Goal: Task Accomplishment & Management: Manage account settings

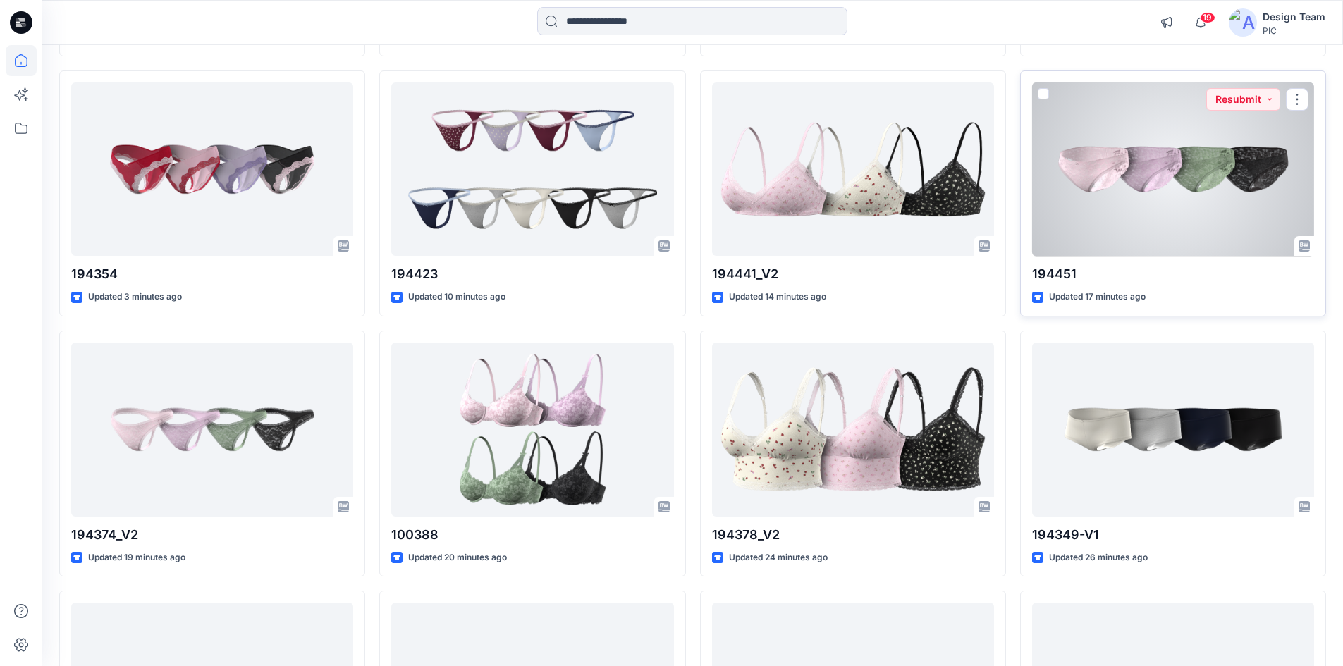
scroll to position [423, 0]
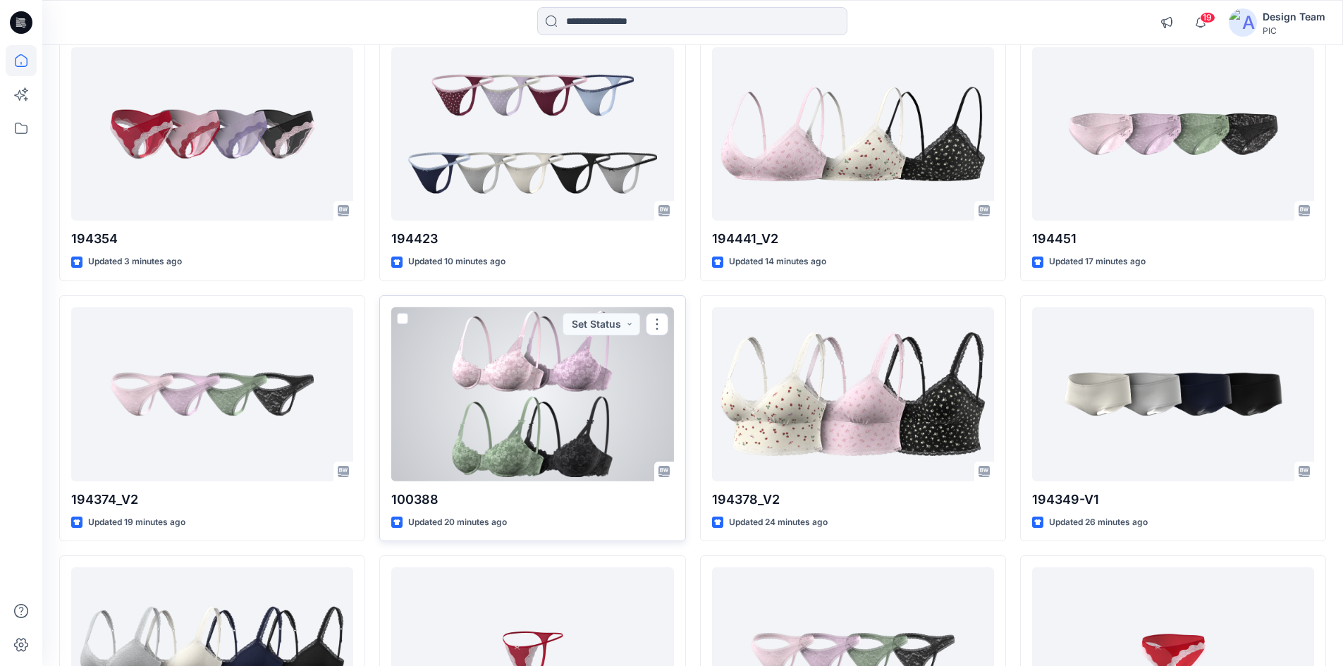
click at [546, 408] on div at bounding box center [532, 394] width 282 height 174
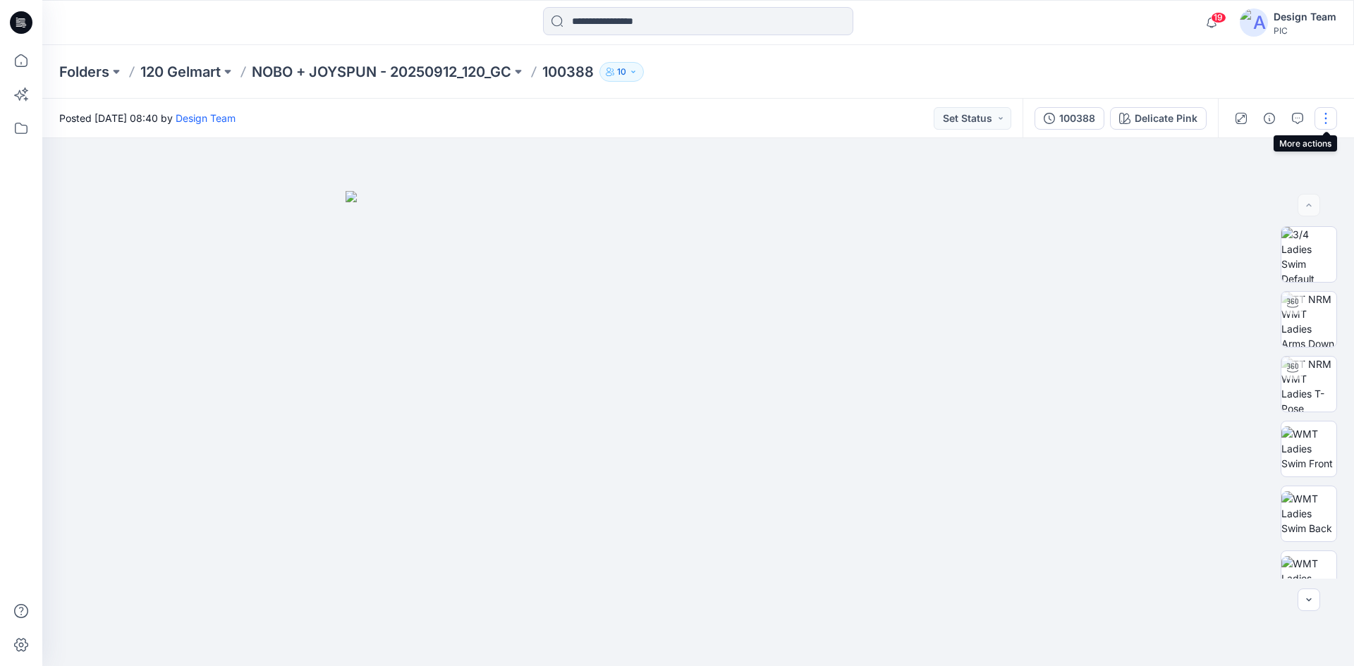
click at [1332, 118] on button "button" at bounding box center [1326, 118] width 23 height 23
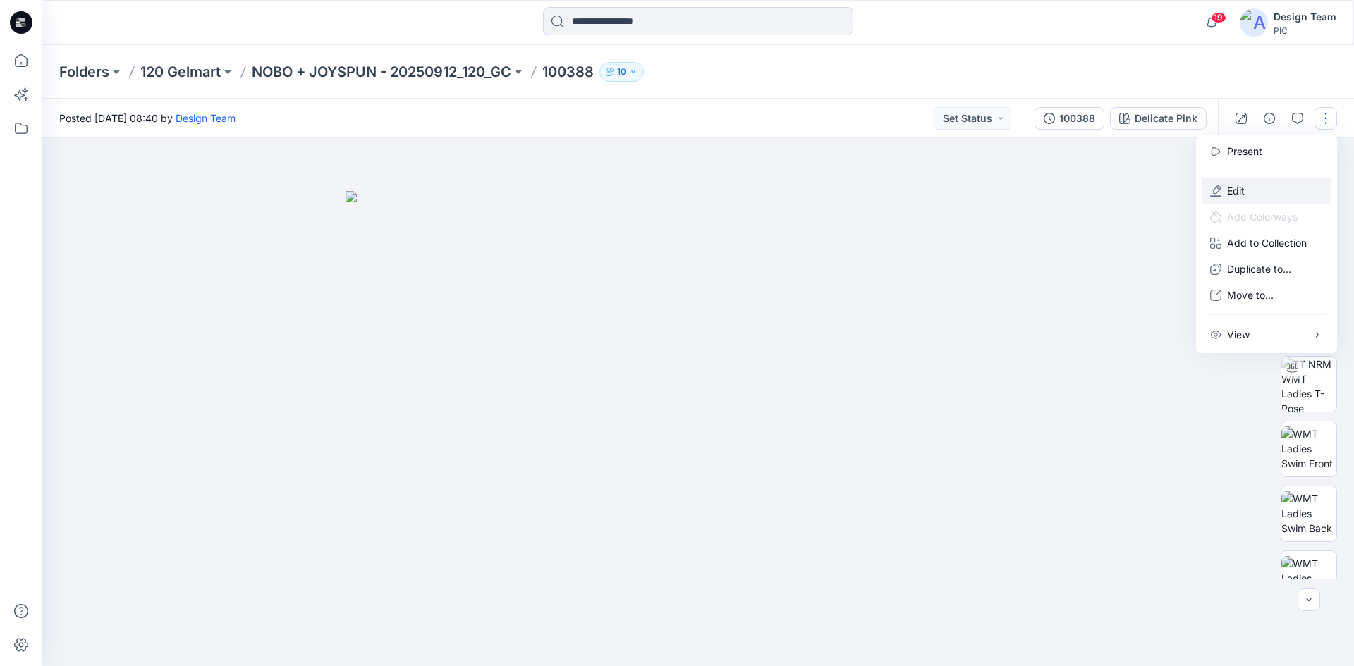
click at [1237, 188] on p "Edit" at bounding box center [1236, 190] width 18 height 15
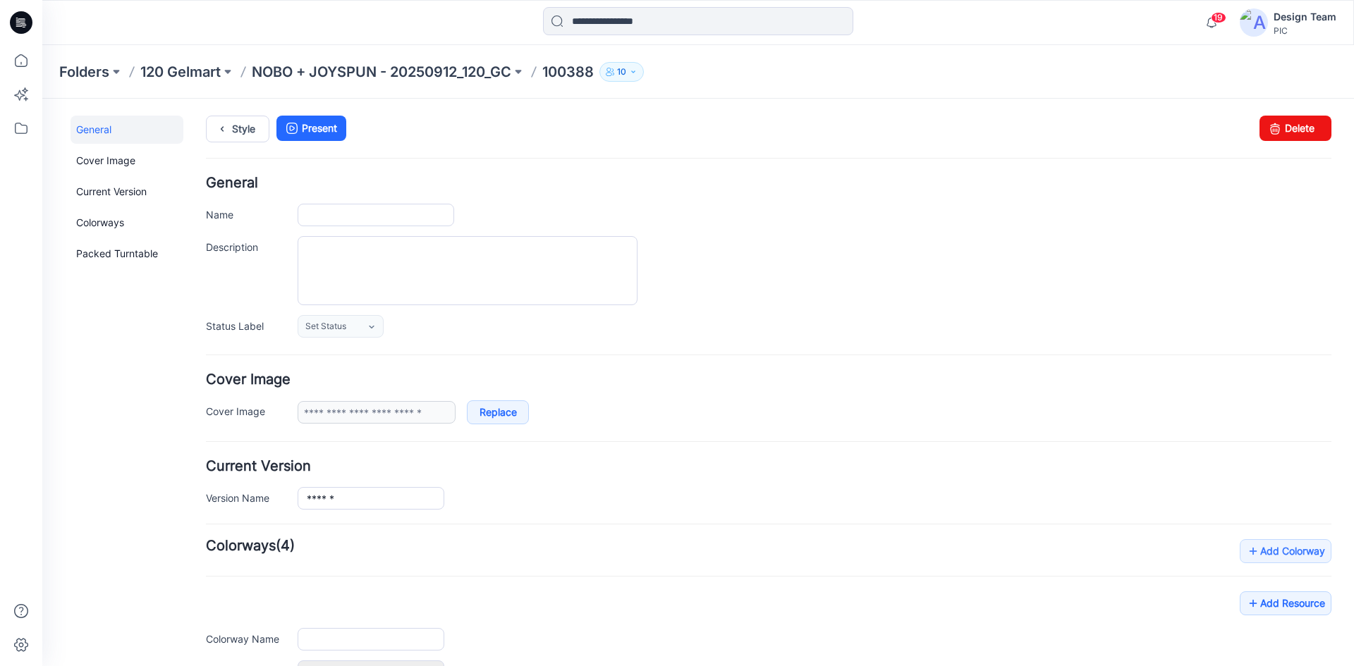
type input "******"
type input "**********"
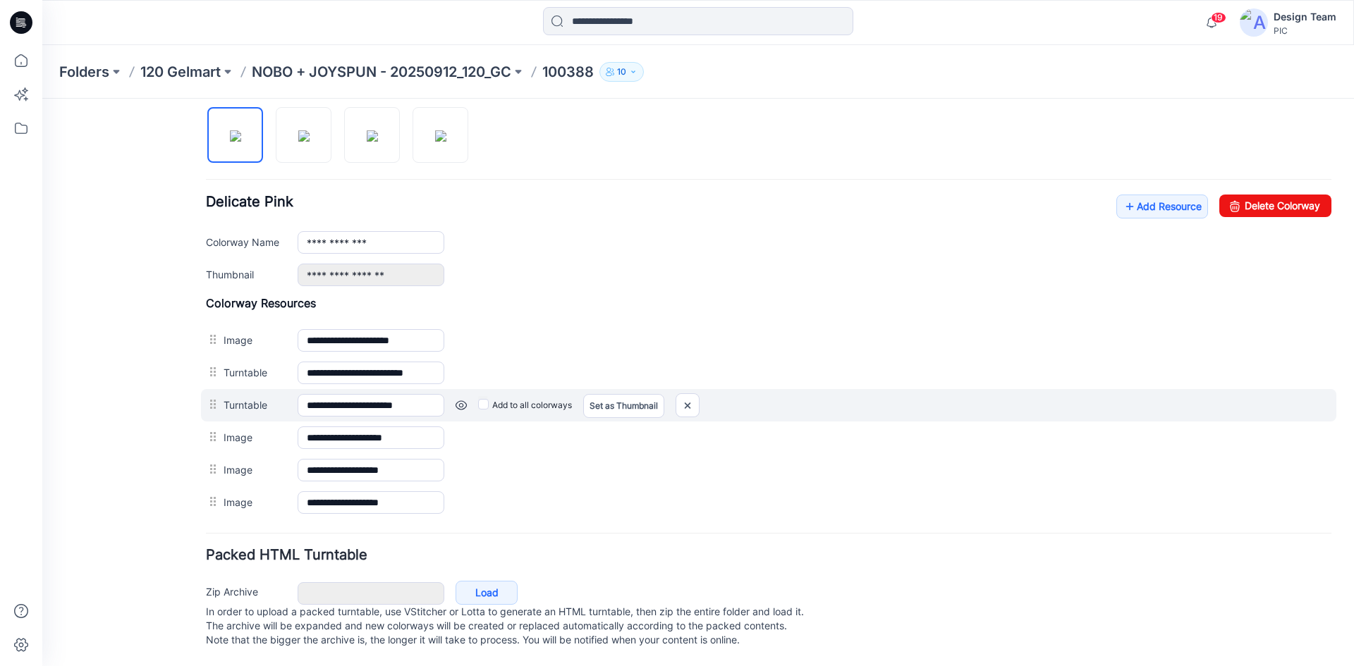
scroll to position [483, 0]
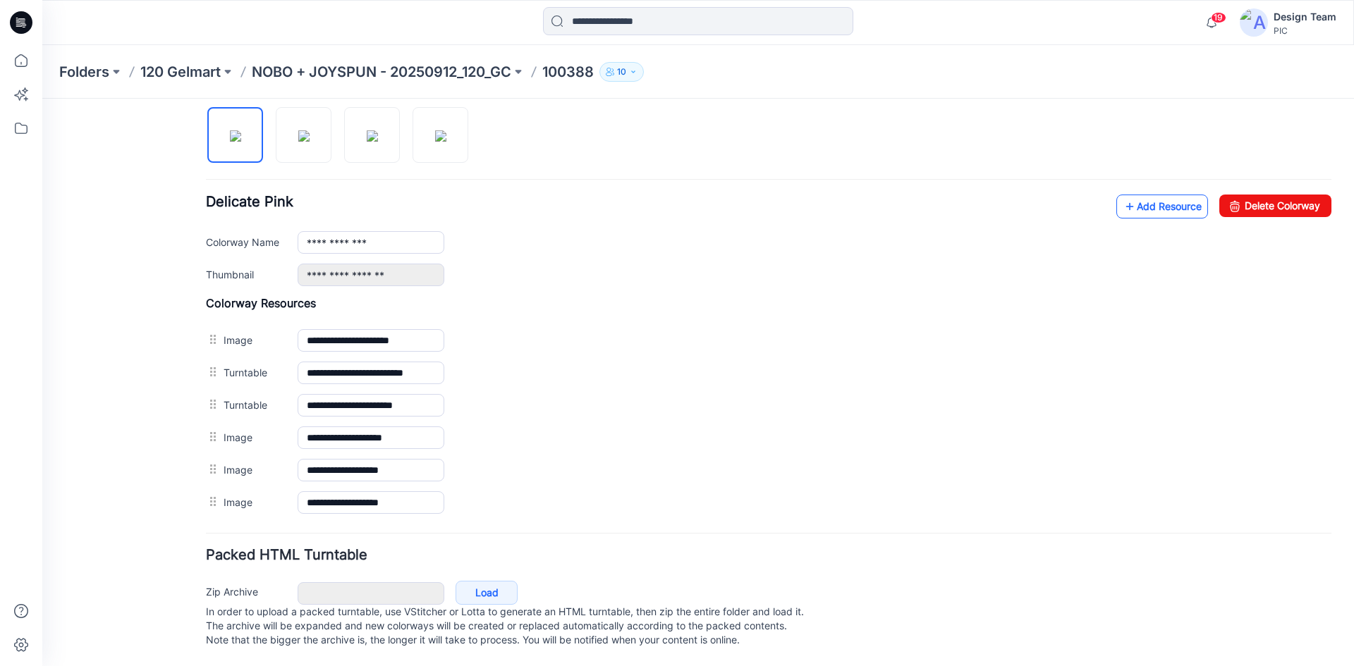
click at [1123, 195] on icon at bounding box center [1130, 206] width 14 height 23
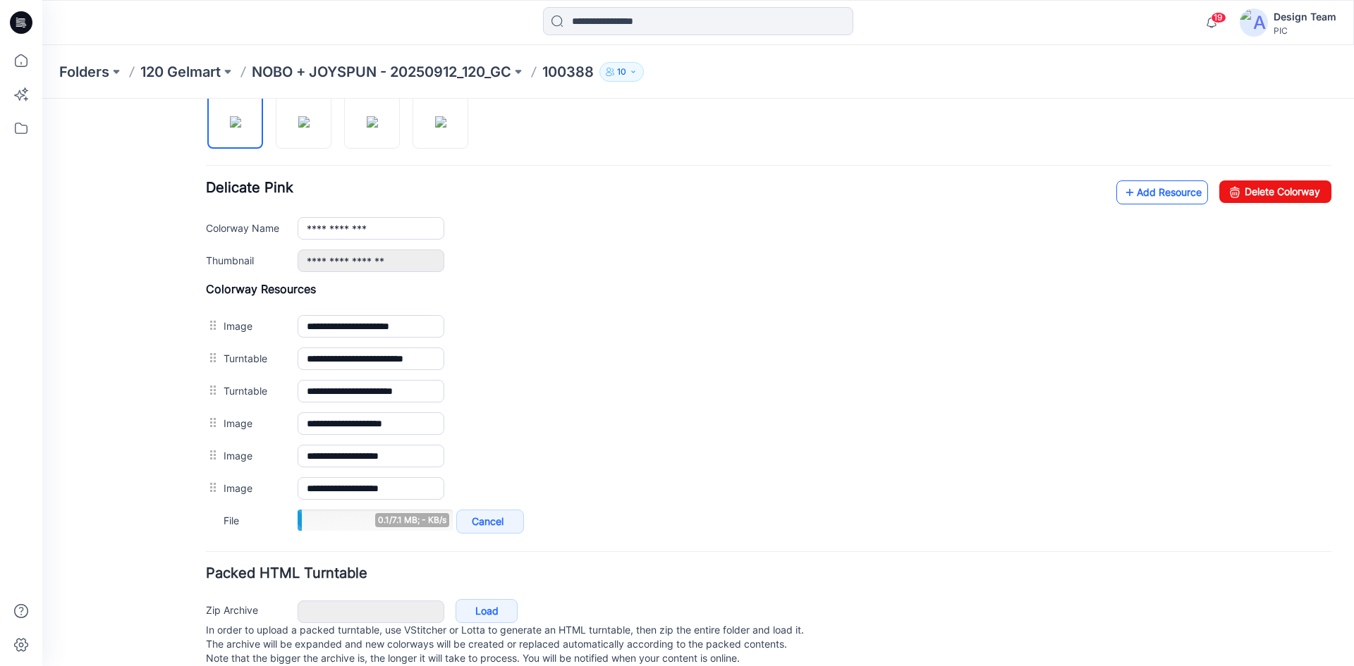
click at [1138, 200] on link "Add Resource" at bounding box center [1162, 193] width 92 height 24
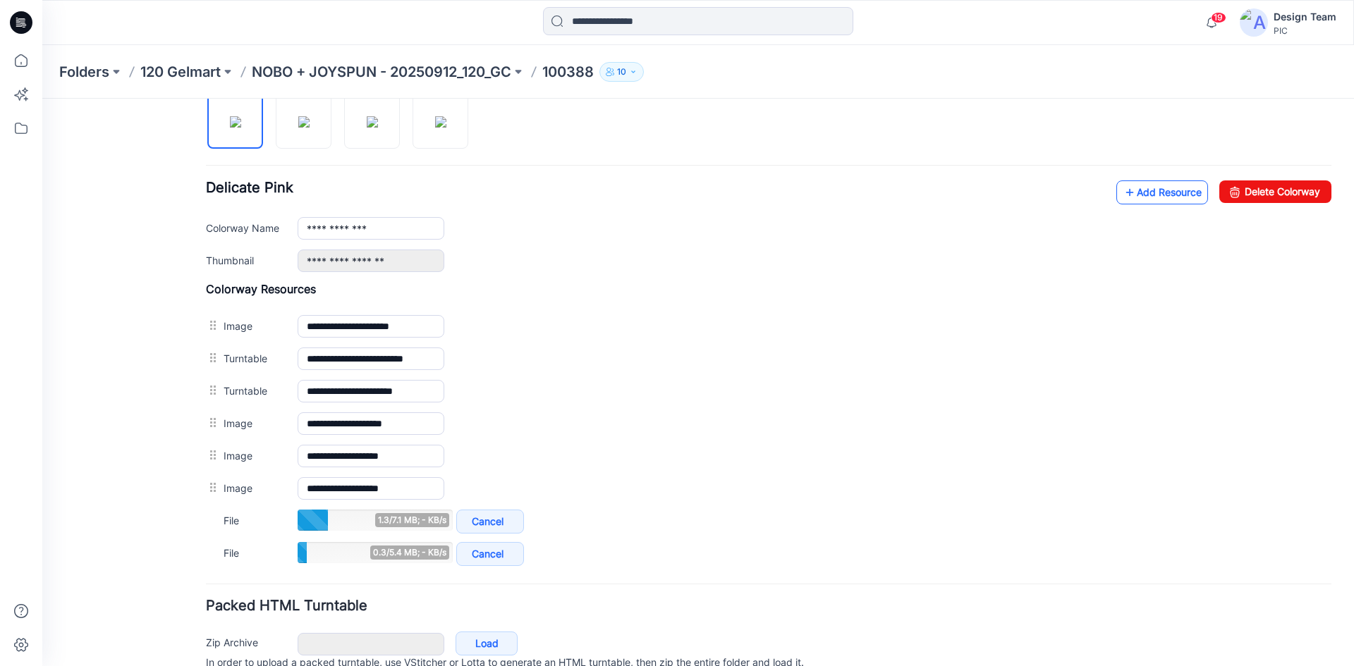
click at [1169, 187] on link "Add Resource" at bounding box center [1162, 193] width 92 height 24
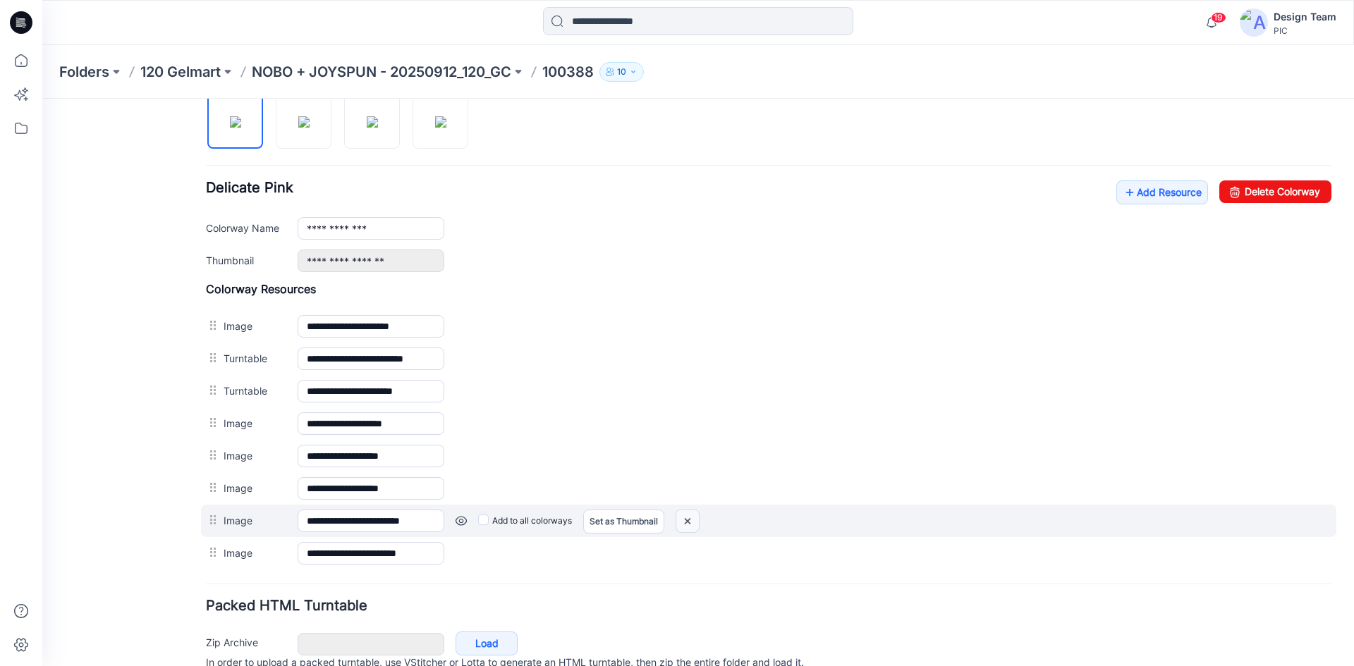
drag, startPoint x: 689, startPoint y: 518, endPoint x: 773, endPoint y: 171, distance: 357.0
click at [689, 518] on img at bounding box center [687, 521] width 23 height 23
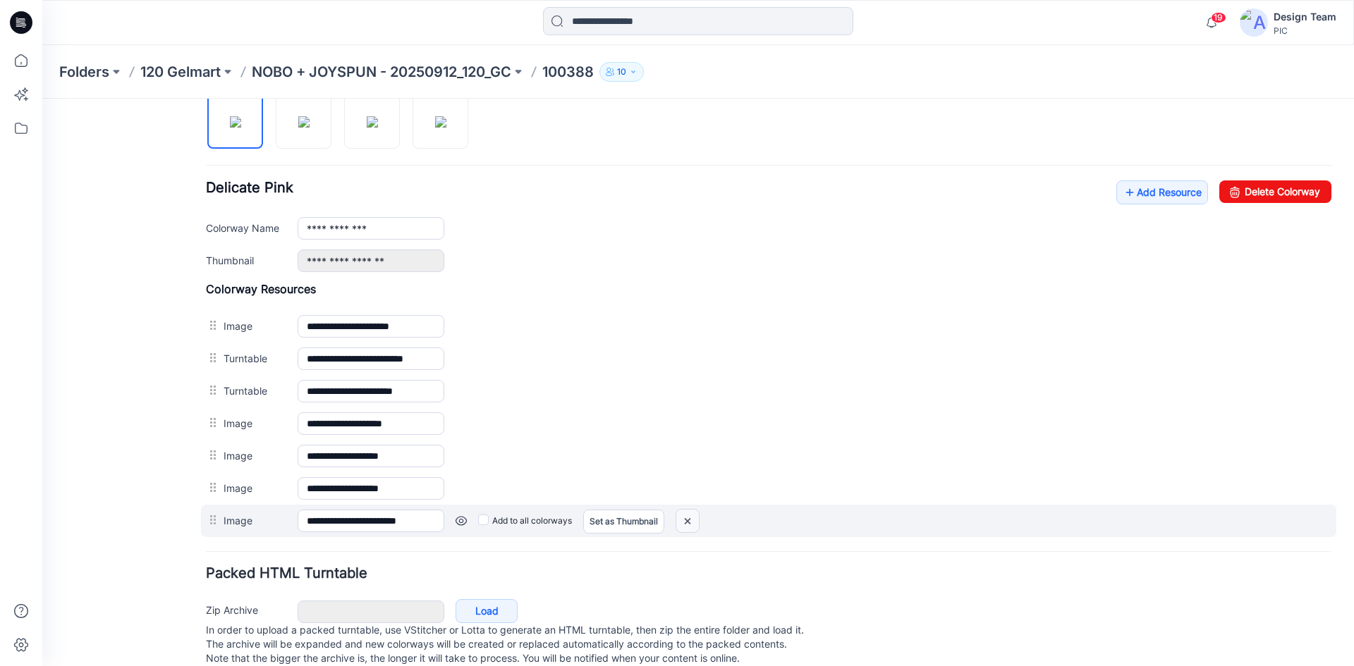
drag, startPoint x: 688, startPoint y: 520, endPoint x: 781, endPoint y: 177, distance: 355.6
click at [688, 520] on img at bounding box center [687, 521] width 23 height 23
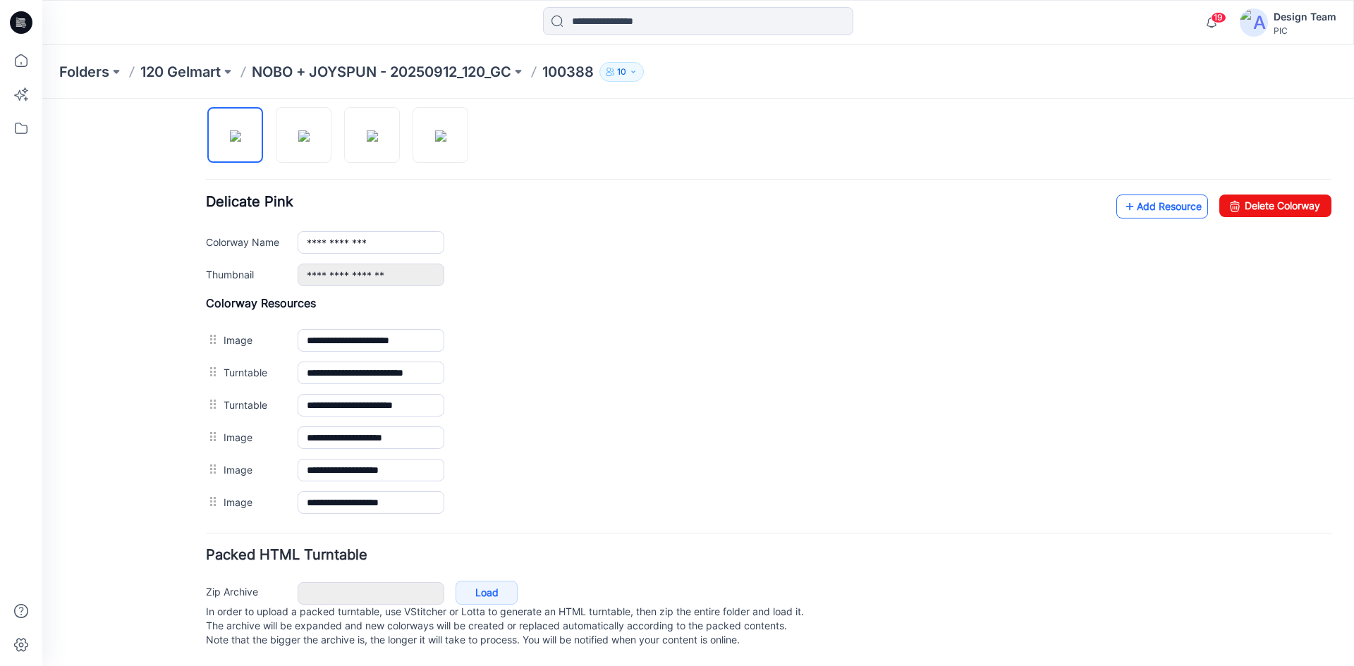
click at [1148, 196] on link "Add Resource" at bounding box center [1162, 207] width 92 height 24
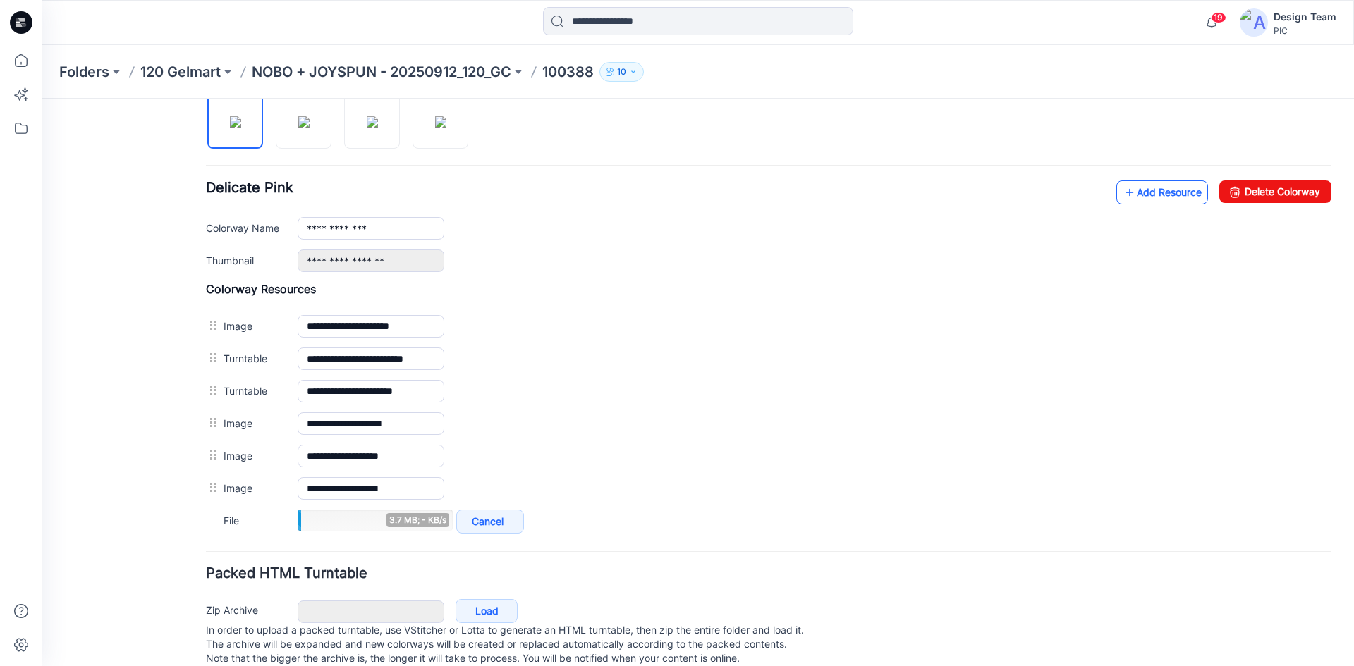
click at [1137, 193] on link "Add Resource" at bounding box center [1162, 193] width 92 height 24
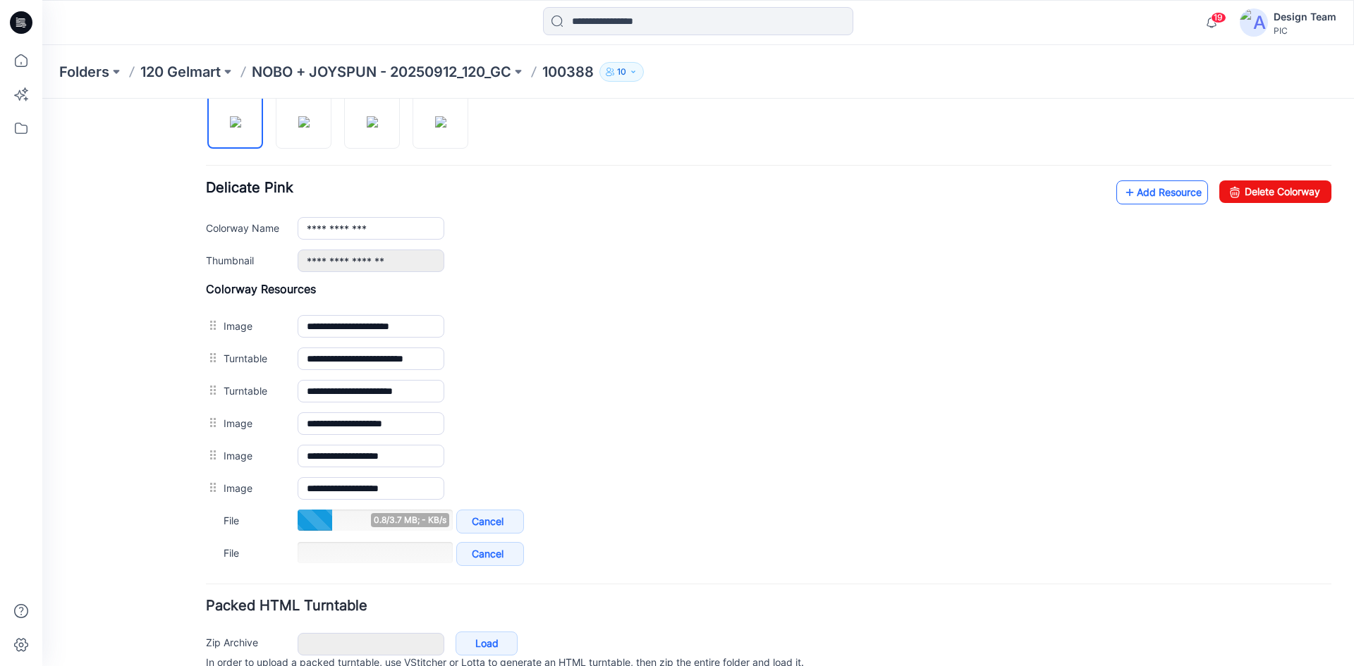
click at [1149, 190] on link "Add Resource" at bounding box center [1162, 193] width 92 height 24
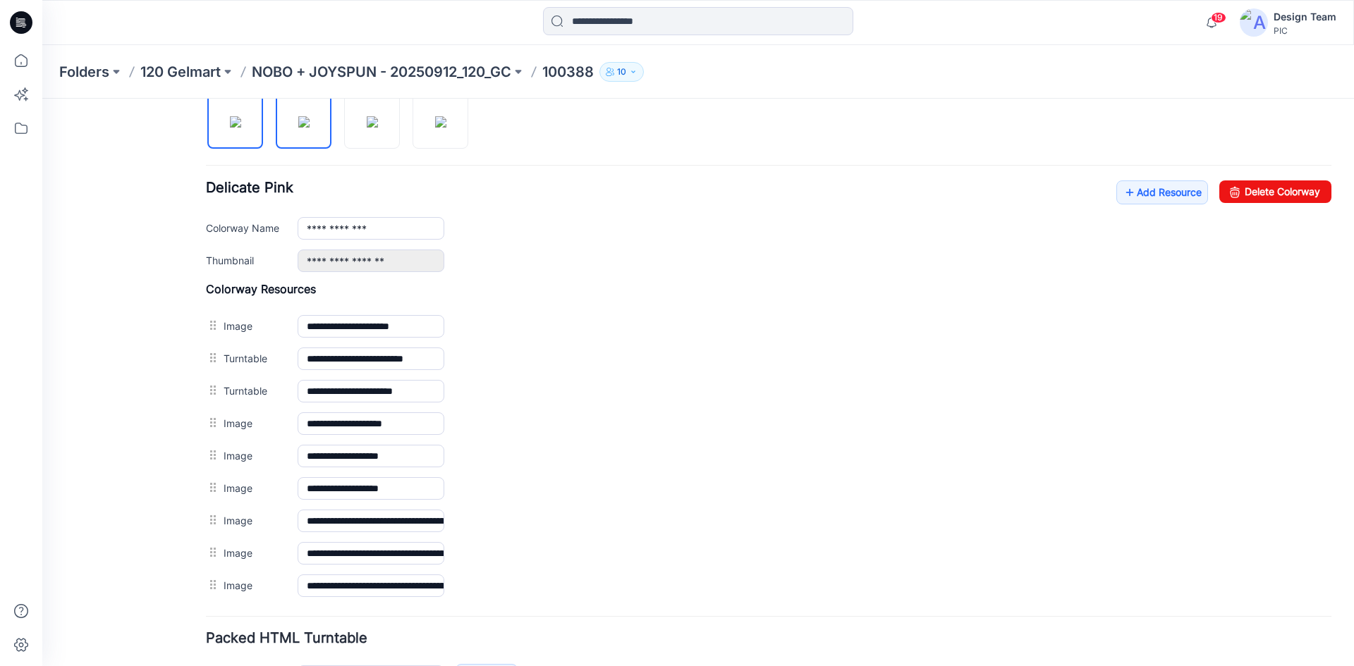
click at [304, 118] on img at bounding box center [303, 121] width 11 height 11
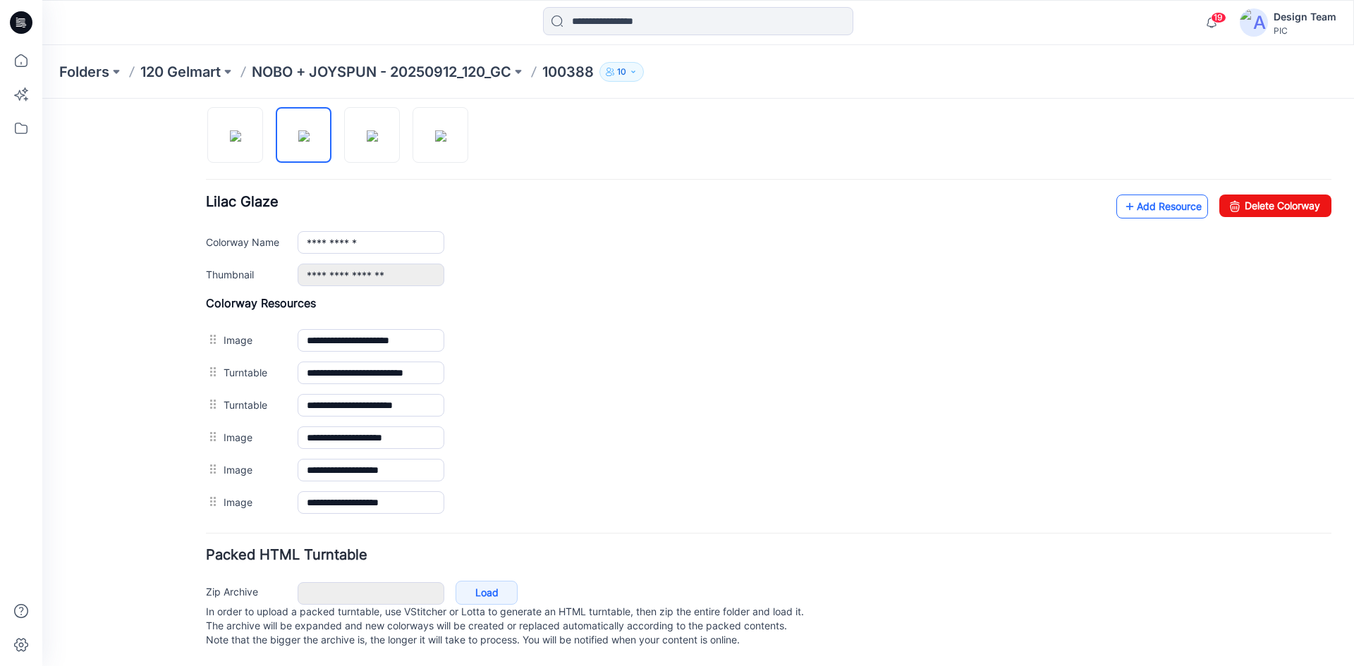
click at [1134, 195] on link "Add Resource" at bounding box center [1162, 207] width 92 height 24
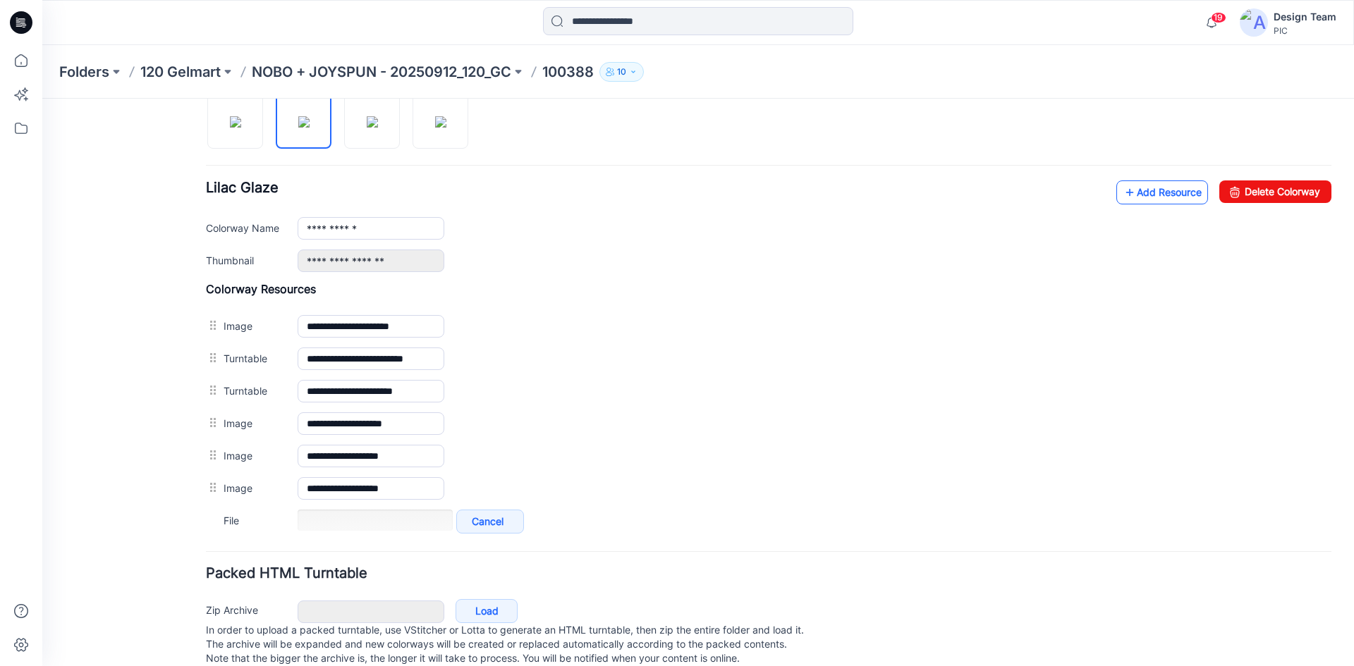
click at [1126, 189] on link "Add Resource" at bounding box center [1162, 193] width 92 height 24
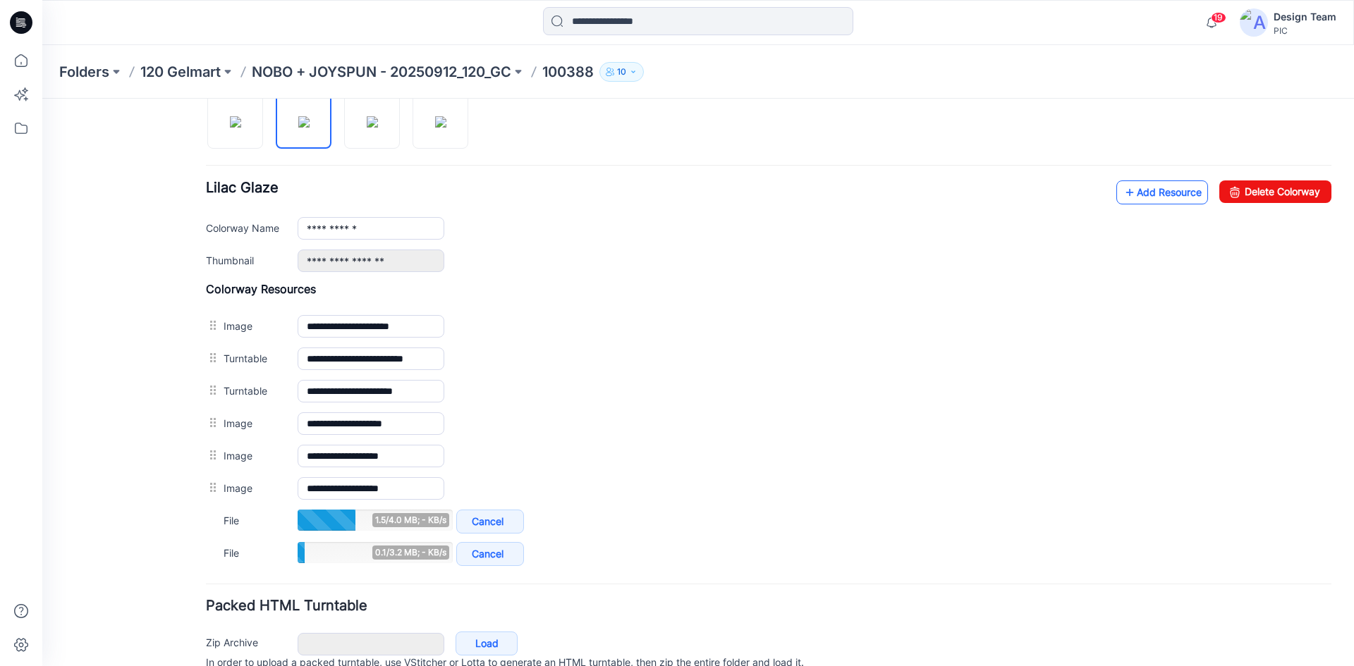
click at [1140, 191] on link "Add Resource" at bounding box center [1162, 193] width 92 height 24
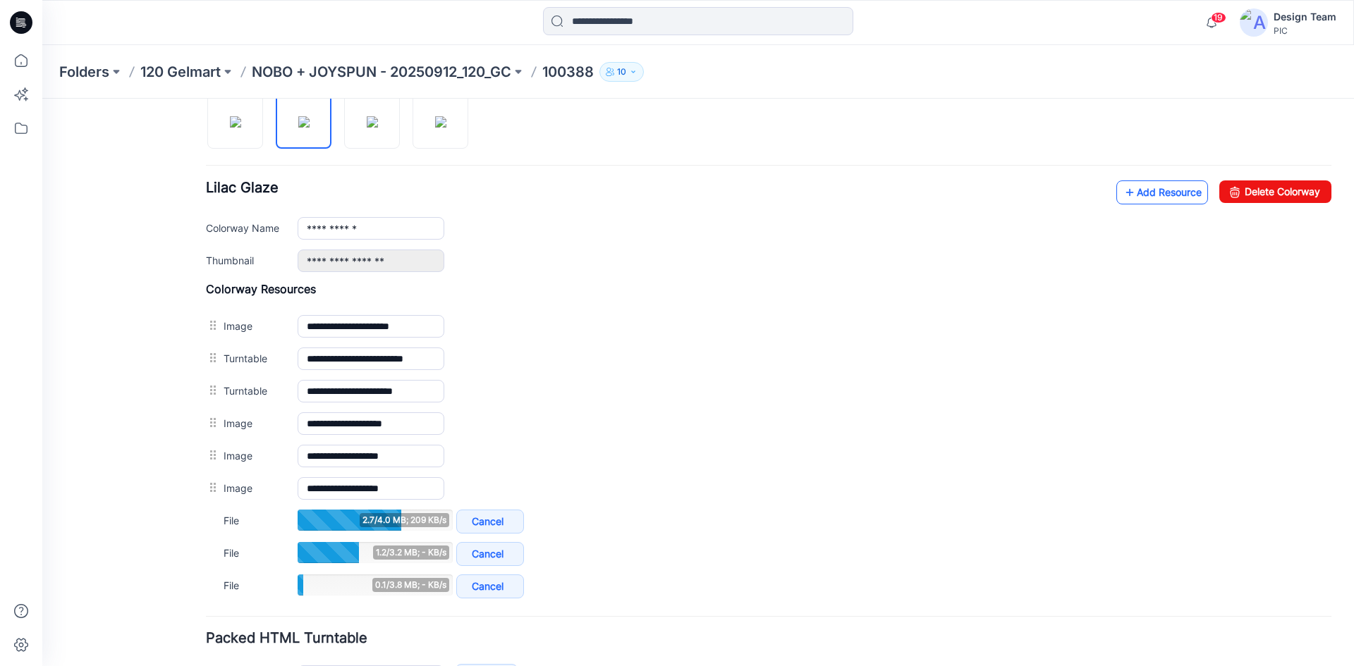
click at [1135, 187] on link "Add Resource" at bounding box center [1162, 193] width 92 height 24
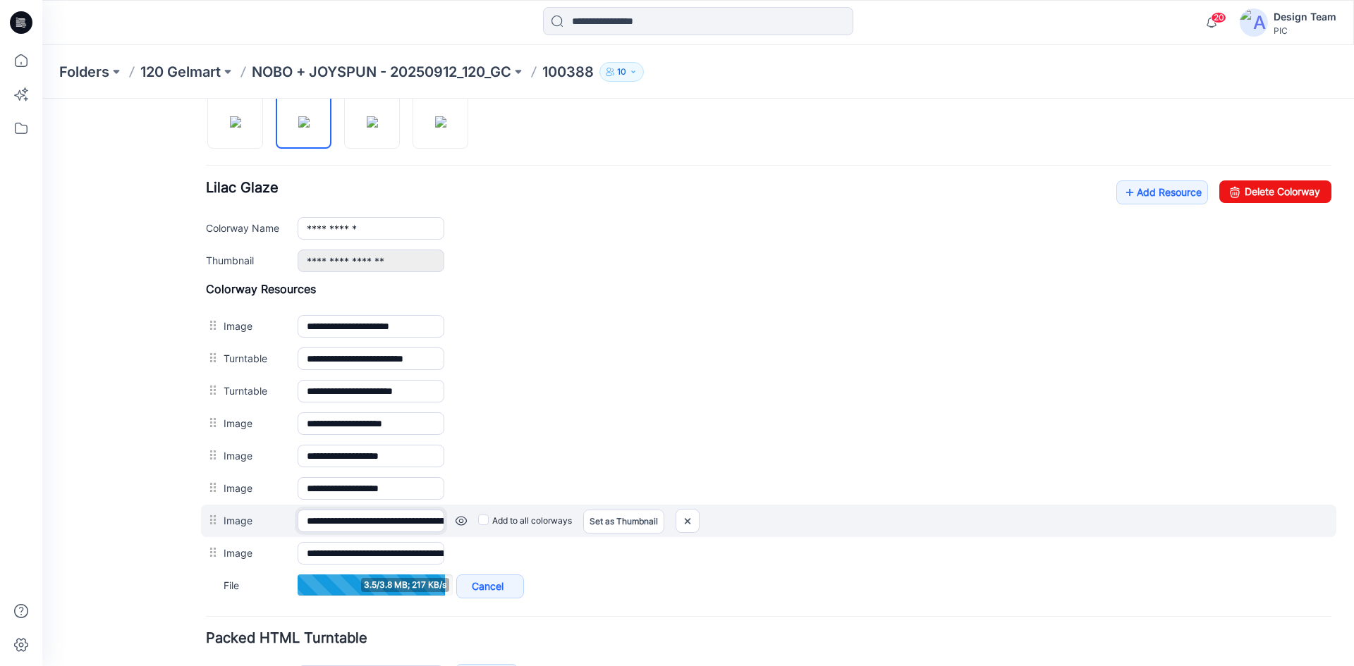
click at [344, 526] on input "**********" at bounding box center [371, 521] width 147 height 23
click at [461, 525] on link at bounding box center [461, 521] width 11 height 11
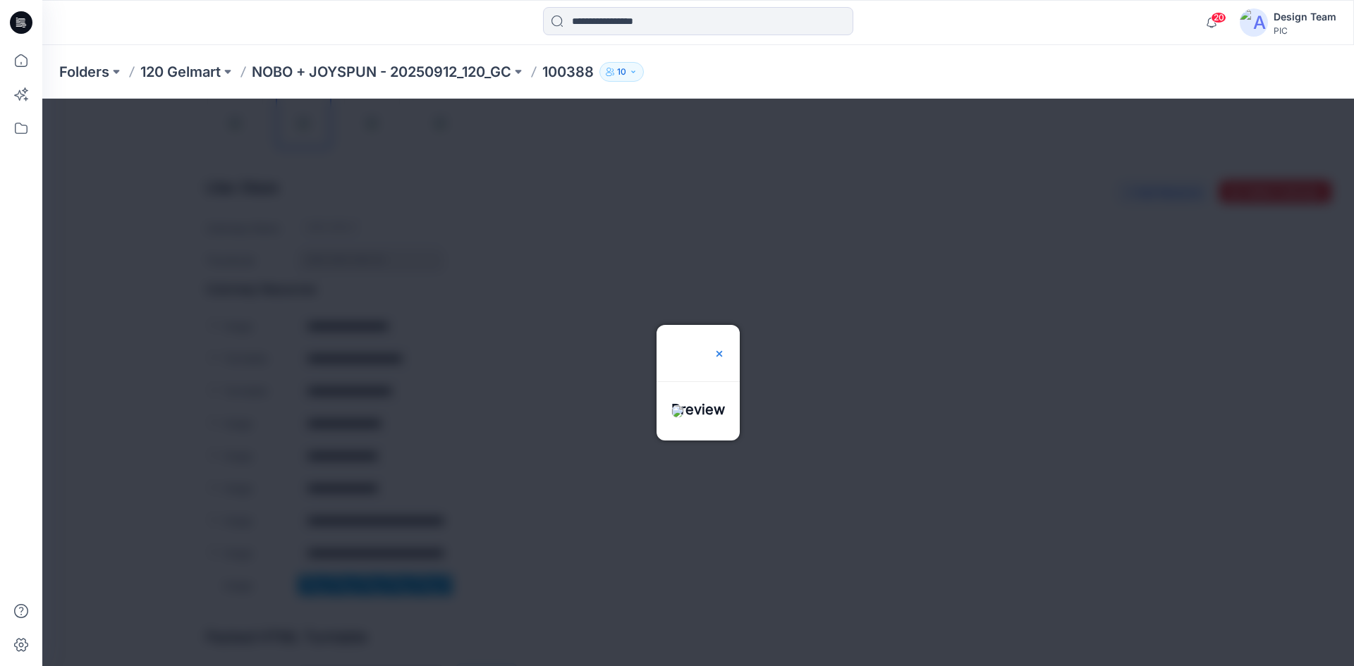
click at [725, 348] on img at bounding box center [719, 353] width 11 height 11
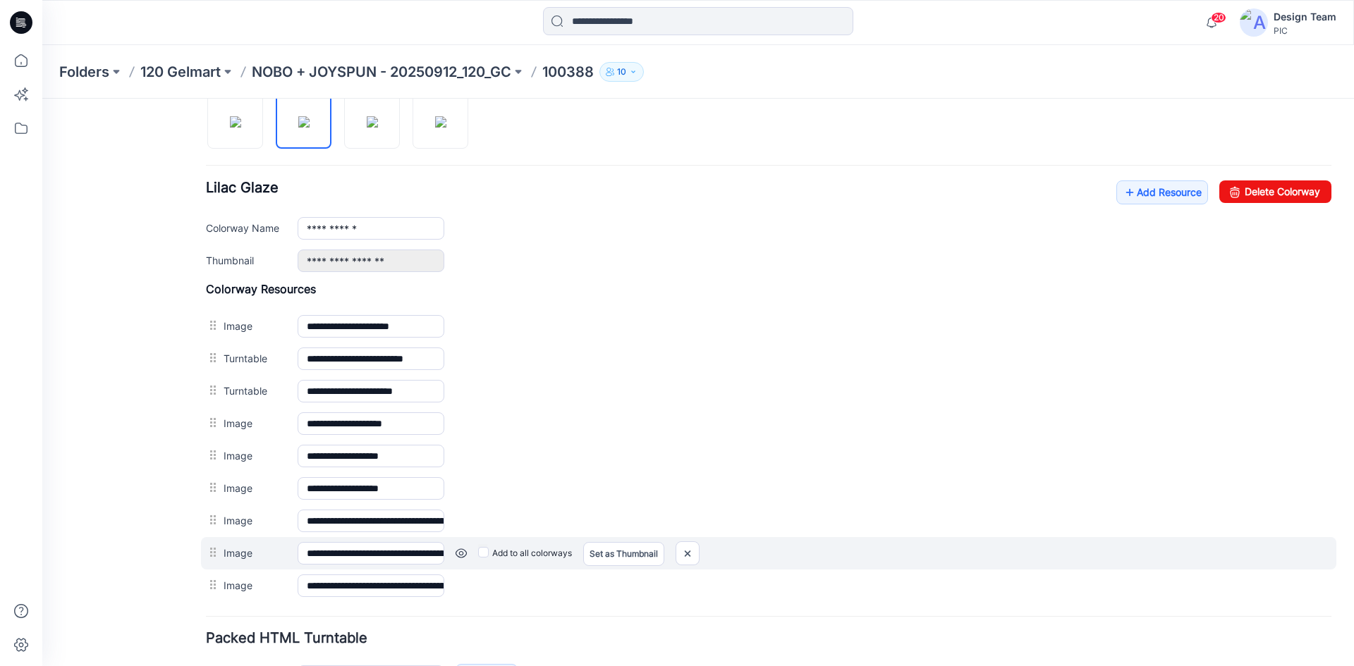
click at [465, 553] on link at bounding box center [461, 553] width 11 height 11
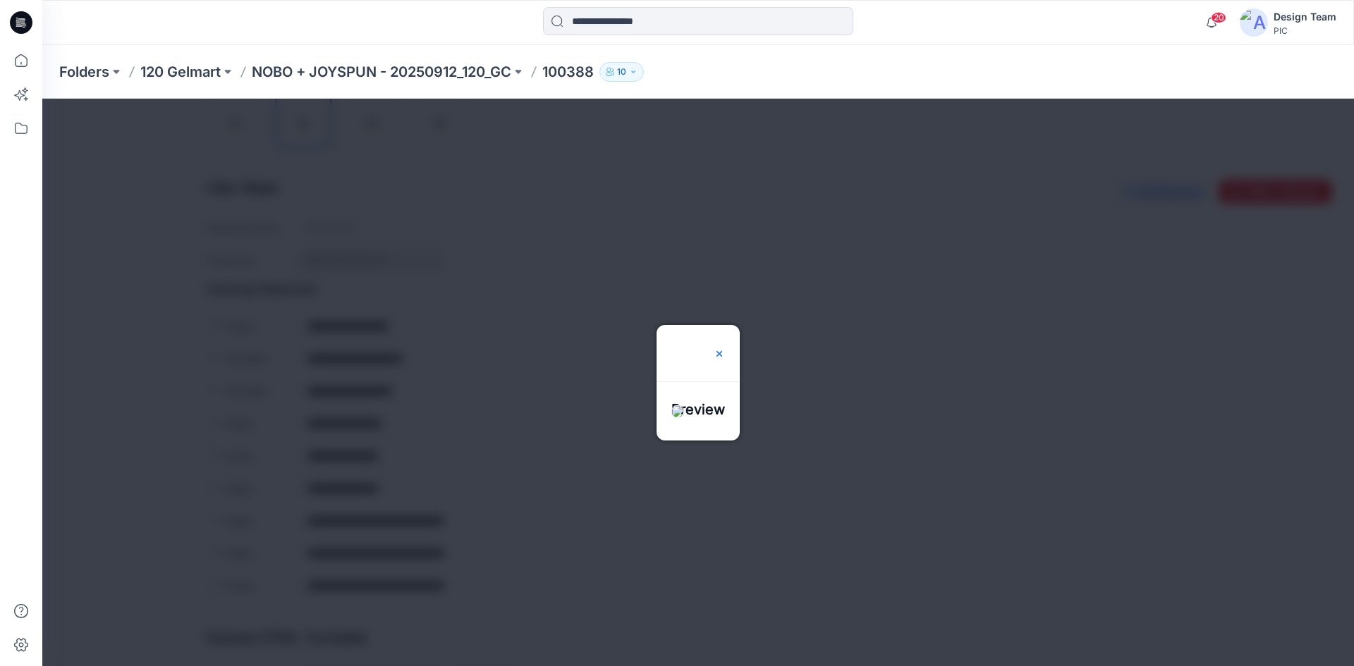
click at [725, 348] on img at bounding box center [719, 353] width 11 height 11
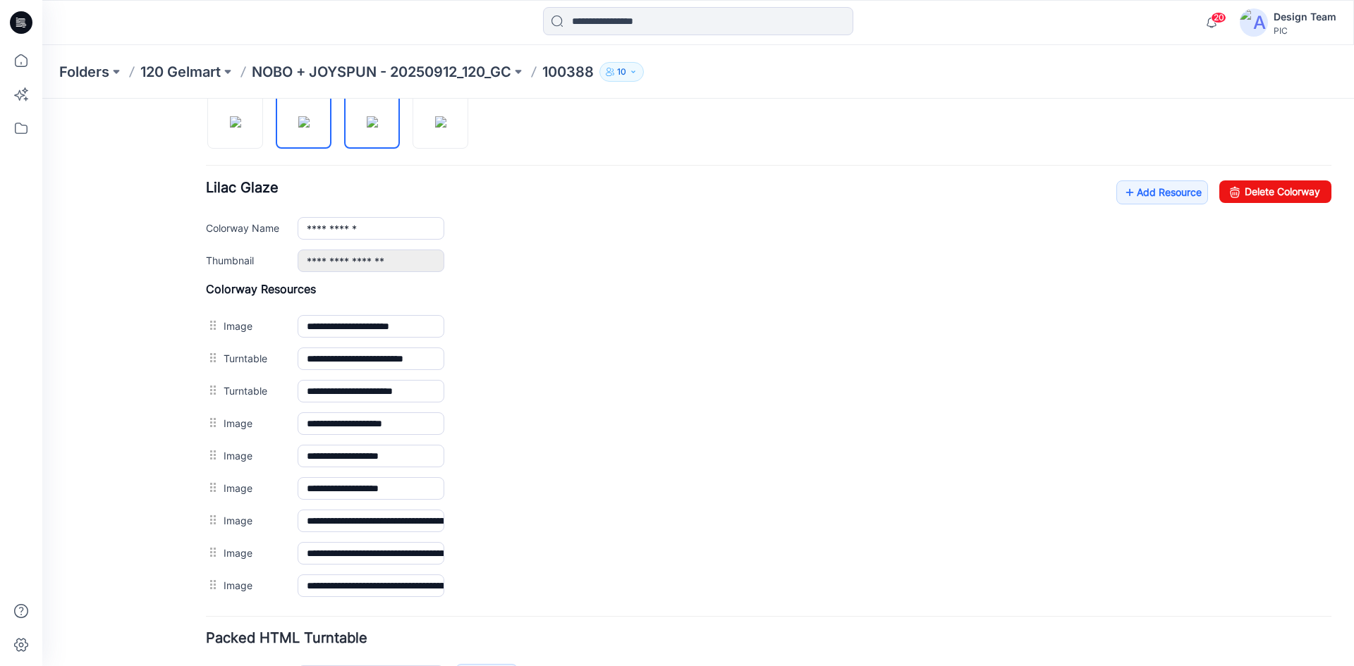
click at [374, 128] on img at bounding box center [372, 121] width 11 height 11
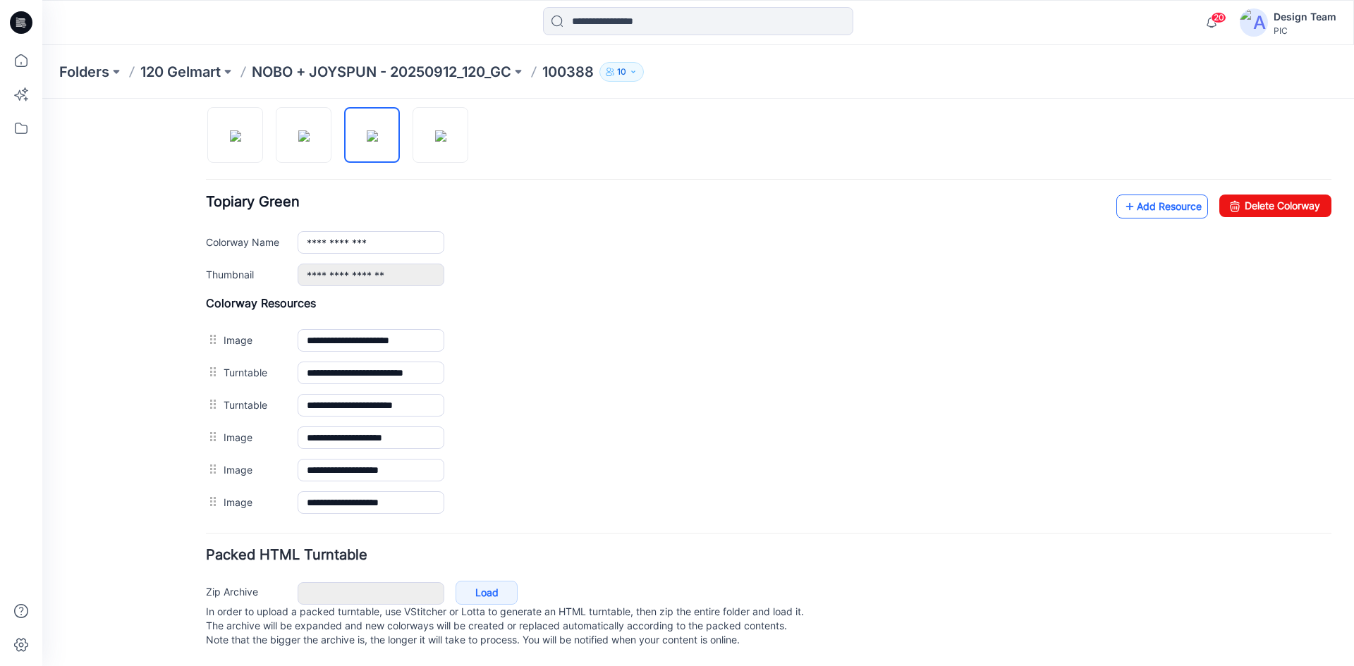
click at [1160, 195] on link "Add Resource" at bounding box center [1162, 207] width 92 height 24
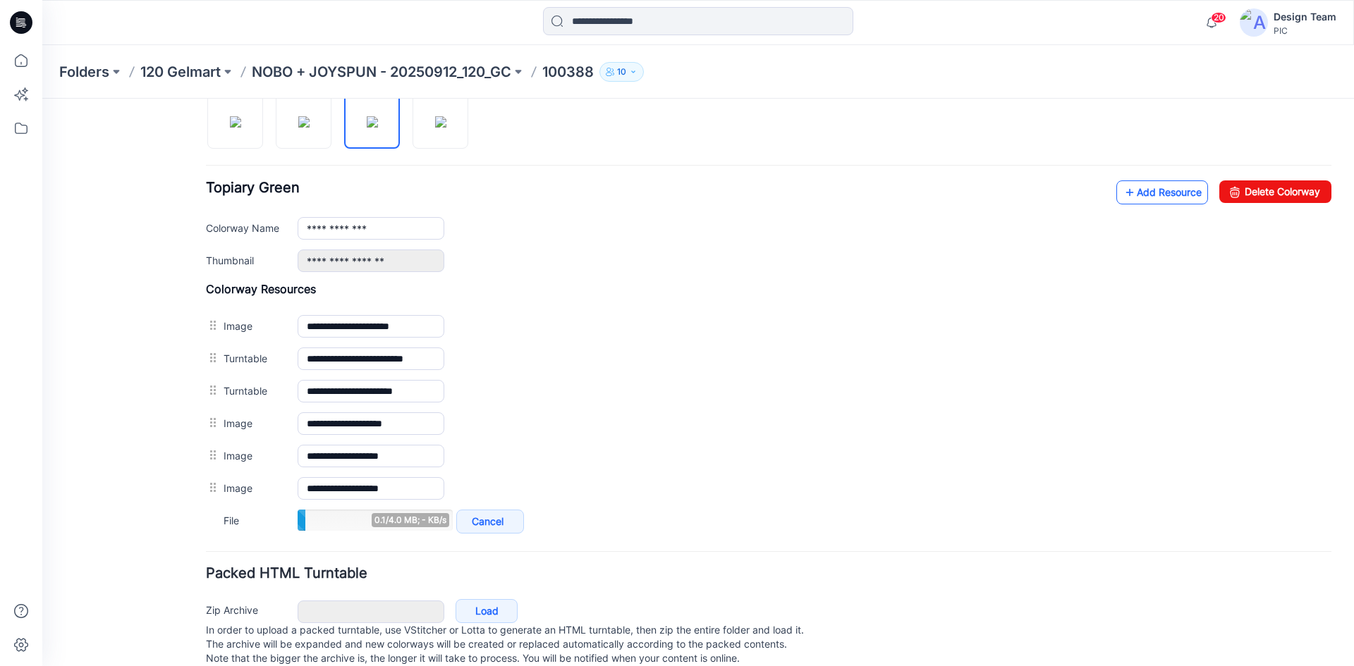
click at [1123, 187] on icon at bounding box center [1130, 192] width 14 height 23
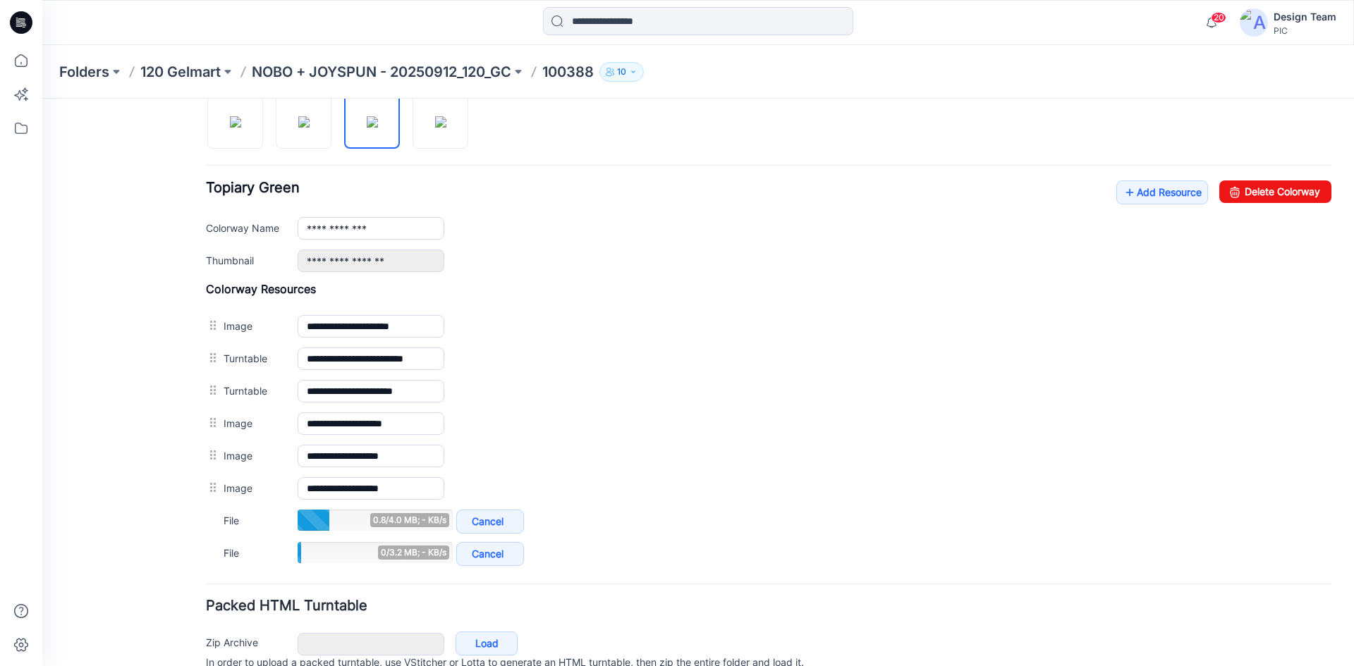
click at [1128, 179] on div "**********" at bounding box center [769, 312] width 1126 height 513
click at [1128, 190] on link "Add Resource" at bounding box center [1162, 193] width 92 height 24
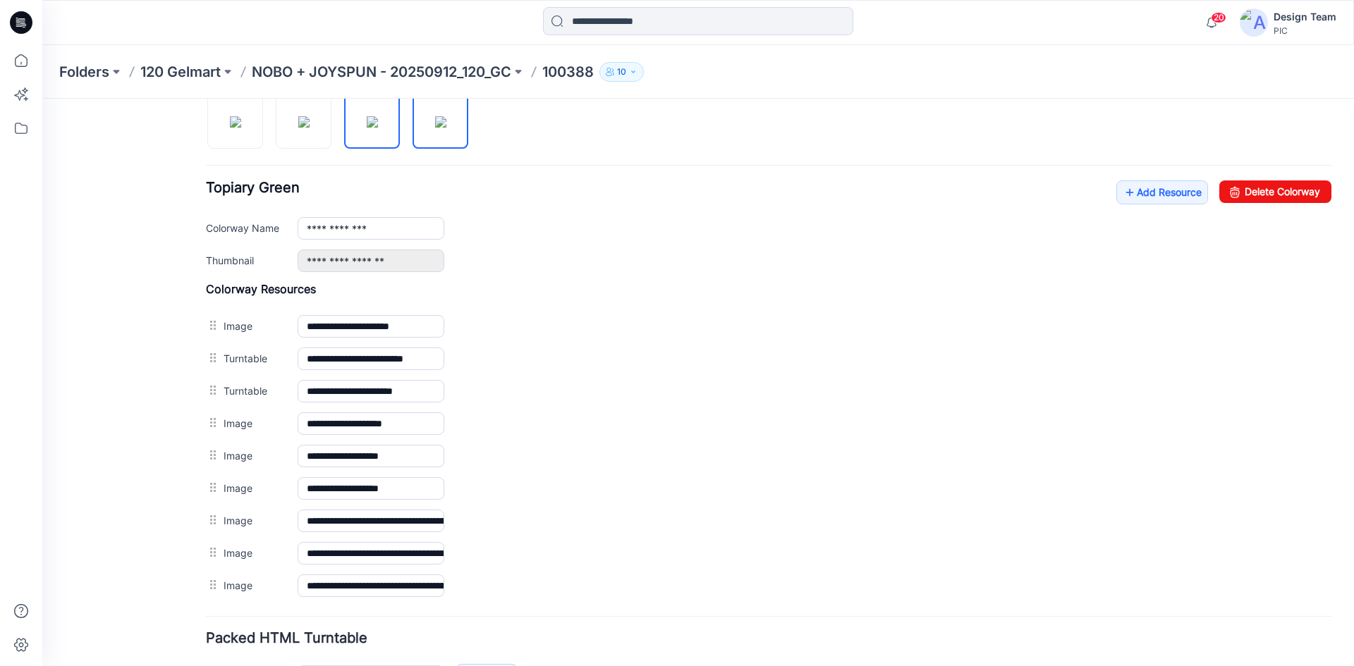
click at [435, 121] on img at bounding box center [440, 121] width 11 height 11
type input "**********"
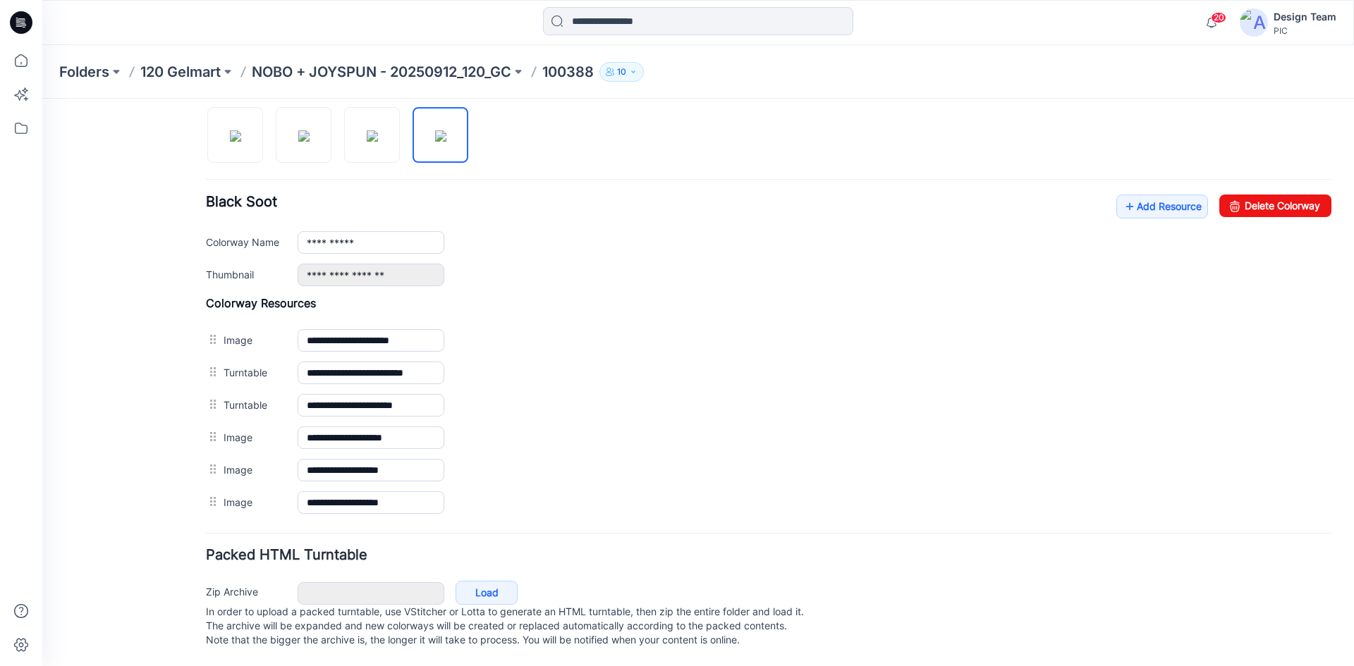
click at [1151, 205] on div "**********" at bounding box center [769, 241] width 1126 height 92
click at [1150, 195] on link "Add Resource" at bounding box center [1162, 207] width 92 height 24
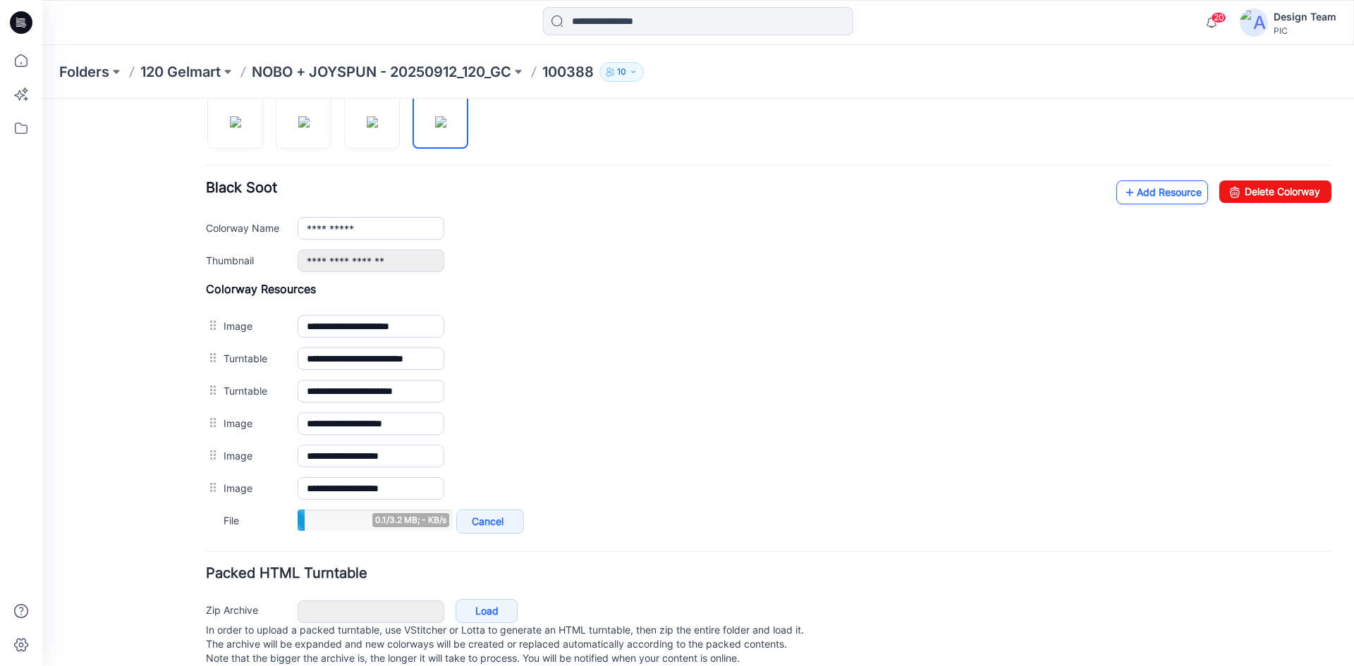
click at [1132, 193] on link "Add Resource" at bounding box center [1162, 193] width 92 height 24
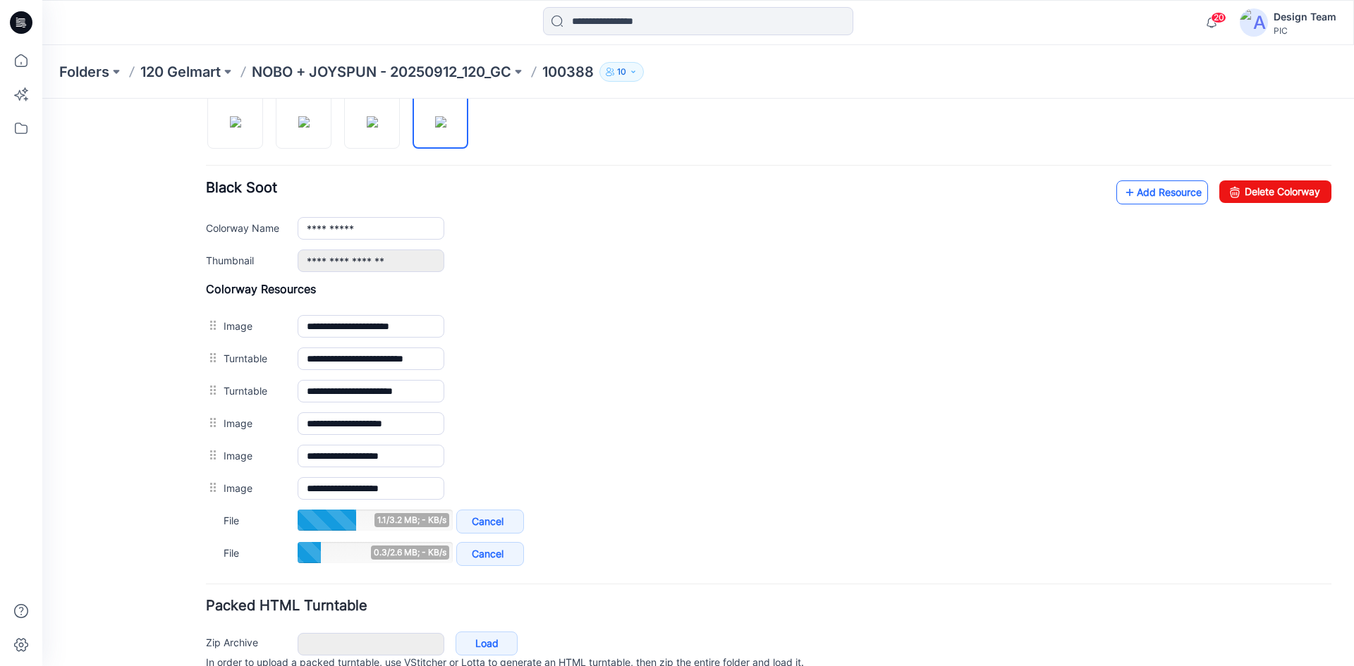
click at [1171, 195] on link "Add Resource" at bounding box center [1162, 193] width 92 height 24
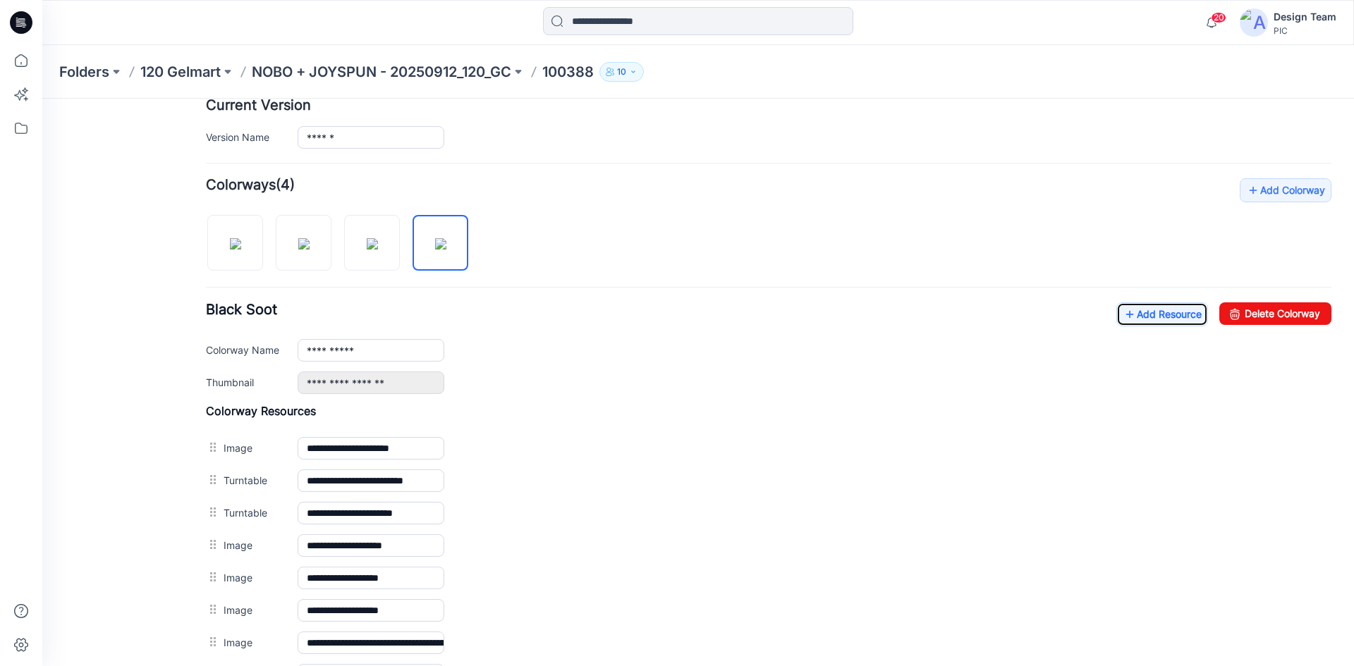
scroll to position [157, 0]
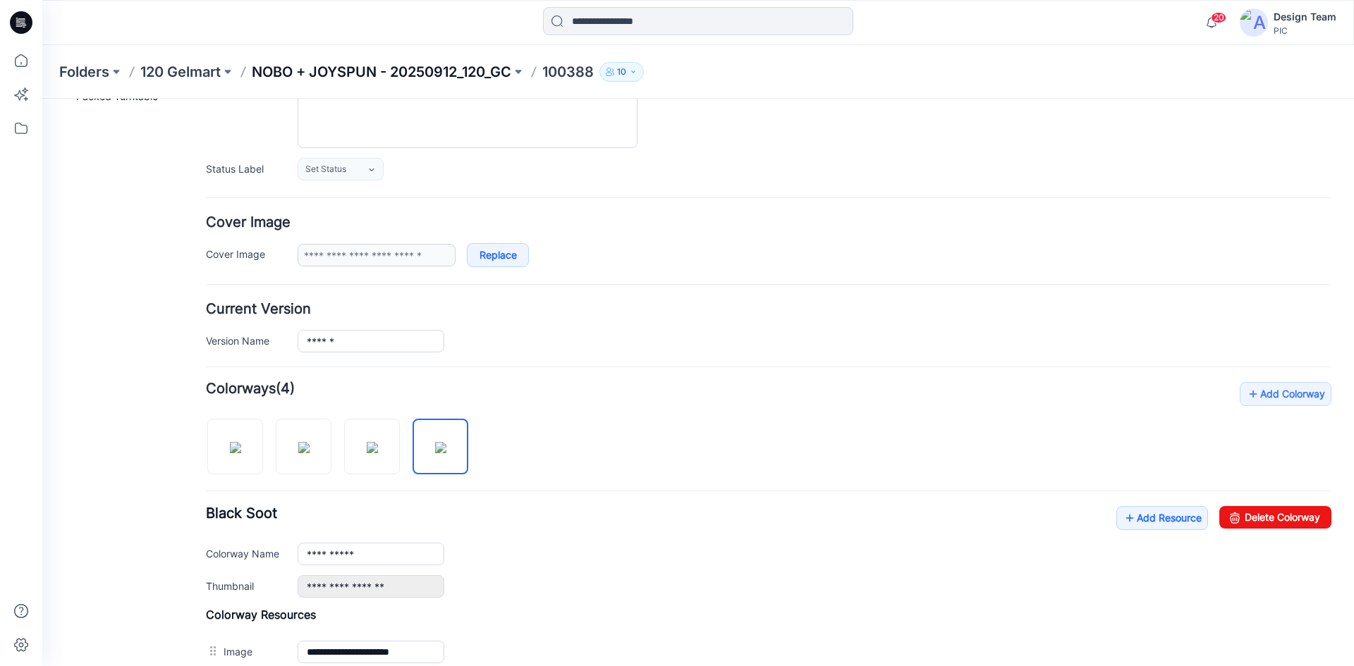
click at [295, 69] on p "NOBO + JOYSPUN - 20250912_120_GC" at bounding box center [382, 72] width 260 height 20
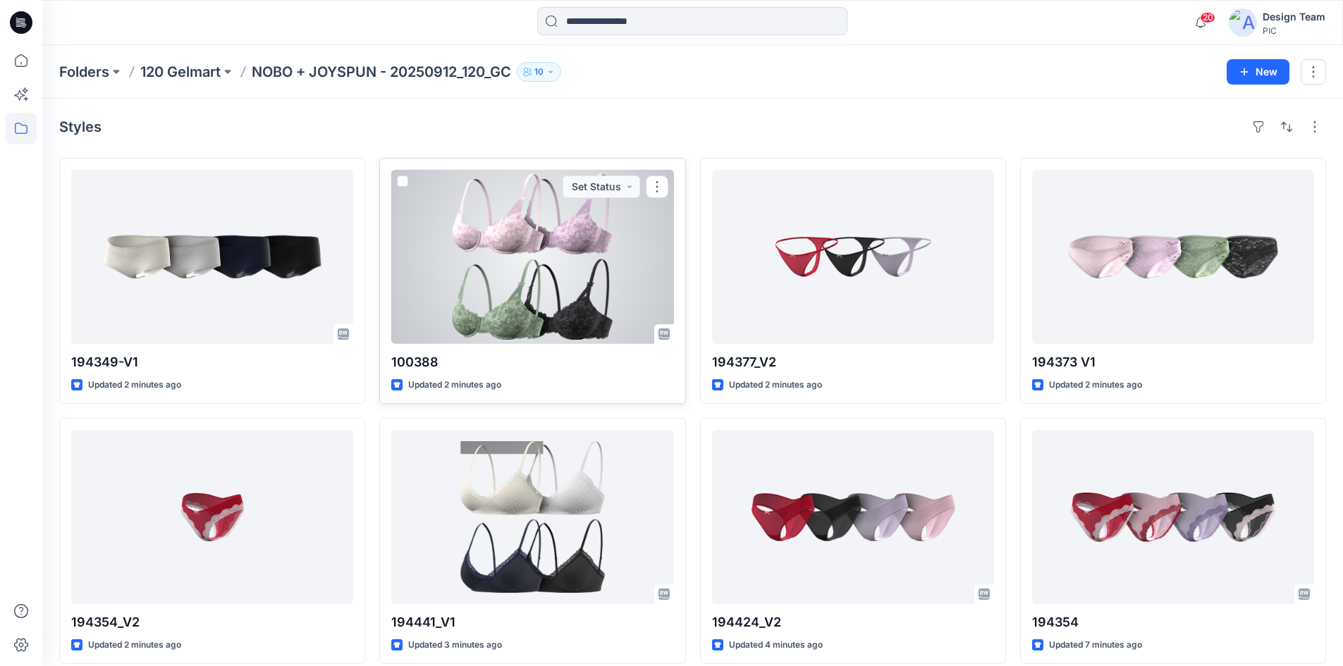
click at [502, 260] on div at bounding box center [532, 257] width 282 height 174
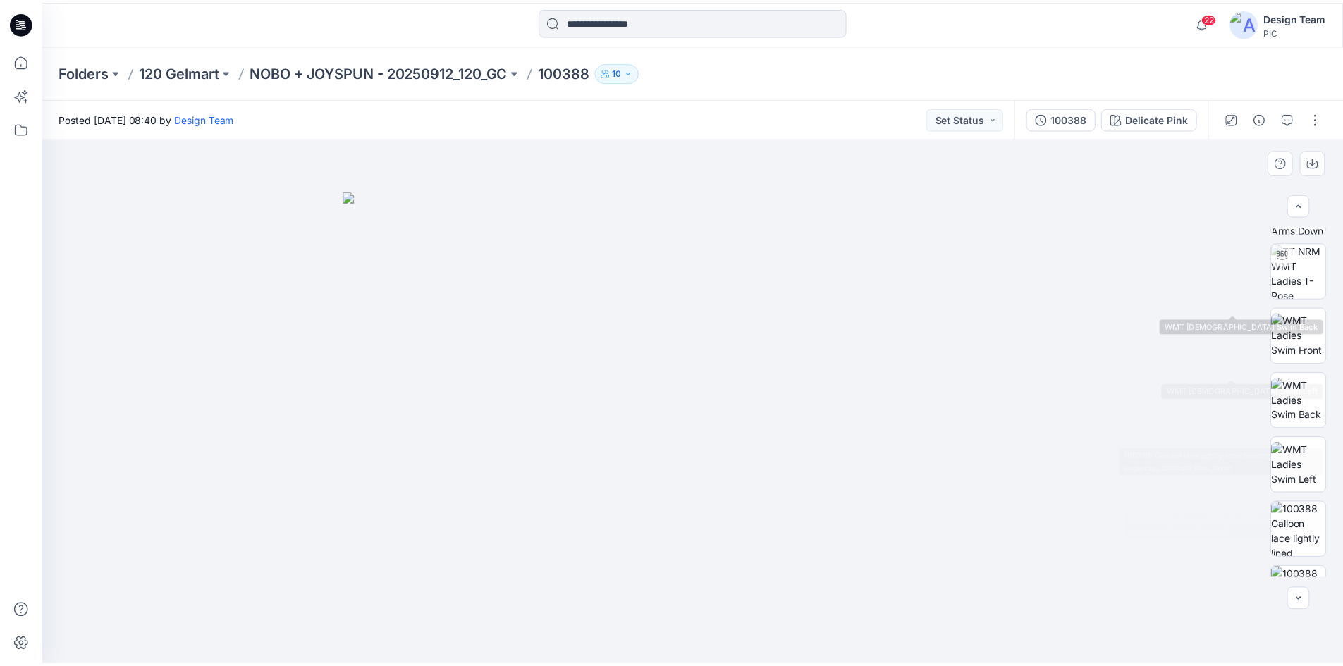
scroll to position [288, 0]
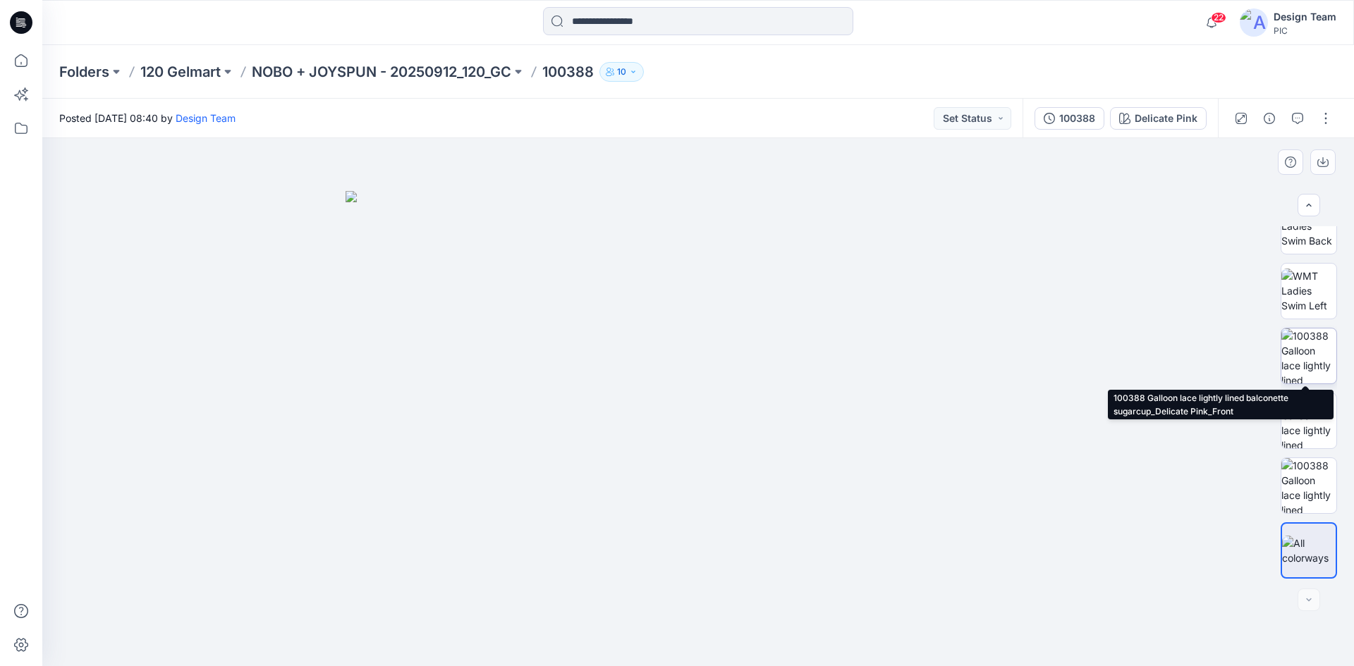
click at [1297, 354] on img at bounding box center [1308, 356] width 55 height 55
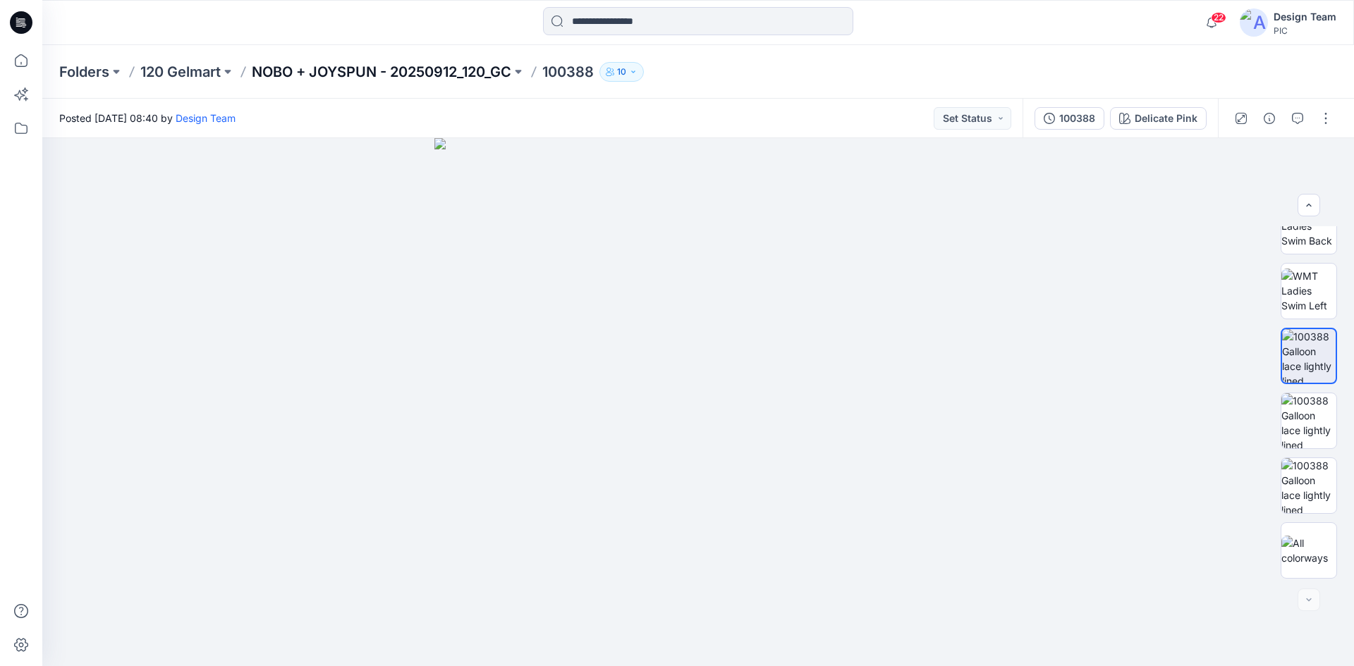
click at [321, 74] on p "NOBO + JOYSPUN - 20250912_120_GC" at bounding box center [382, 72] width 260 height 20
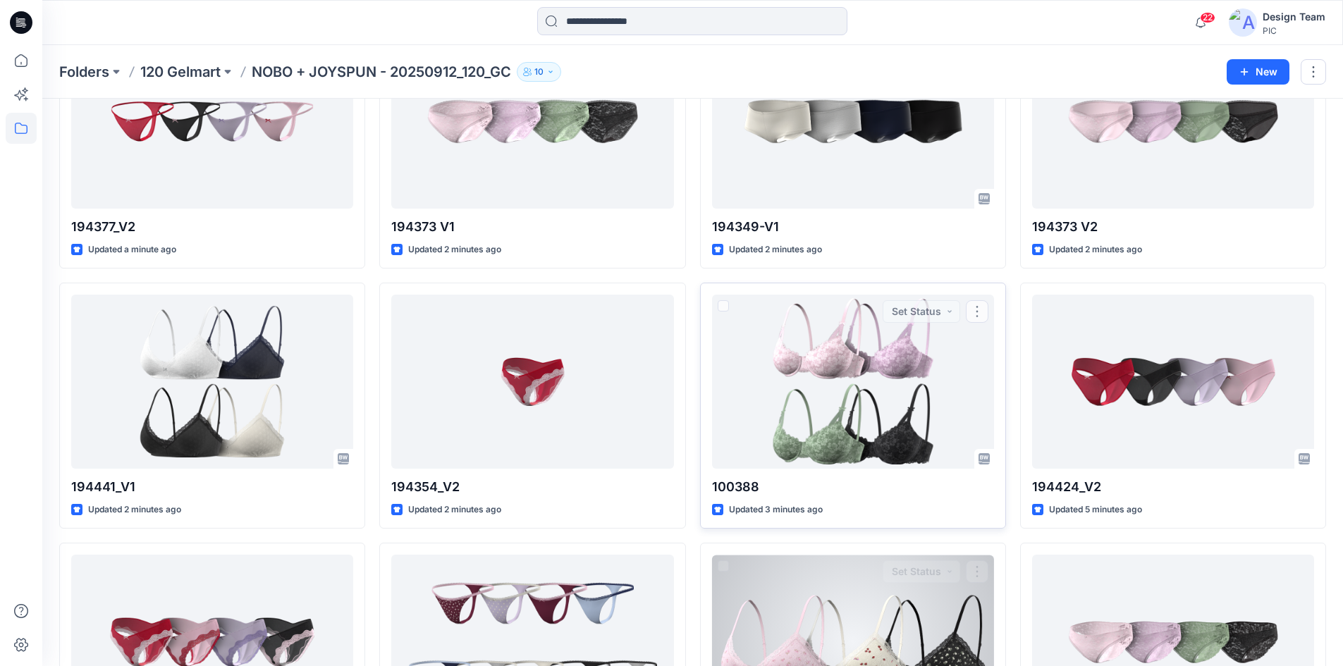
scroll to position [327, 0]
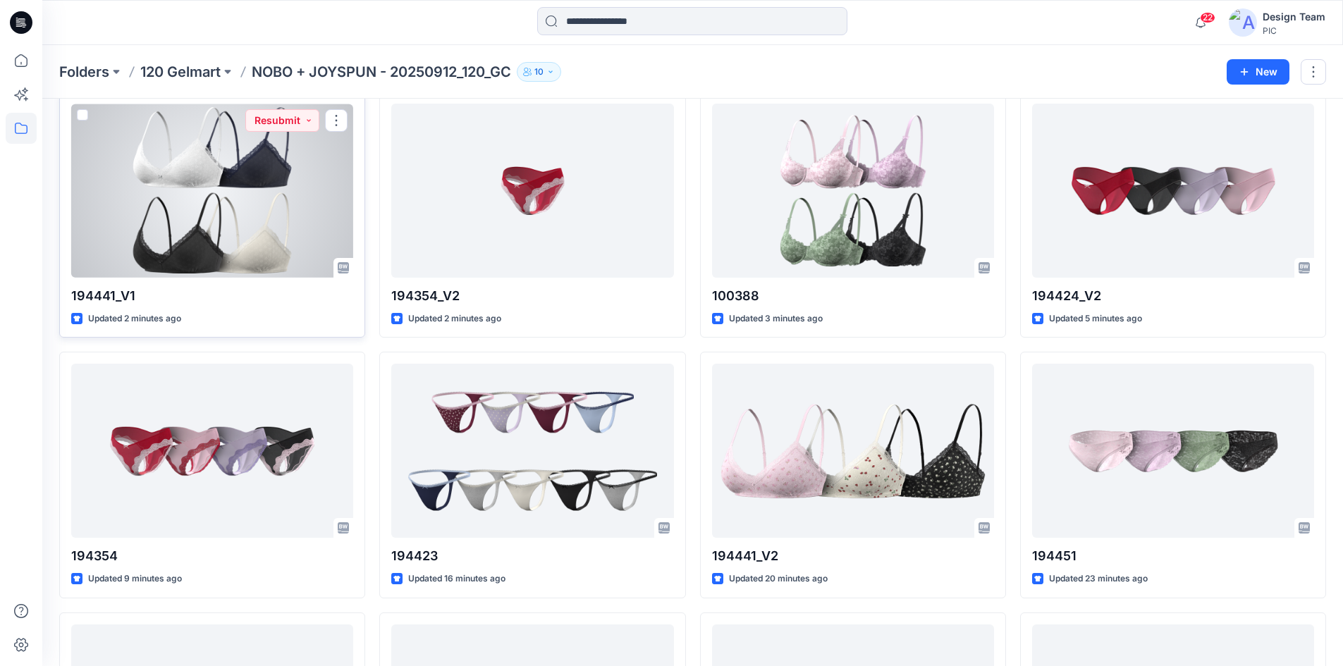
click at [202, 200] on div at bounding box center [212, 191] width 282 height 174
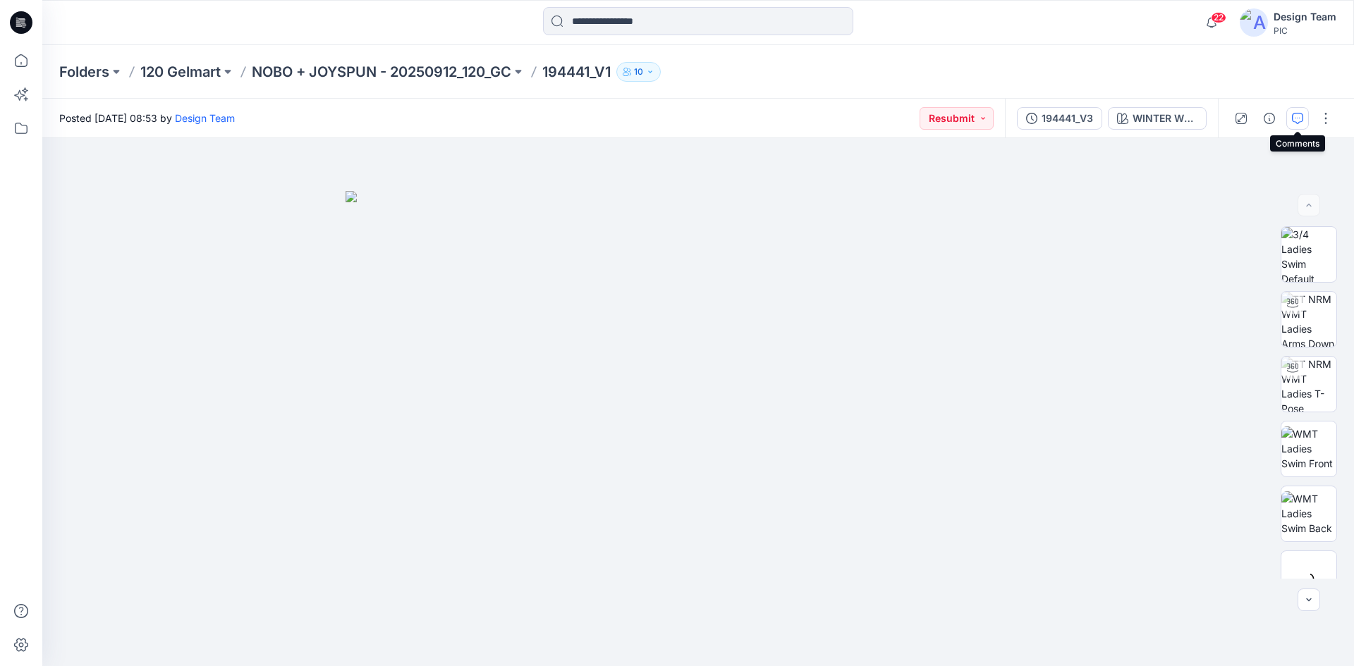
click at [1297, 119] on icon "button" at bounding box center [1297, 118] width 11 height 11
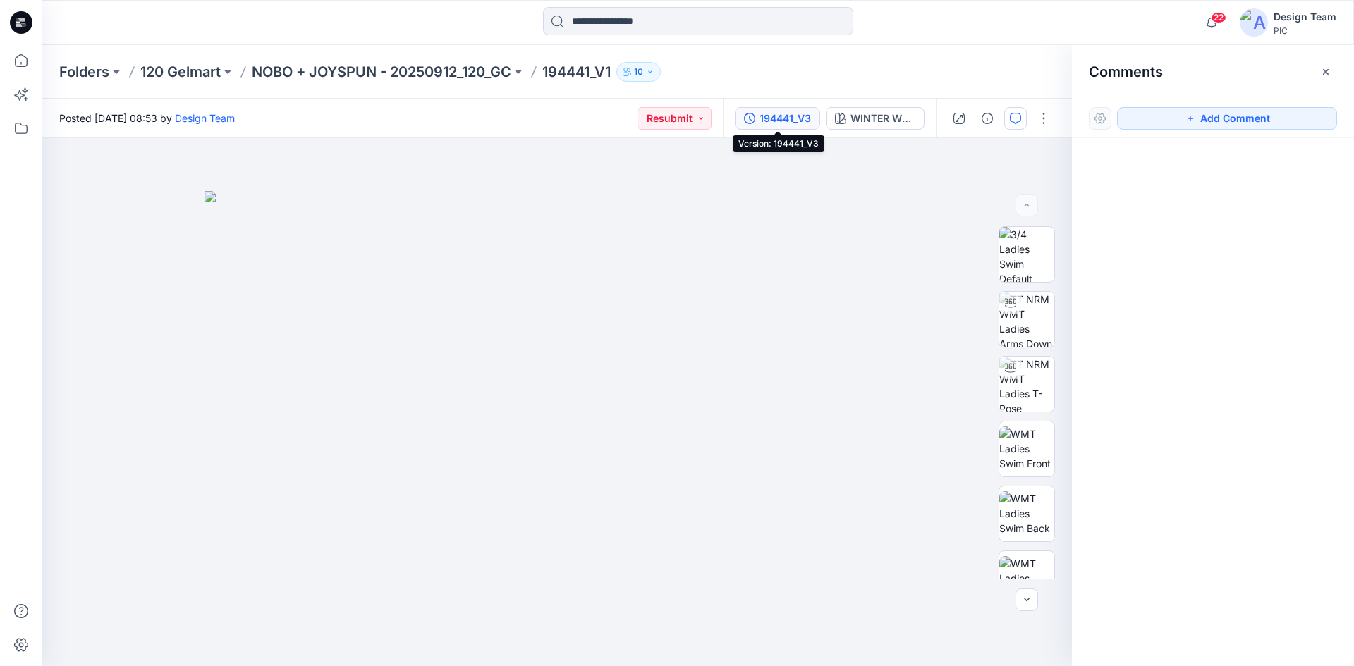
click at [773, 114] on div "194441_V3" at bounding box center [785, 119] width 51 height 16
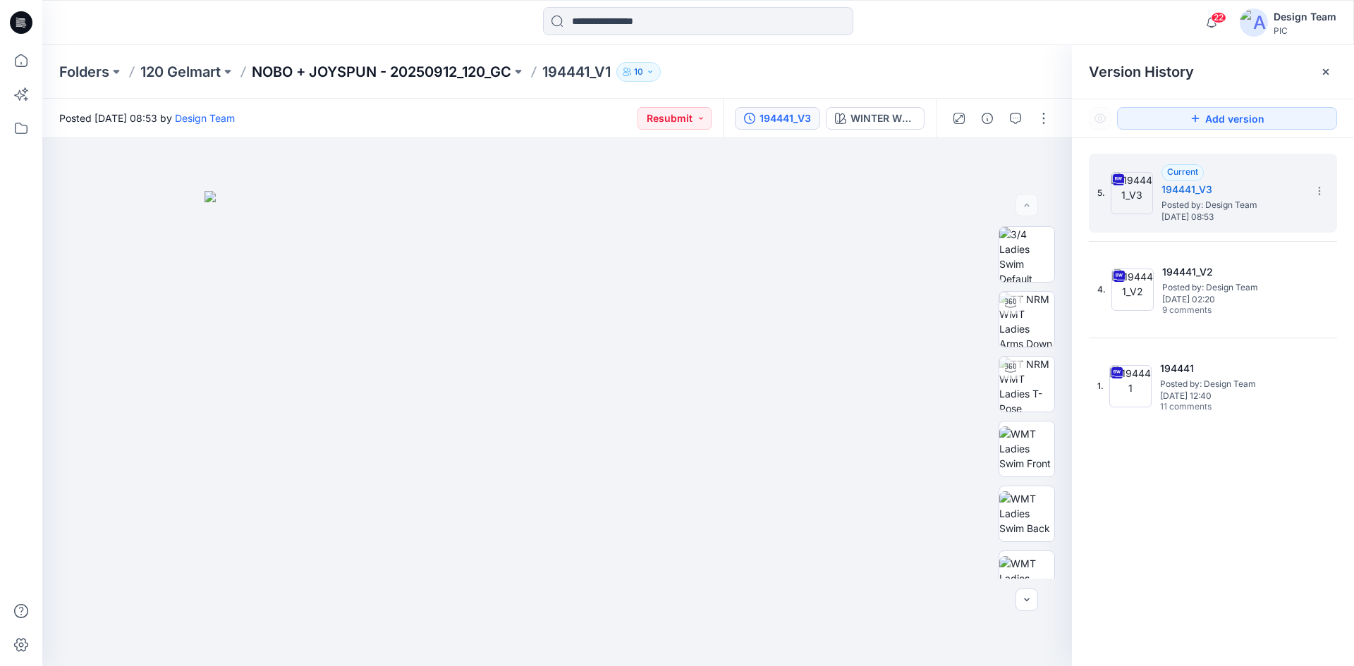
click at [336, 75] on p "NOBO + JOYSPUN - 20250912_120_GC" at bounding box center [382, 72] width 260 height 20
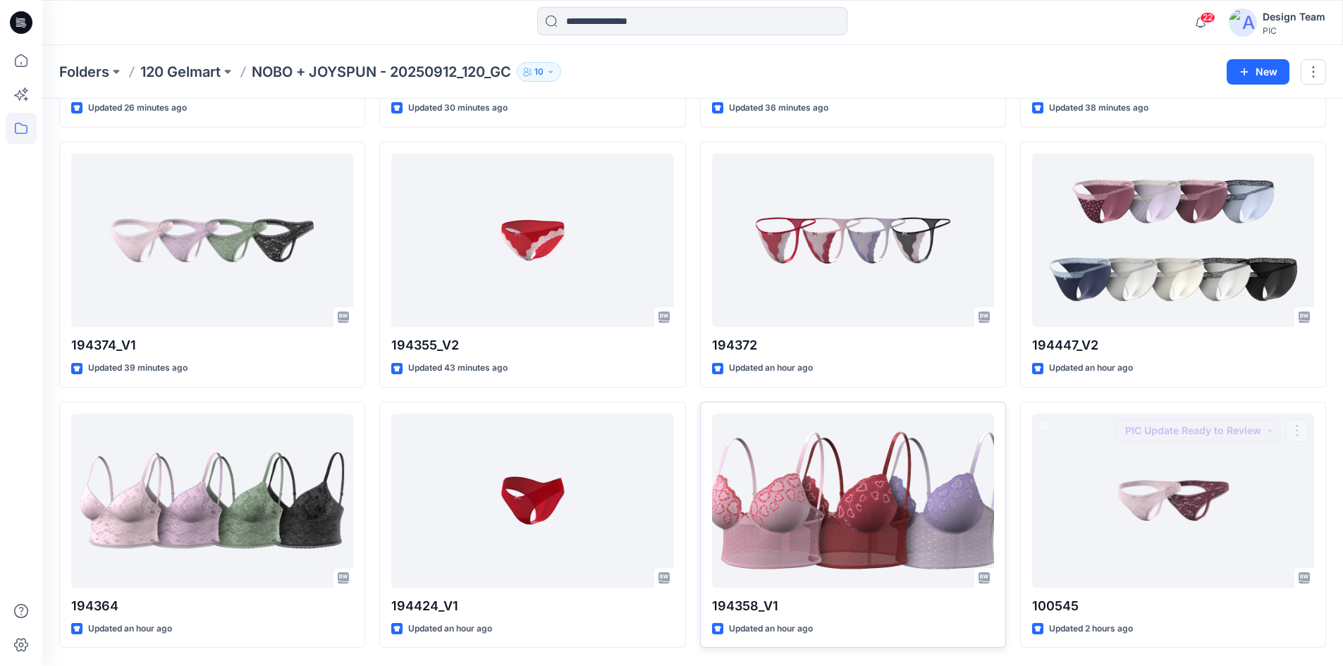
scroll to position [1107, 0]
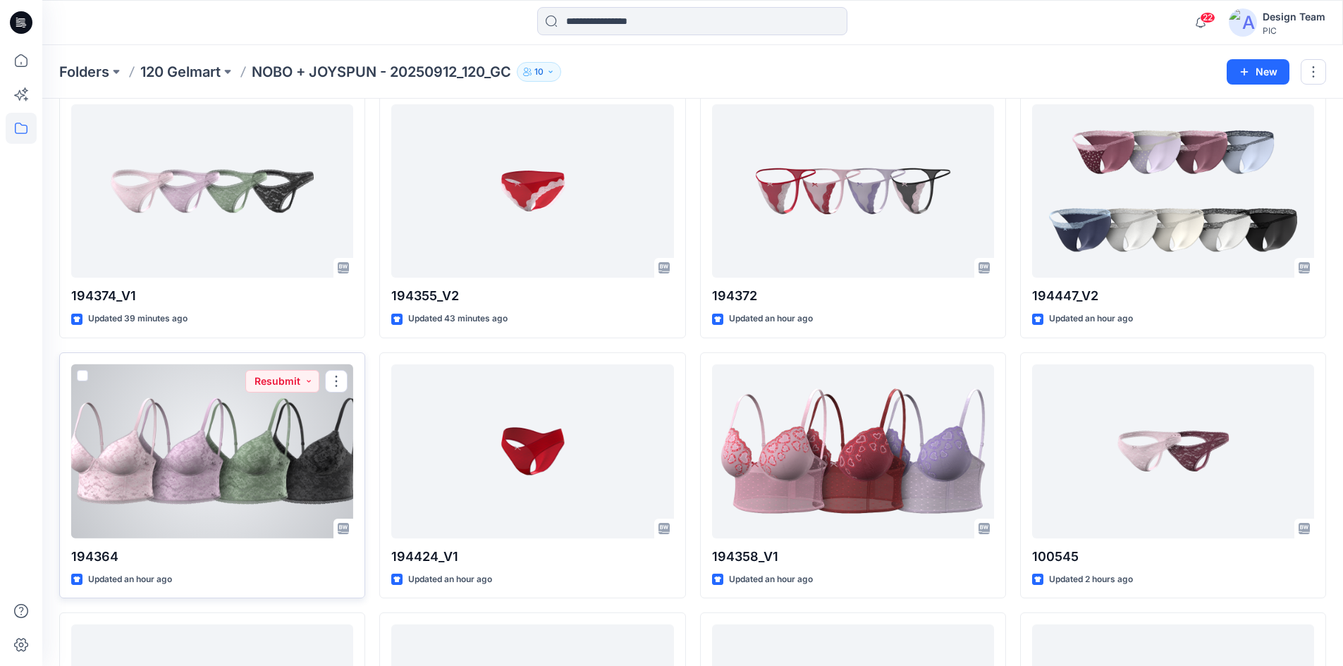
click at [251, 462] on div at bounding box center [212, 452] width 282 height 174
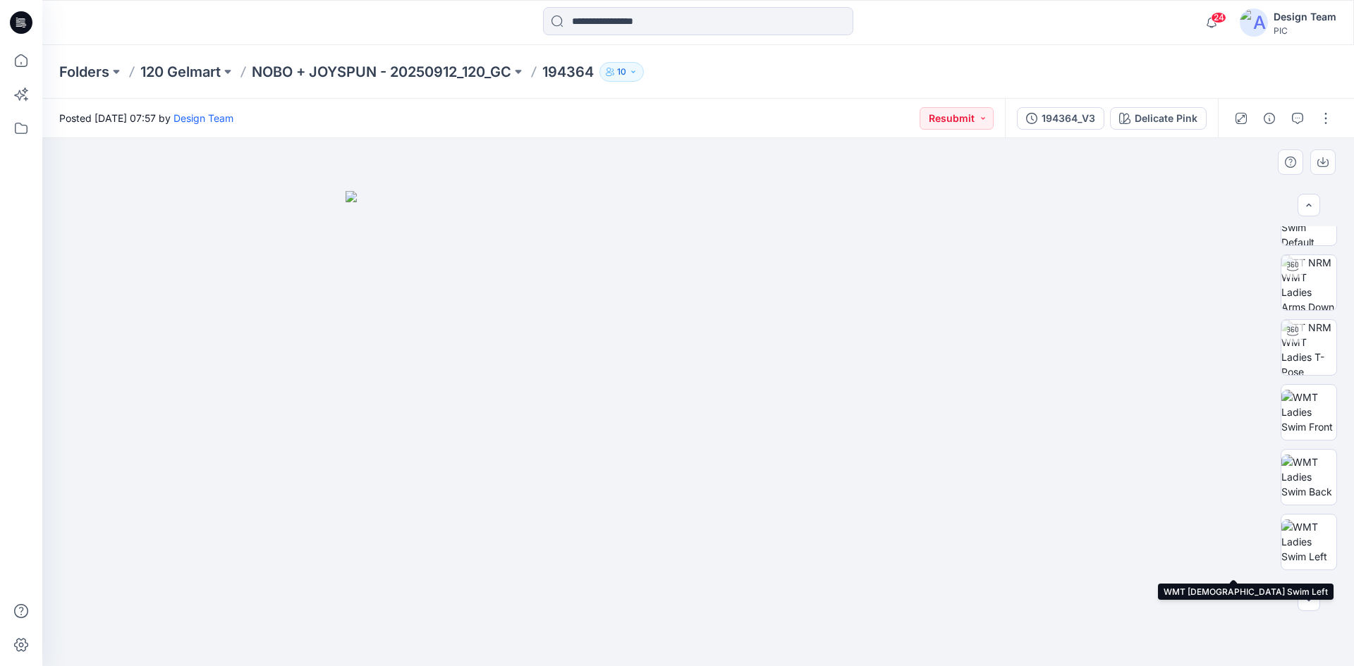
scroll to position [93, 0]
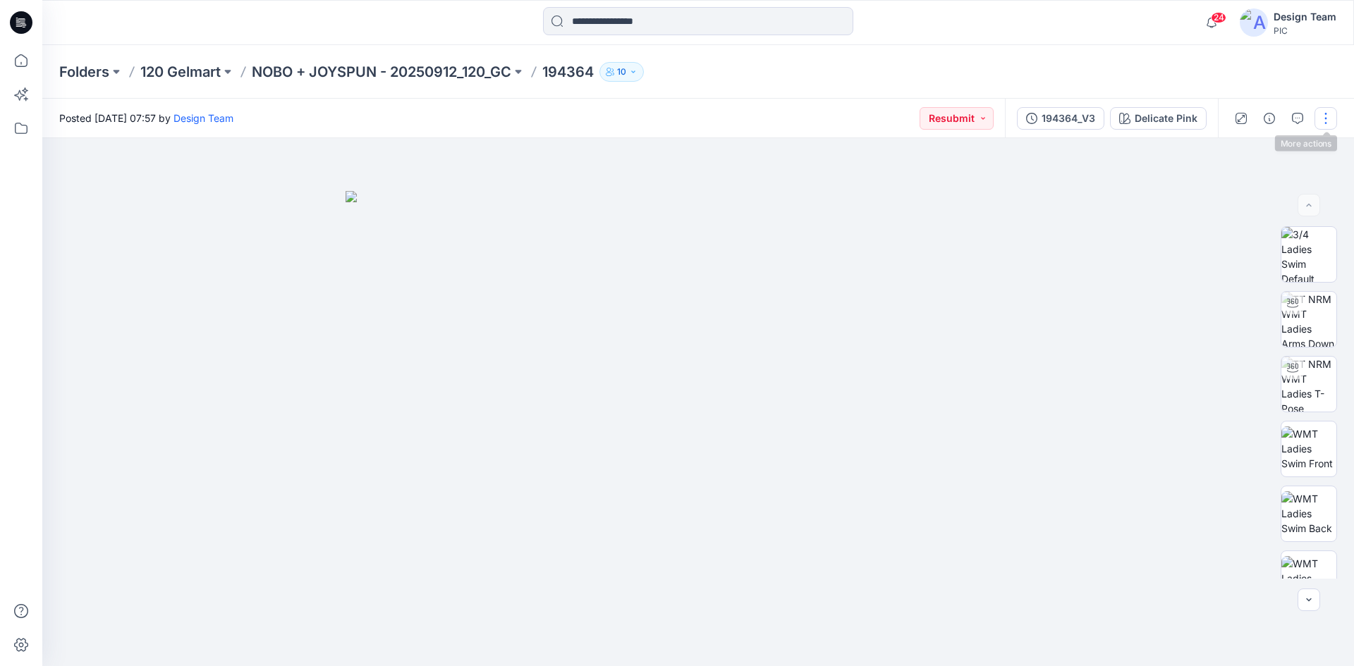
click at [1321, 118] on button "button" at bounding box center [1326, 118] width 23 height 23
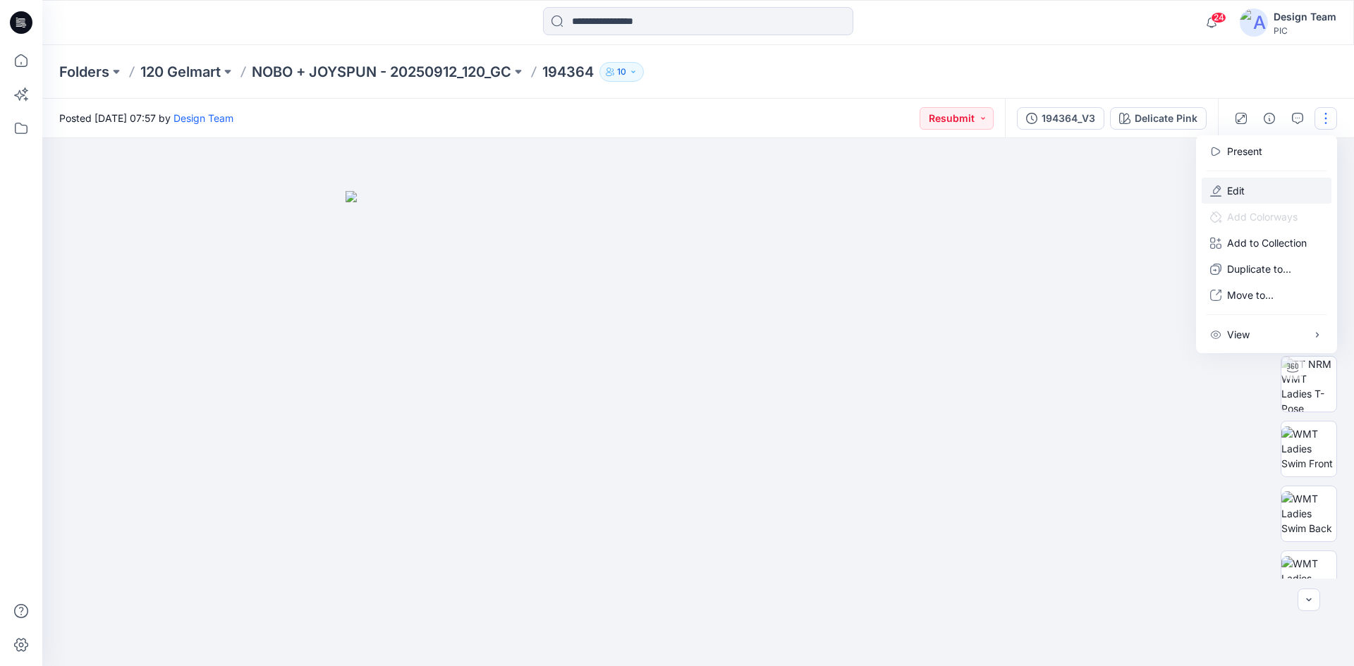
click at [1275, 190] on button "Edit" at bounding box center [1267, 191] width 130 height 26
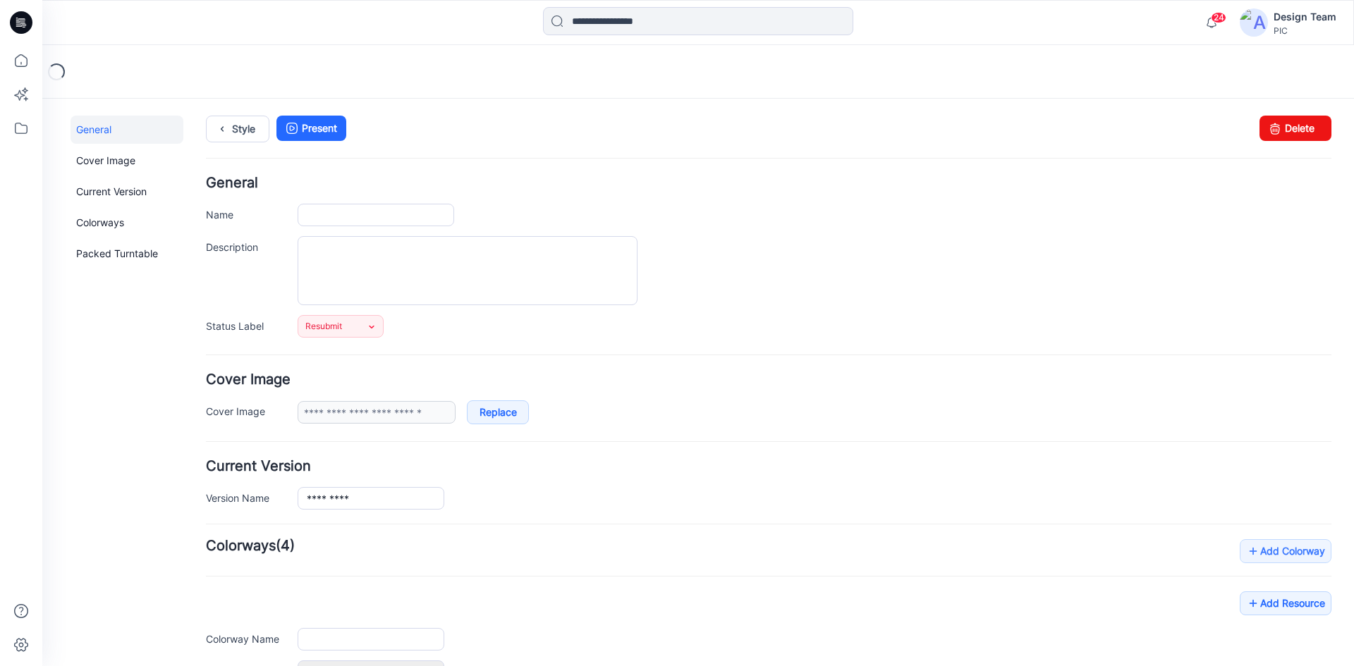
type input "******"
type input "**********"
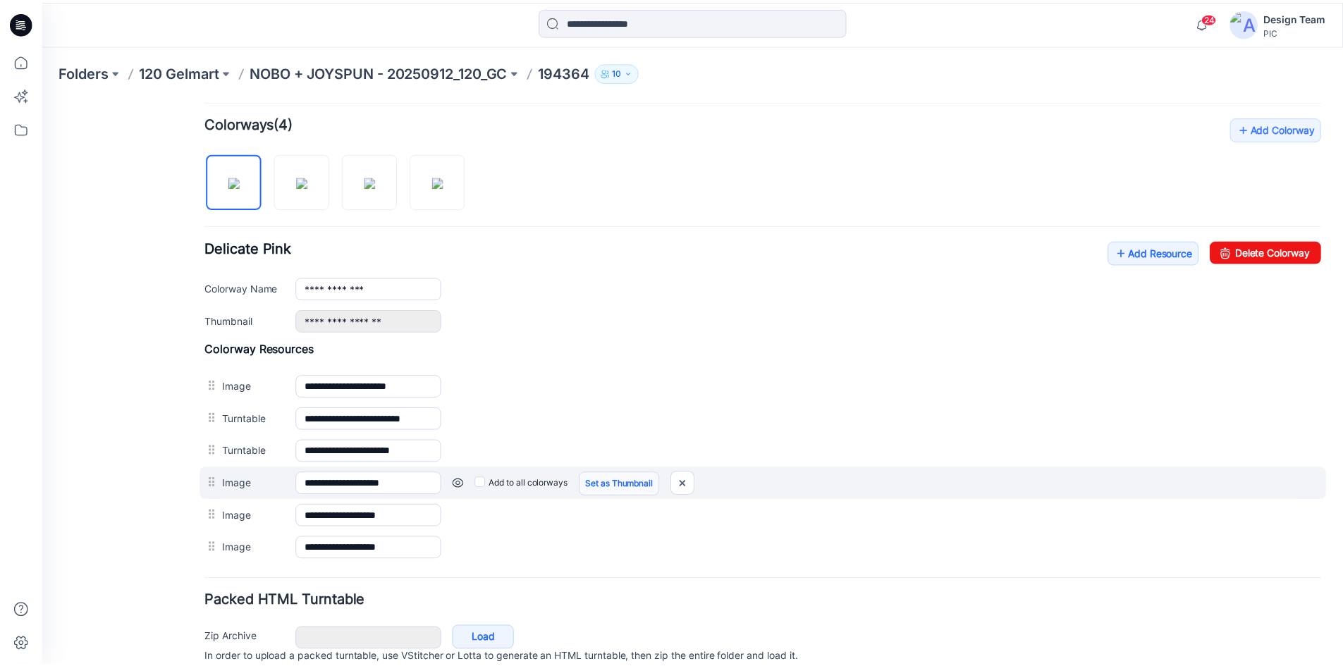
scroll to position [483, 0]
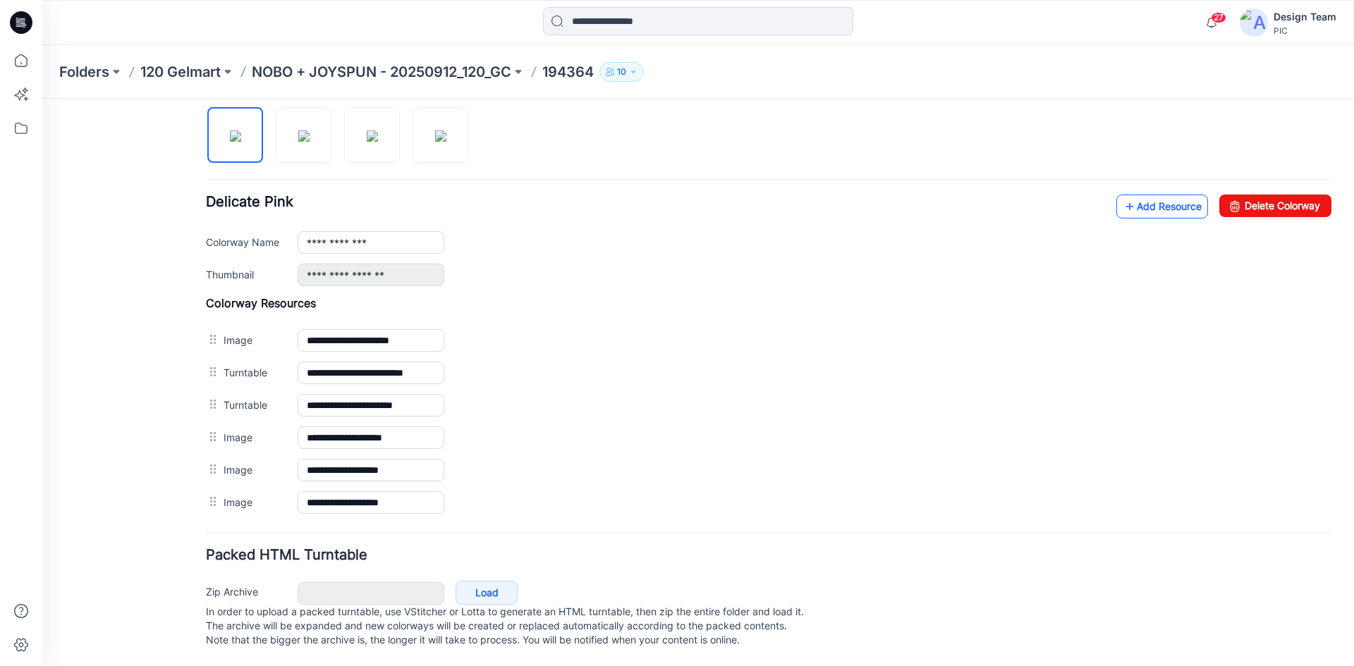
click at [1147, 195] on link "Add Resource" at bounding box center [1162, 207] width 92 height 24
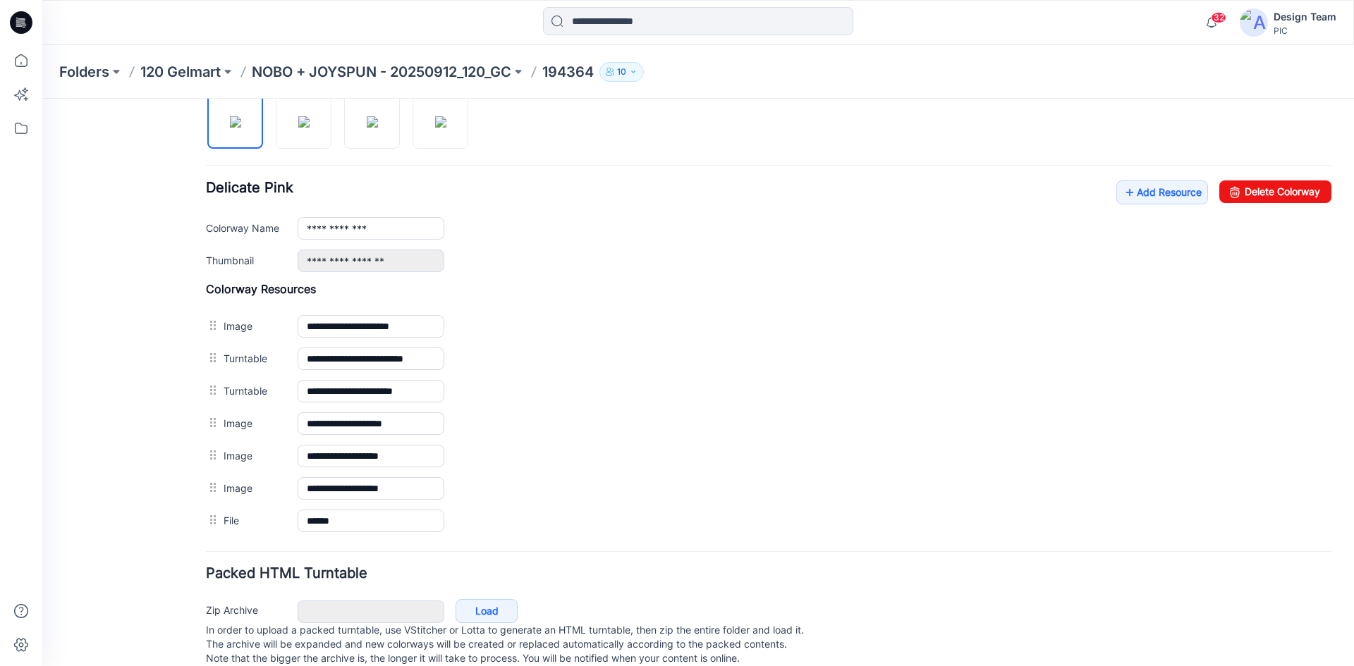
click at [1102, 186] on div "**********" at bounding box center [769, 227] width 1126 height 92
click at [1123, 191] on icon at bounding box center [1130, 192] width 14 height 23
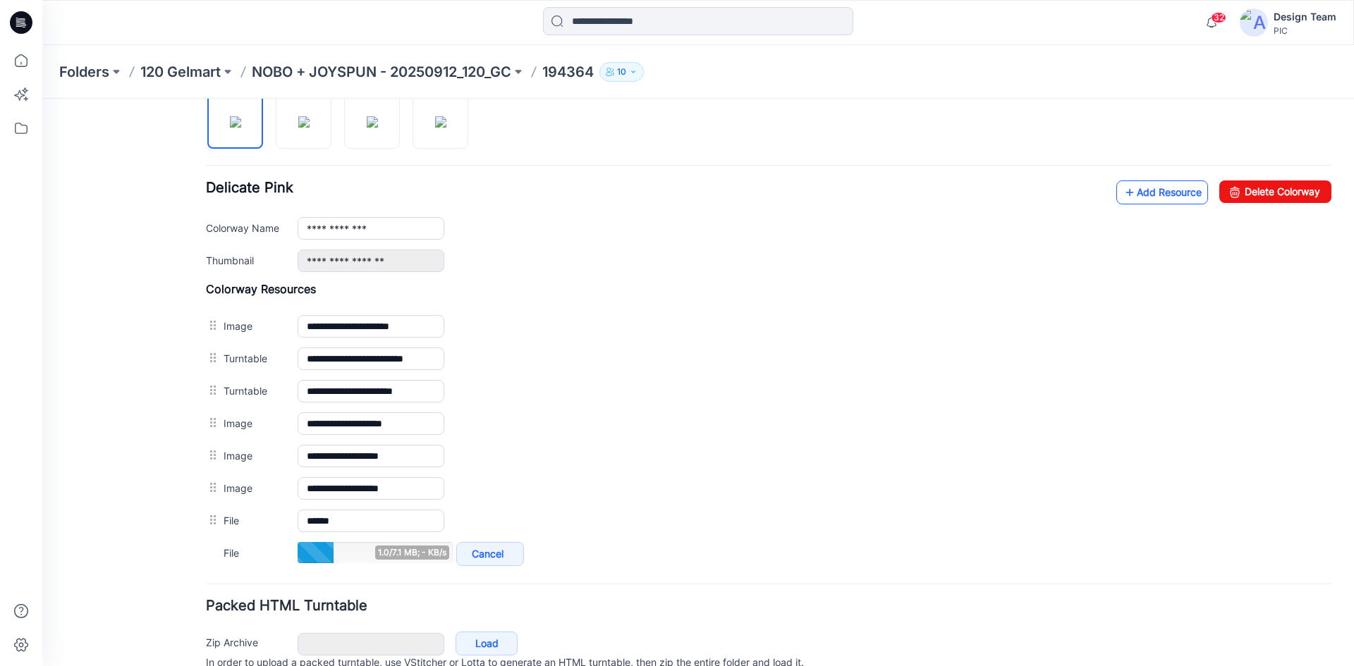
click at [1130, 193] on link "Add Resource" at bounding box center [1162, 193] width 92 height 24
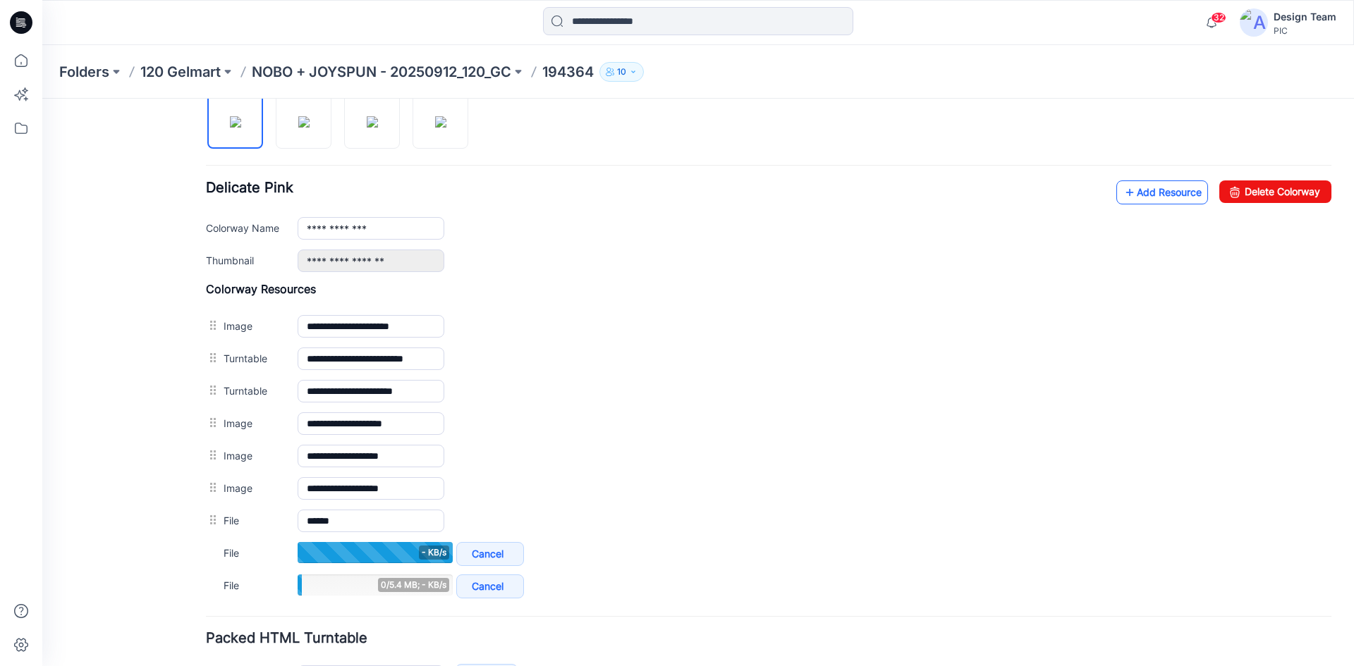
click at [1152, 193] on link "Add Resource" at bounding box center [1162, 193] width 92 height 24
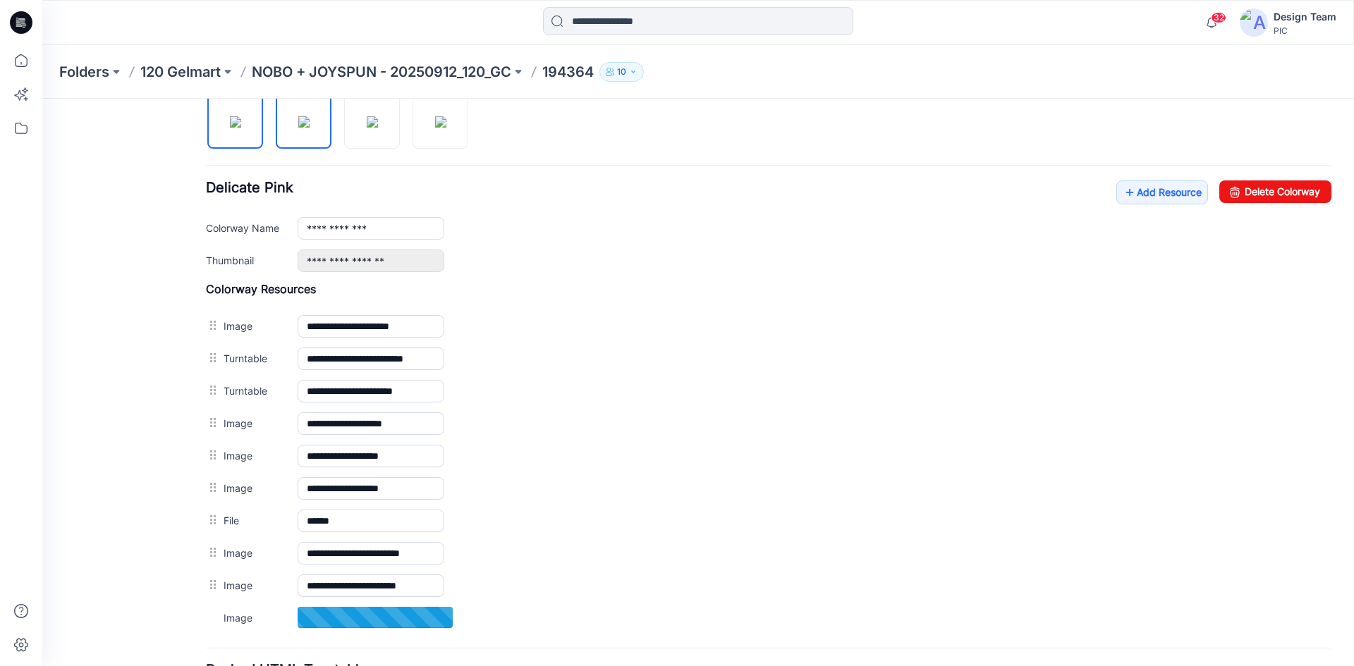
click at [307, 121] on img at bounding box center [303, 121] width 11 height 11
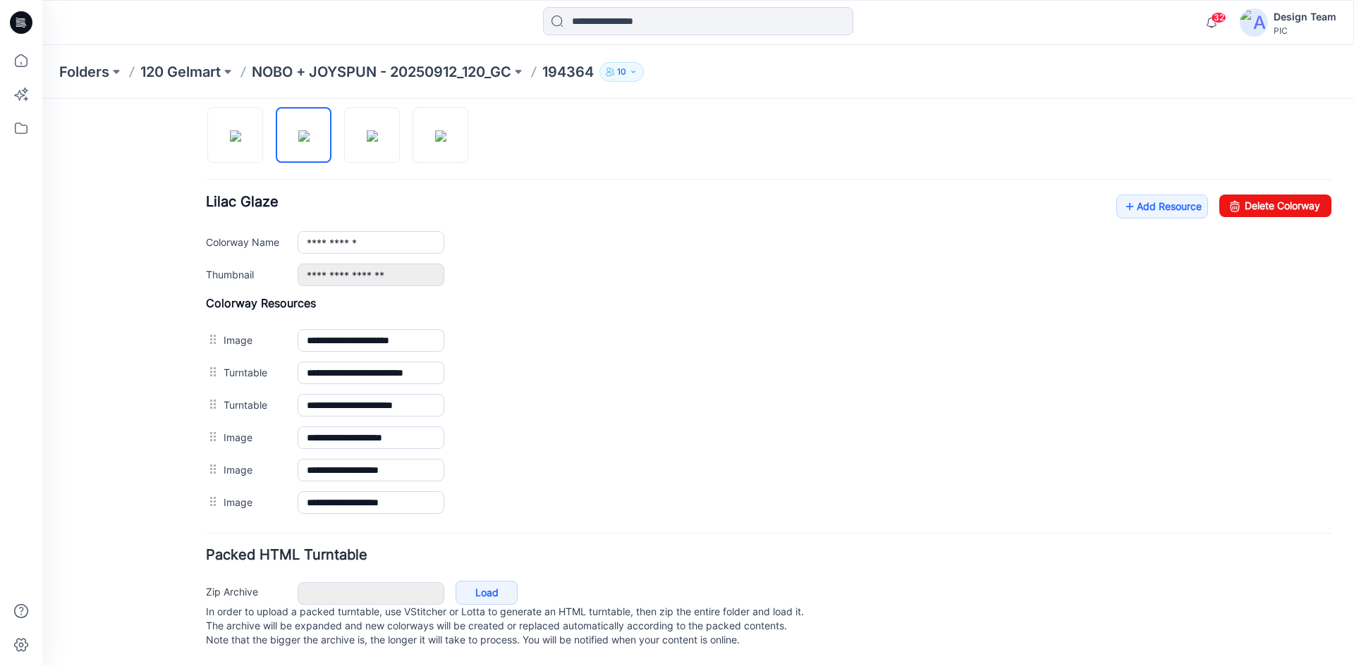
click at [1150, 209] on div "**********" at bounding box center [769, 241] width 1126 height 92
click at [1149, 195] on link "Add Resource" at bounding box center [1162, 207] width 92 height 24
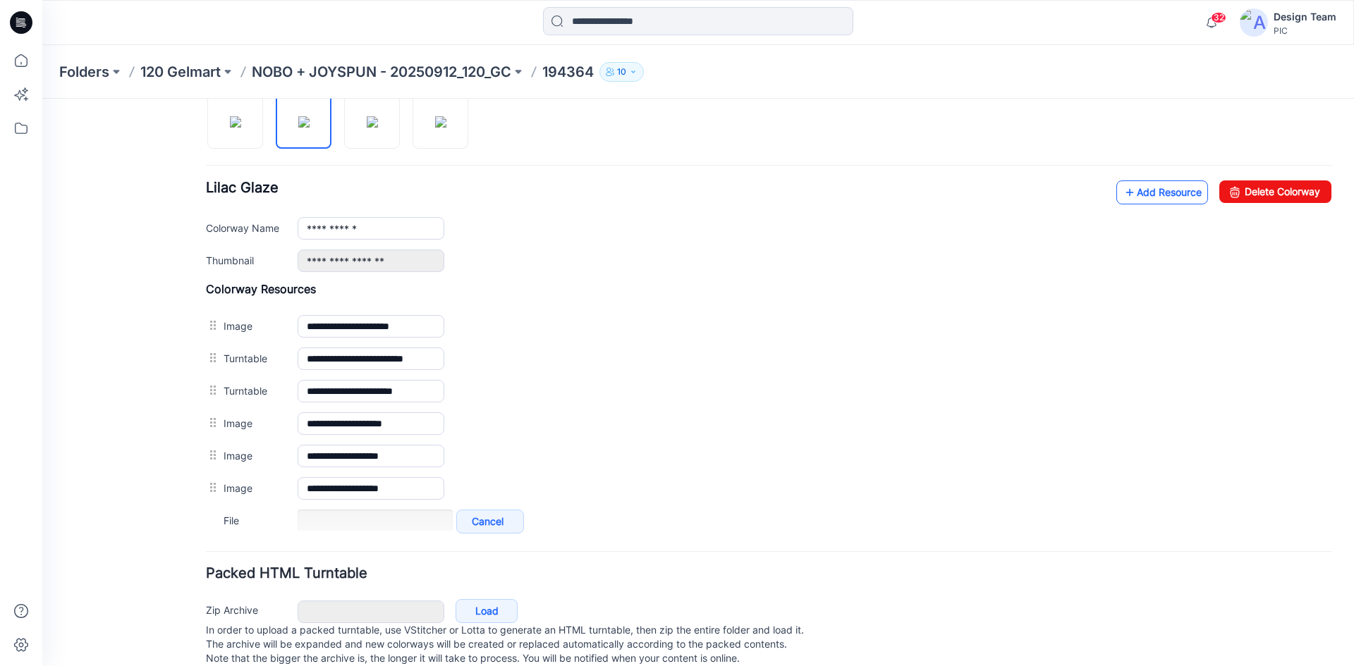
click at [1134, 200] on link "Add Resource" at bounding box center [1162, 193] width 92 height 24
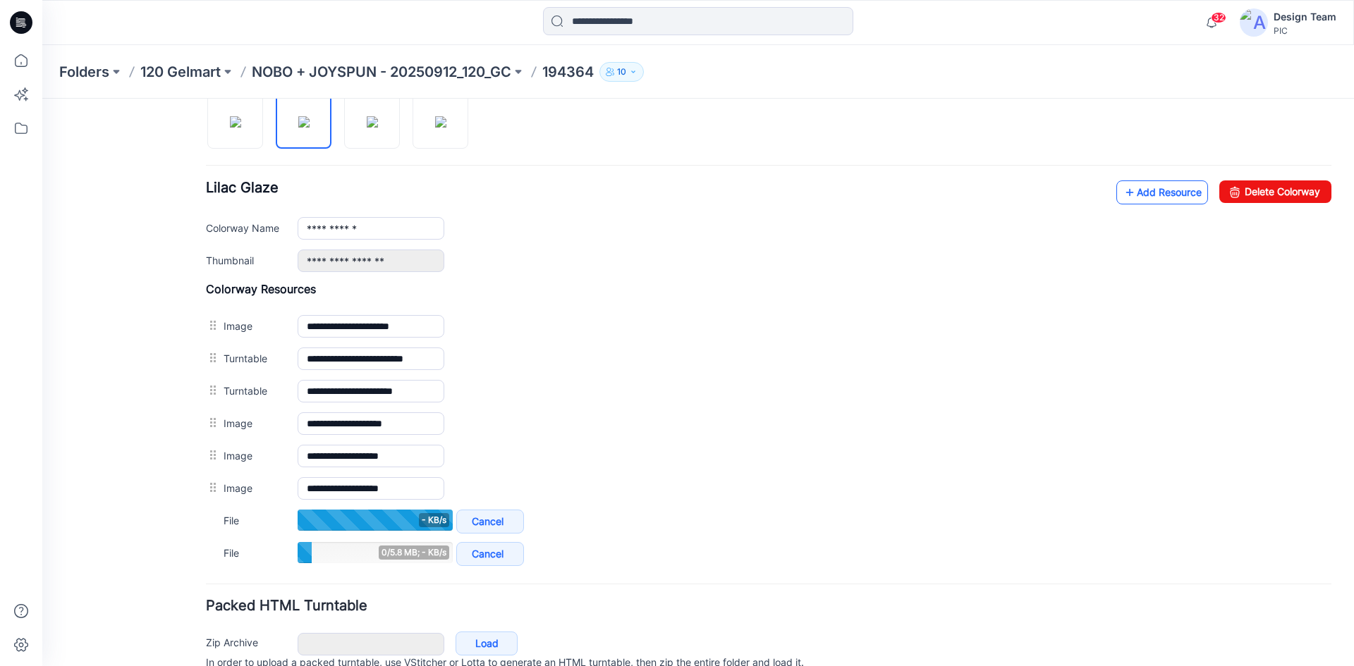
click at [1123, 200] on icon at bounding box center [1130, 192] width 14 height 23
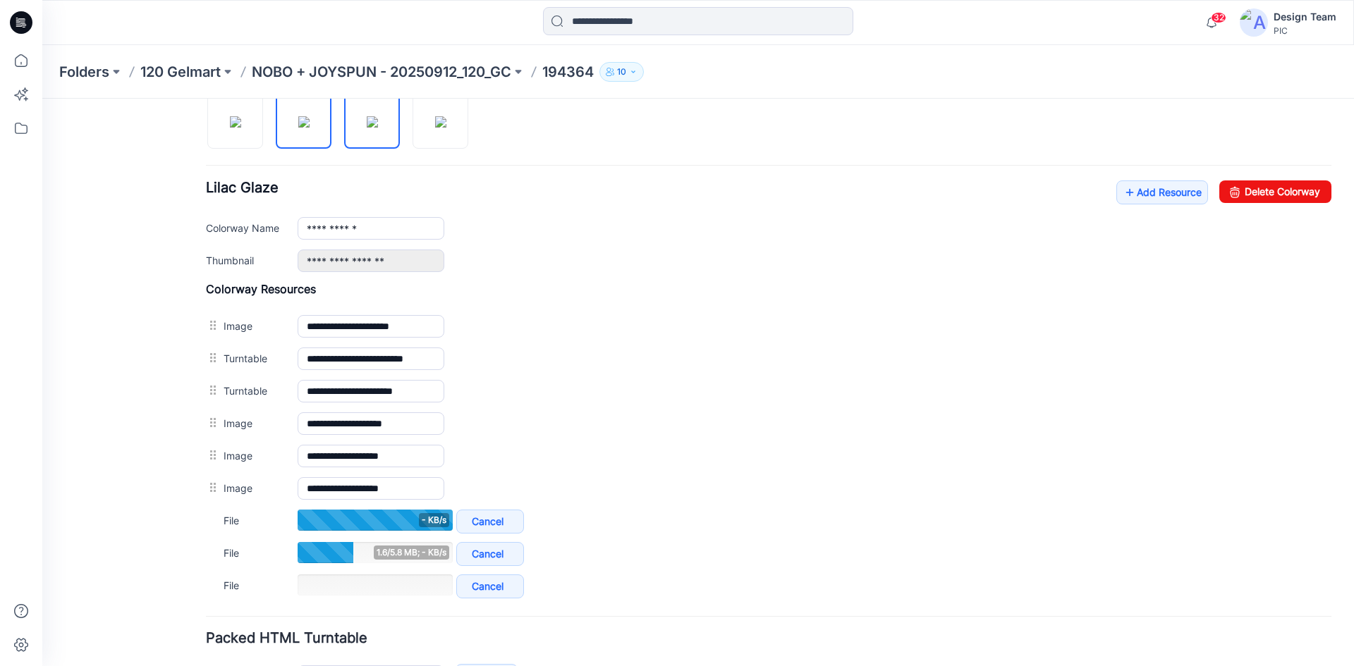
click at [373, 128] on img at bounding box center [372, 121] width 11 height 11
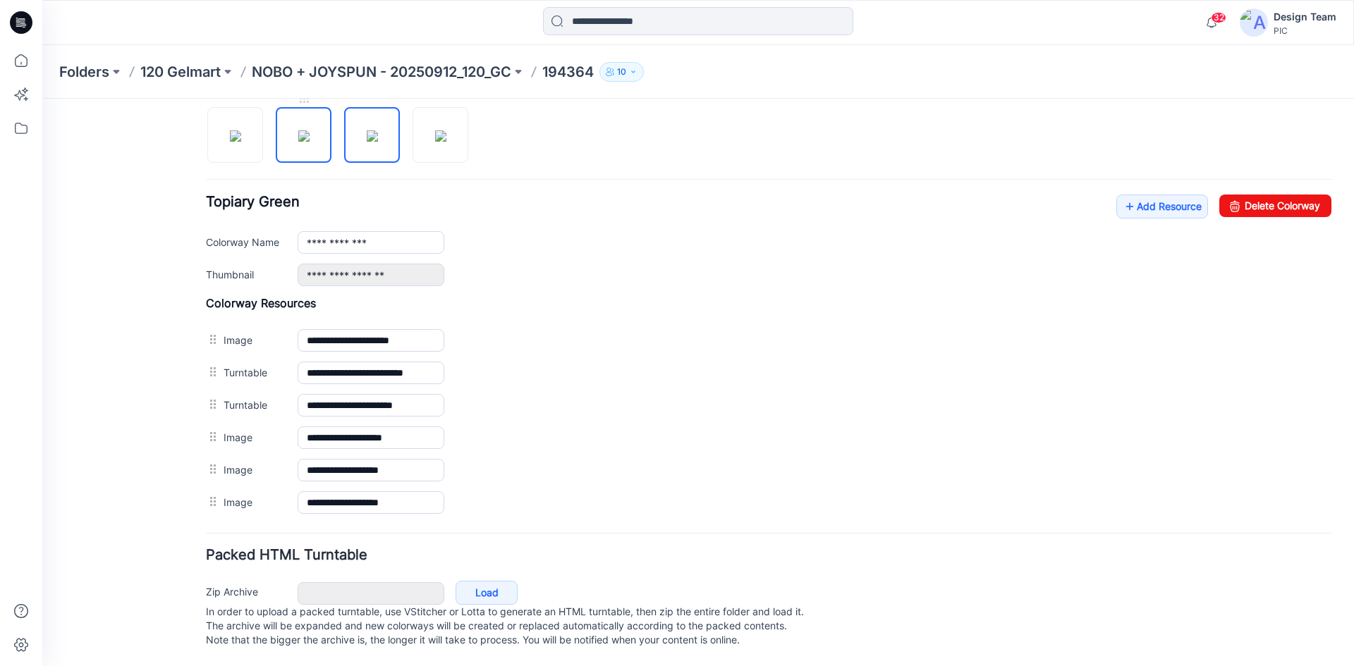
click at [302, 130] on img at bounding box center [303, 135] width 11 height 11
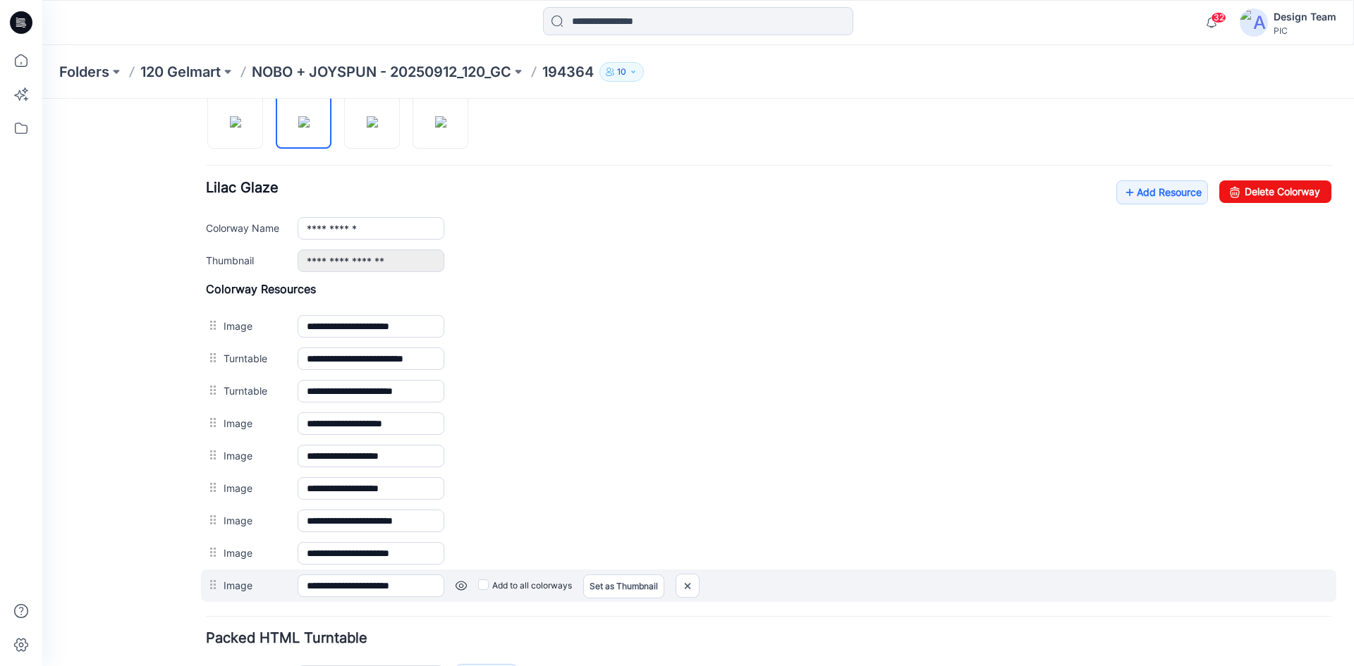
click at [461, 586] on link at bounding box center [461, 585] width 11 height 11
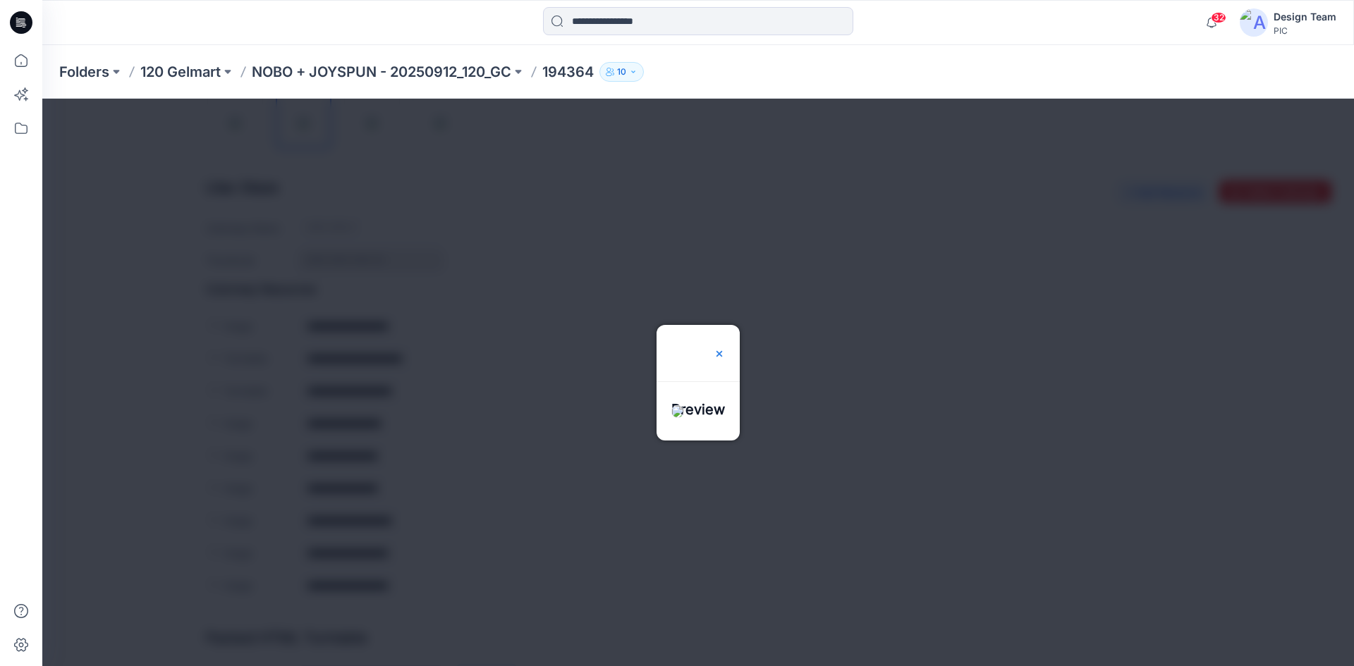
click at [725, 348] on img at bounding box center [719, 353] width 11 height 11
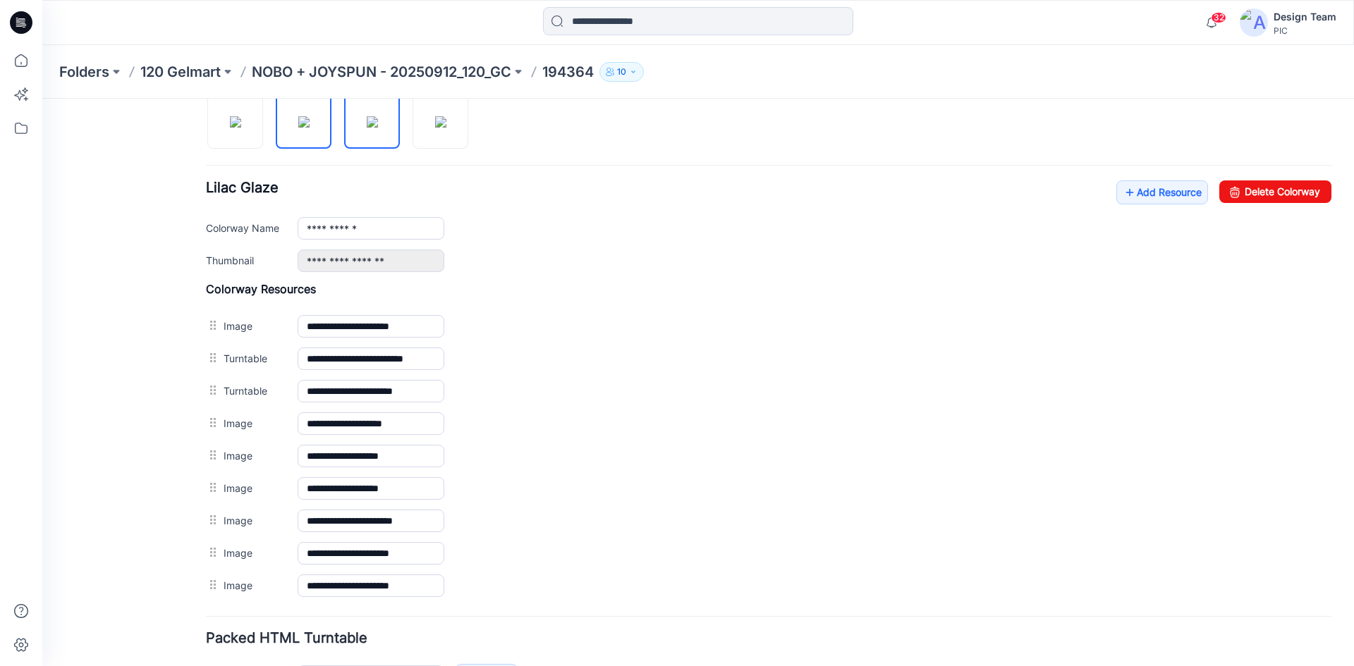
click at [378, 126] on img at bounding box center [372, 121] width 11 height 11
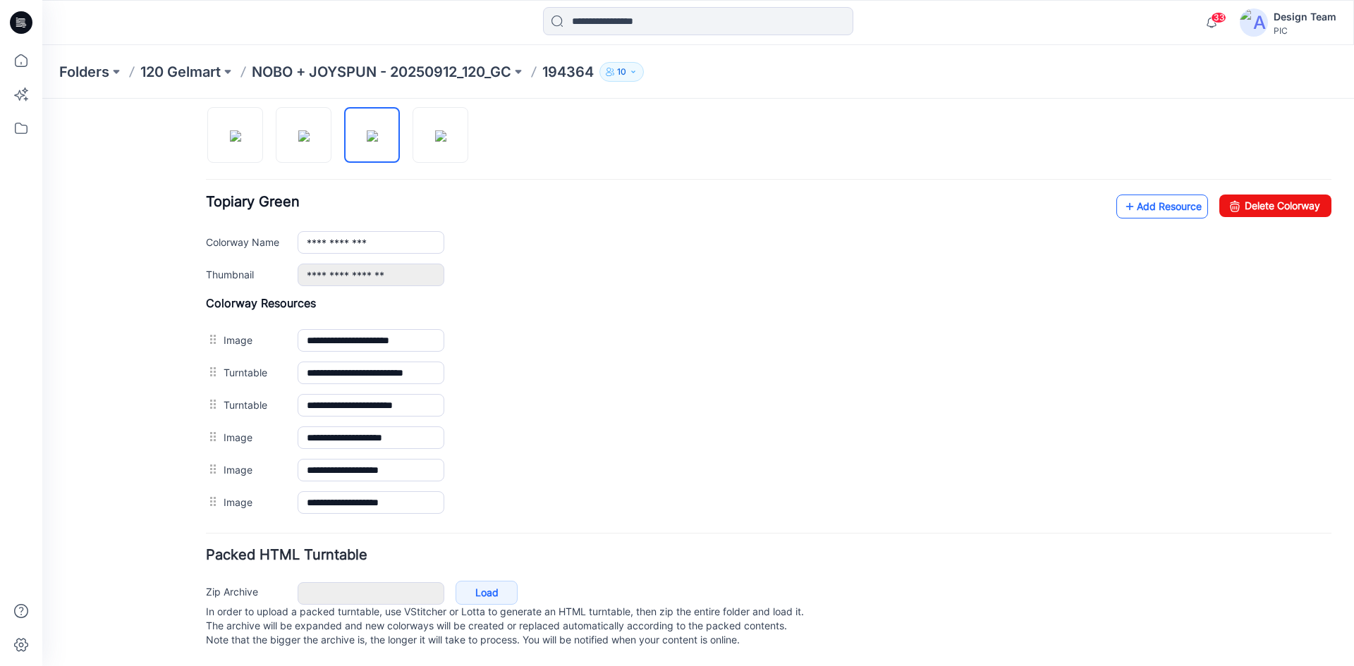
click at [1162, 195] on link "Add Resource" at bounding box center [1162, 207] width 92 height 24
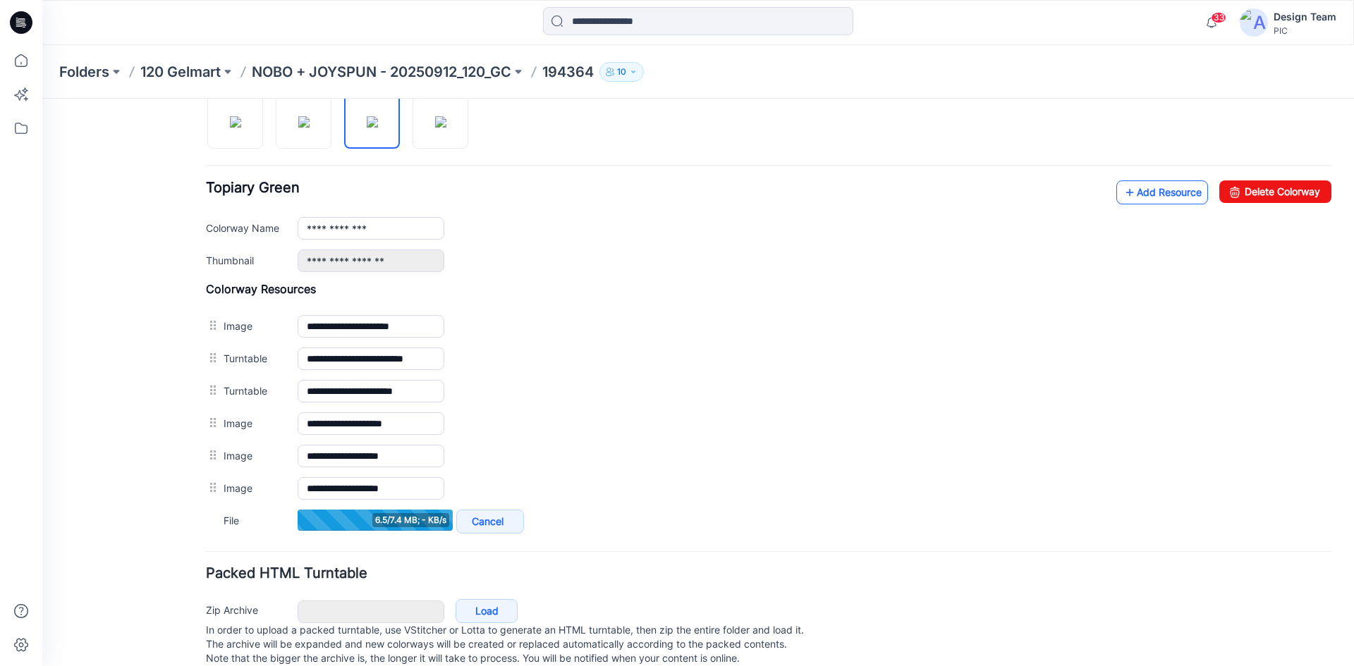
click at [1158, 197] on link "Add Resource" at bounding box center [1162, 193] width 92 height 24
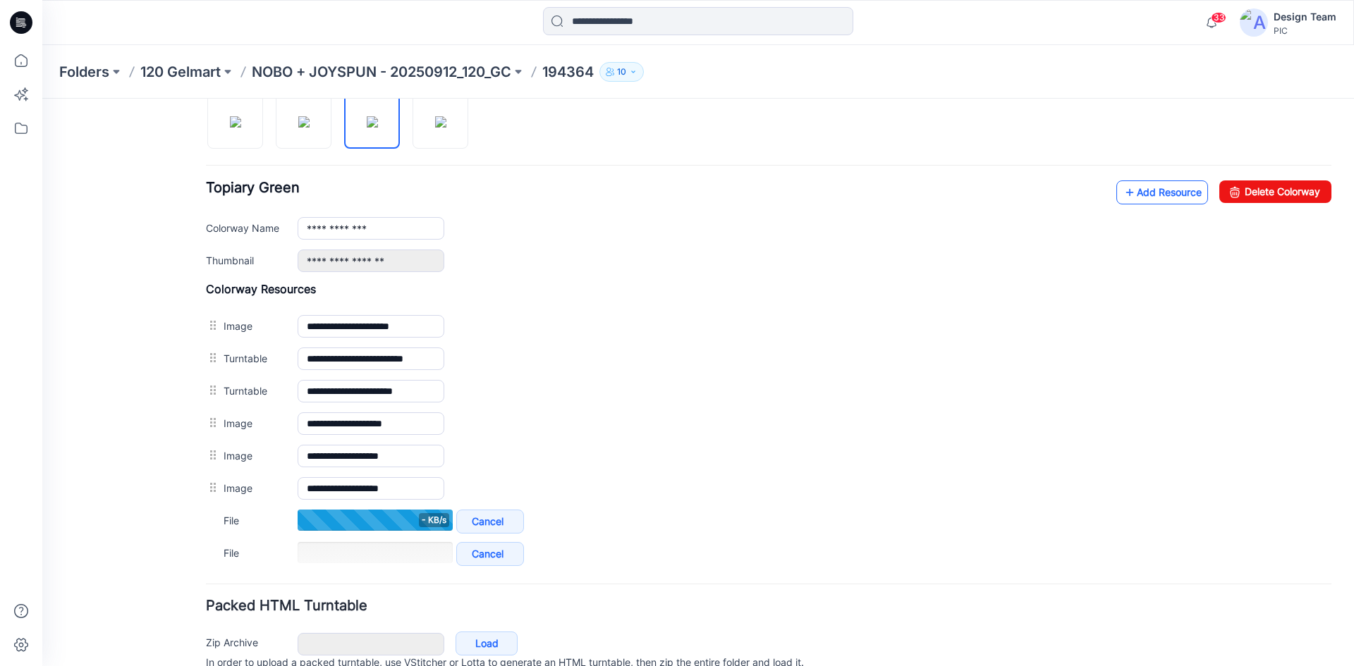
click at [1142, 197] on link "Add Resource" at bounding box center [1162, 193] width 92 height 24
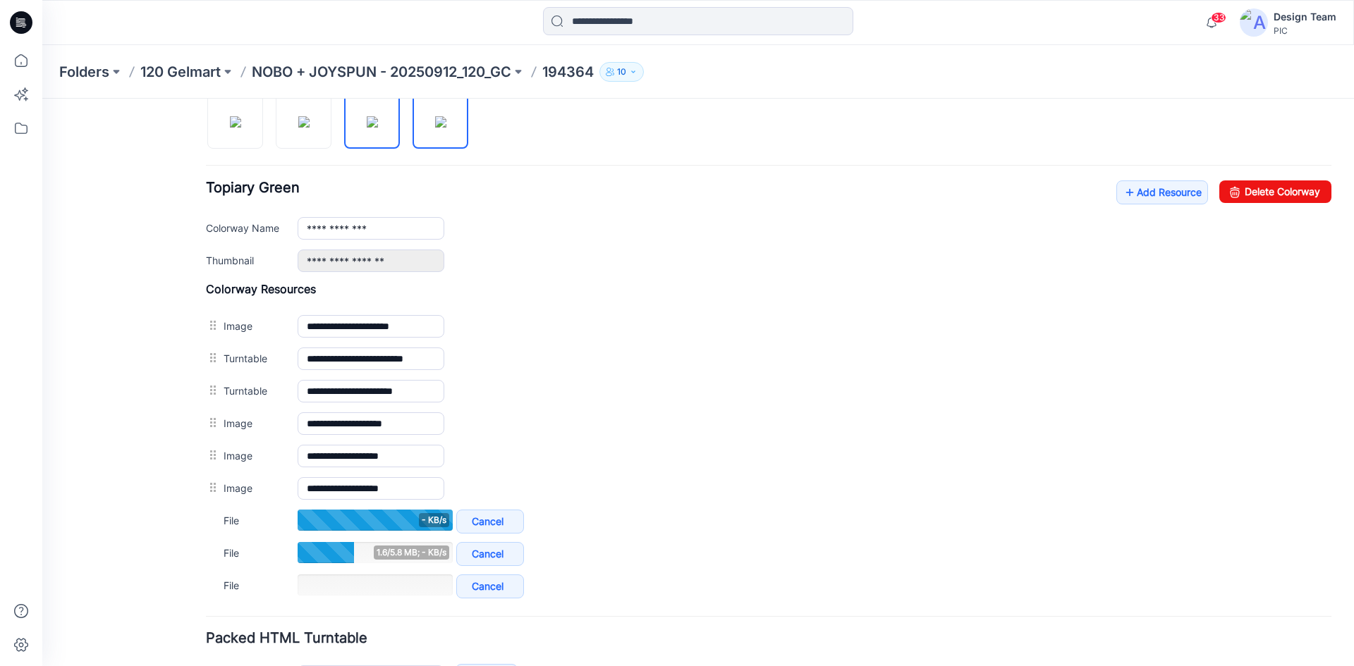
click at [438, 128] on img at bounding box center [440, 121] width 11 height 11
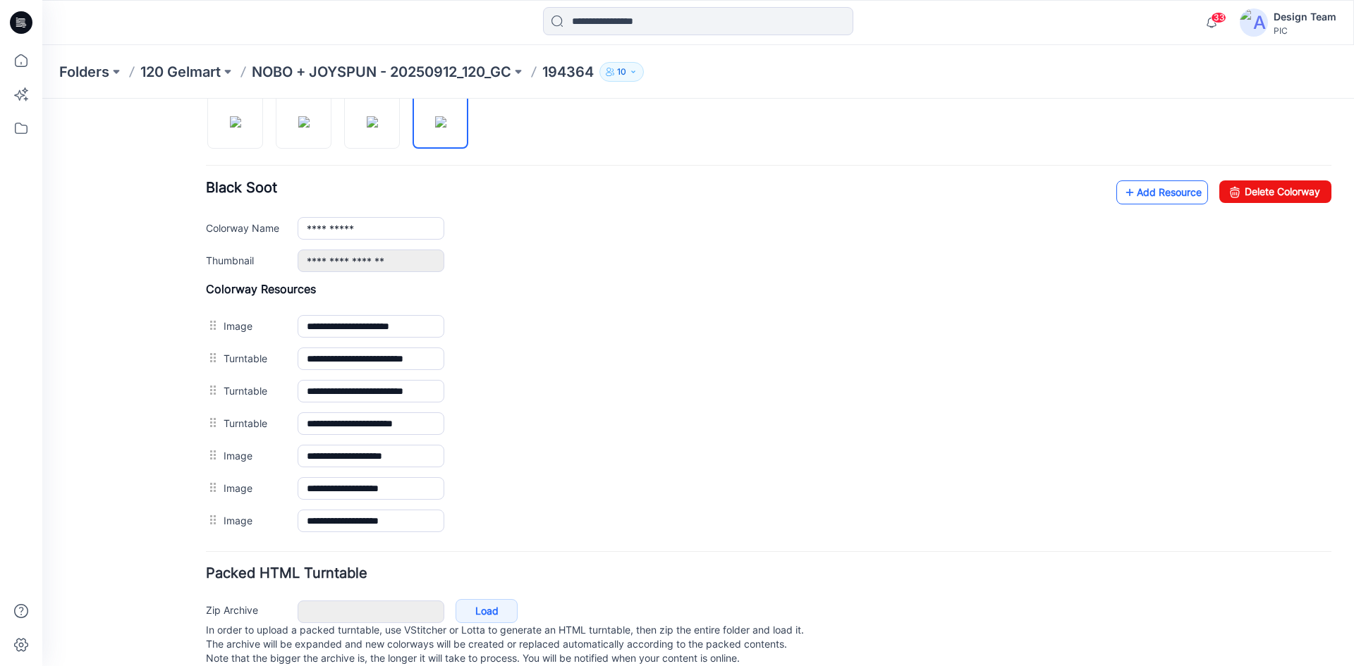
click at [1171, 183] on link "Add Resource" at bounding box center [1162, 193] width 92 height 24
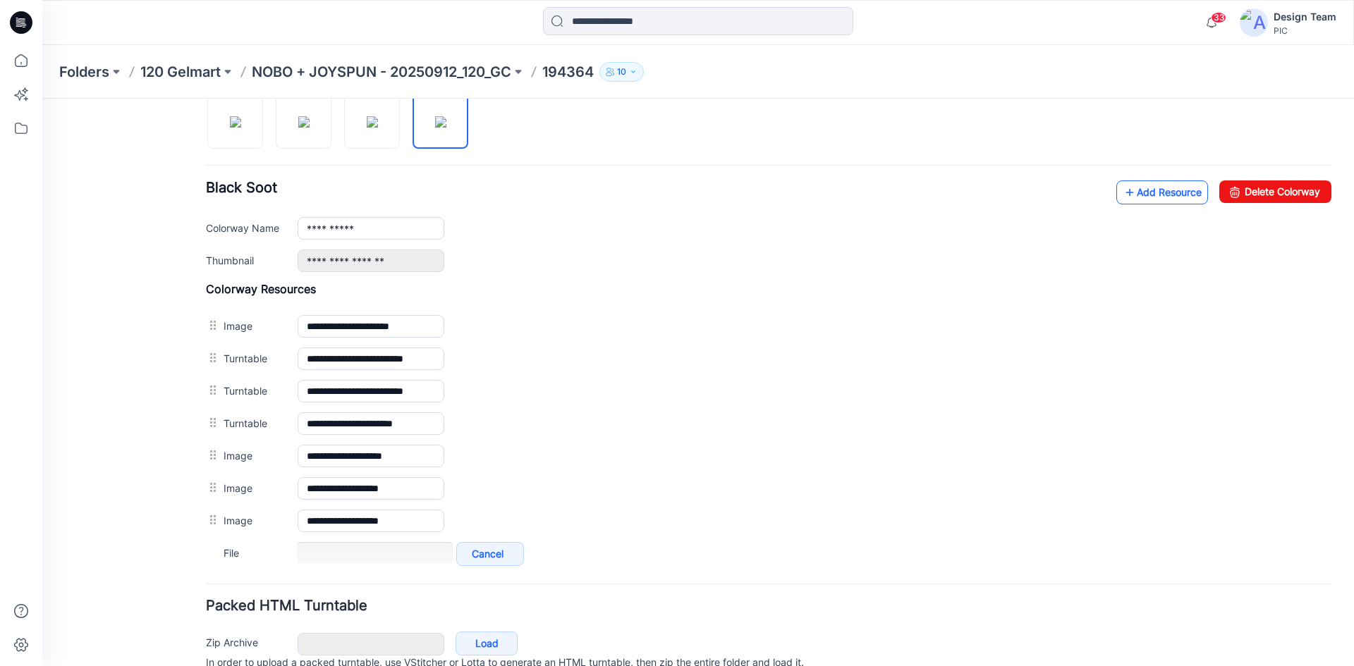
click at [1154, 193] on link "Add Resource" at bounding box center [1162, 193] width 92 height 24
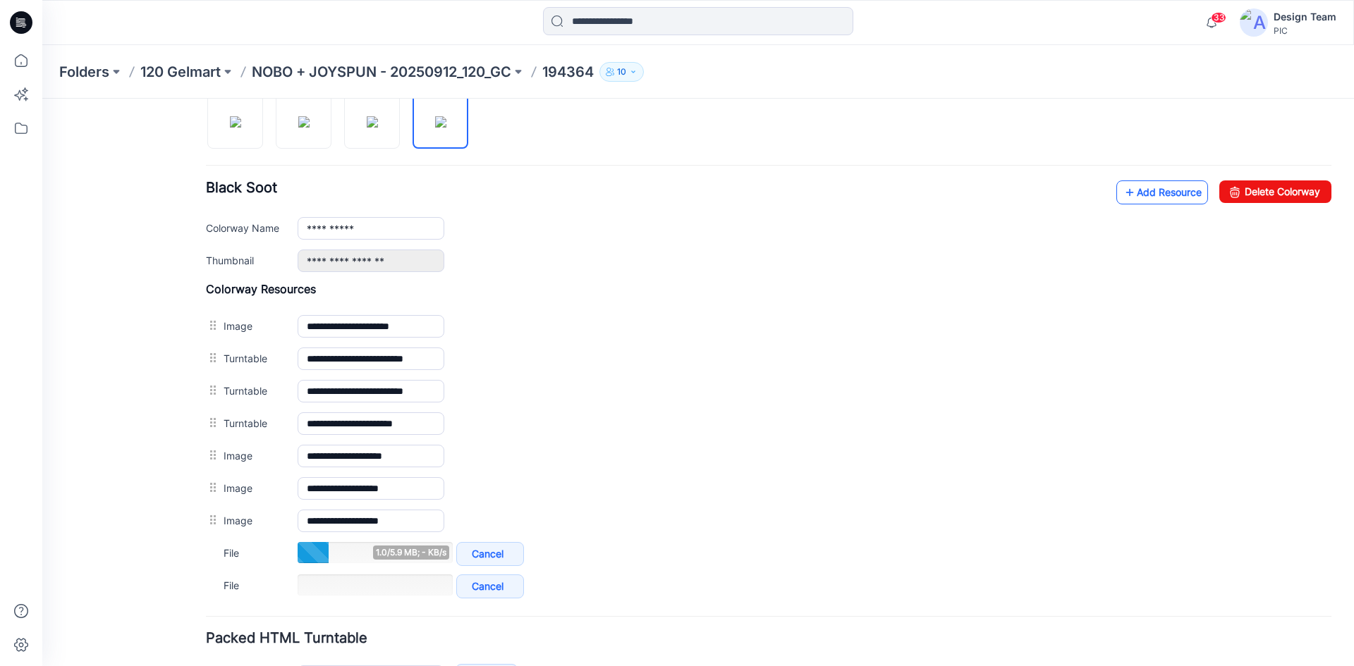
click at [1146, 187] on link "Add Resource" at bounding box center [1162, 193] width 92 height 24
click at [372, 127] on img at bounding box center [372, 121] width 11 height 11
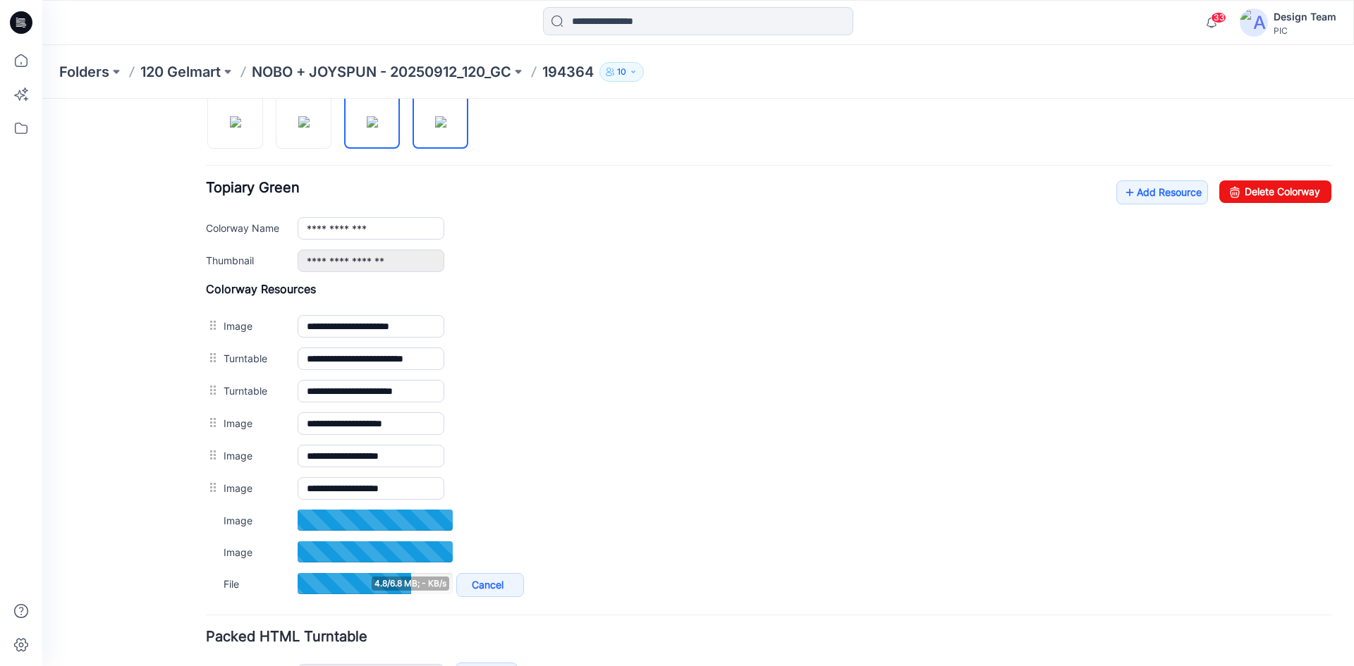
click at [446, 126] on img at bounding box center [440, 121] width 11 height 11
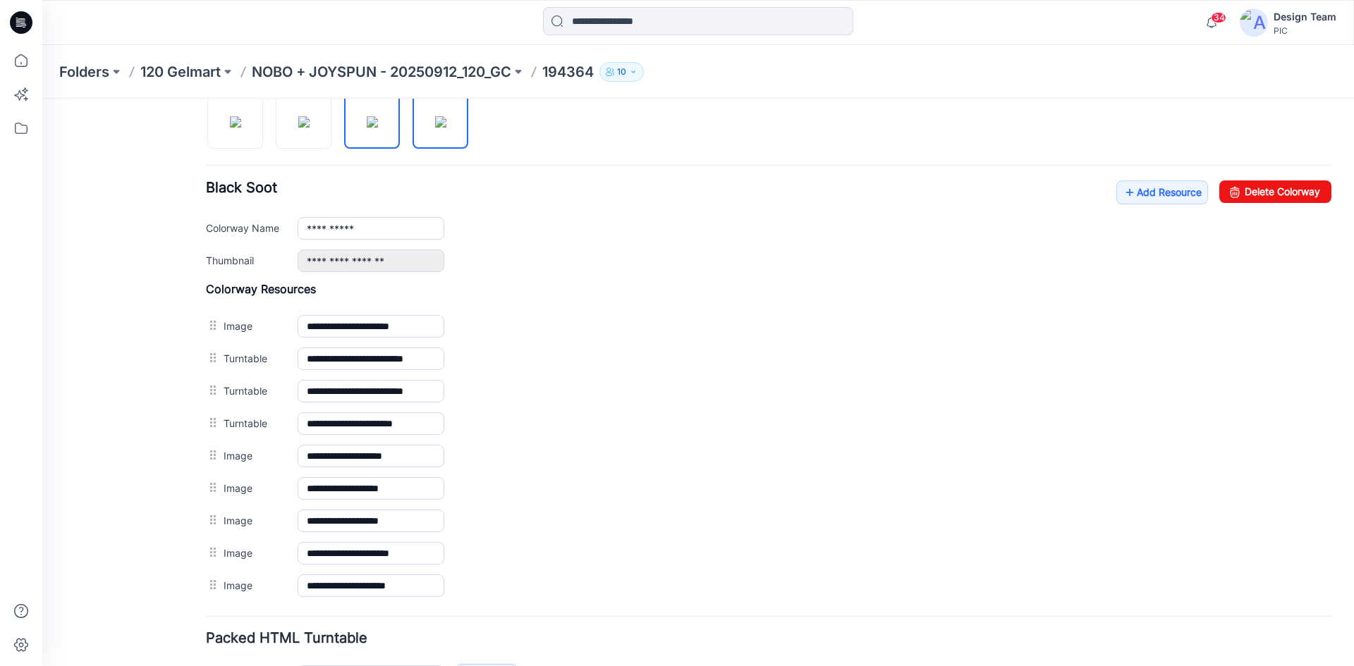
click at [374, 128] on img at bounding box center [372, 121] width 11 height 11
click at [300, 128] on img at bounding box center [303, 121] width 11 height 11
click at [230, 128] on img at bounding box center [235, 121] width 11 height 11
type input "**********"
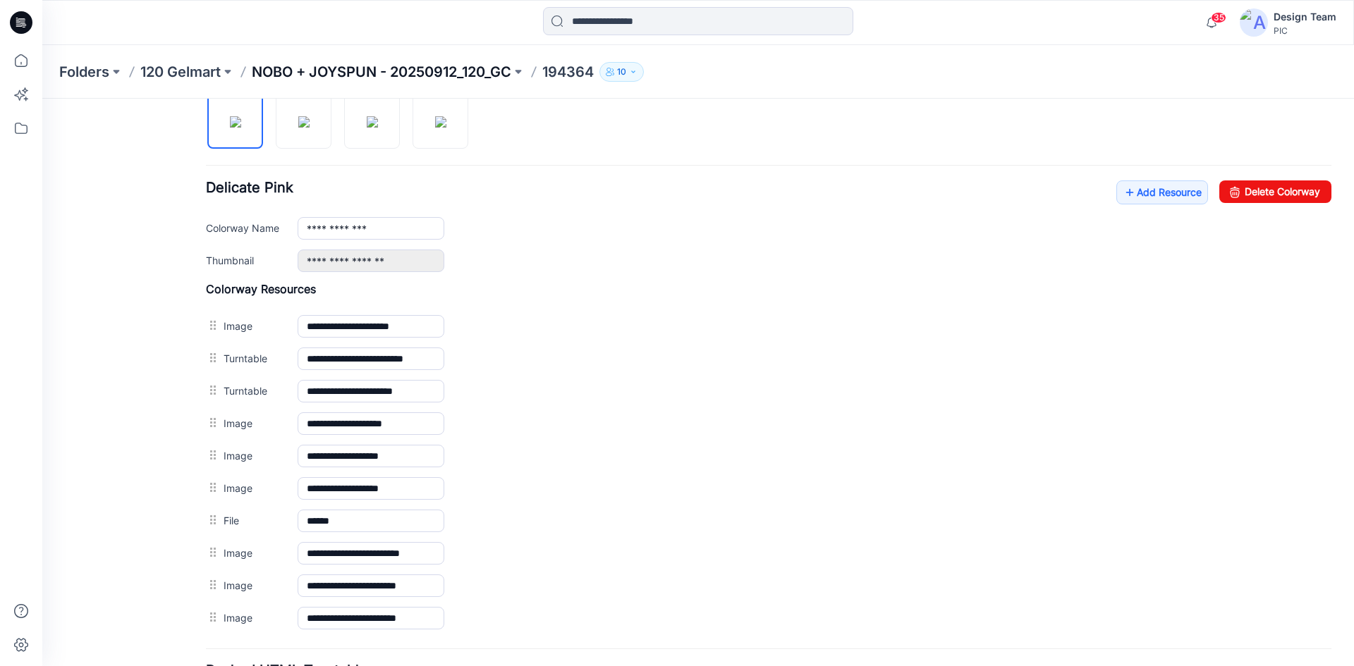
click at [306, 70] on p "NOBO + JOYSPUN - 20250912_120_GC" at bounding box center [382, 72] width 260 height 20
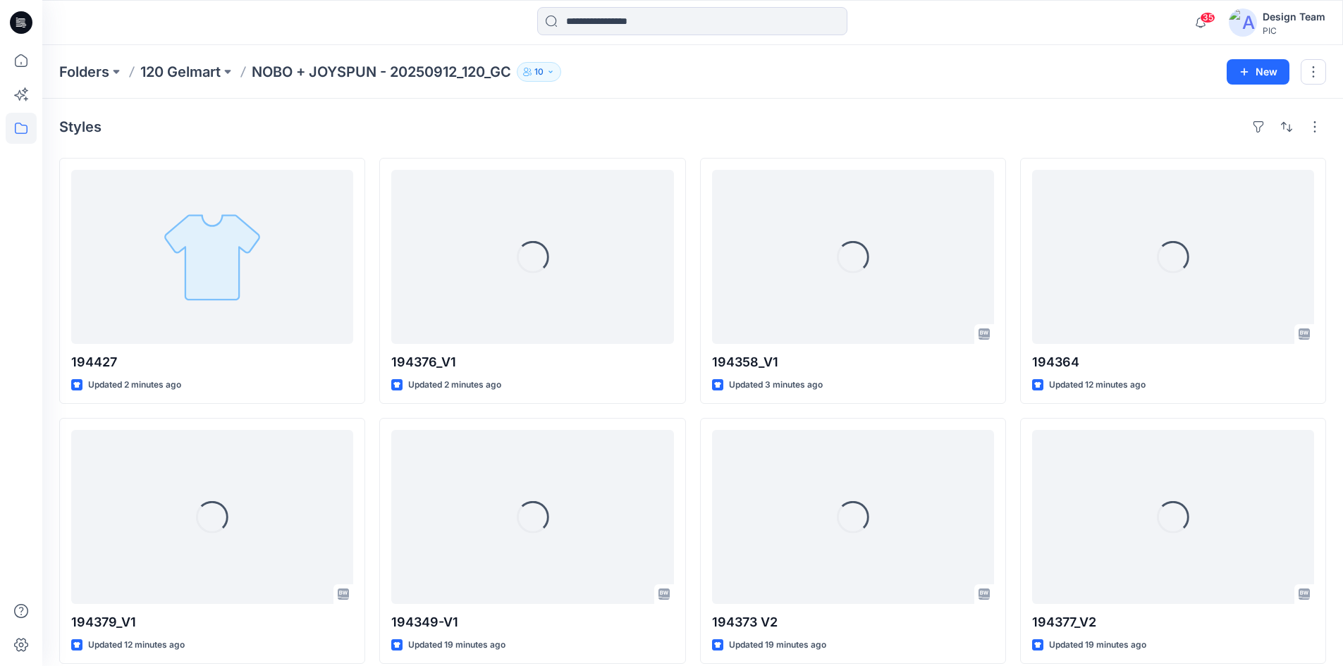
click at [34, 23] on div at bounding box center [21, 22] width 45 height 45
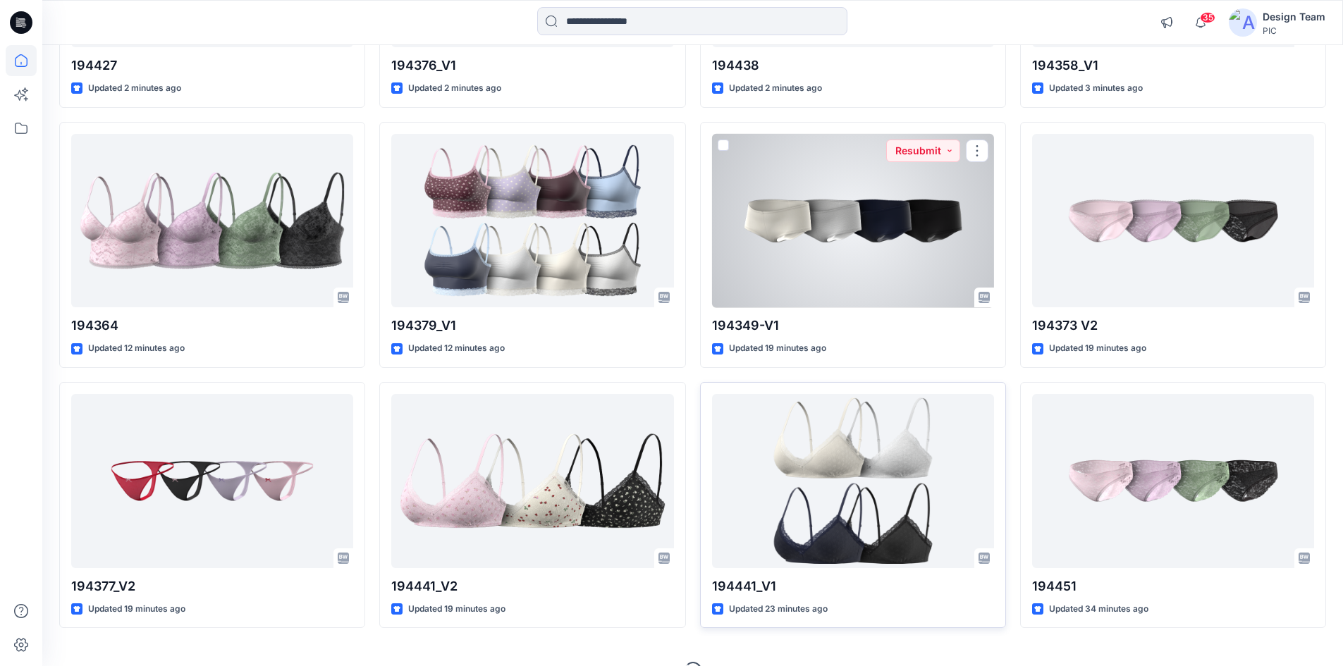
scroll to position [366, 0]
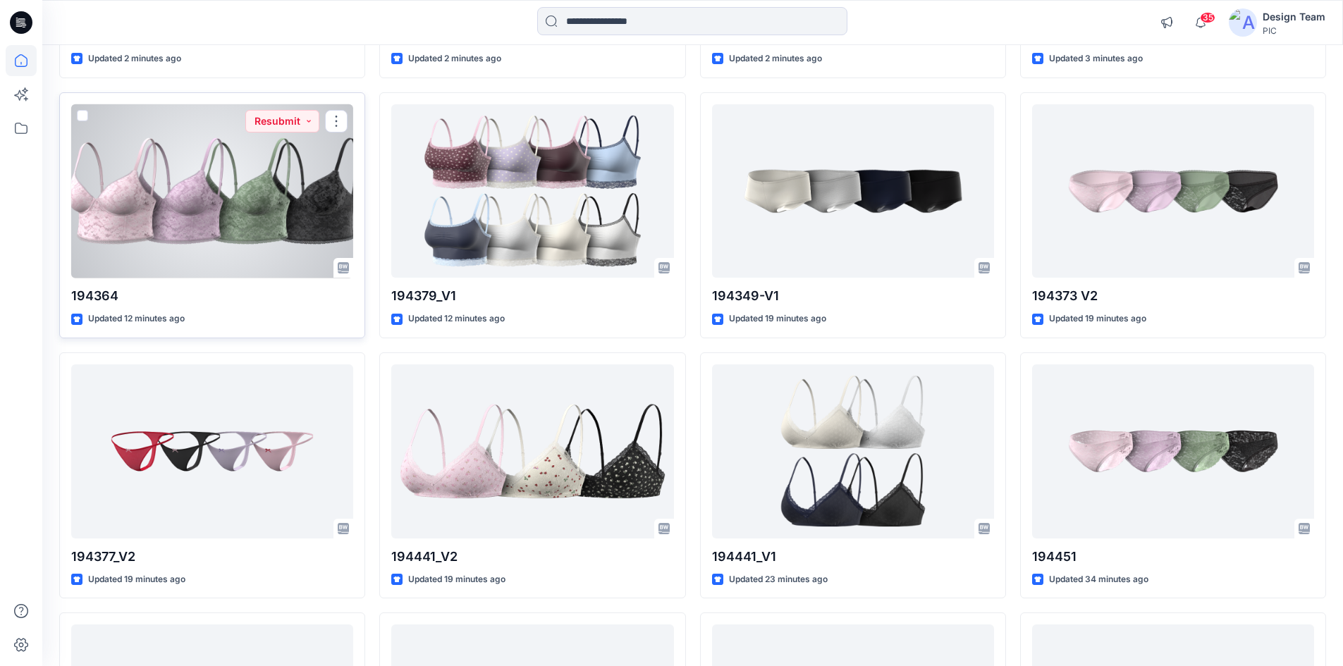
click at [151, 230] on div at bounding box center [212, 191] width 282 height 174
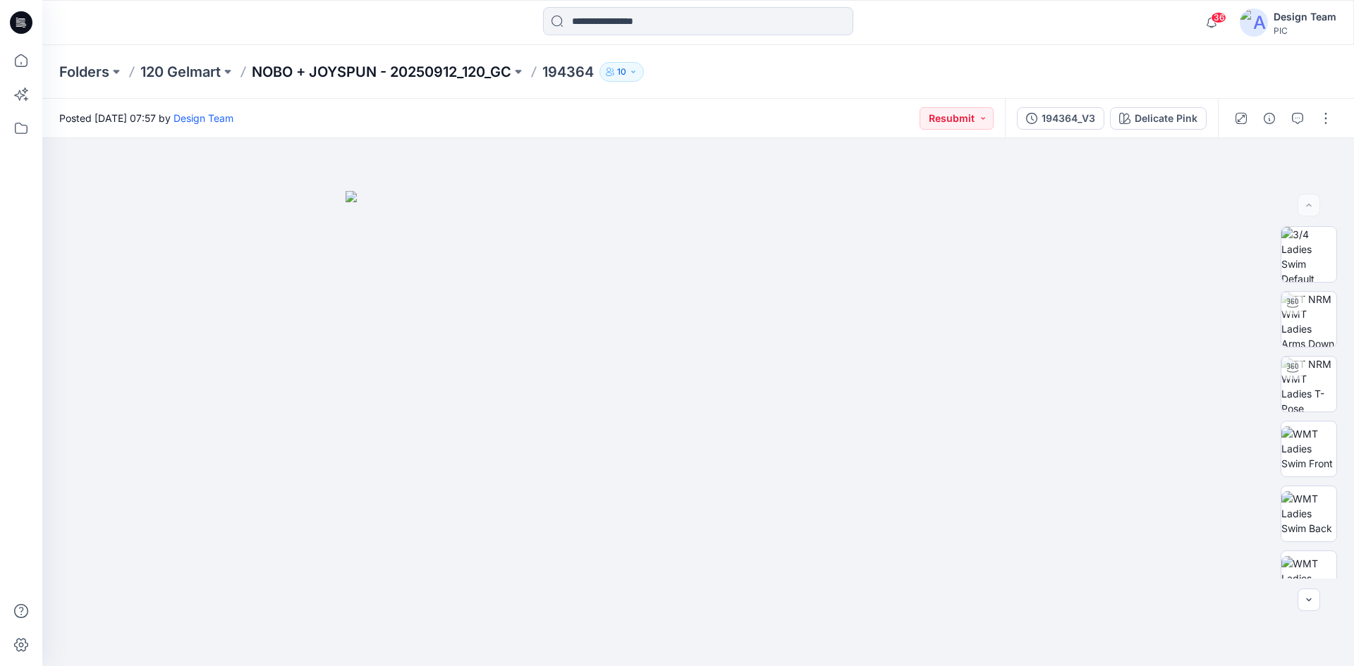
click at [489, 65] on p "NOBO + JOYSPUN - 20250912_120_GC" at bounding box center [382, 72] width 260 height 20
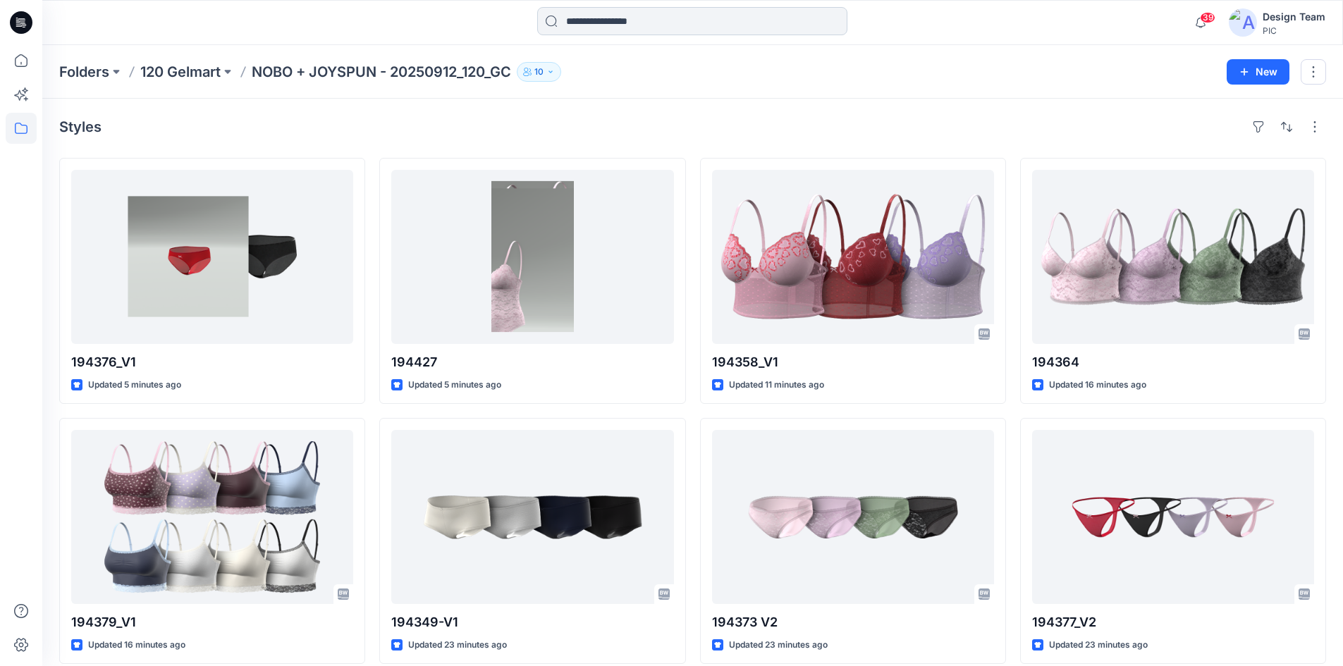
click at [635, 22] on input at bounding box center [692, 21] width 310 height 28
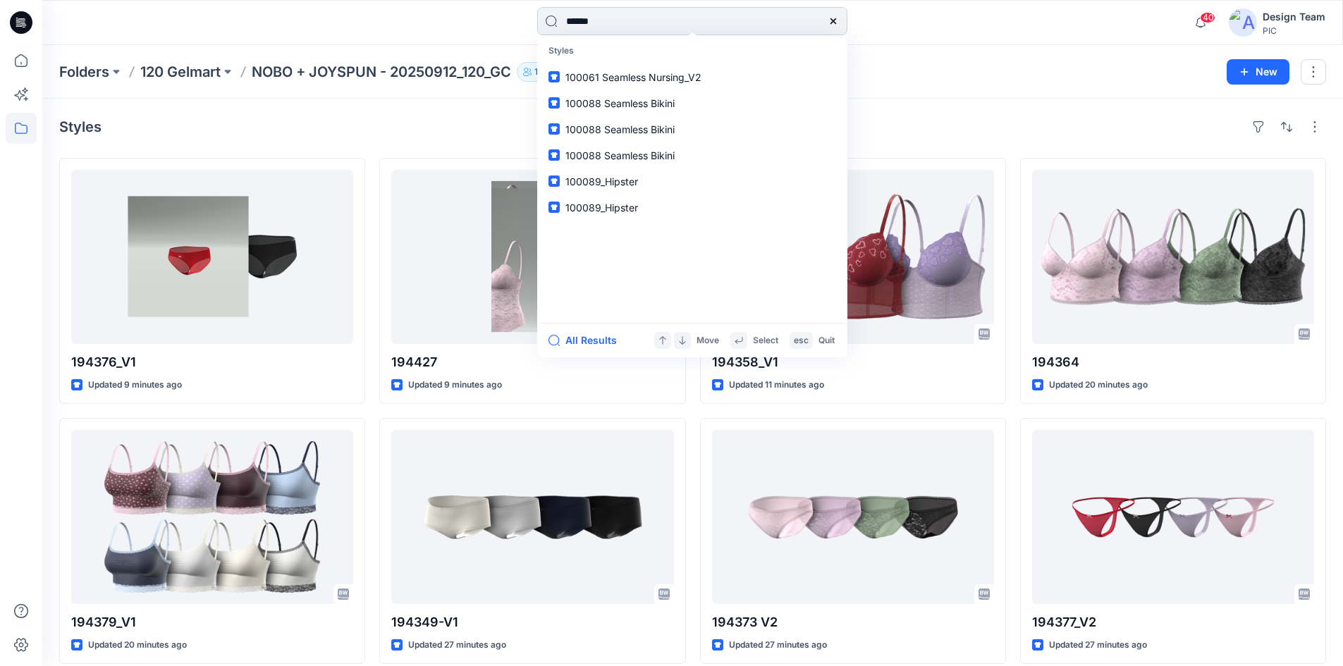
type input "******"
click at [585, 76] on mark "100543" at bounding box center [585, 77] width 39 height 16
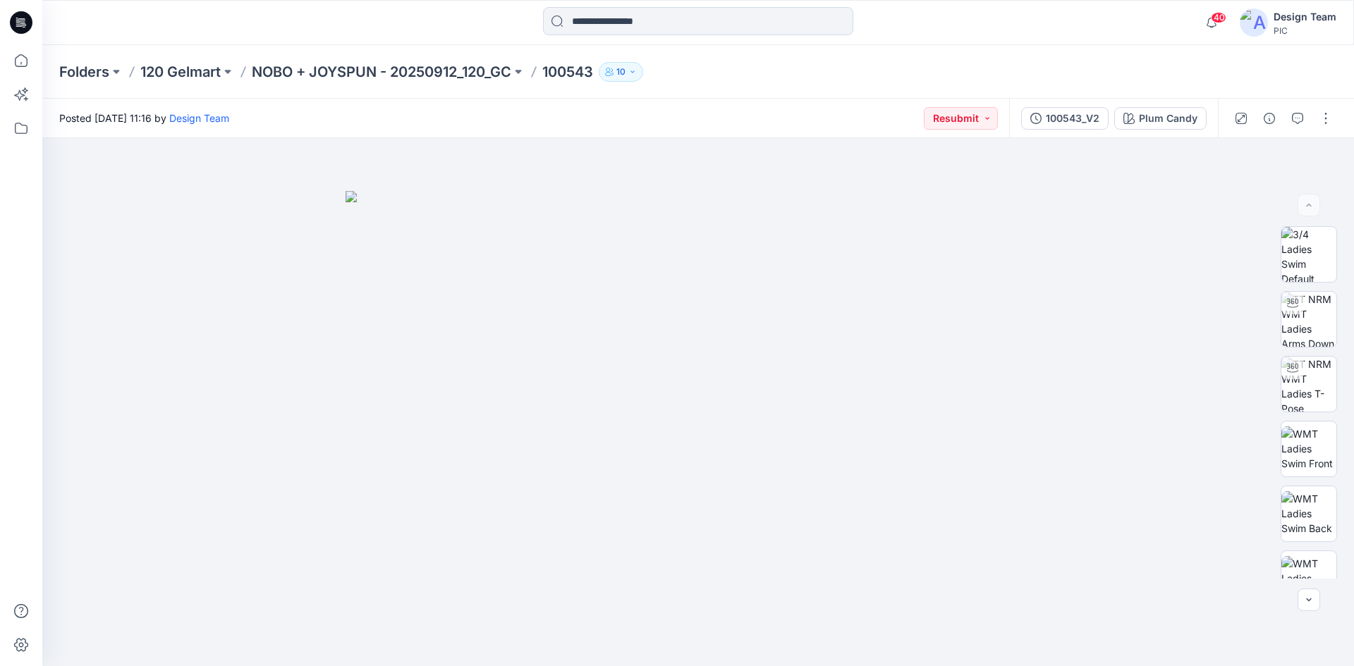
click at [13, 19] on icon at bounding box center [21, 22] width 23 height 23
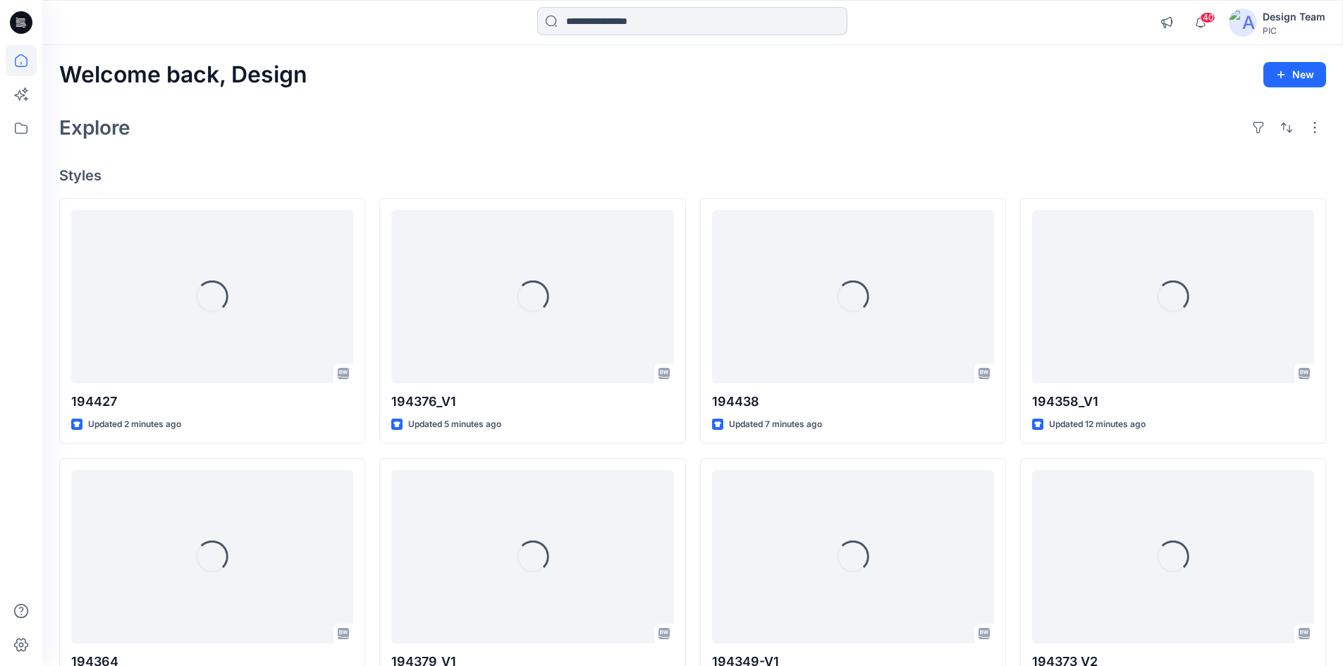
click at [692, 20] on input at bounding box center [692, 21] width 310 height 28
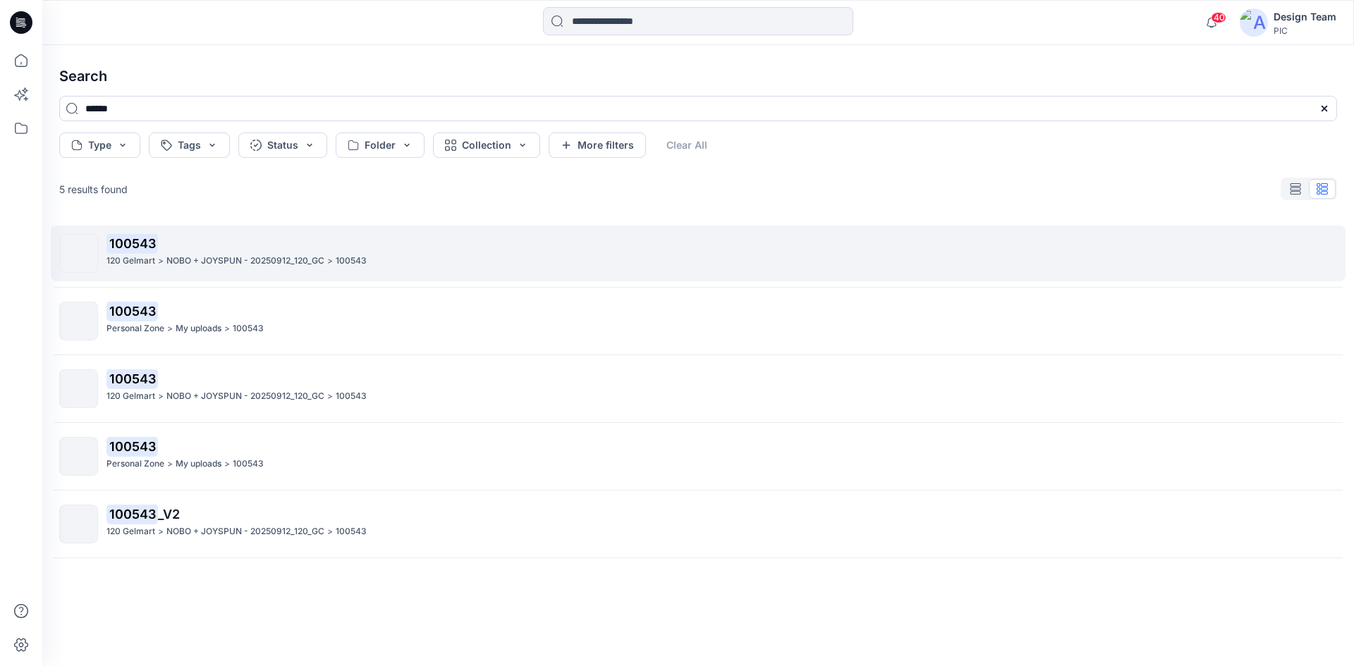
click at [254, 255] on p "NOBO + JOYSPUN - 20250912_120_GC" at bounding box center [245, 261] width 158 height 15
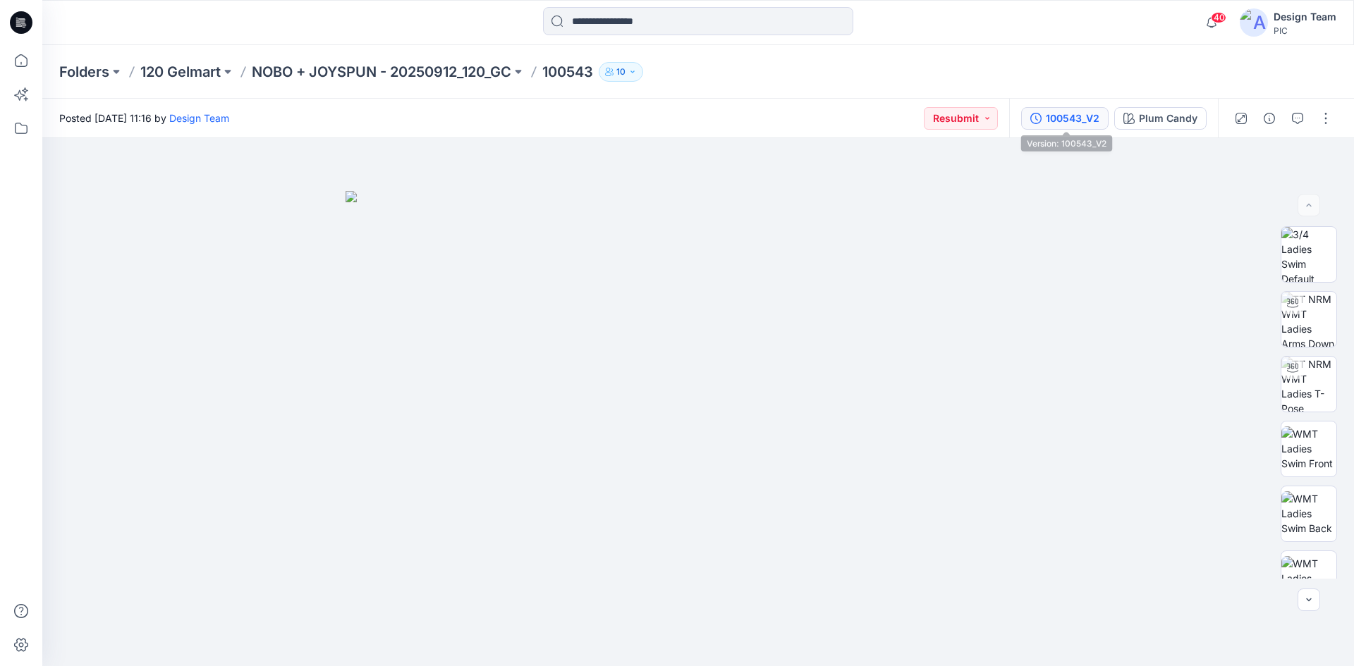
click at [1049, 128] on button "100543_V2" at bounding box center [1064, 118] width 87 height 23
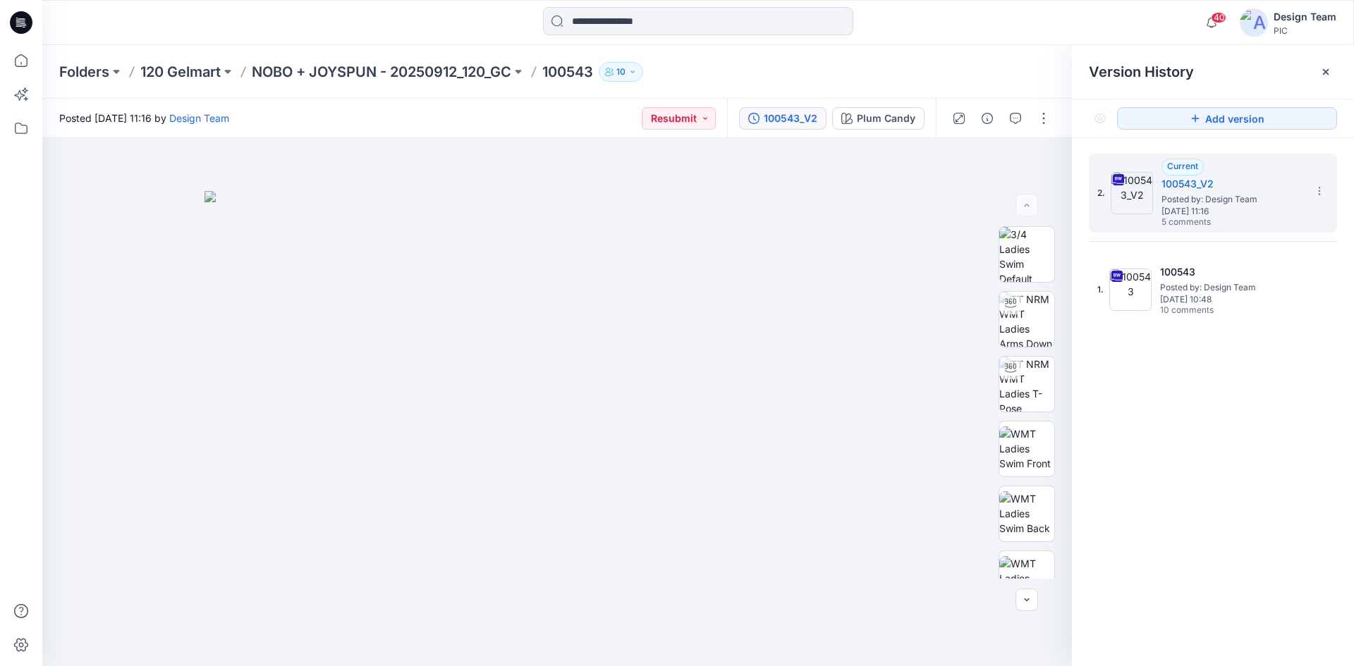
click at [20, 22] on icon at bounding box center [21, 22] width 23 height 45
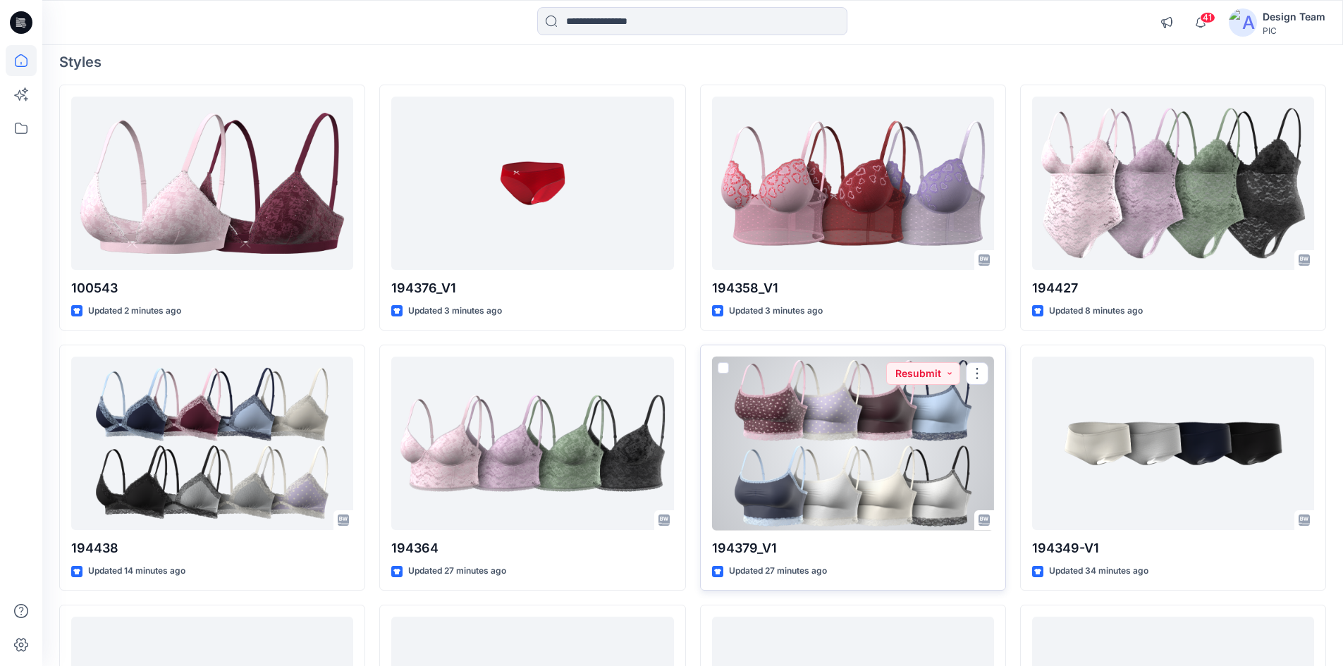
scroll to position [141, 0]
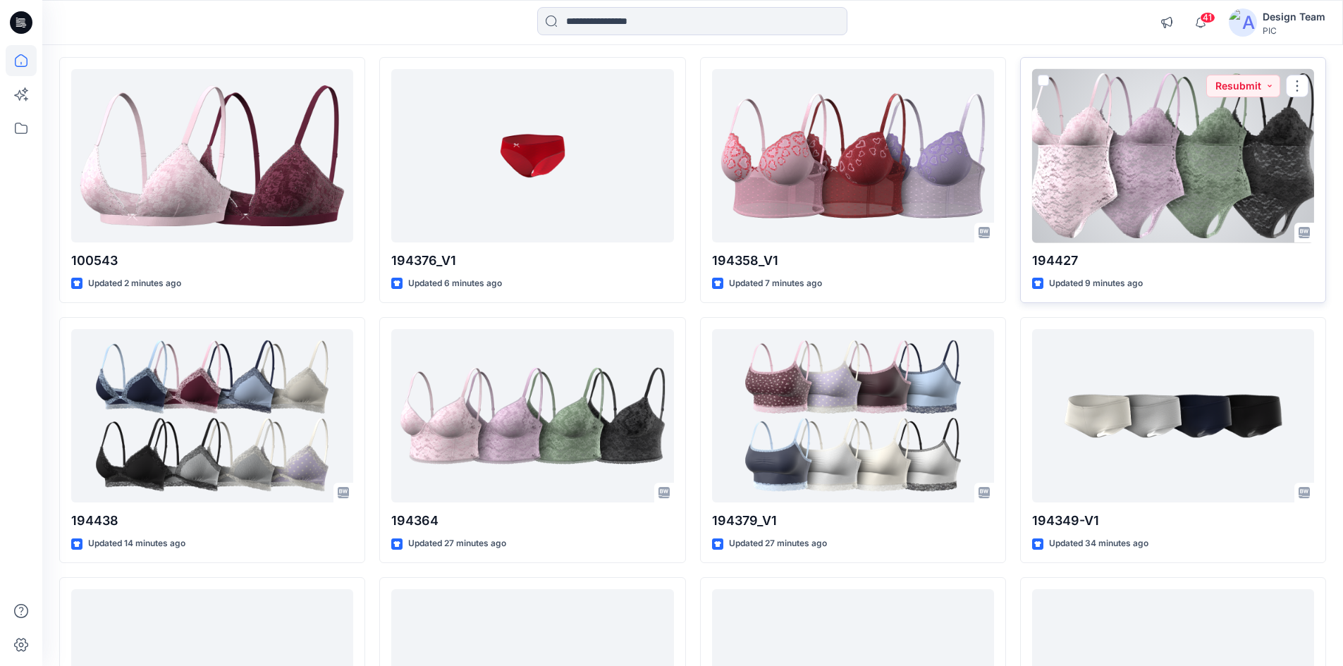
click at [1190, 186] on div at bounding box center [1173, 156] width 282 height 174
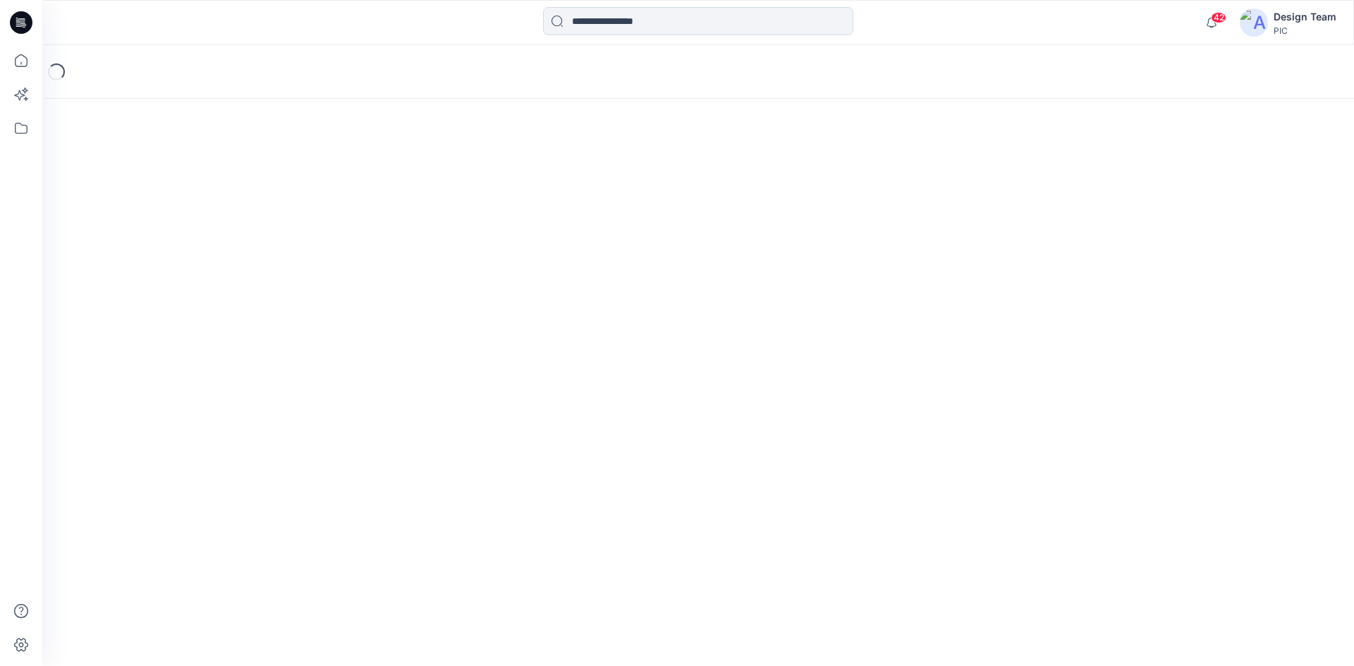
click at [24, 22] on icon at bounding box center [21, 22] width 23 height 23
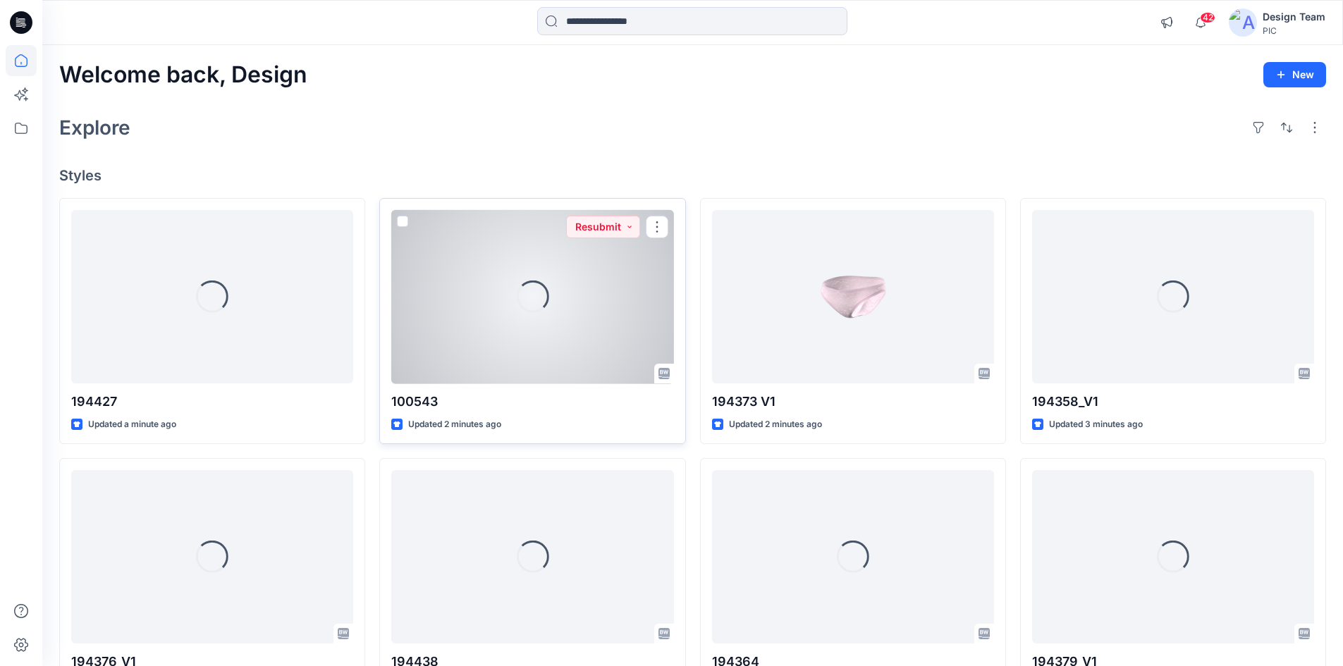
click at [450, 325] on div "Loading..." at bounding box center [532, 297] width 282 height 174
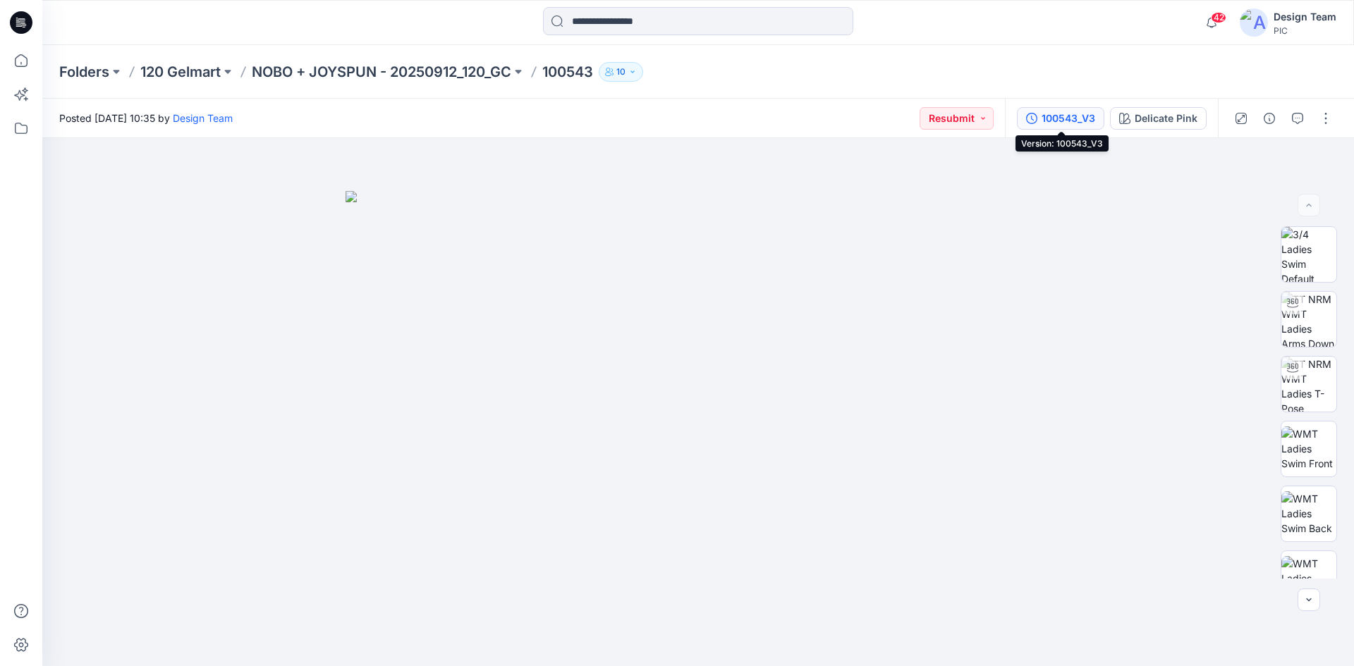
click at [1068, 116] on div "100543_V3" at bounding box center [1069, 119] width 54 height 16
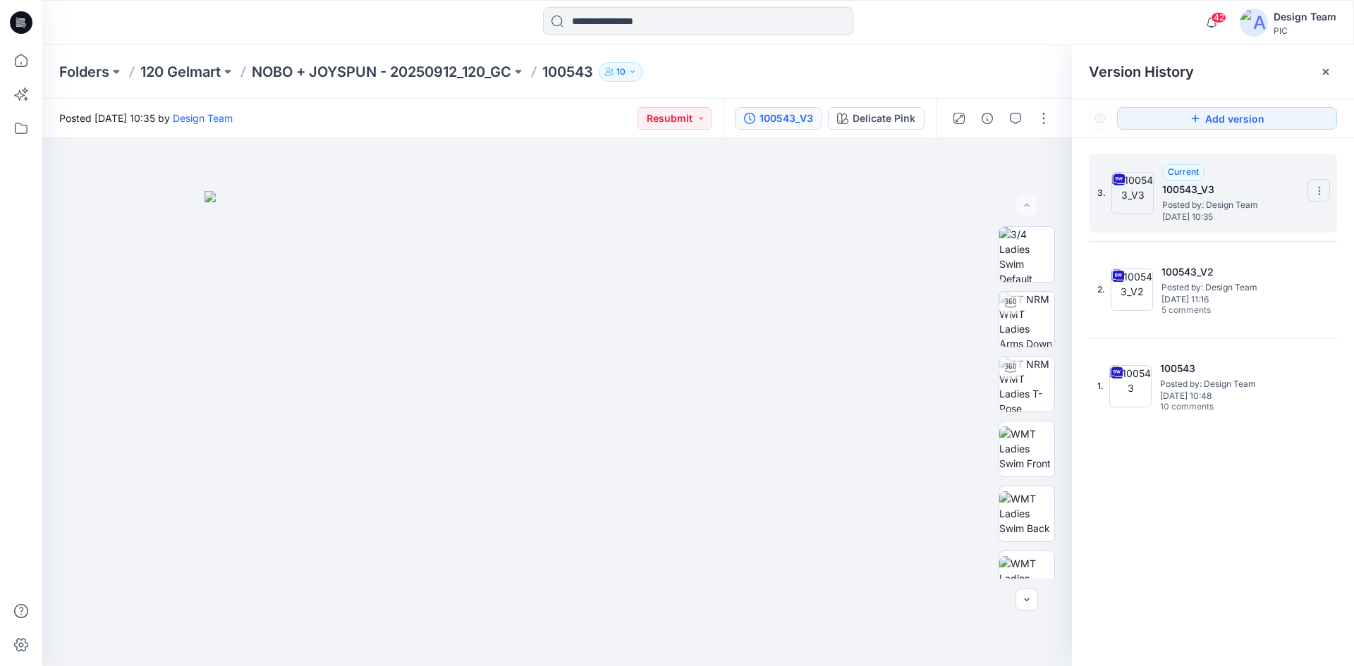
click at [1317, 190] on icon at bounding box center [1319, 190] width 11 height 11
click at [1240, 306] on span "Delete Version" at bounding box center [1222, 309] width 66 height 17
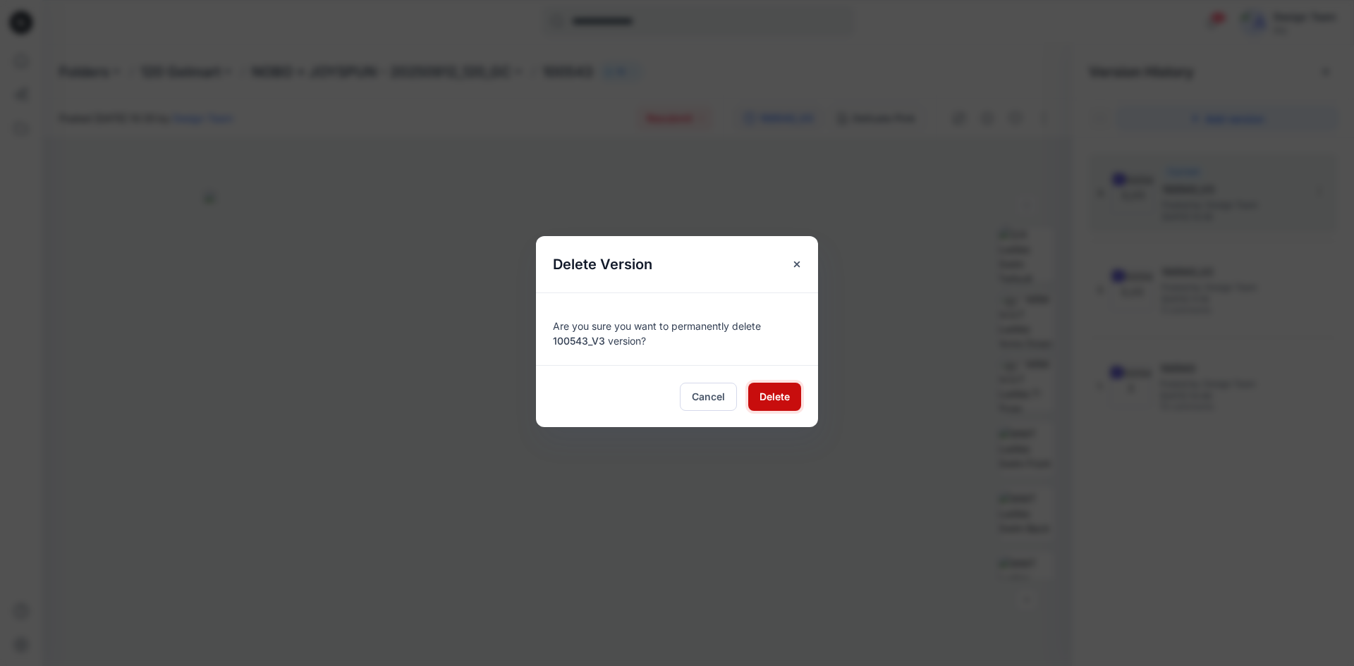
click at [767, 393] on span "Delete" at bounding box center [775, 396] width 30 height 15
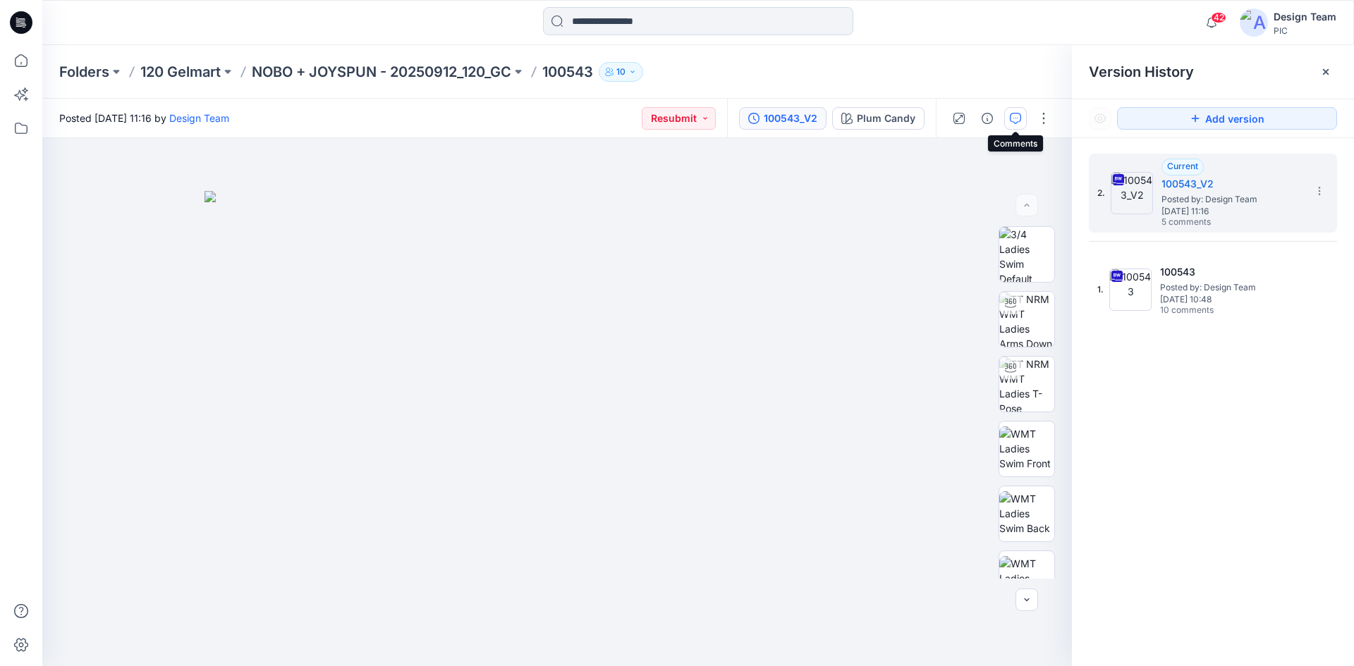
click at [1015, 121] on icon "button" at bounding box center [1015, 118] width 11 height 11
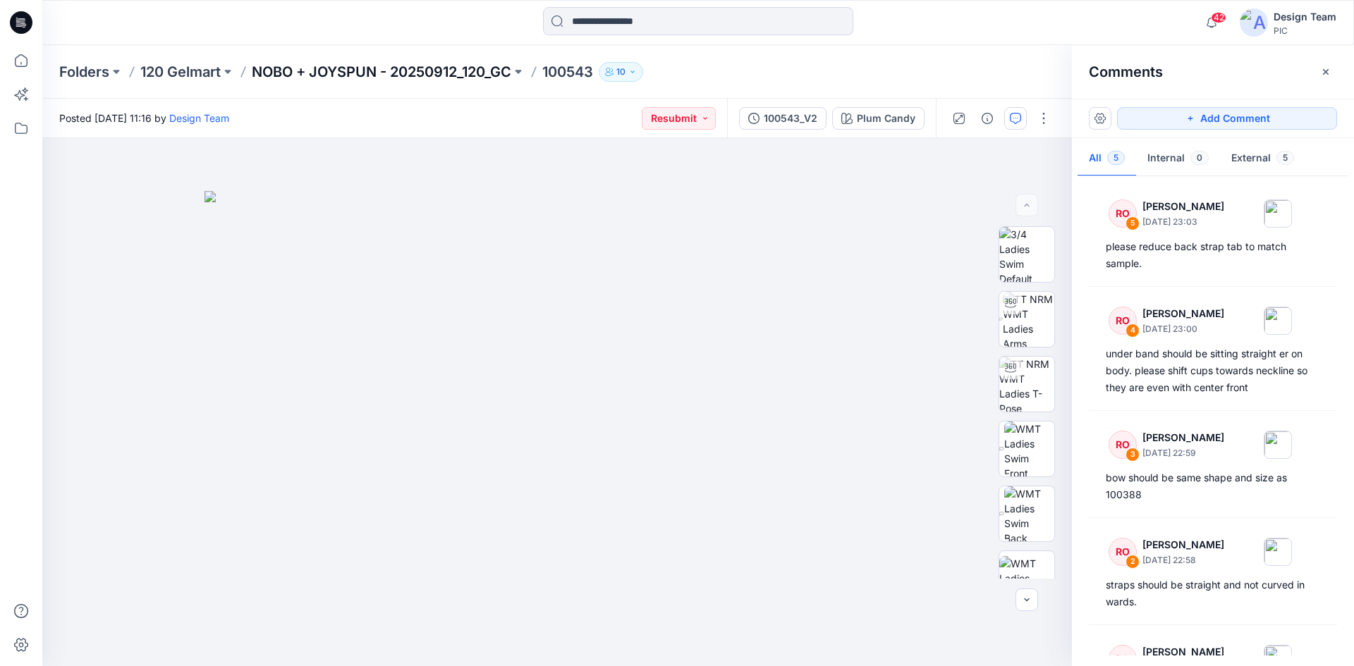
click at [311, 68] on p "NOBO + JOYSPUN - 20250912_120_GC" at bounding box center [382, 72] width 260 height 20
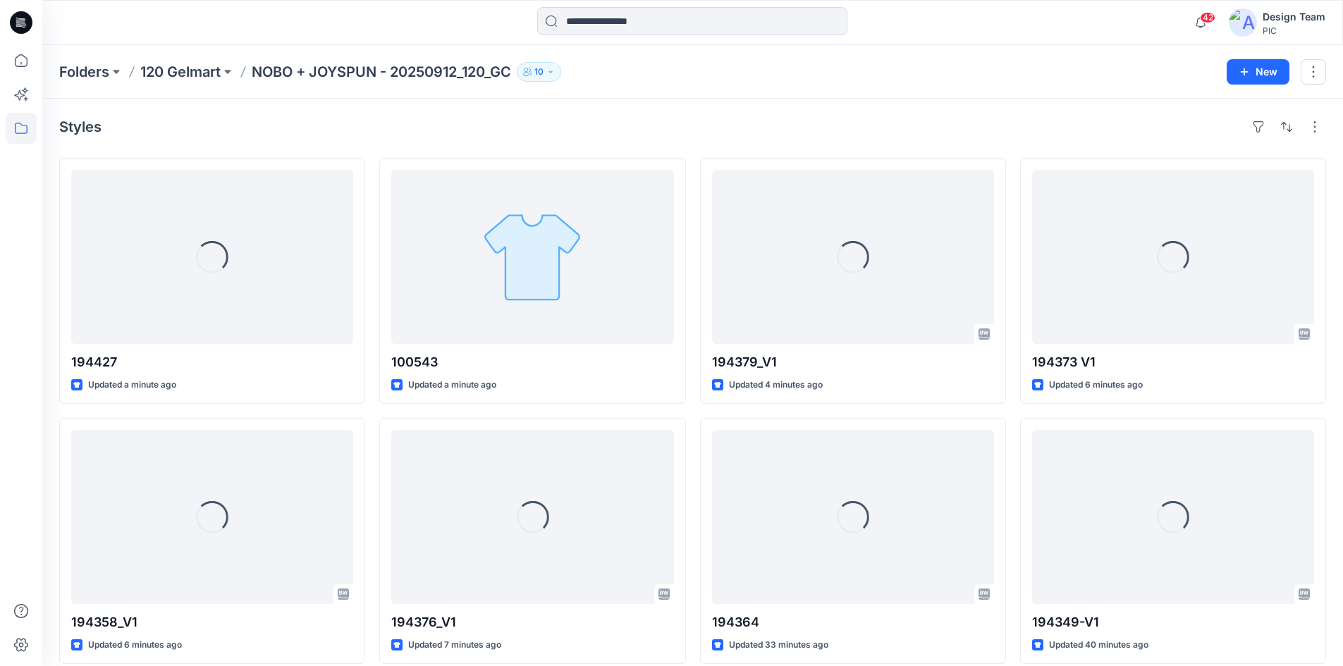
click at [25, 27] on icon at bounding box center [25, 27] width 4 height 1
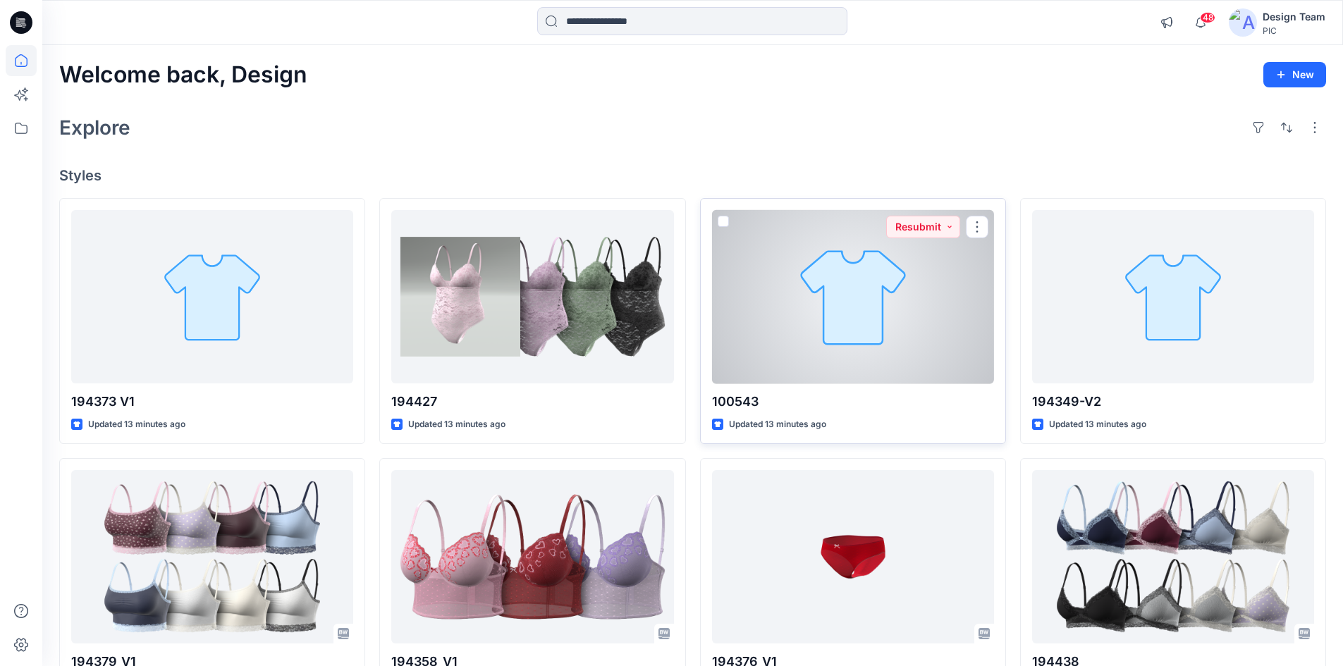
click at [827, 358] on div at bounding box center [853, 297] width 282 height 174
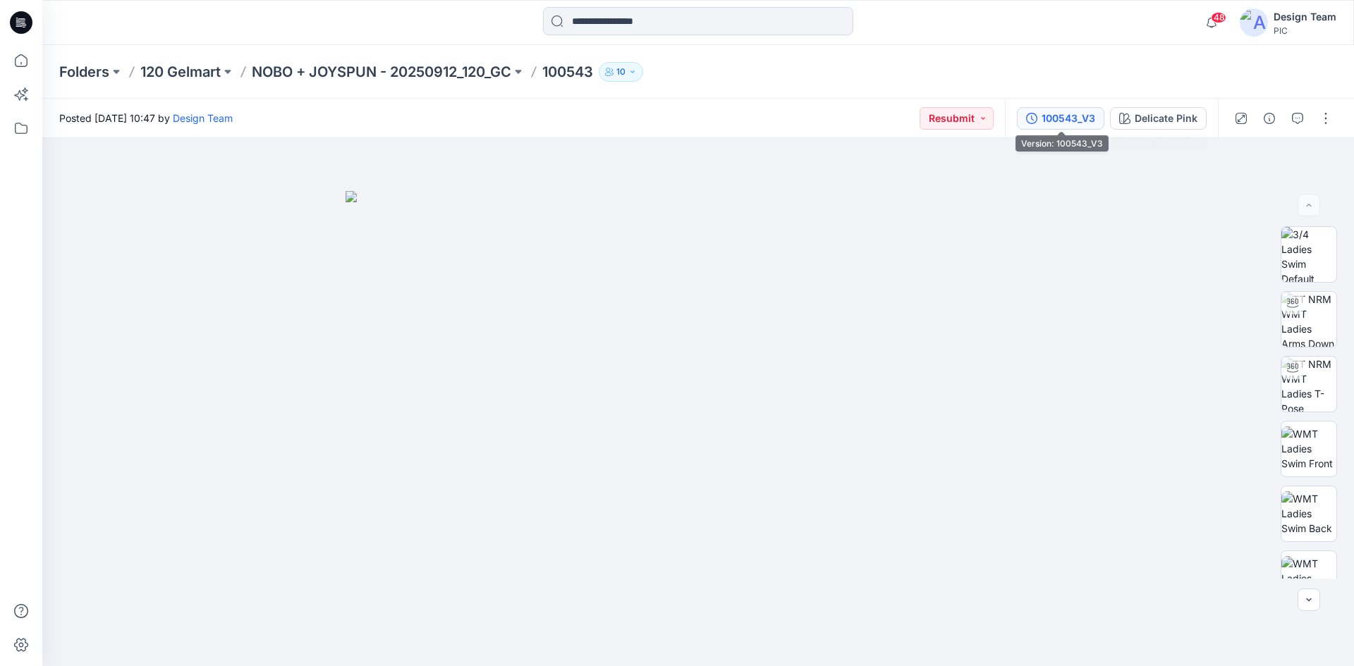
click at [1072, 118] on div "100543_V3" at bounding box center [1069, 119] width 54 height 16
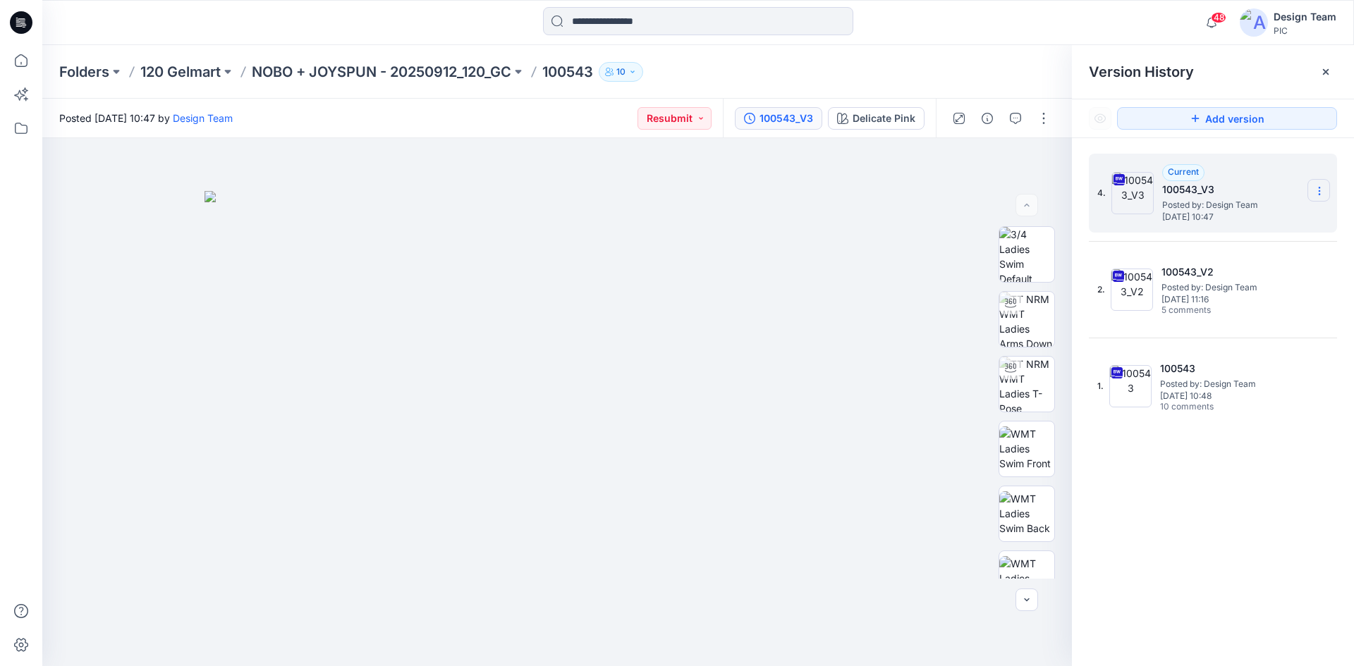
click at [1323, 189] on icon at bounding box center [1319, 190] width 11 height 11
click at [1216, 303] on span "Delete Version" at bounding box center [1222, 309] width 66 height 17
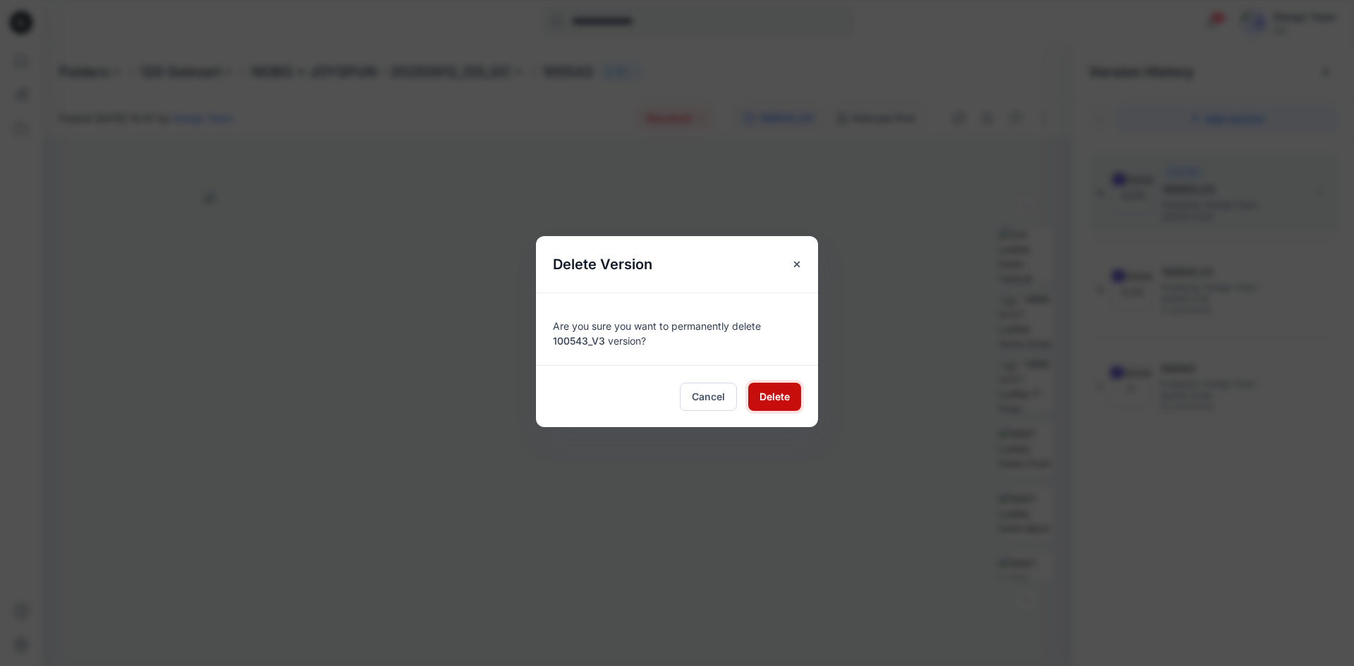
click at [784, 390] on span "Delete" at bounding box center [775, 396] width 30 height 15
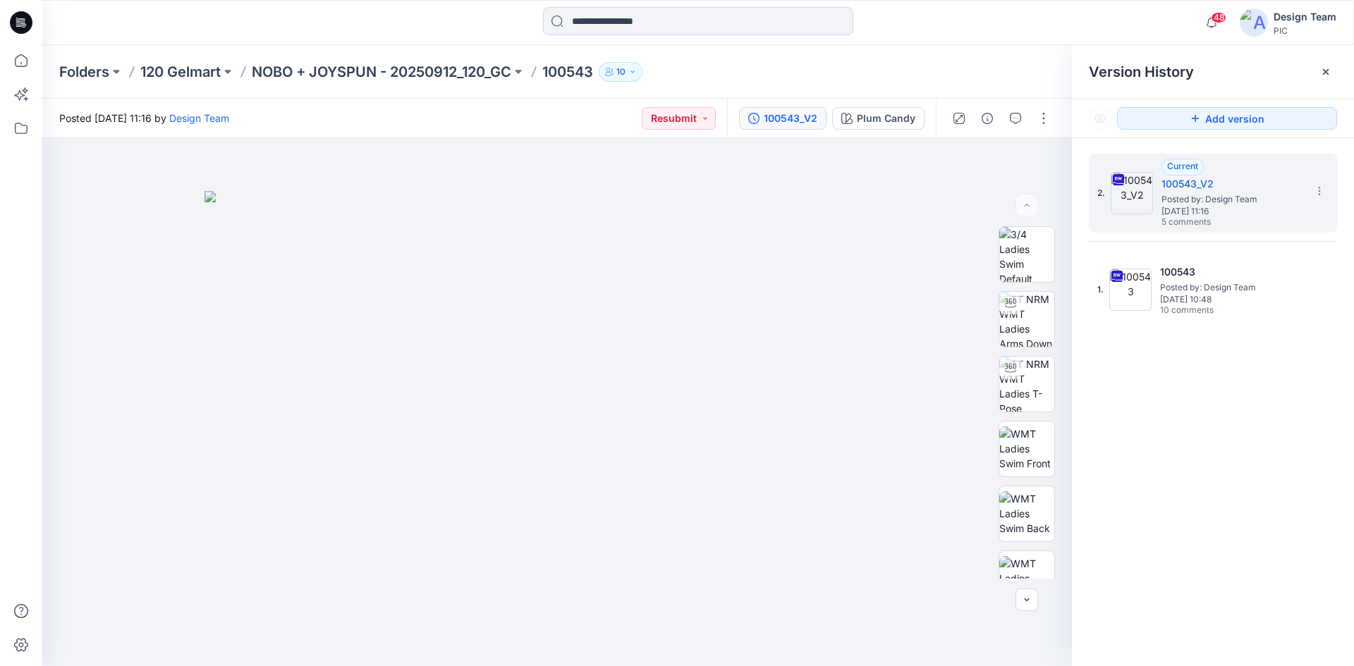
click at [16, 16] on icon at bounding box center [21, 22] width 23 height 23
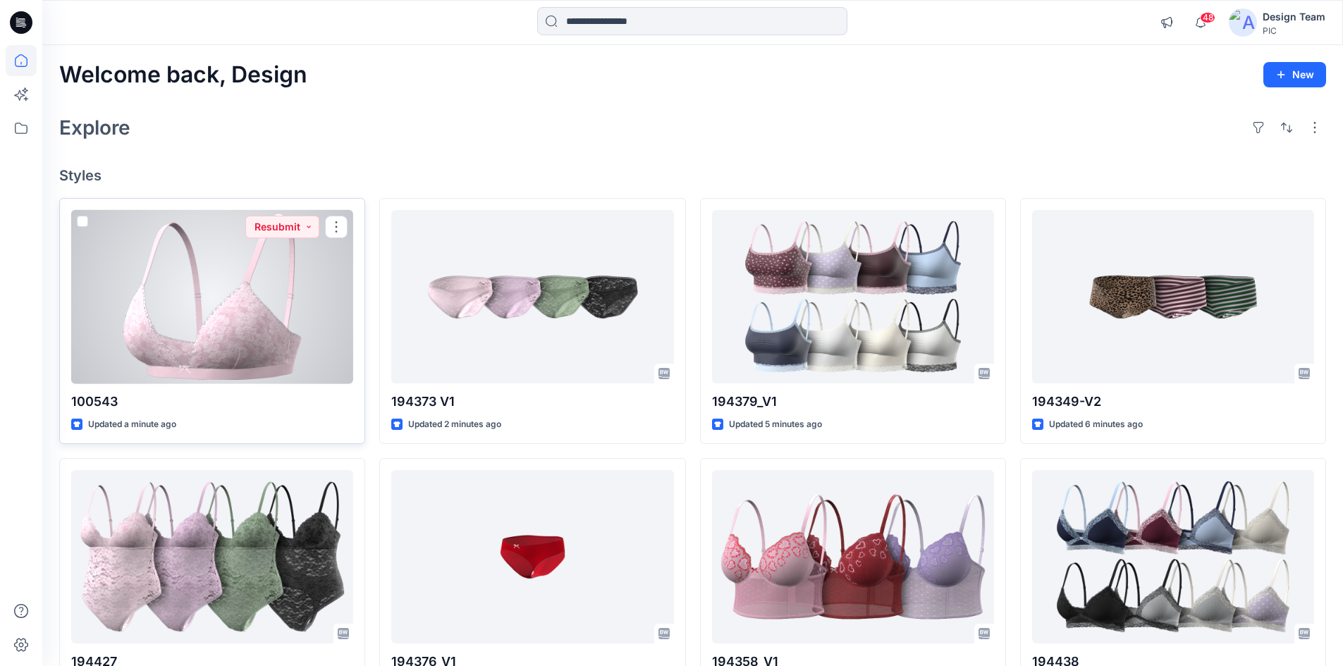
click at [223, 317] on div at bounding box center [212, 297] width 282 height 174
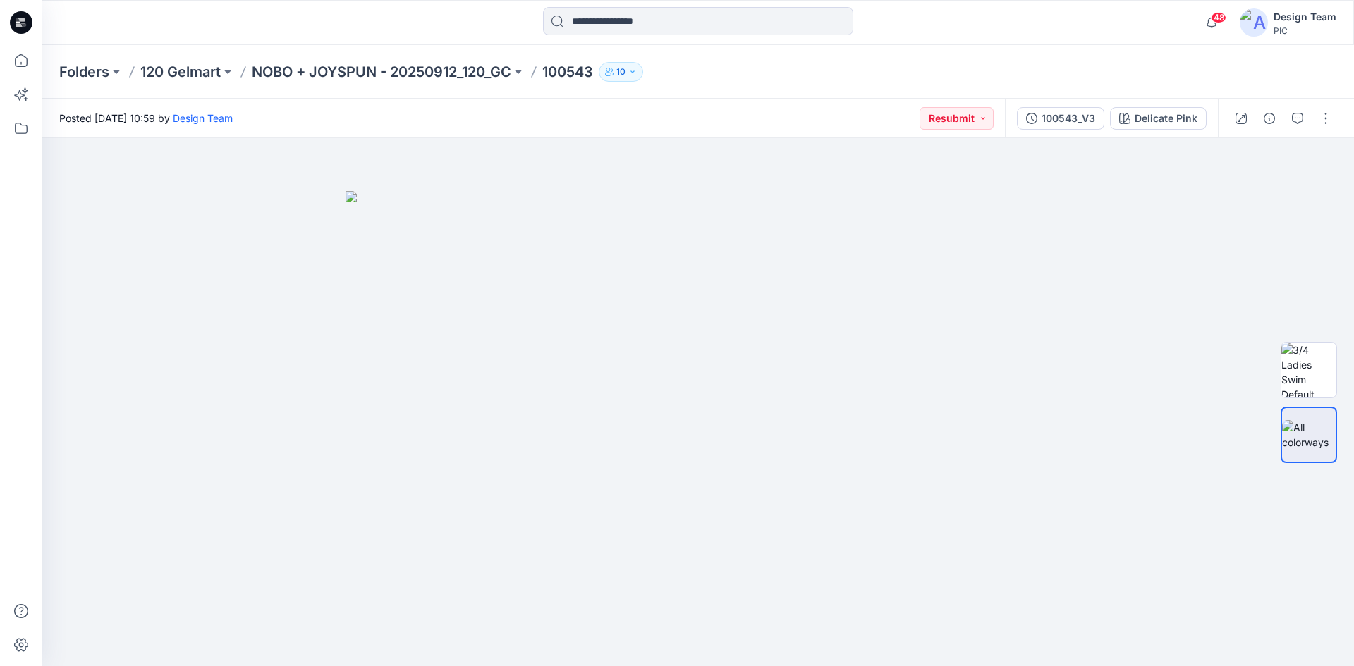
click at [21, 25] on icon at bounding box center [21, 22] width 23 height 23
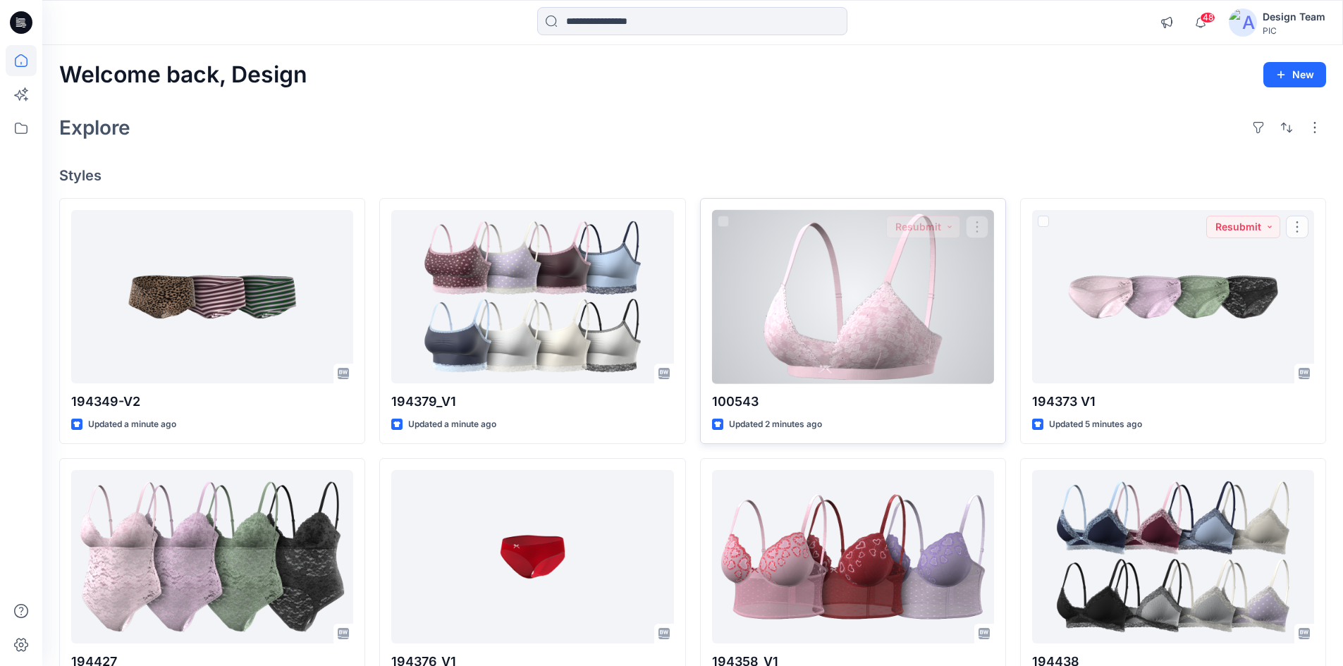
click at [887, 301] on div at bounding box center [853, 297] width 282 height 174
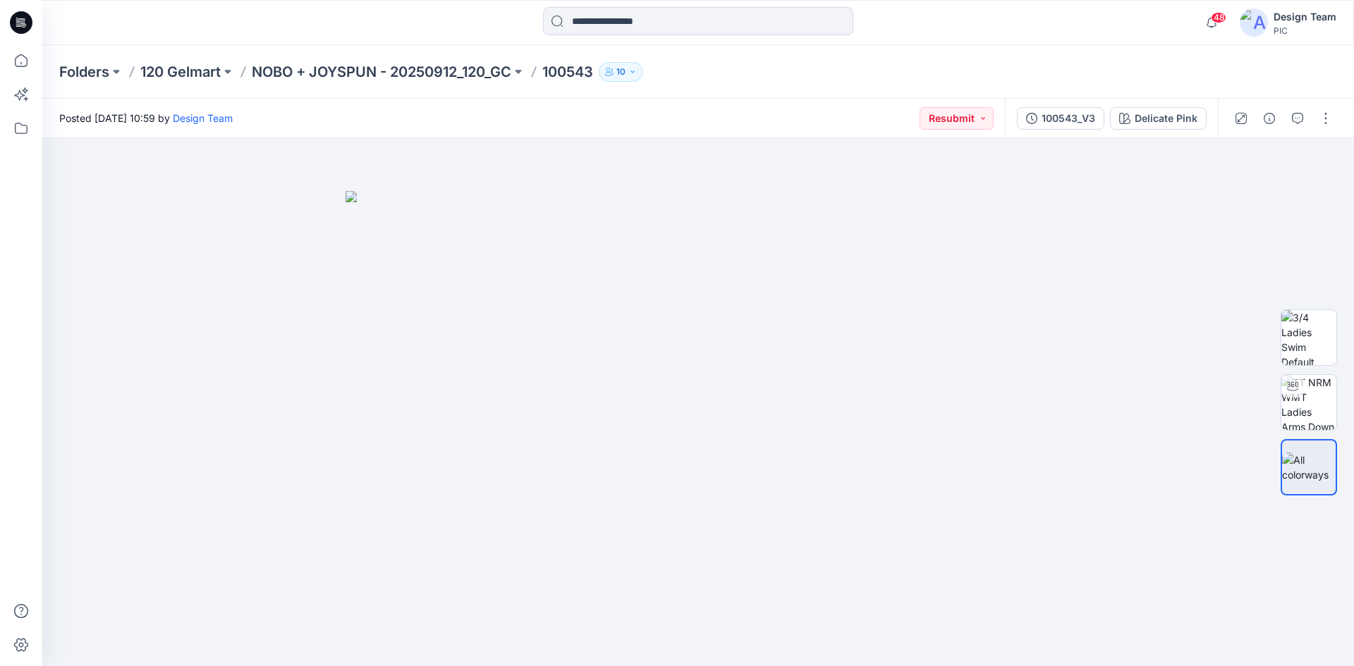
click at [32, 18] on div at bounding box center [21, 22] width 45 height 45
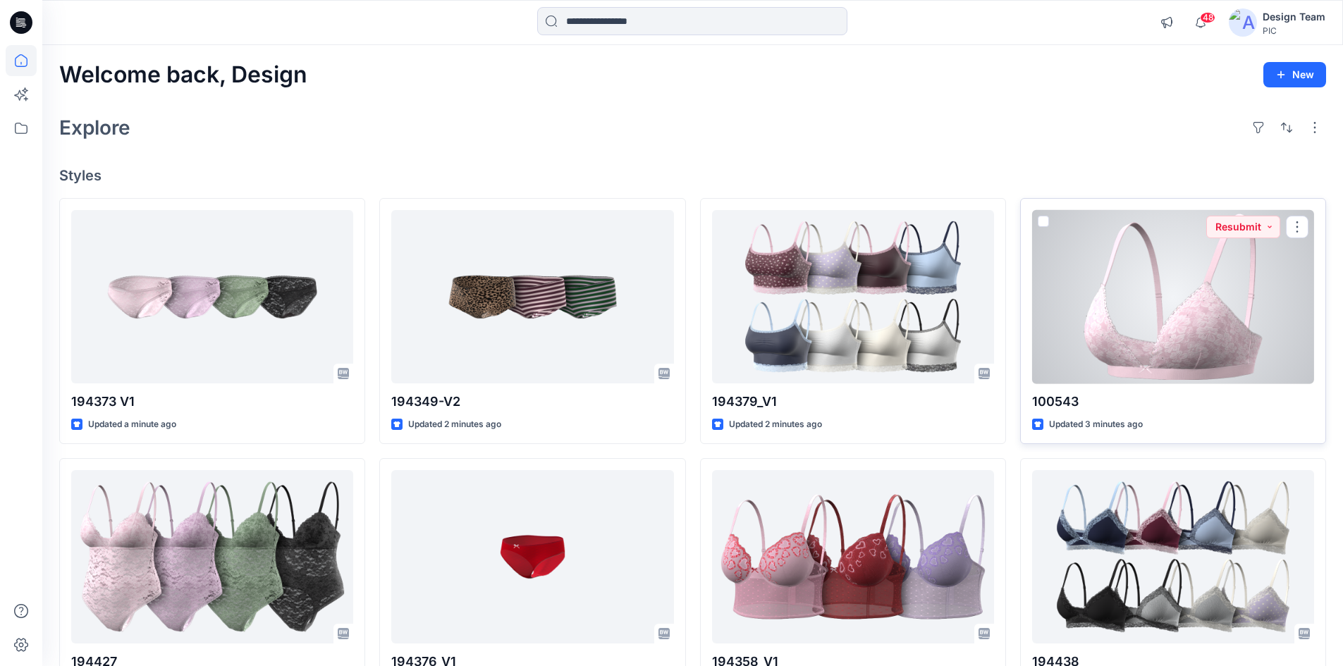
click at [1161, 308] on div at bounding box center [1173, 297] width 282 height 174
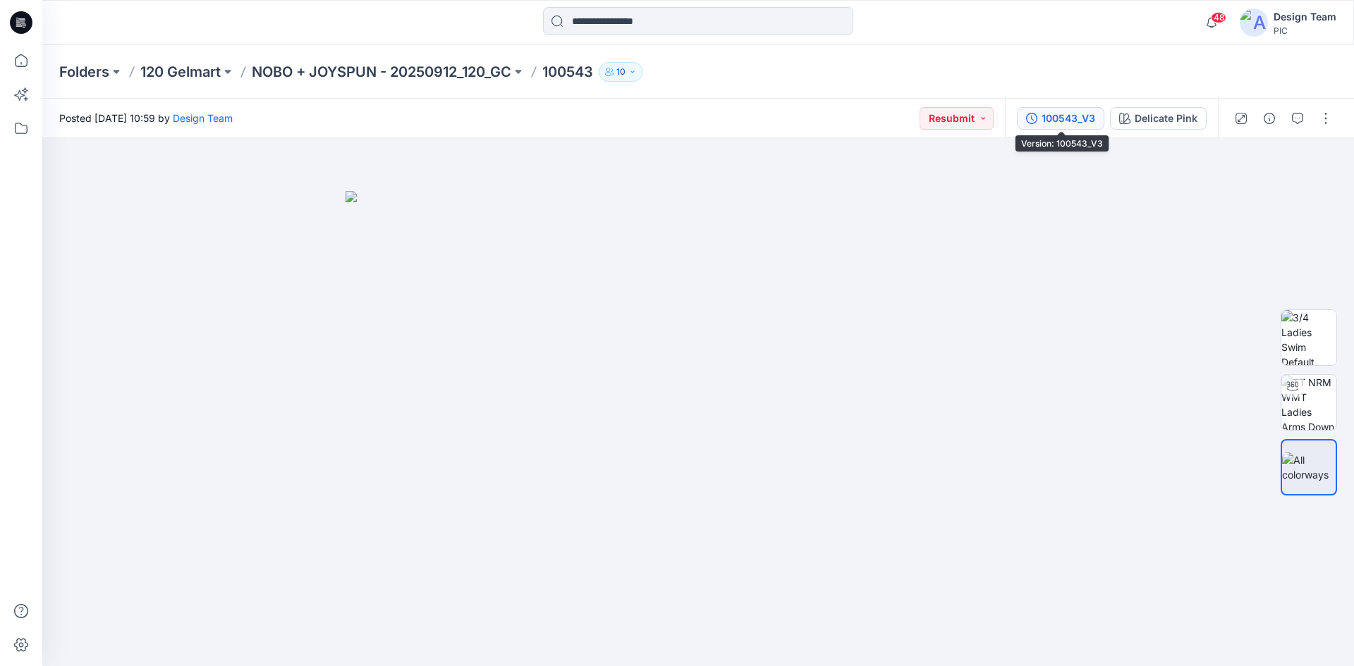
click at [1055, 116] on div "100543_V3" at bounding box center [1069, 119] width 54 height 16
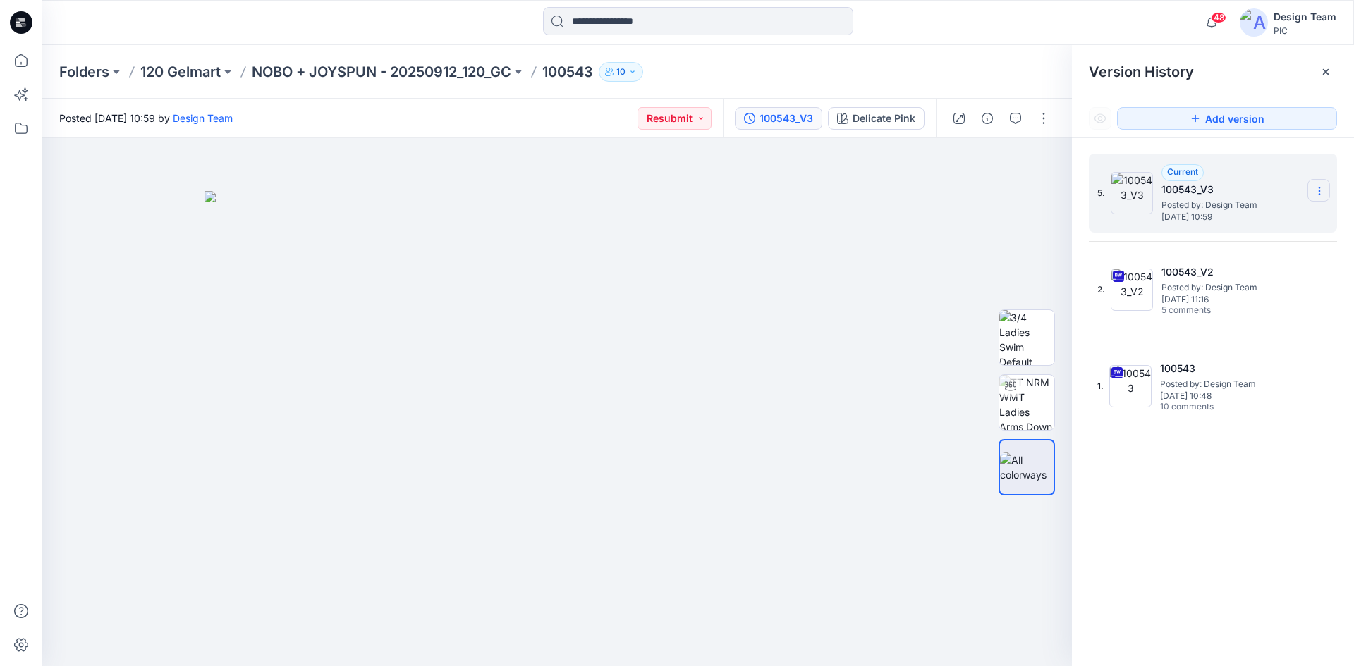
click at [1320, 190] on icon at bounding box center [1319, 190] width 11 height 11
click at [1213, 283] on span "Delete Version" at bounding box center [1222, 281] width 66 height 17
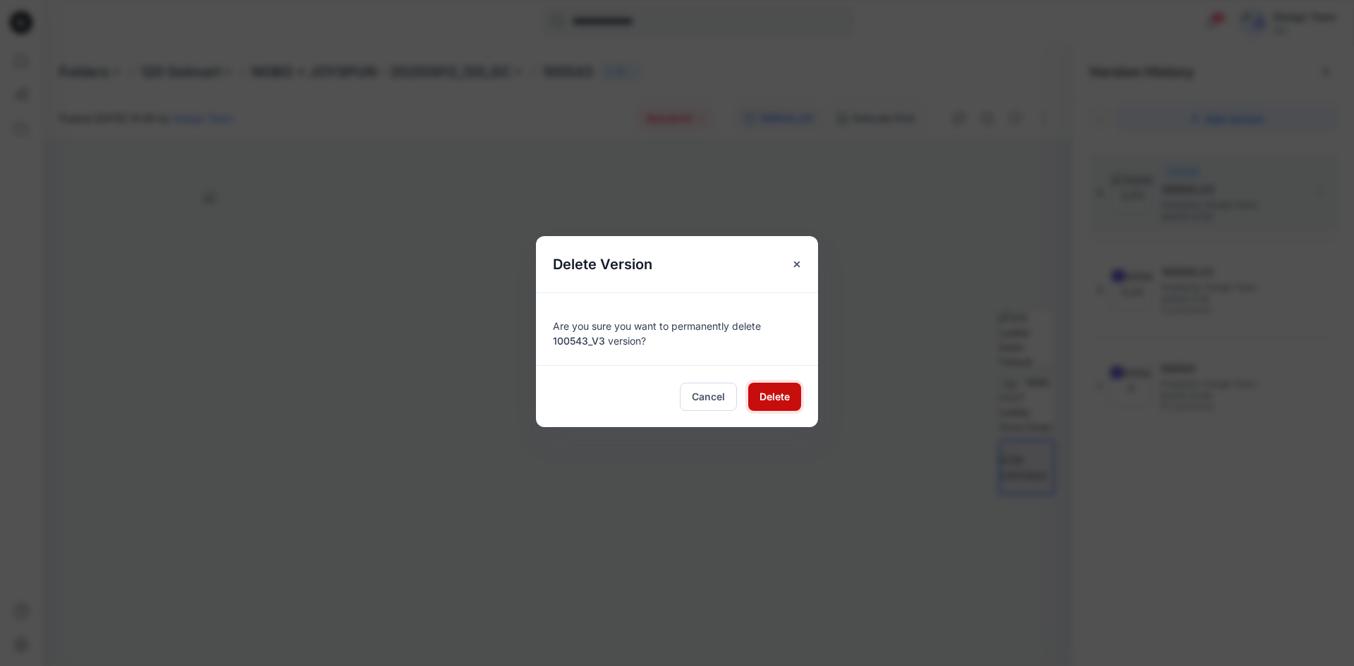
click at [790, 401] on button "Delete" at bounding box center [774, 397] width 53 height 28
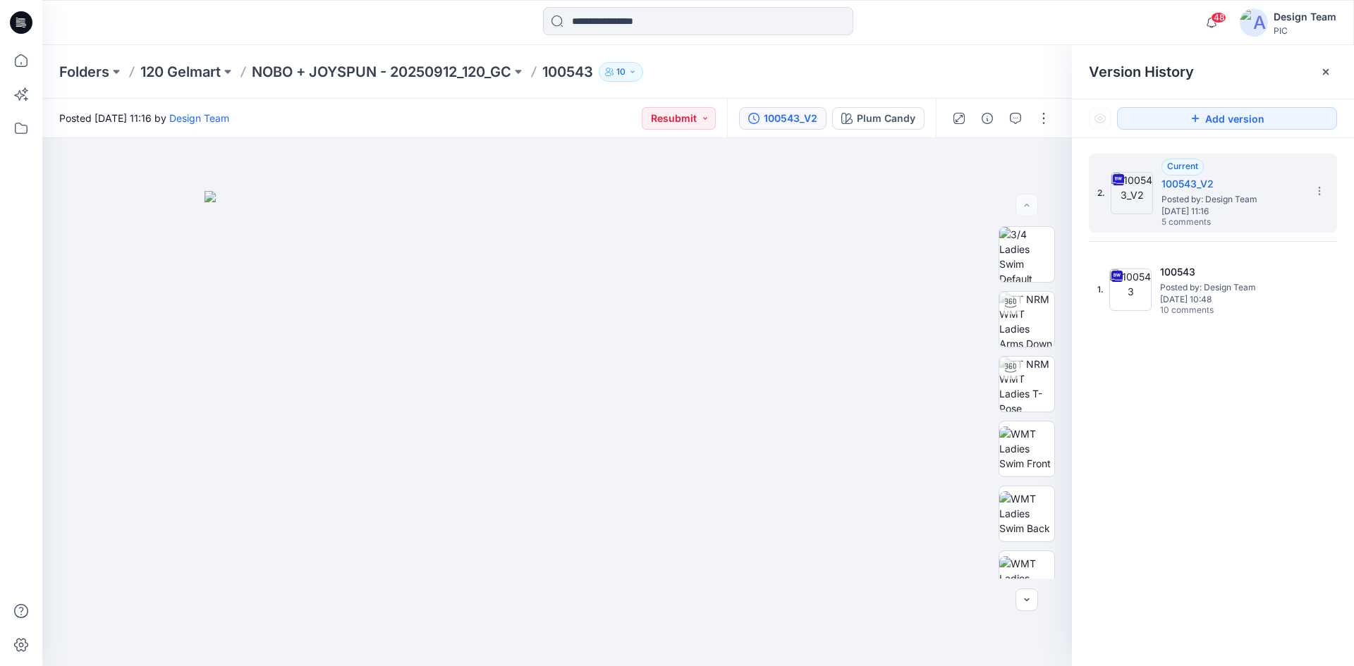
click at [19, 20] on icon at bounding box center [21, 22] width 23 height 23
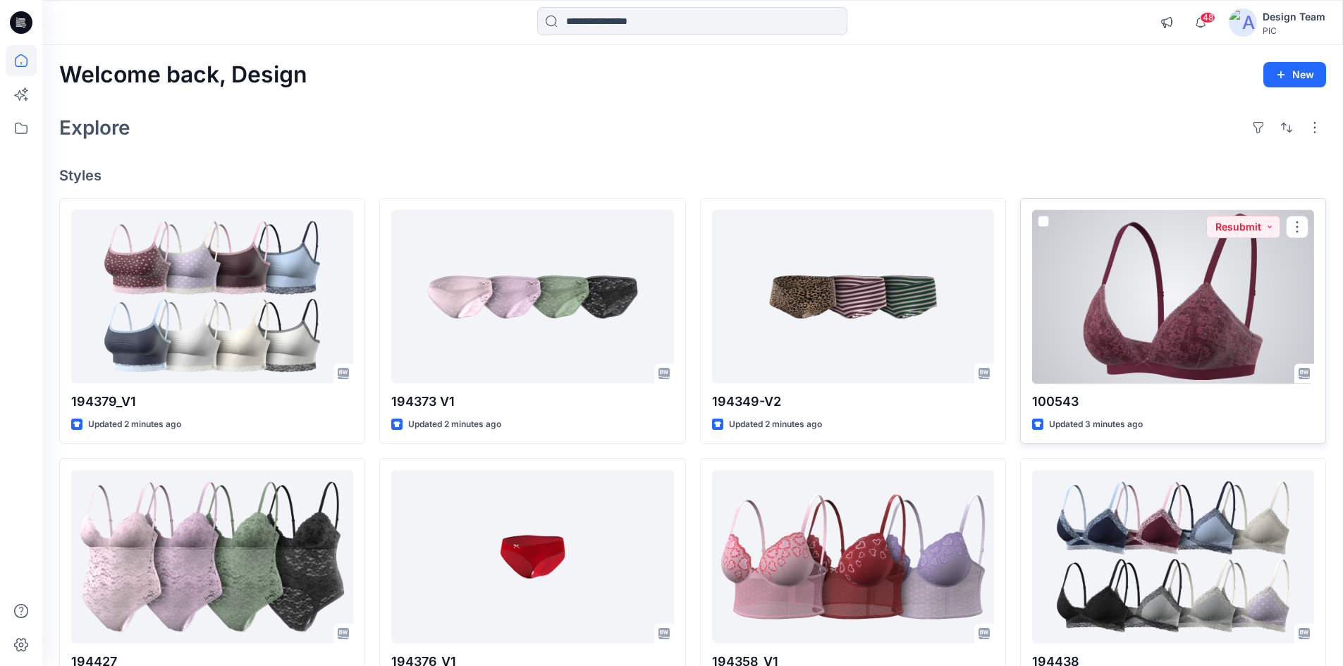
click at [1158, 298] on div at bounding box center [1173, 297] width 282 height 174
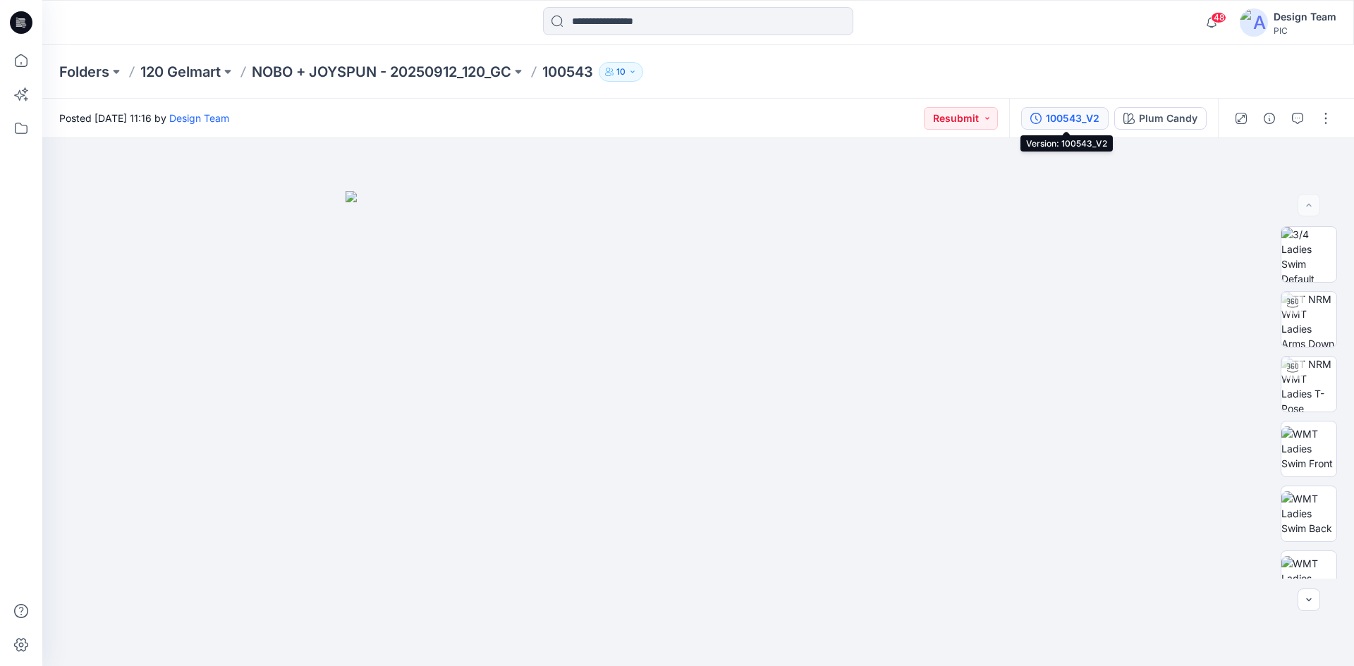
click at [1063, 123] on div "100543_V2" at bounding box center [1073, 119] width 54 height 16
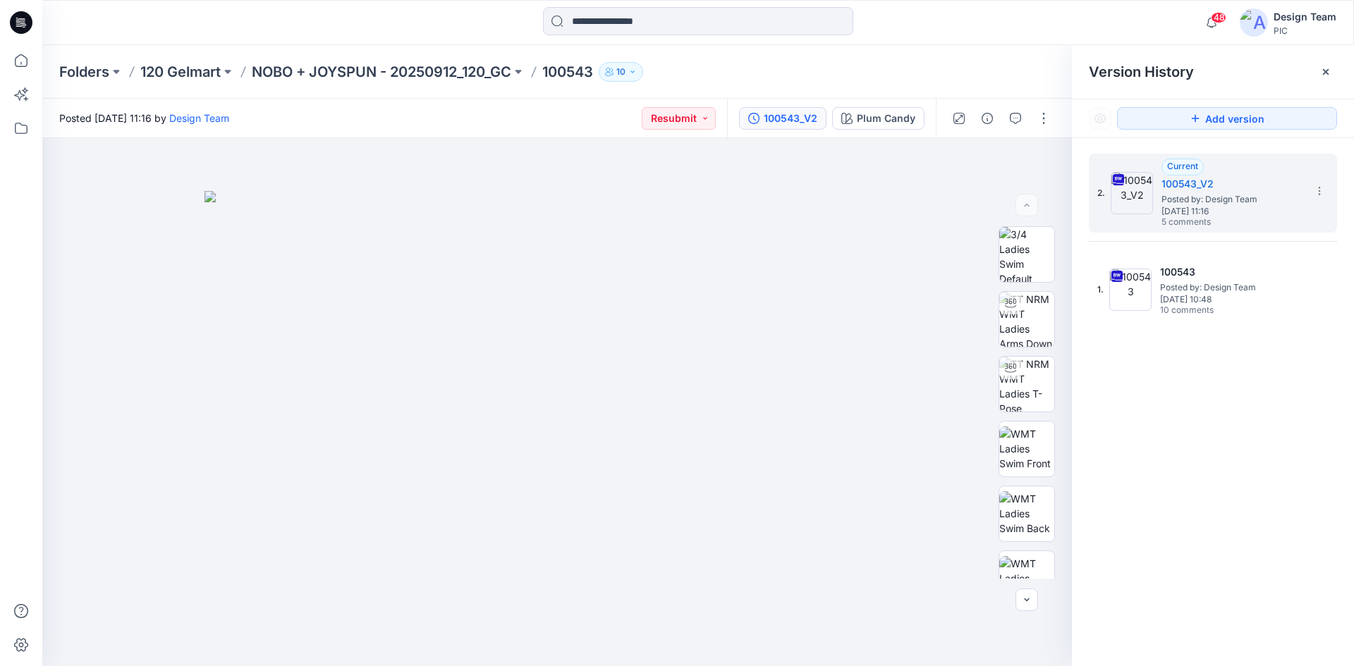
click at [25, 33] on icon at bounding box center [21, 22] width 23 height 23
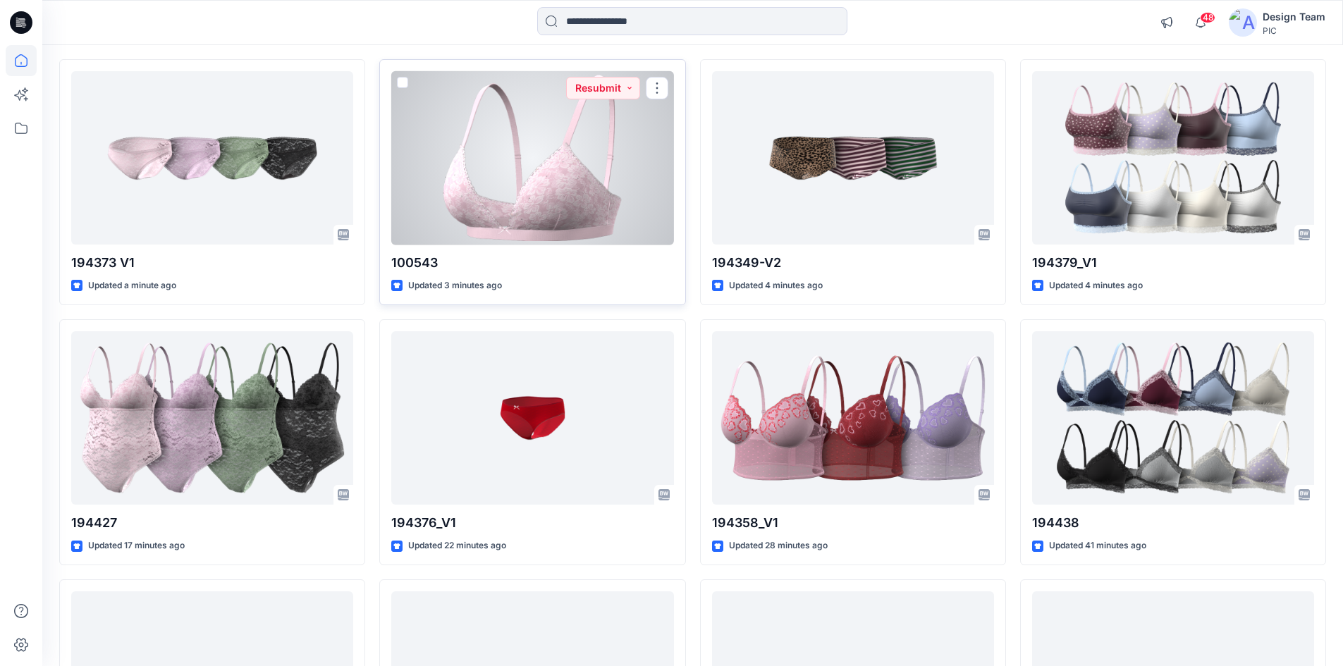
scroll to position [141, 0]
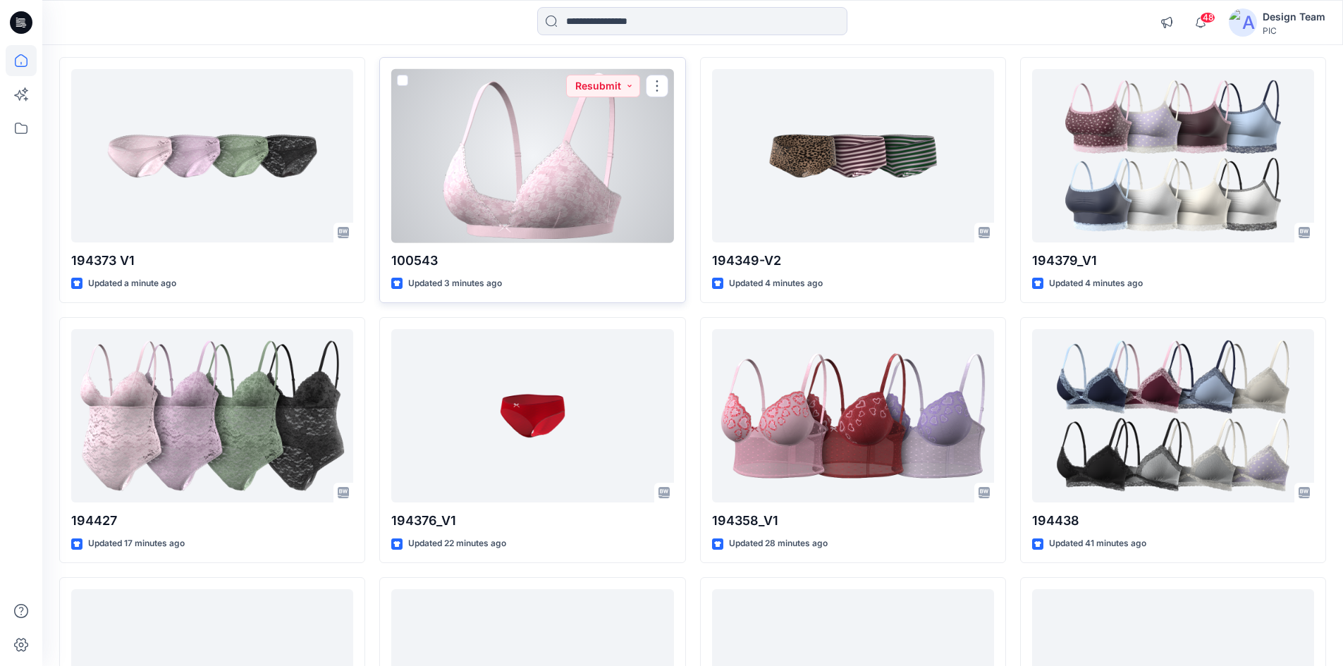
click at [506, 188] on div at bounding box center [532, 156] width 282 height 174
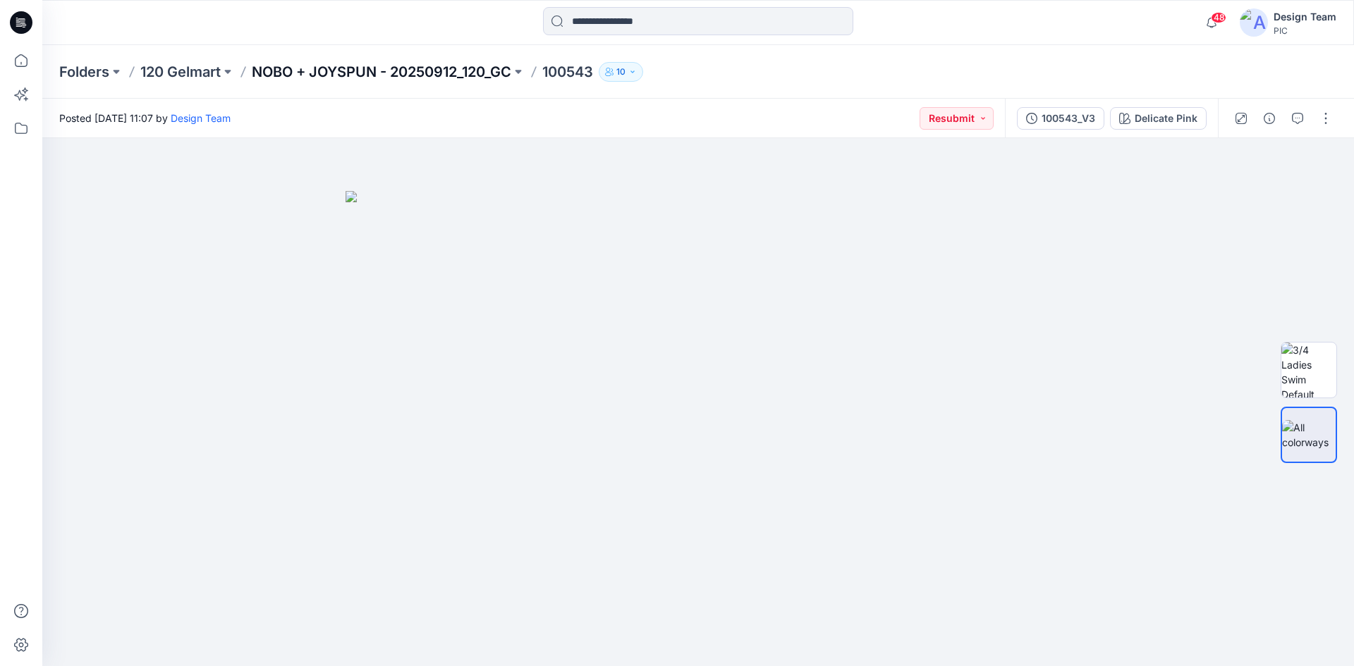
click at [442, 64] on p "NOBO + JOYSPUN - 20250912_120_GC" at bounding box center [382, 72] width 260 height 20
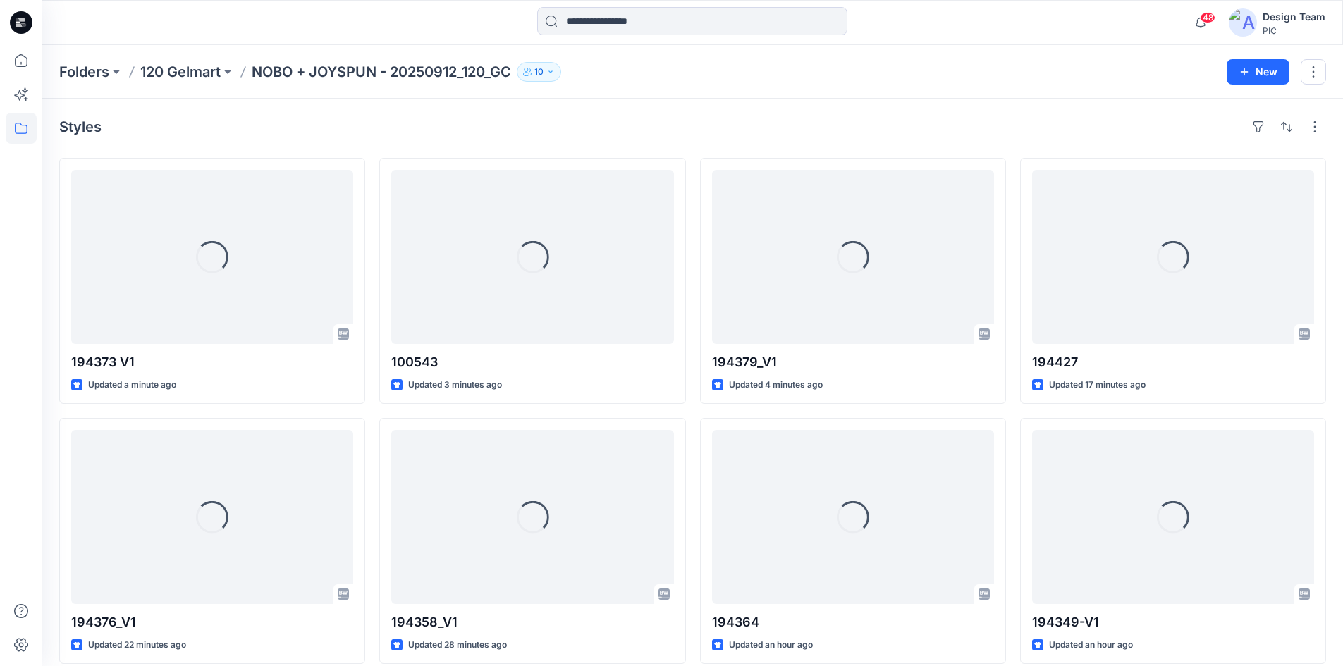
click at [30, 13] on icon at bounding box center [21, 22] width 23 height 45
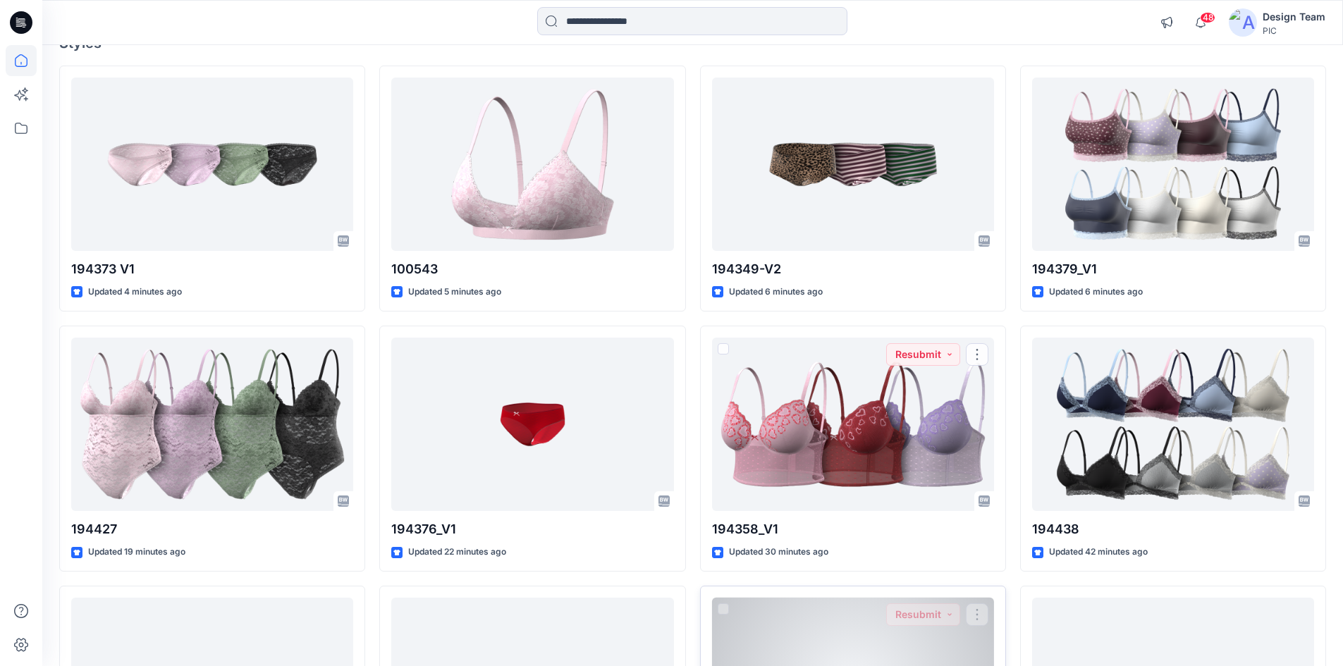
scroll to position [366, 0]
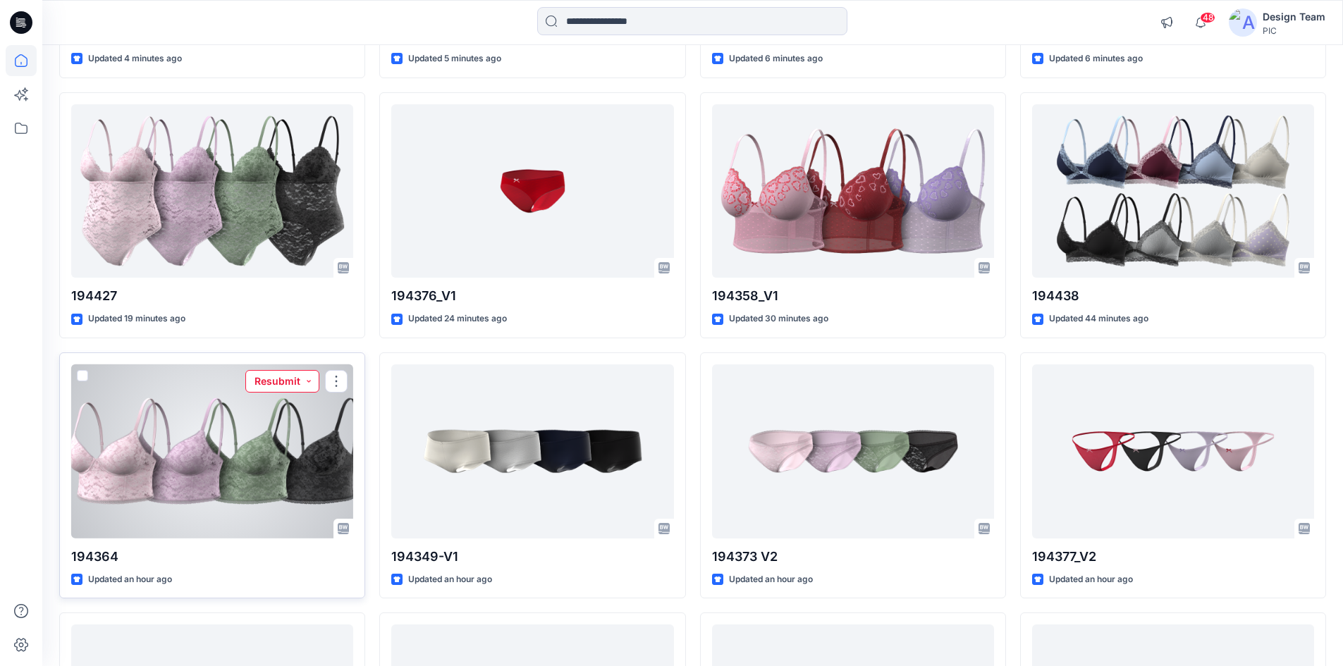
click at [272, 388] on button "Resubmit" at bounding box center [282, 381] width 74 height 23
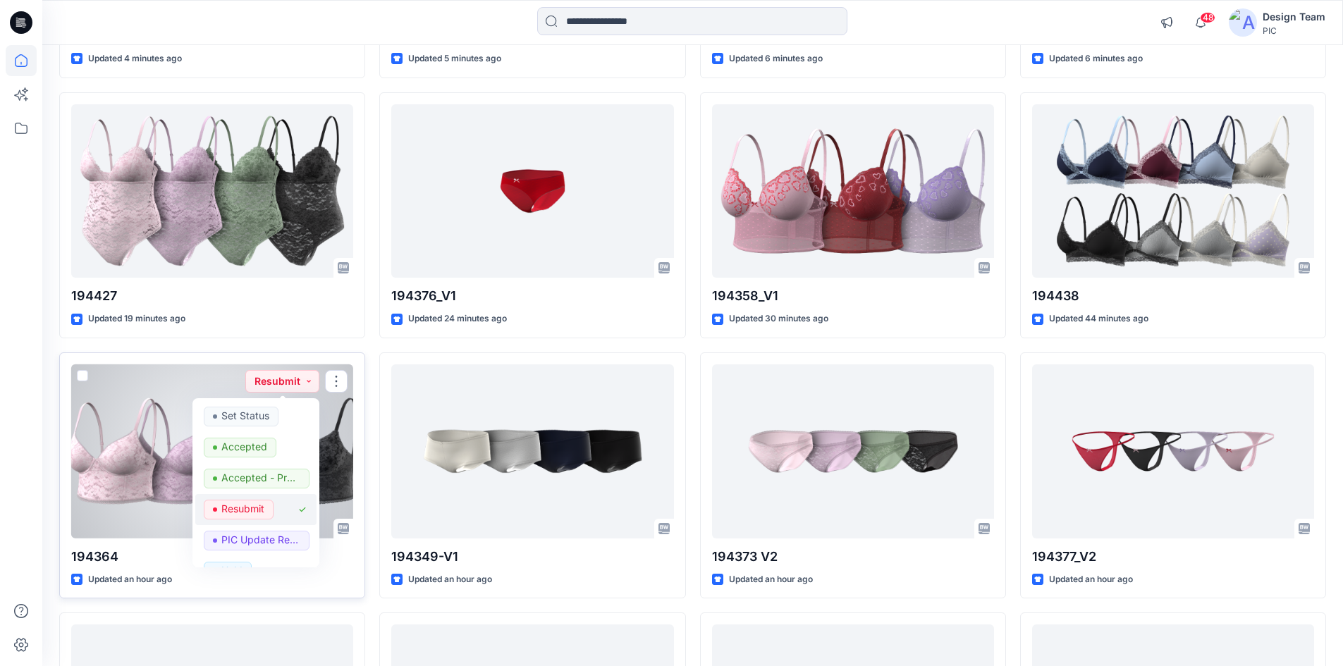
scroll to position [71, 0]
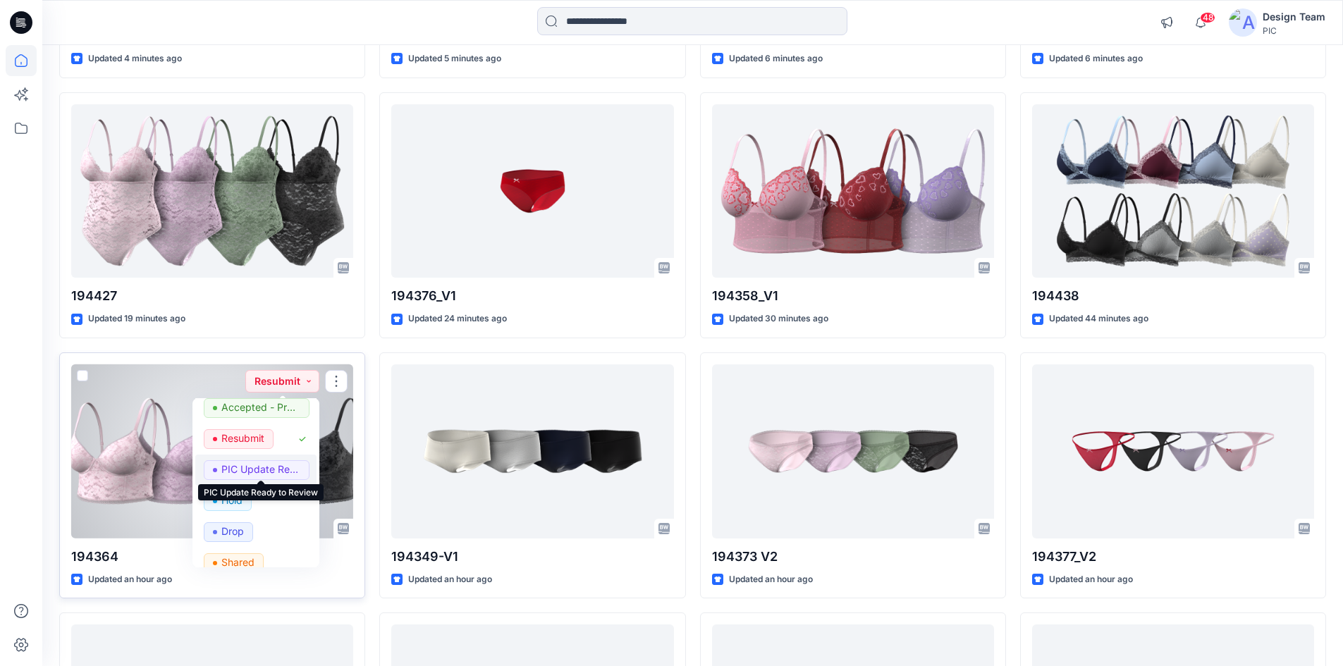
click at [279, 466] on p "PIC Update Ready to Review" at bounding box center [260, 470] width 79 height 18
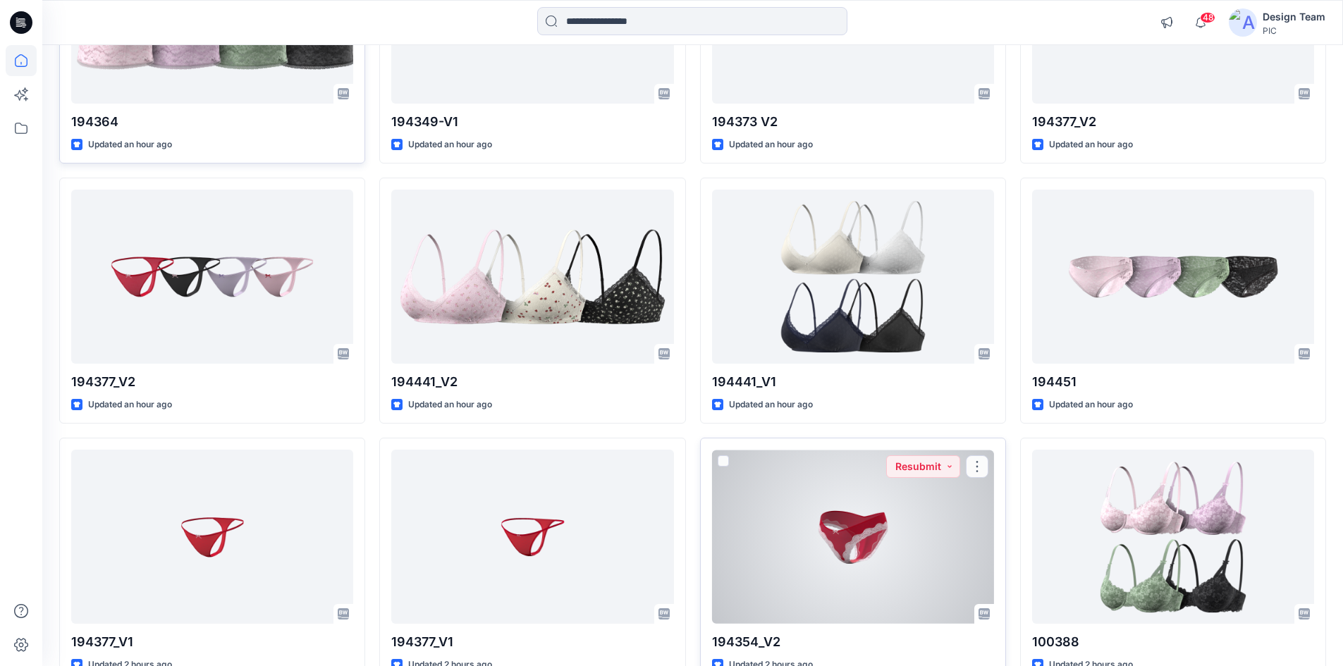
scroll to position [860, 0]
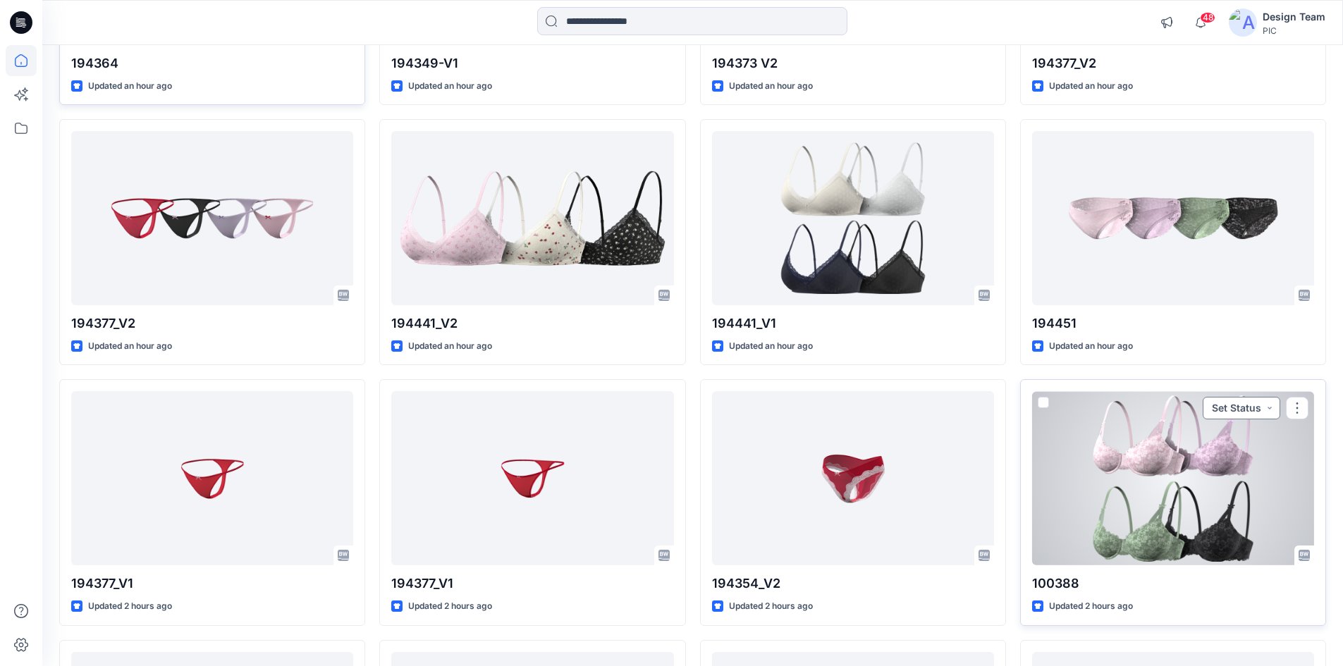
click at [1246, 413] on button "Set Status" at bounding box center [1242, 408] width 78 height 23
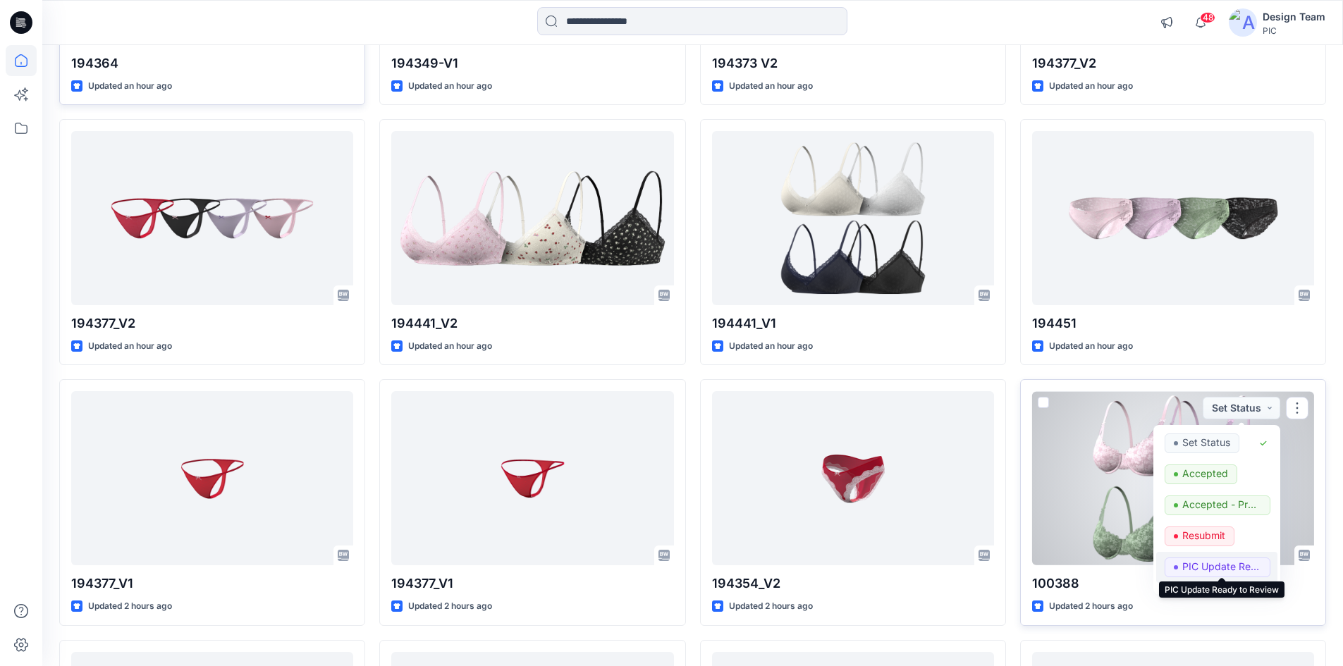
click at [1228, 559] on p "PIC Update Ready to Review" at bounding box center [1222, 567] width 79 height 18
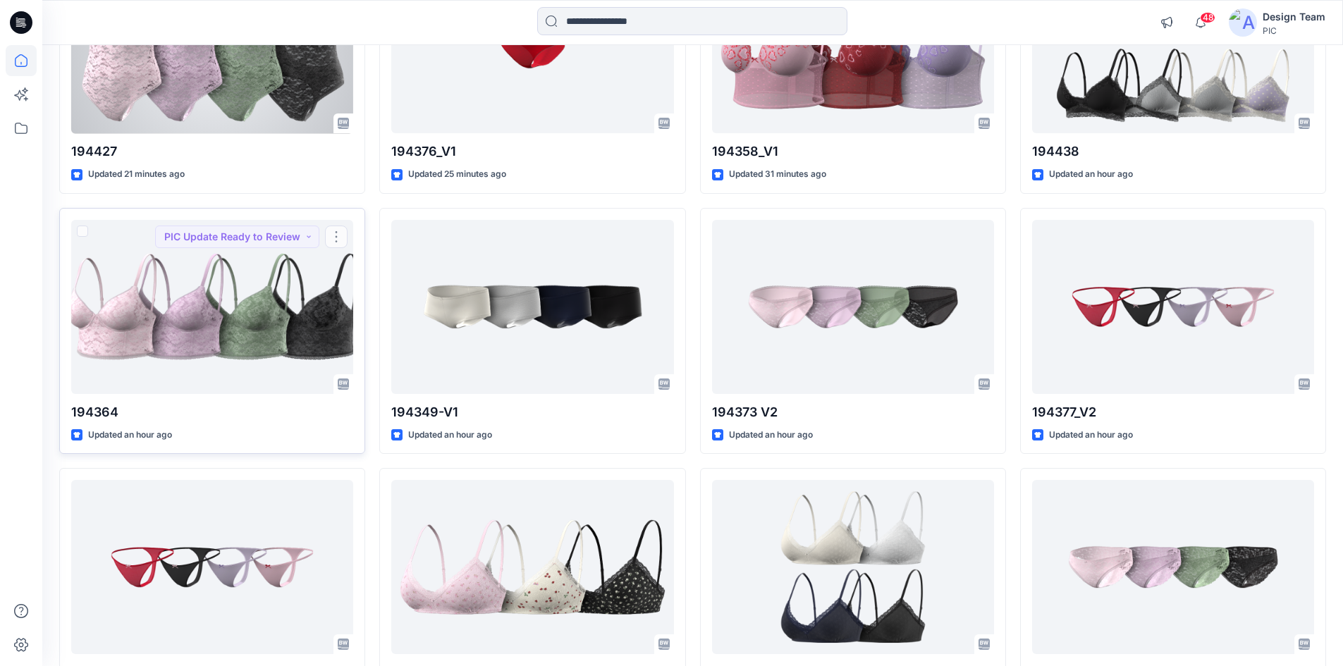
scroll to position [507, 0]
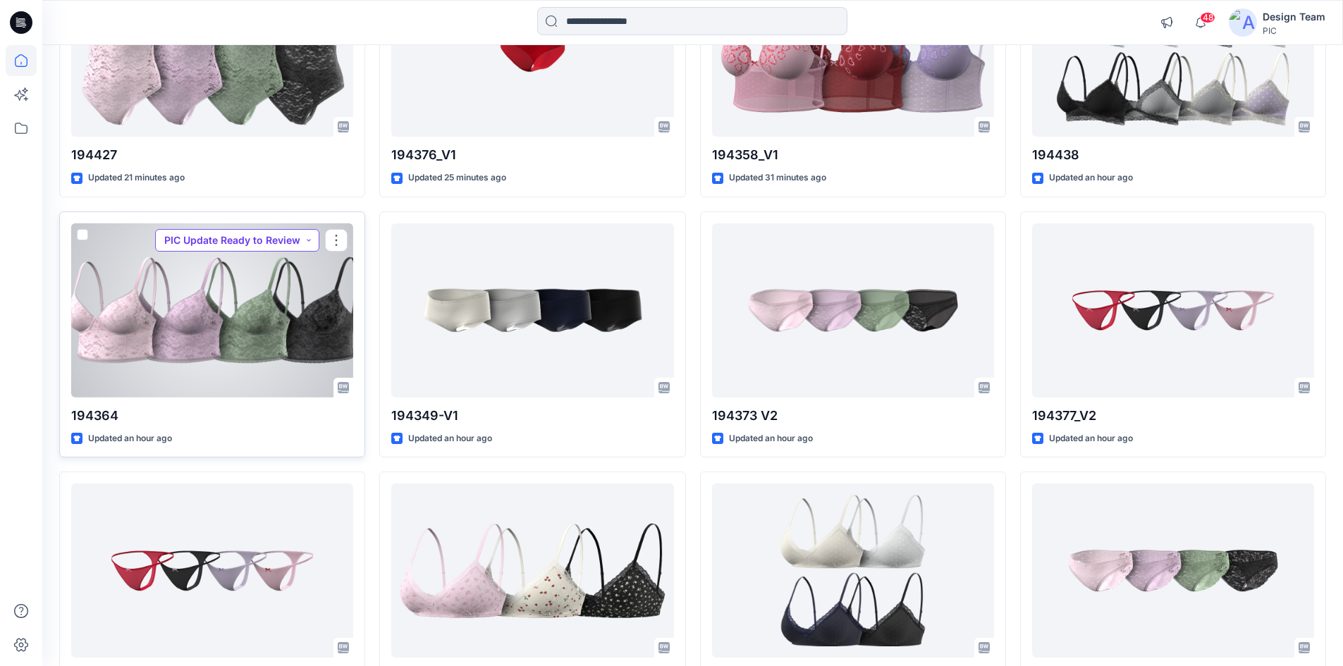
click at [231, 232] on button "PIC Update Ready to Review" at bounding box center [237, 240] width 164 height 23
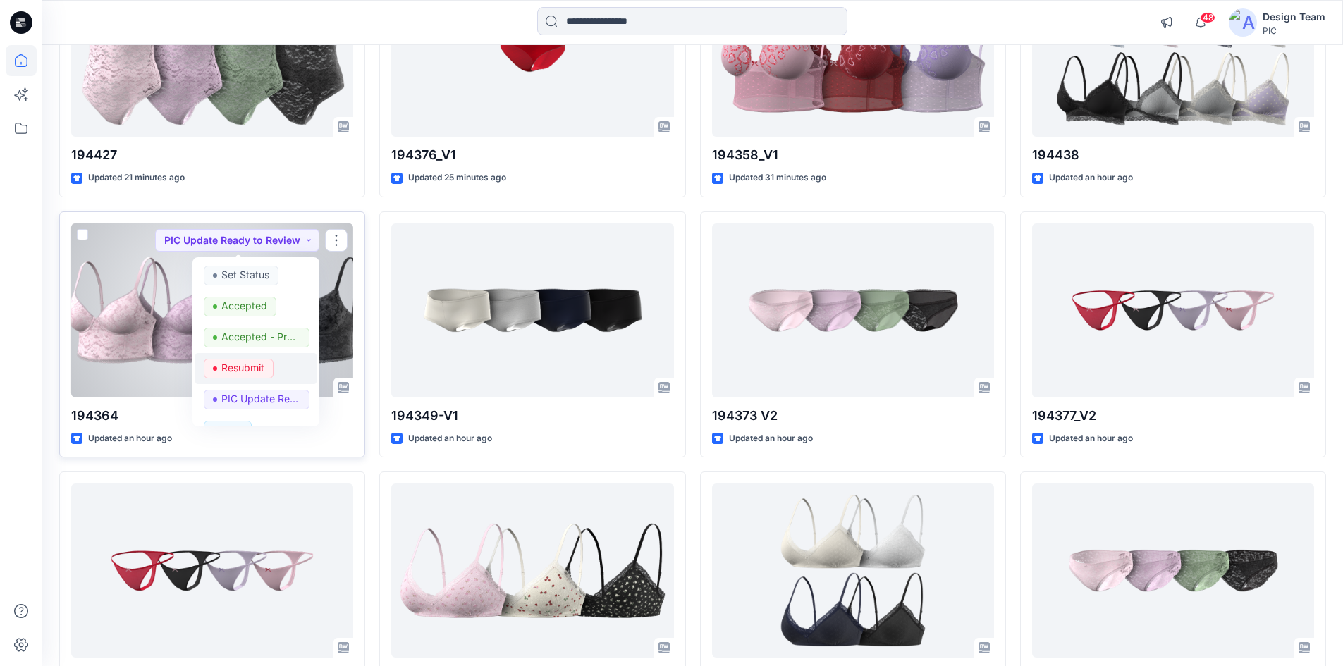
click at [246, 370] on p "Resubmit" at bounding box center [242, 368] width 43 height 18
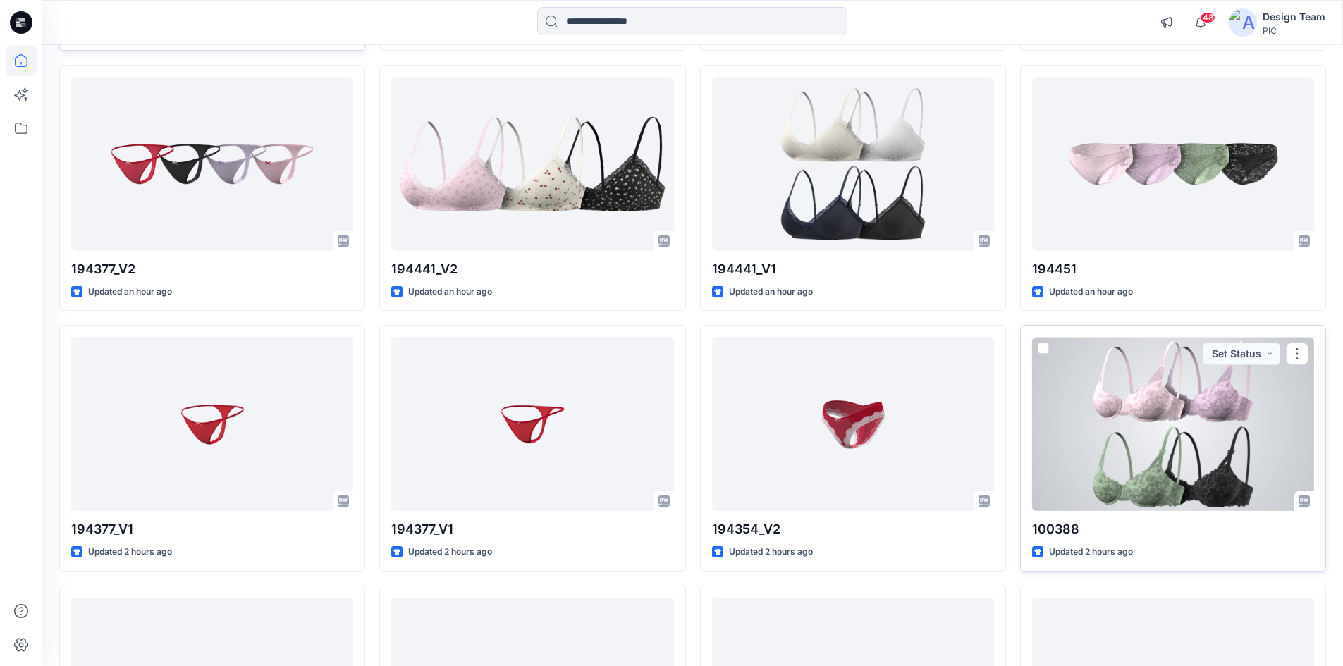
scroll to position [1001, 0]
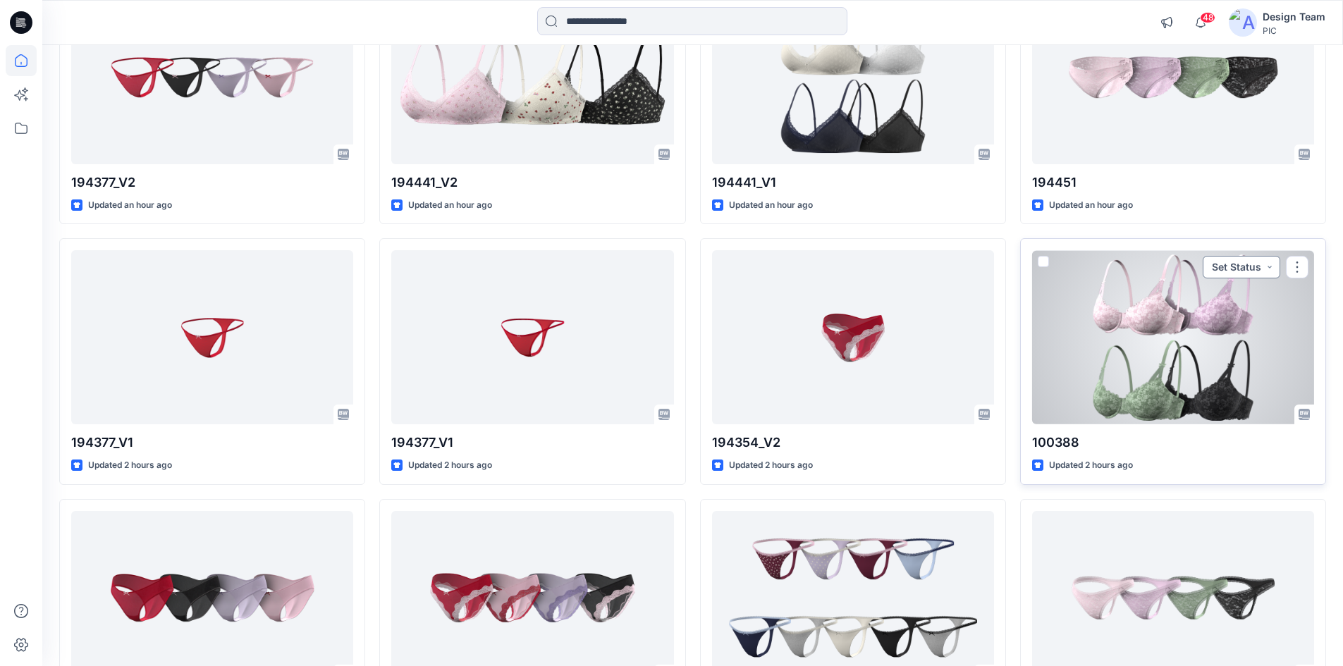
click at [1245, 269] on button "Set Status" at bounding box center [1242, 267] width 78 height 23
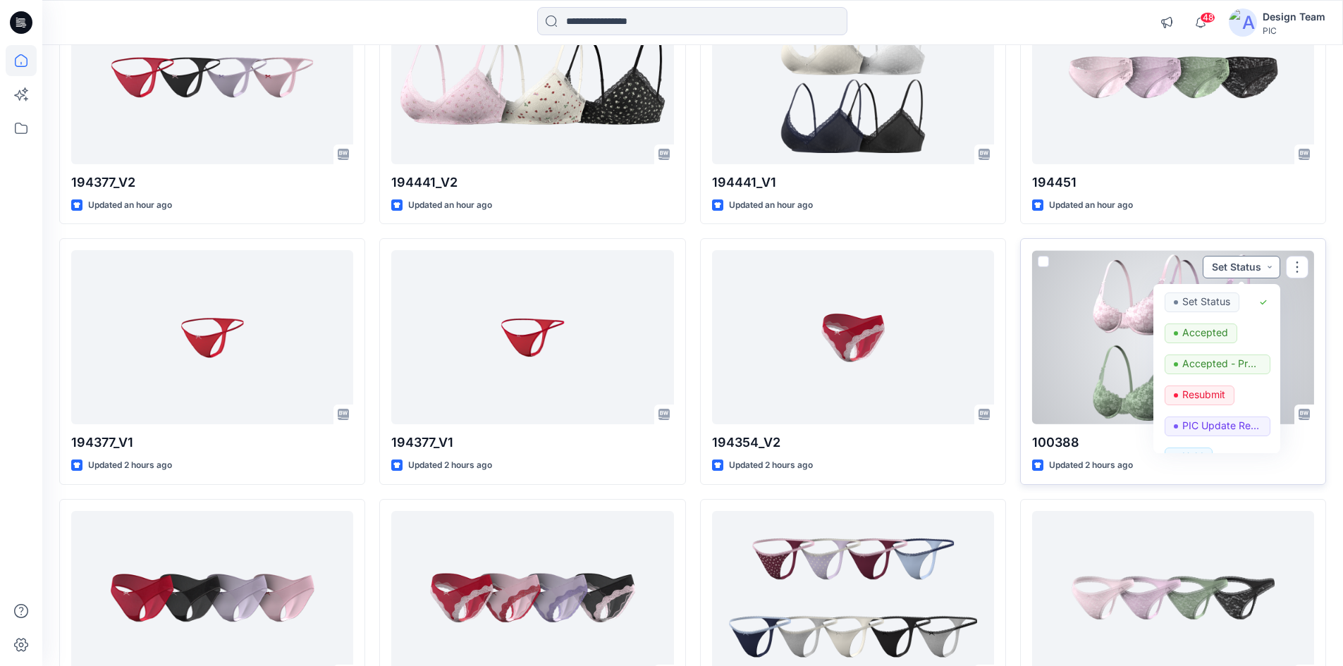
click at [1245, 269] on button "Set Status" at bounding box center [1242, 267] width 78 height 23
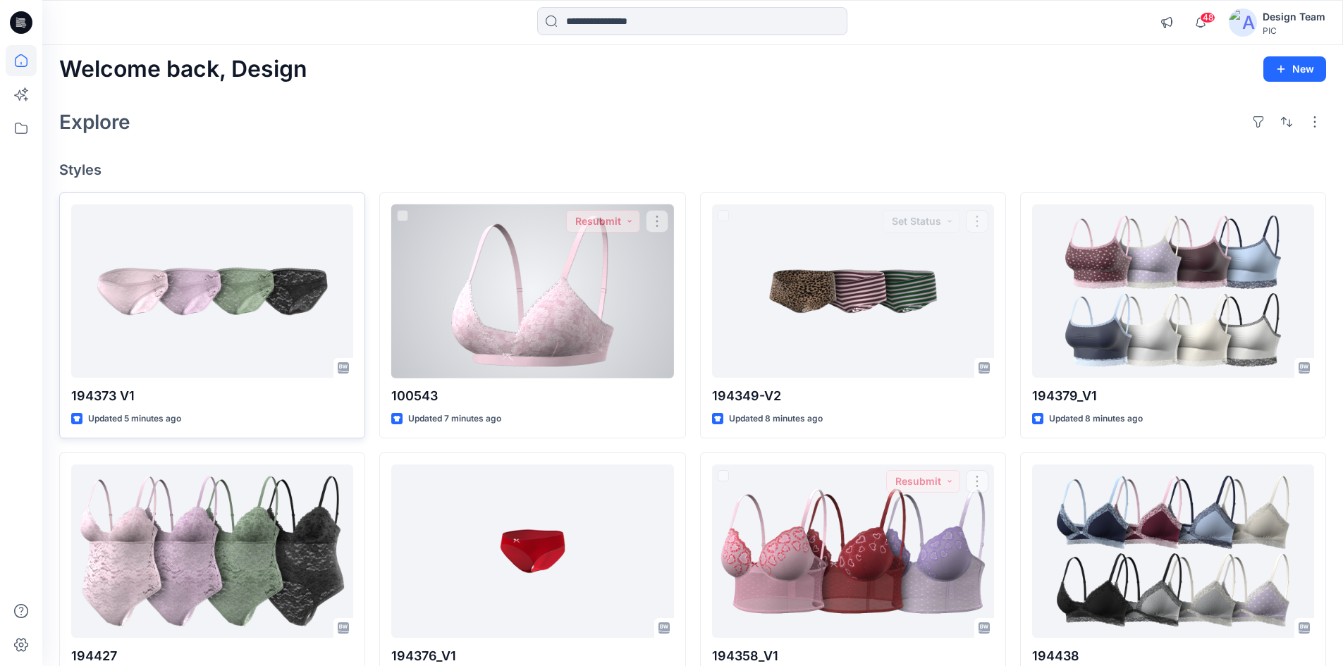
scroll to position [0, 0]
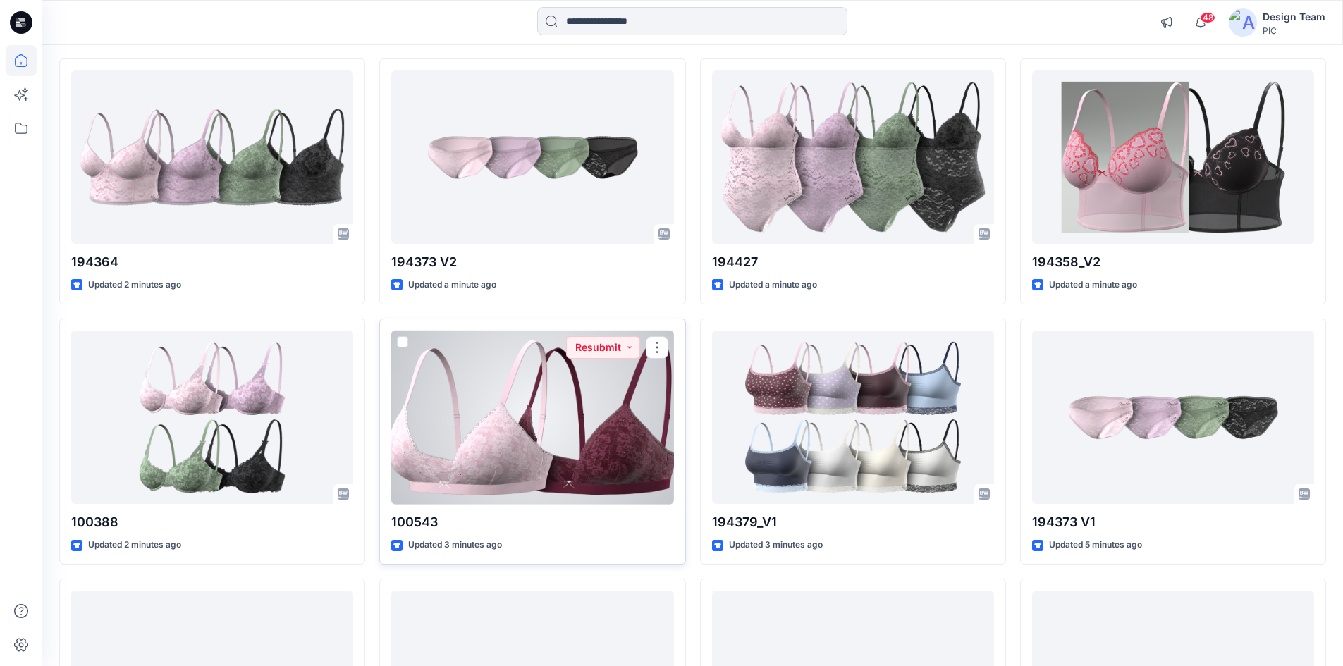
scroll to position [141, 0]
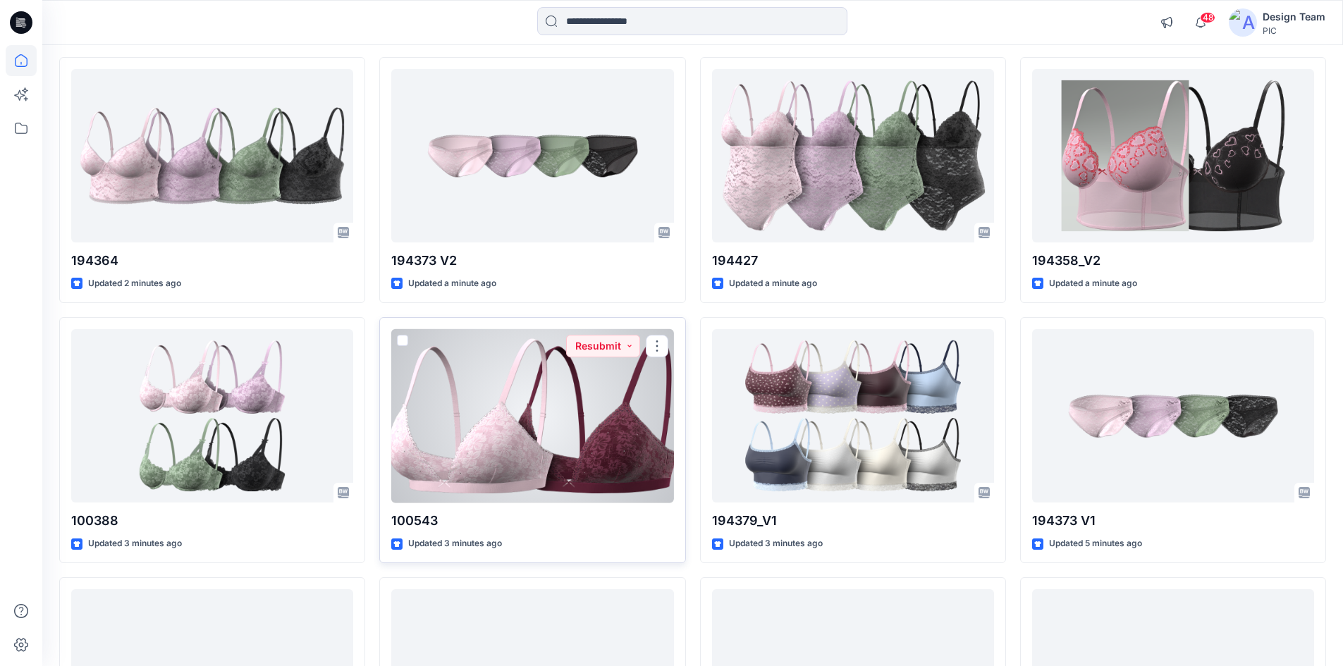
click at [511, 429] on div at bounding box center [532, 416] width 282 height 174
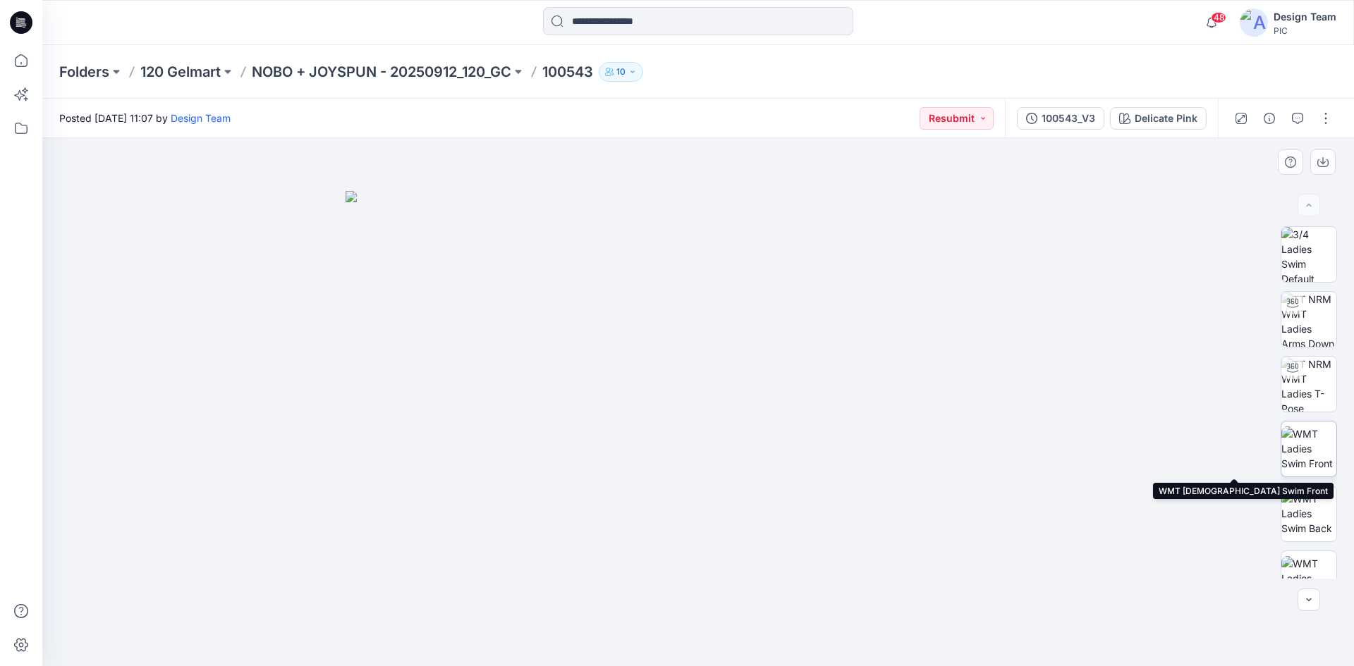
click at [1295, 444] on img at bounding box center [1308, 449] width 55 height 44
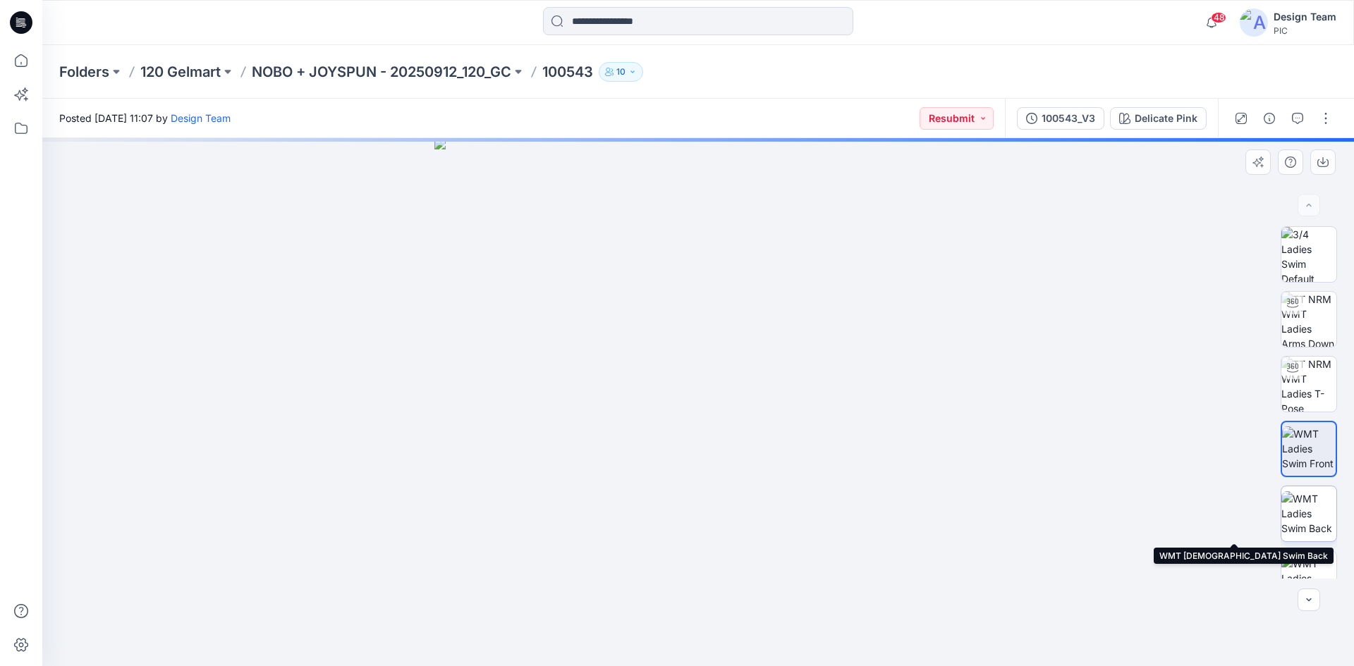
click at [1306, 519] on img at bounding box center [1308, 514] width 55 height 44
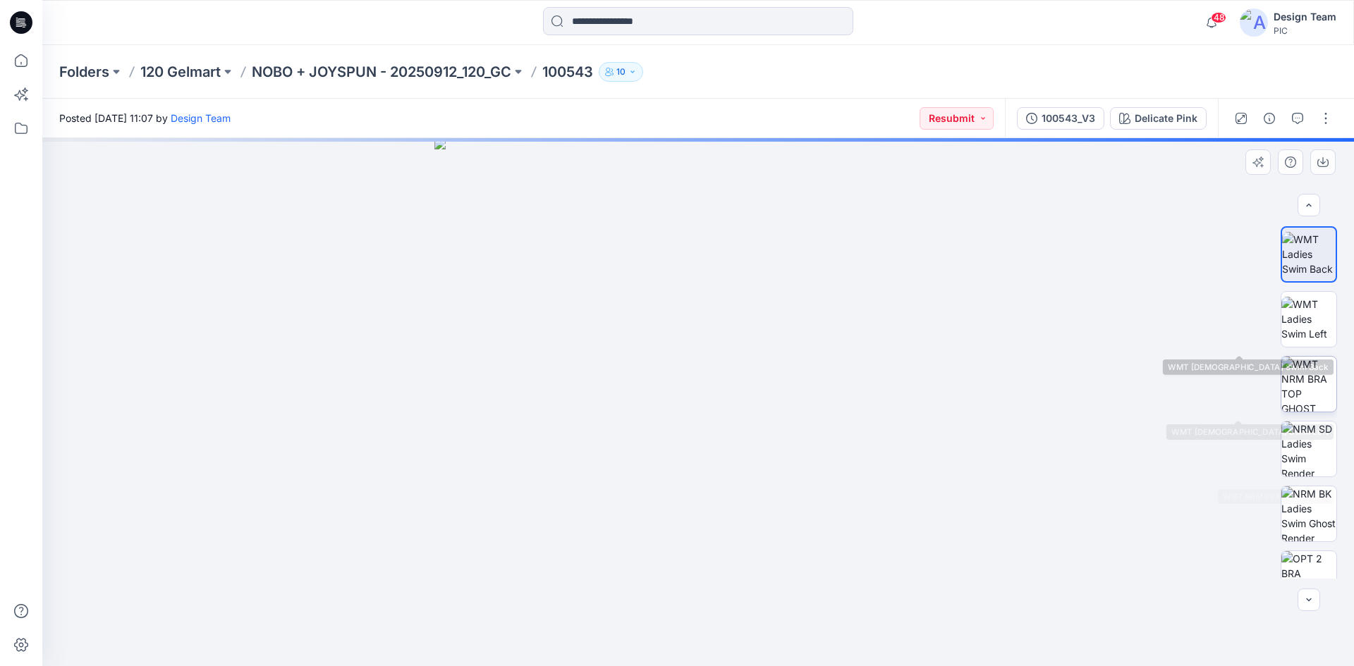
scroll to position [282, 0]
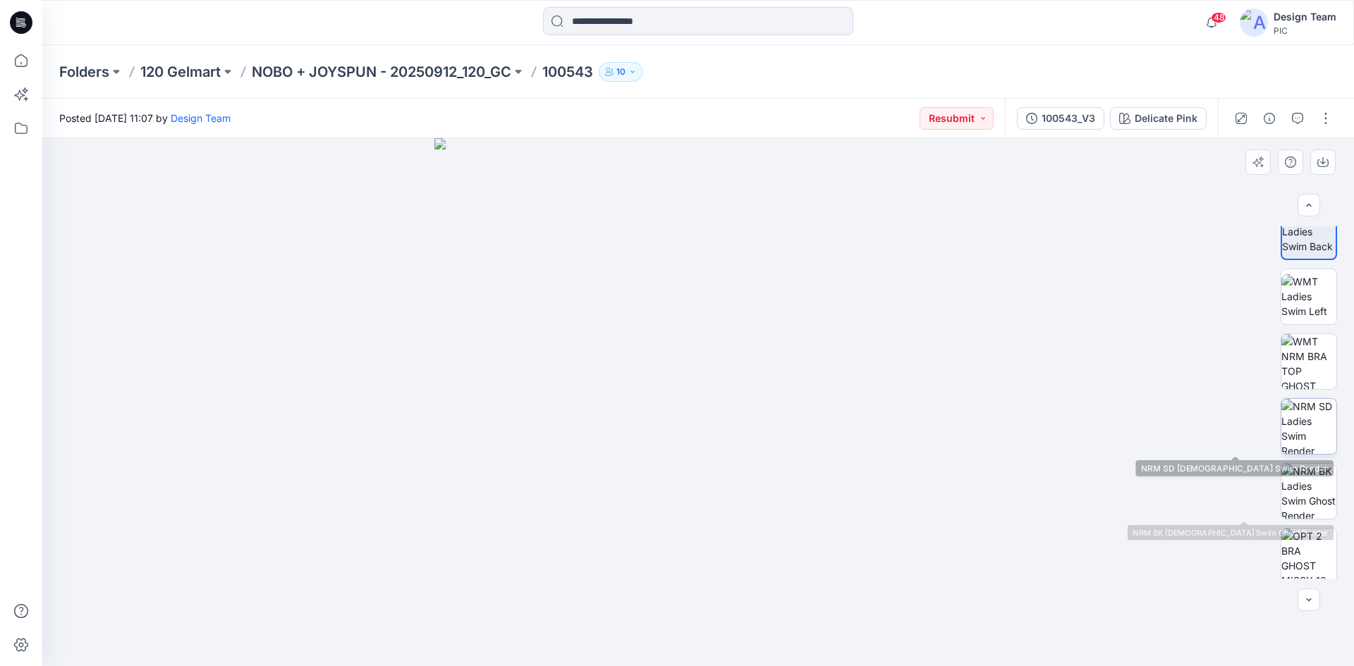
click at [1307, 437] on img at bounding box center [1308, 426] width 55 height 55
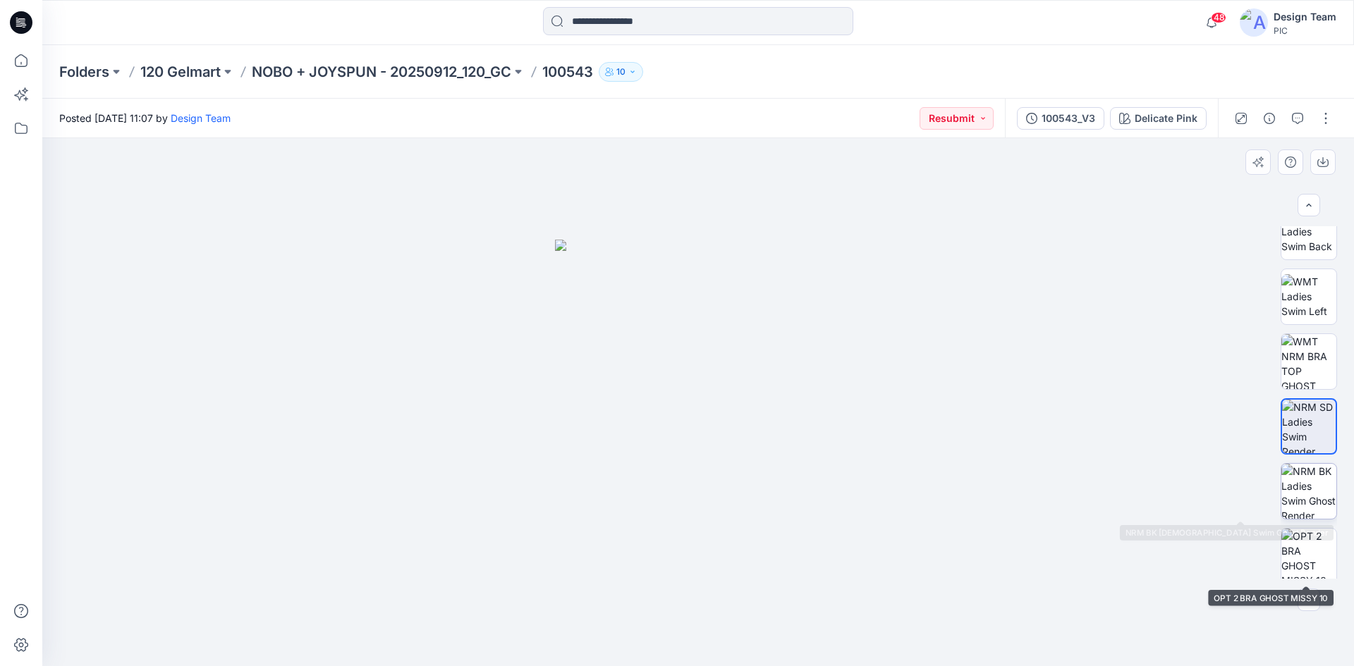
click at [1305, 501] on img at bounding box center [1308, 491] width 55 height 55
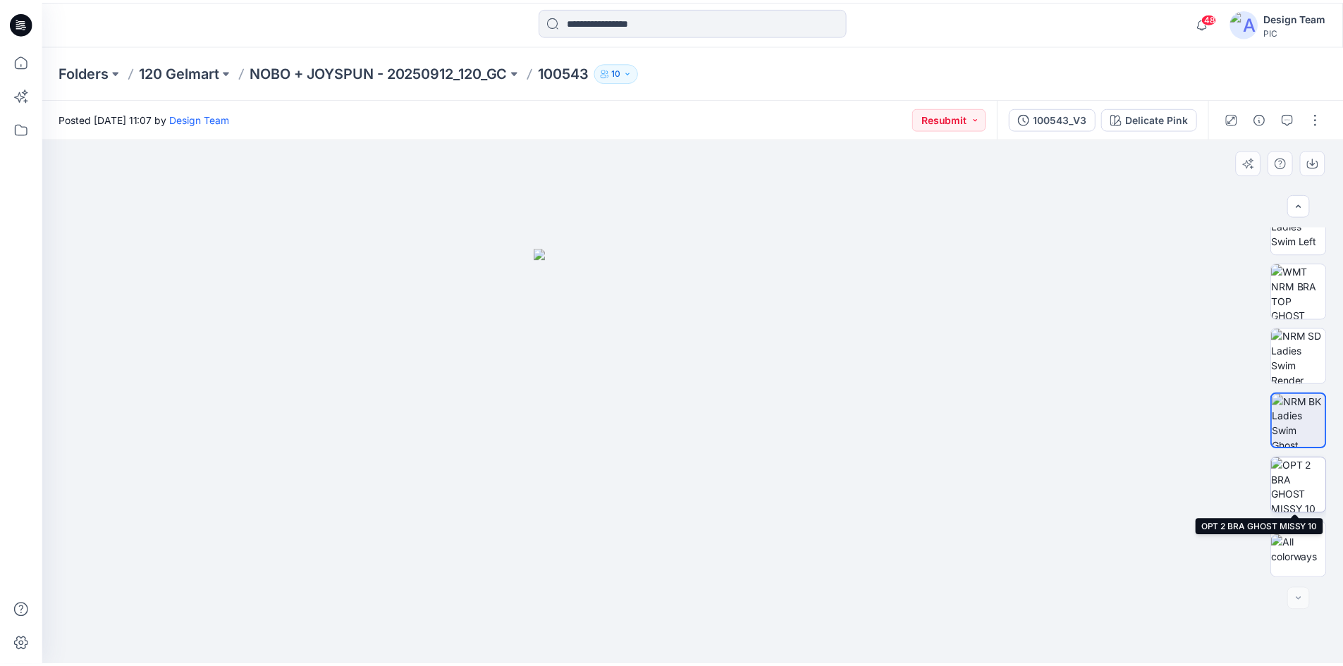
scroll to position [0, 0]
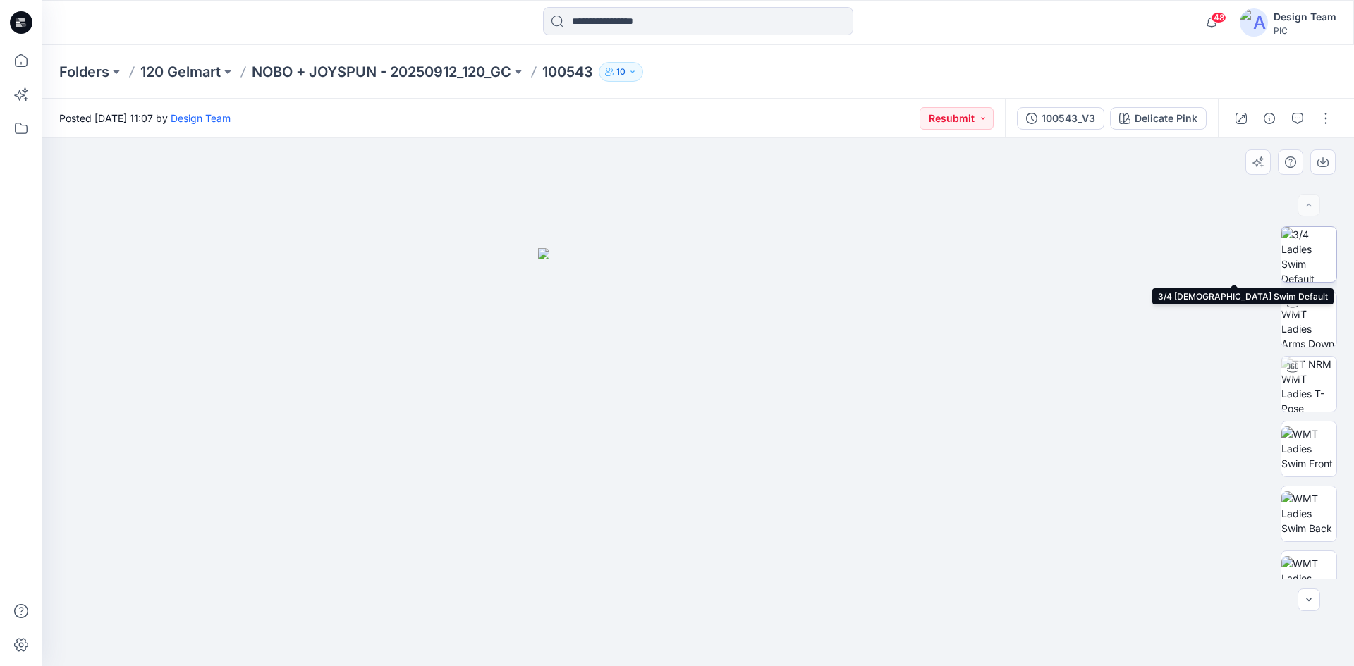
click at [1304, 265] on img at bounding box center [1308, 254] width 55 height 55
click at [439, 66] on p "NOBO + JOYSPUN - 20250912_120_GC" at bounding box center [382, 72] width 260 height 20
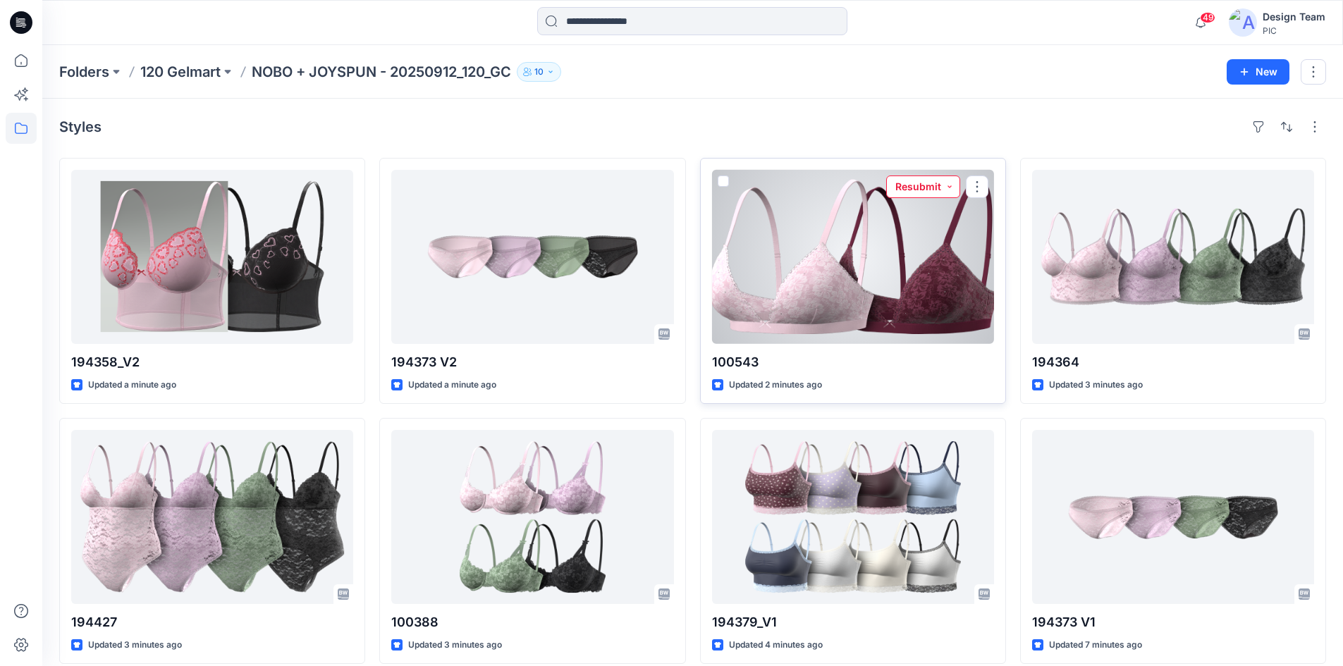
click at [928, 190] on button "Resubmit" at bounding box center [923, 187] width 74 height 23
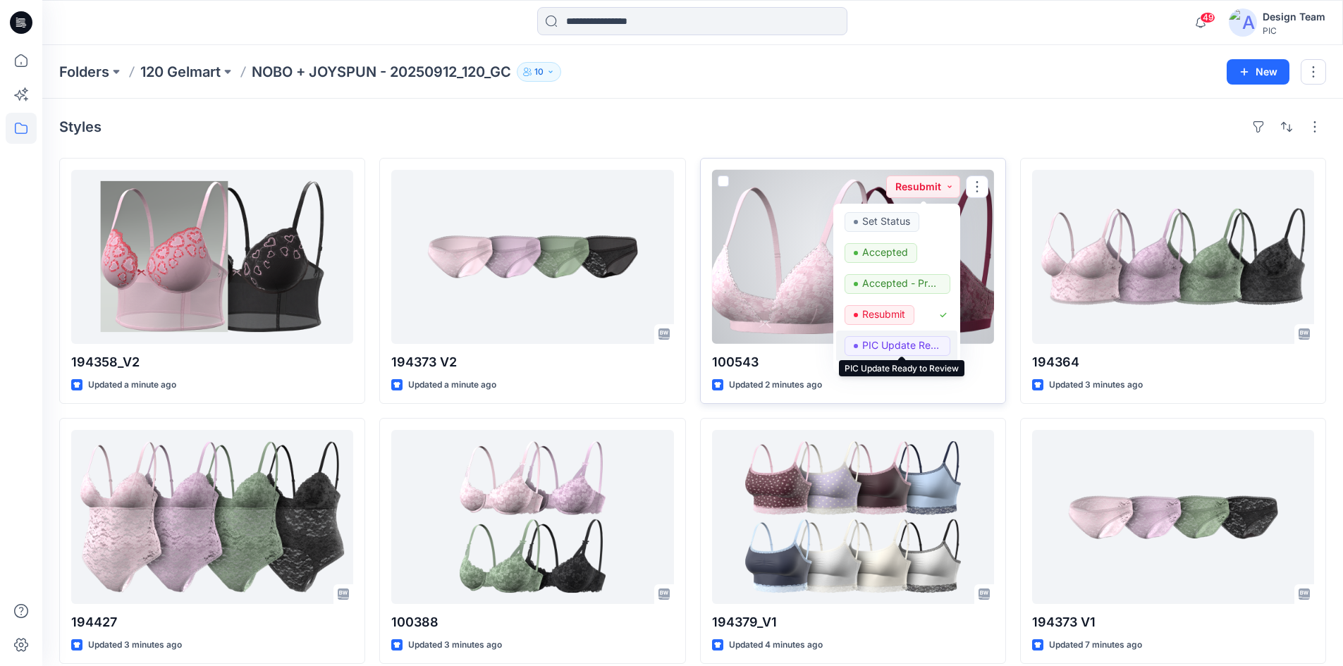
click at [913, 344] on p "PIC Update Ready to Review" at bounding box center [901, 345] width 79 height 18
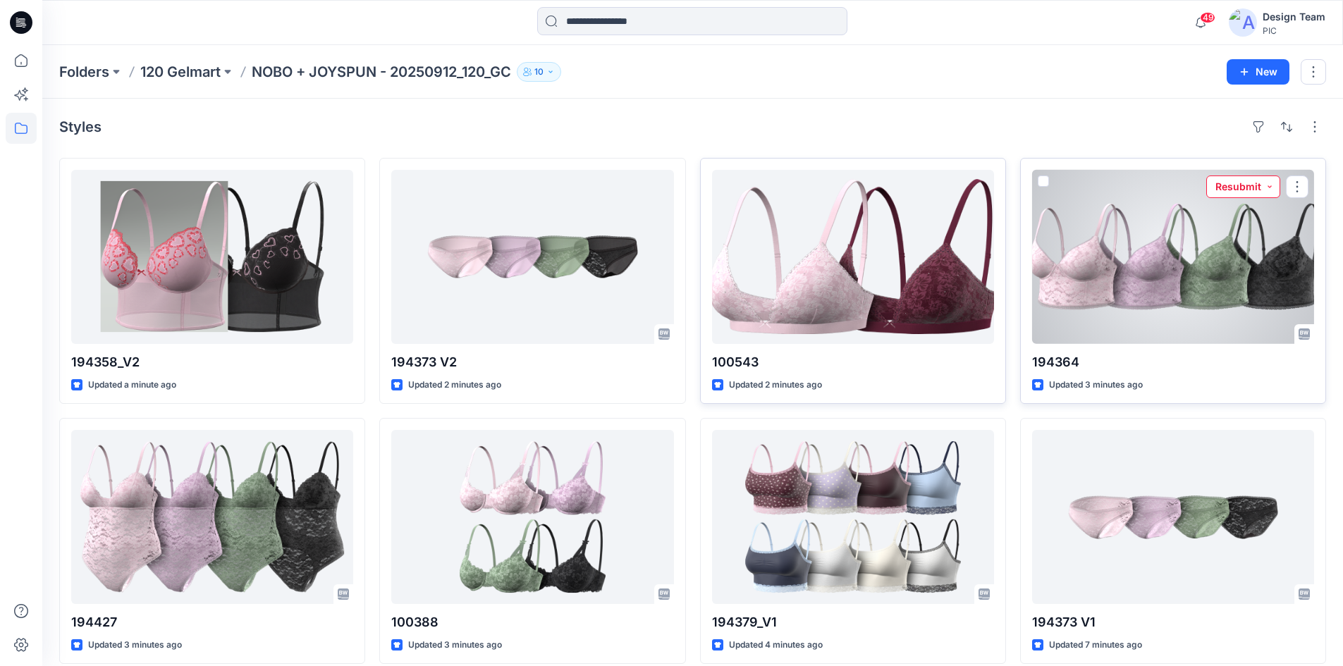
click at [1254, 188] on button "Resubmit" at bounding box center [1244, 187] width 74 height 23
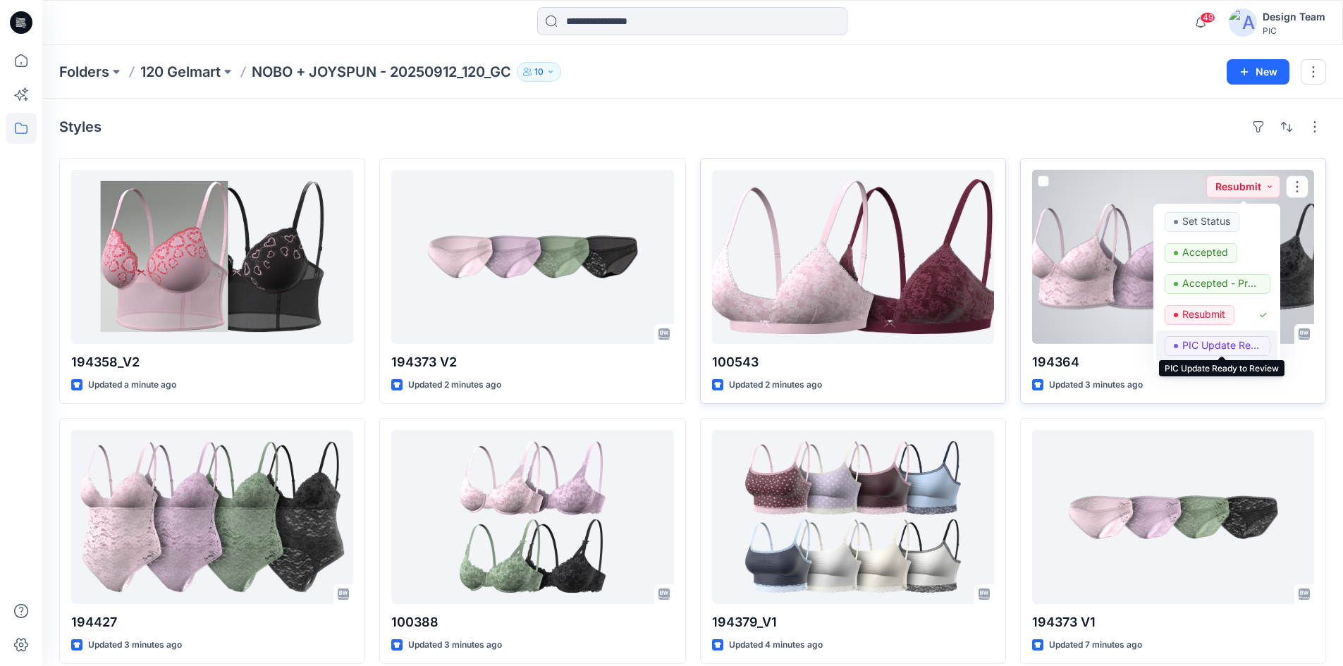
click at [1188, 344] on p "PIC Update Ready to Review" at bounding box center [1222, 345] width 79 height 18
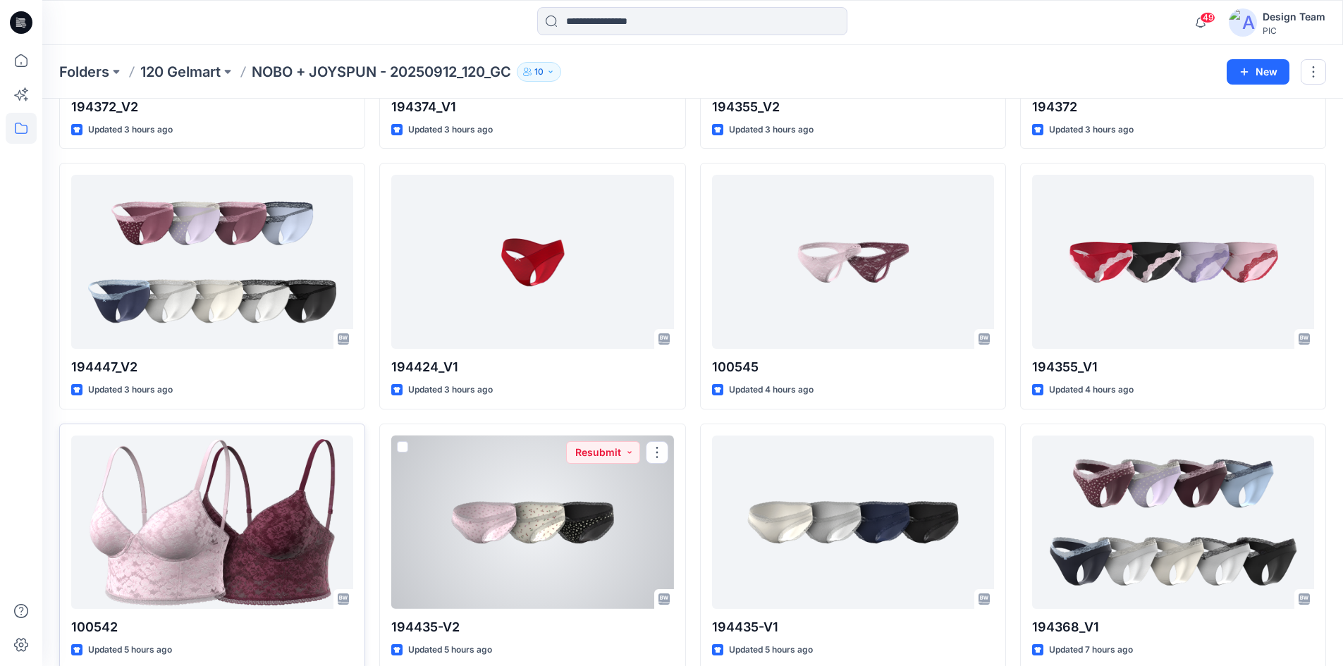
scroll to position [1889, 0]
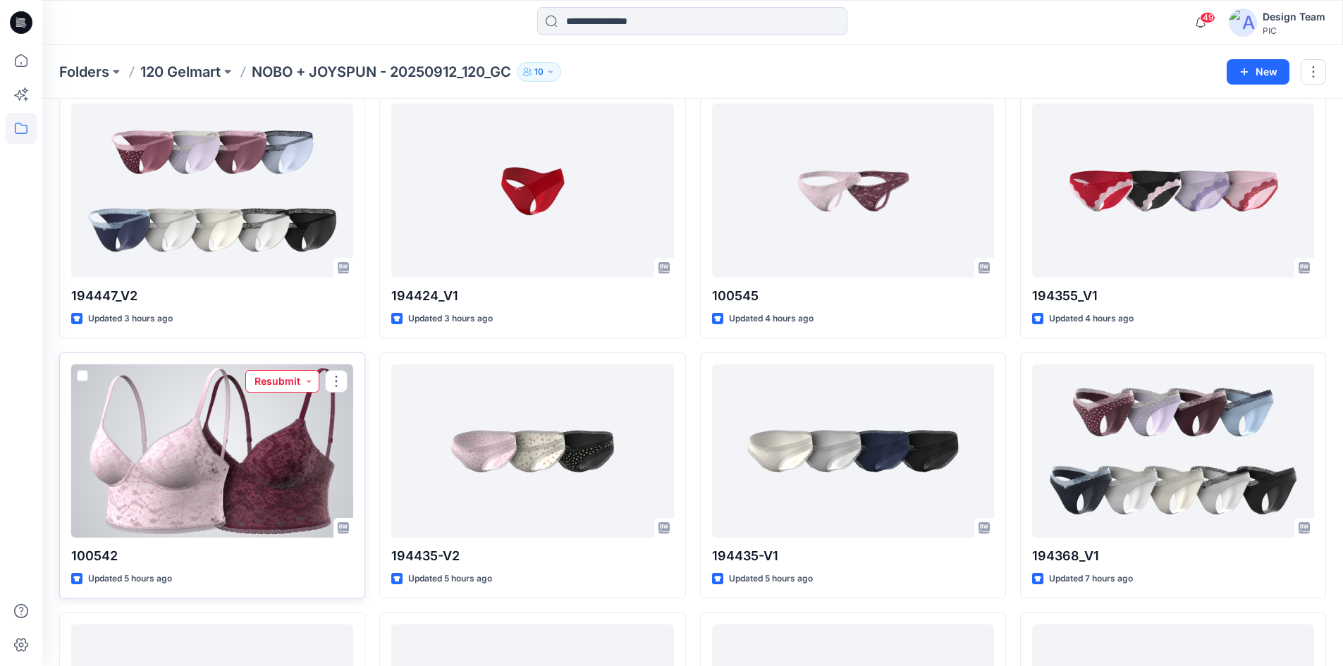
click at [283, 385] on button "Resubmit" at bounding box center [282, 381] width 74 height 23
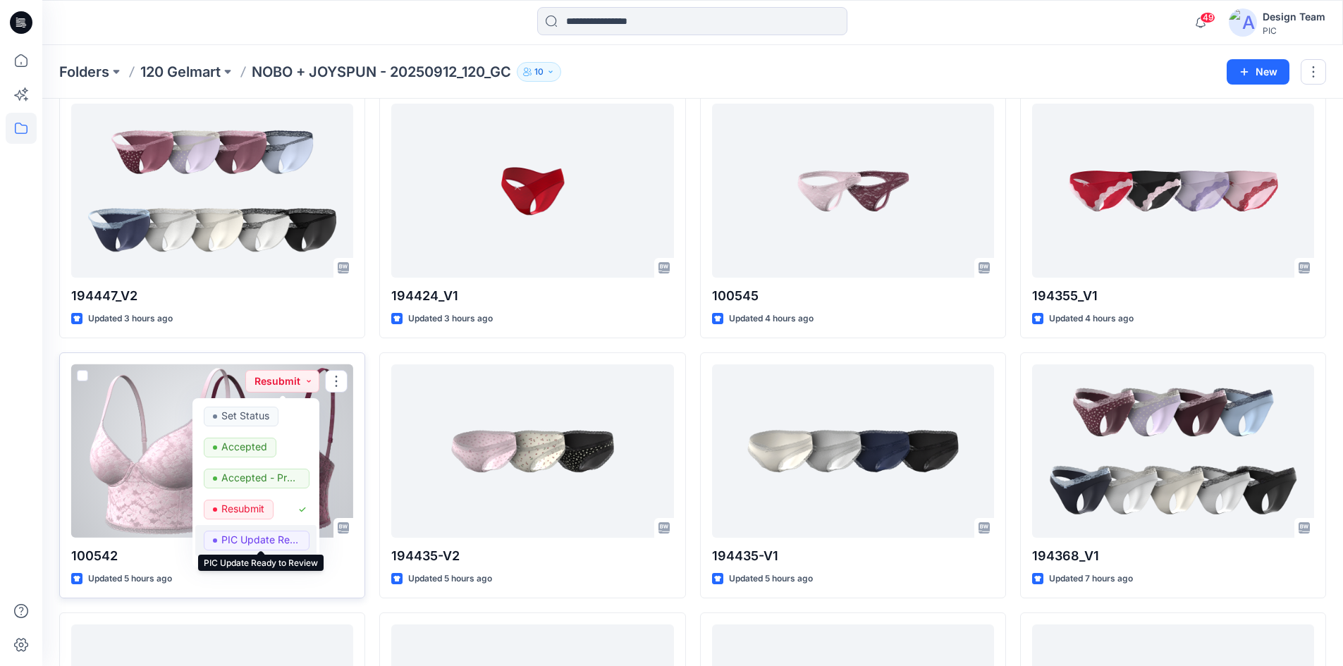
click at [245, 537] on p "PIC Update Ready to Review" at bounding box center [260, 540] width 79 height 18
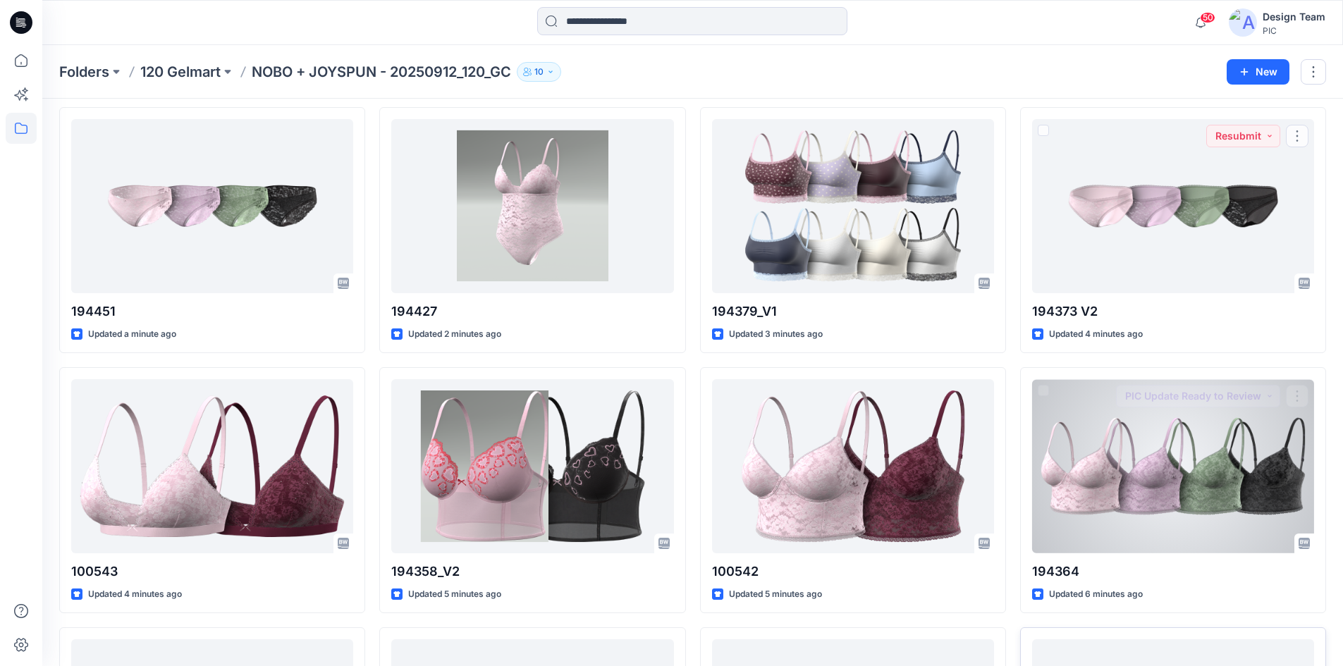
scroll to position [282, 0]
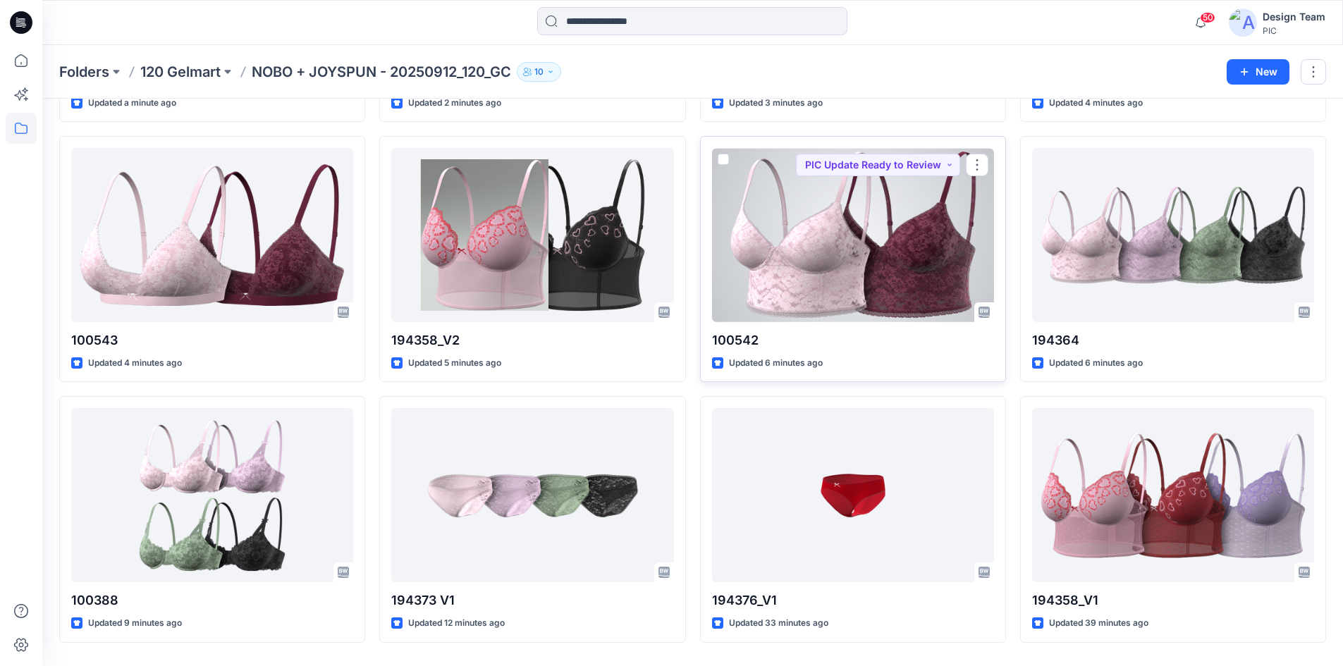
click at [819, 275] on div at bounding box center [853, 235] width 282 height 174
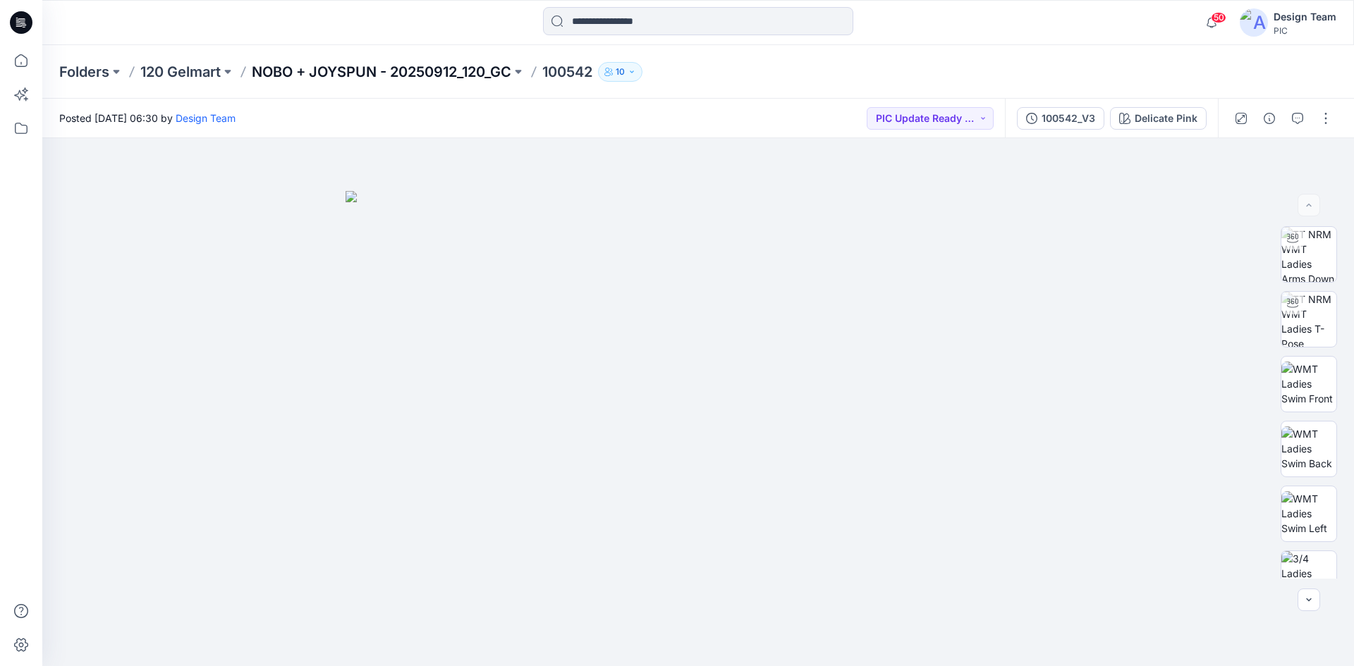
click at [488, 66] on p "NOBO + JOYSPUN - 20250912_120_GC" at bounding box center [382, 72] width 260 height 20
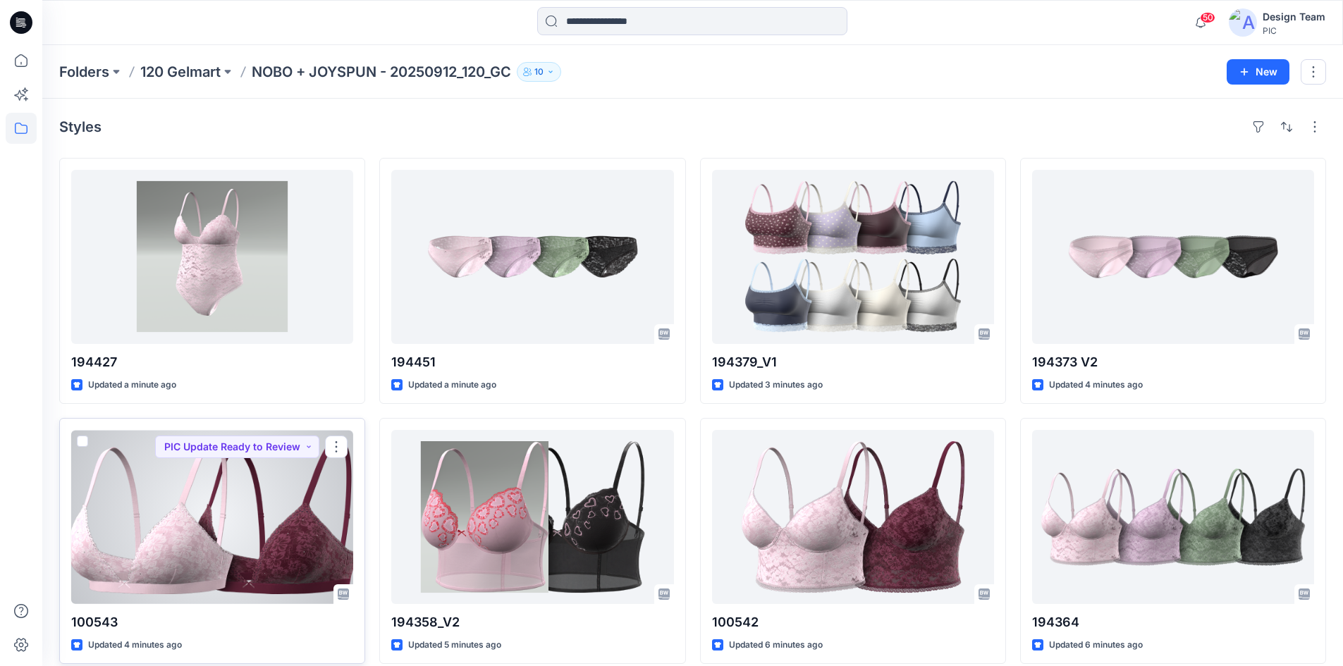
click at [192, 544] on div at bounding box center [212, 517] width 282 height 174
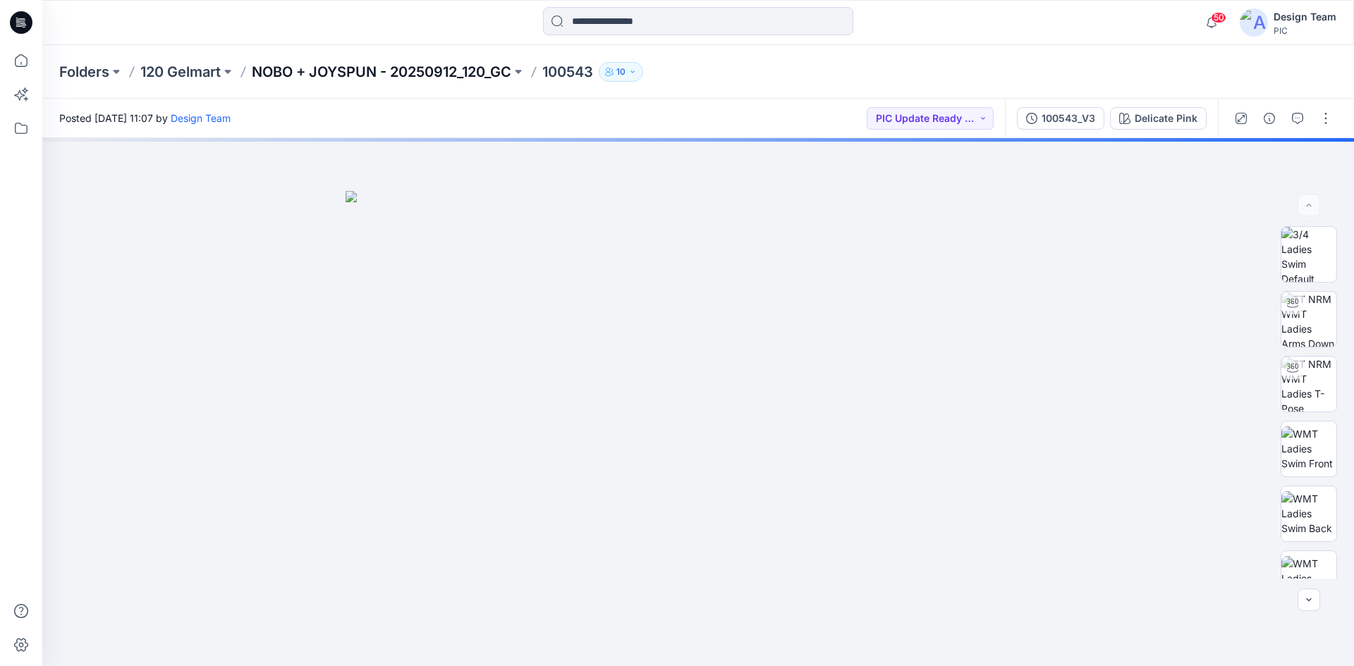
click at [372, 69] on p "NOBO + JOYSPUN - 20250912_120_GC" at bounding box center [382, 72] width 260 height 20
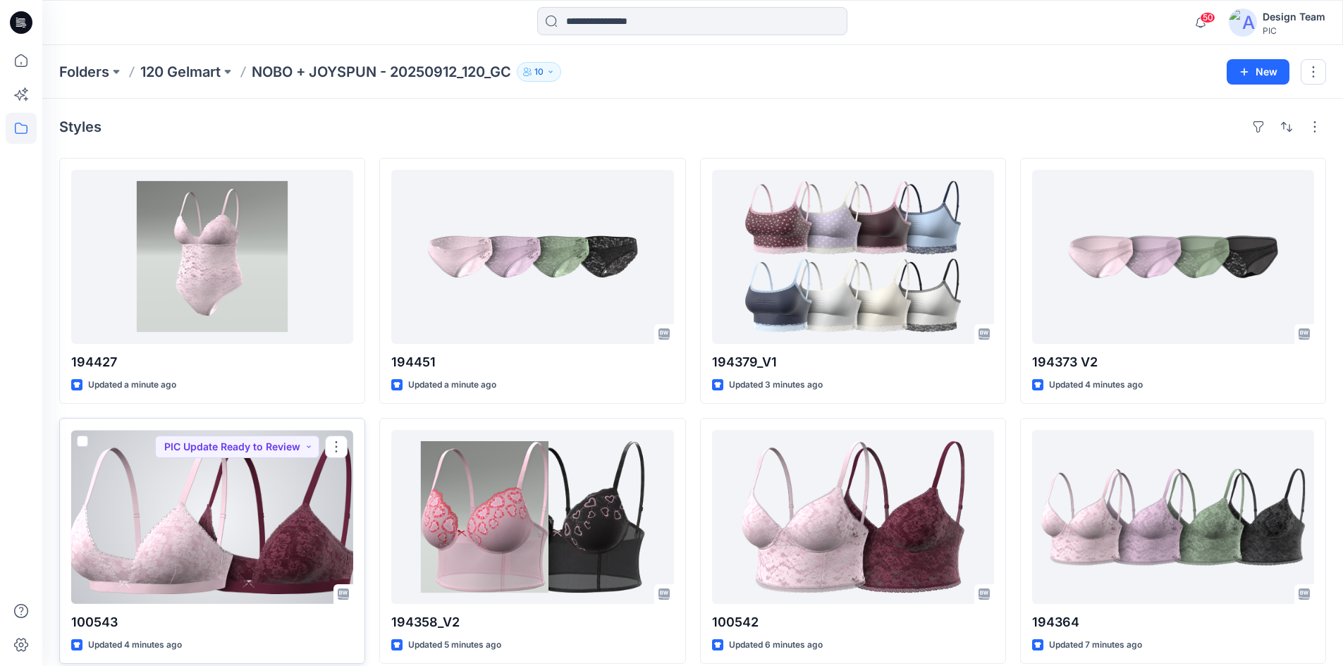
click at [208, 522] on div at bounding box center [212, 517] width 282 height 174
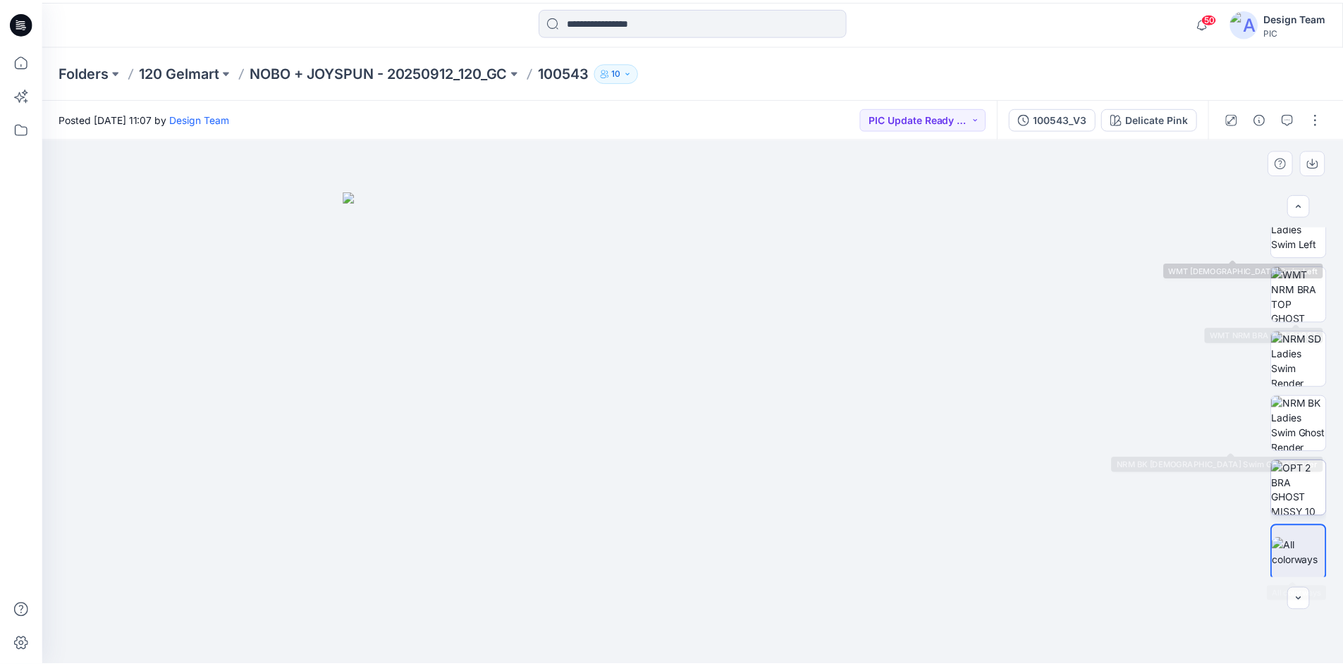
scroll to position [353, 0]
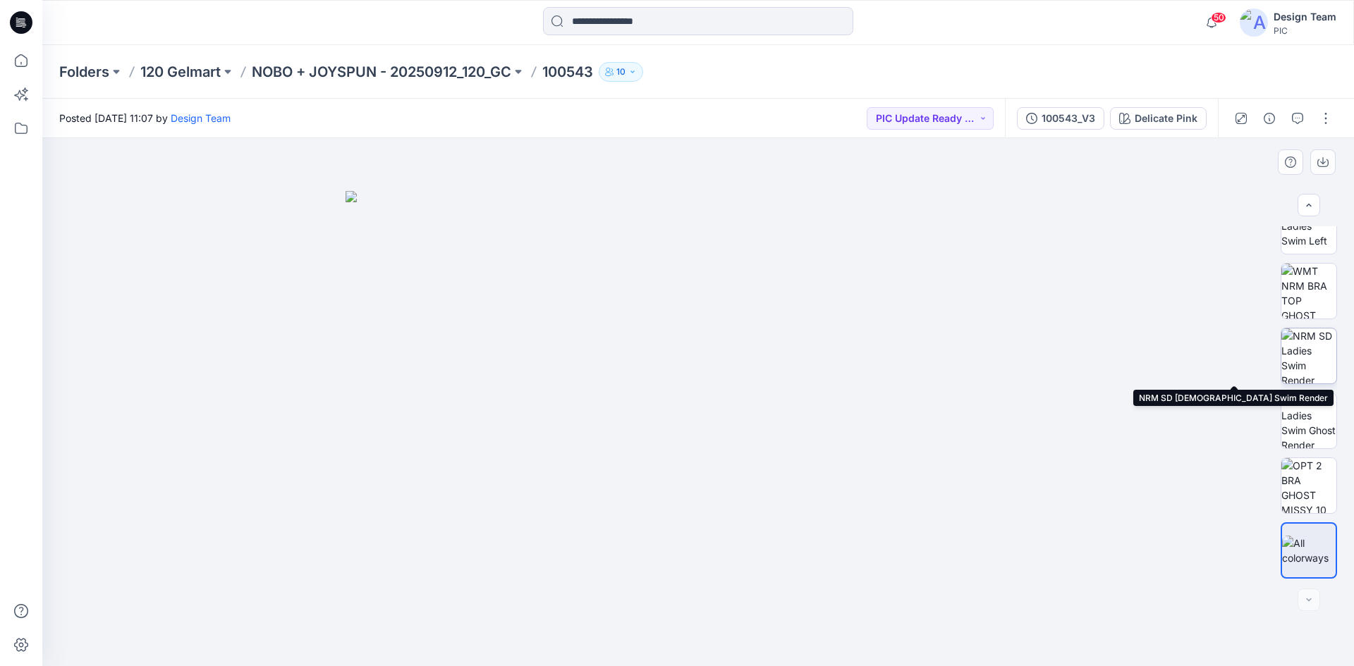
click at [1293, 372] on img at bounding box center [1308, 356] width 55 height 55
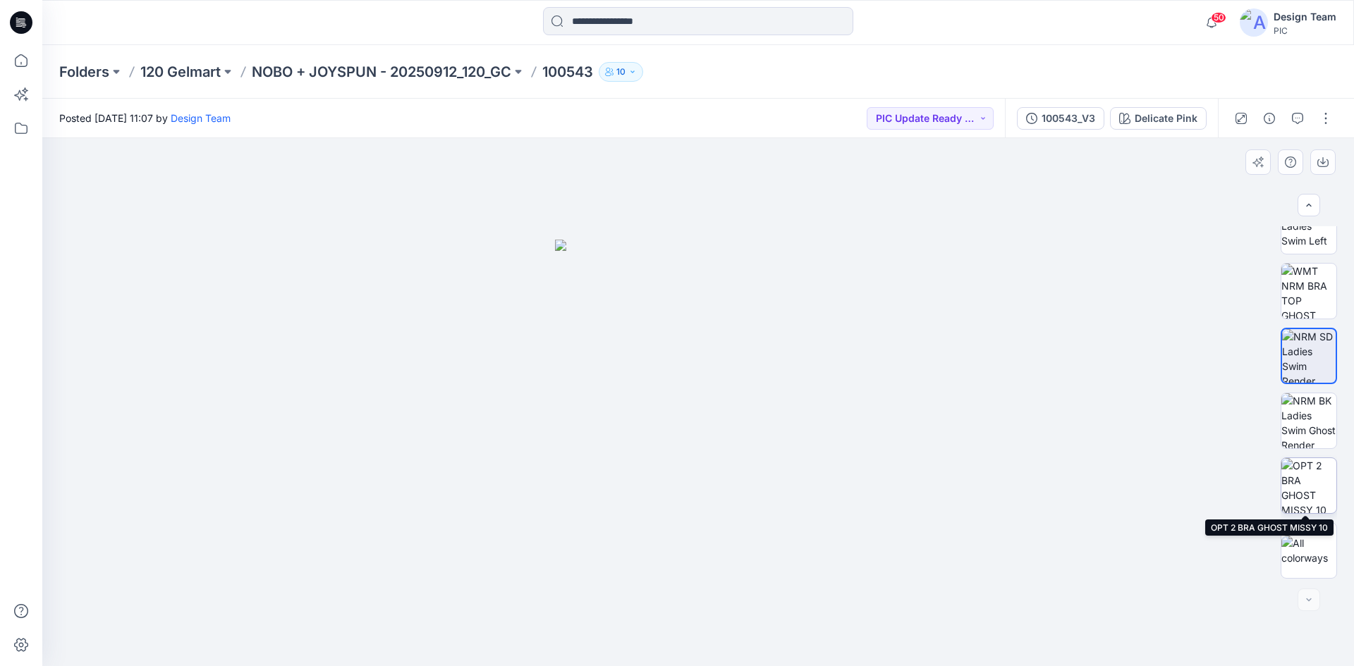
click at [1306, 483] on img at bounding box center [1308, 485] width 55 height 55
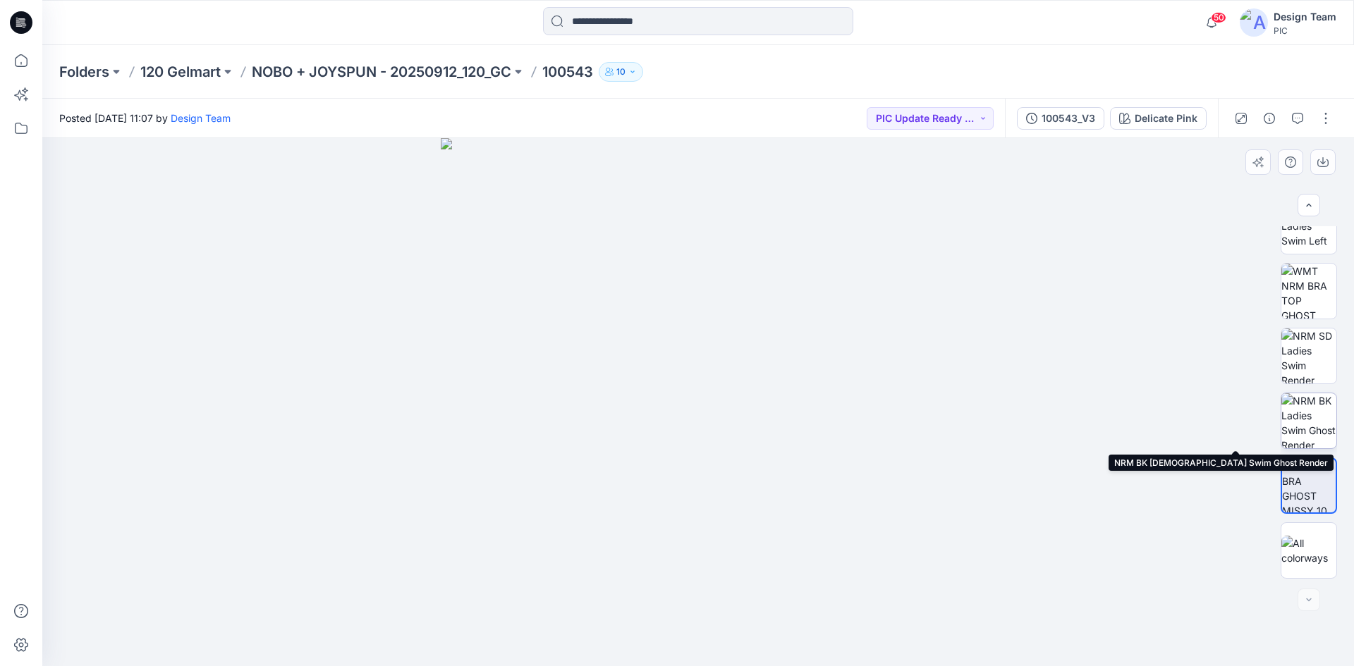
click at [1319, 416] on img at bounding box center [1308, 421] width 55 height 55
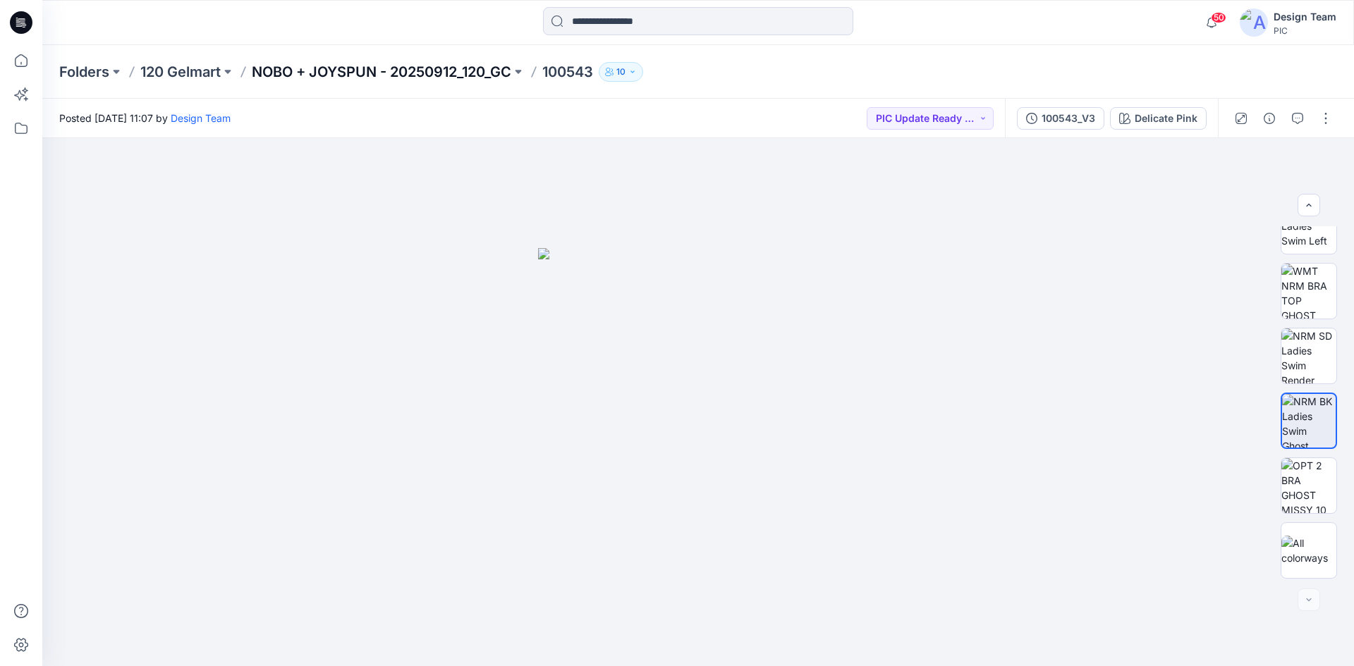
click at [300, 71] on p "NOBO + JOYSPUN - 20250912_120_GC" at bounding box center [382, 72] width 260 height 20
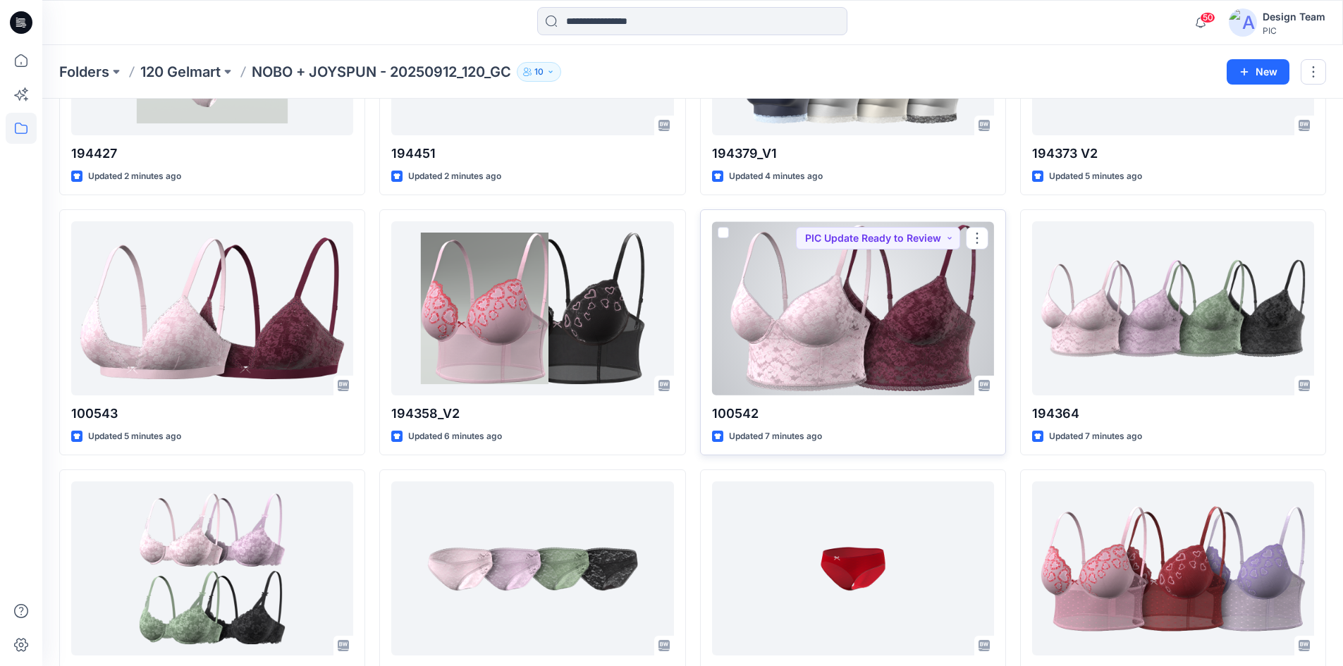
scroll to position [212, 0]
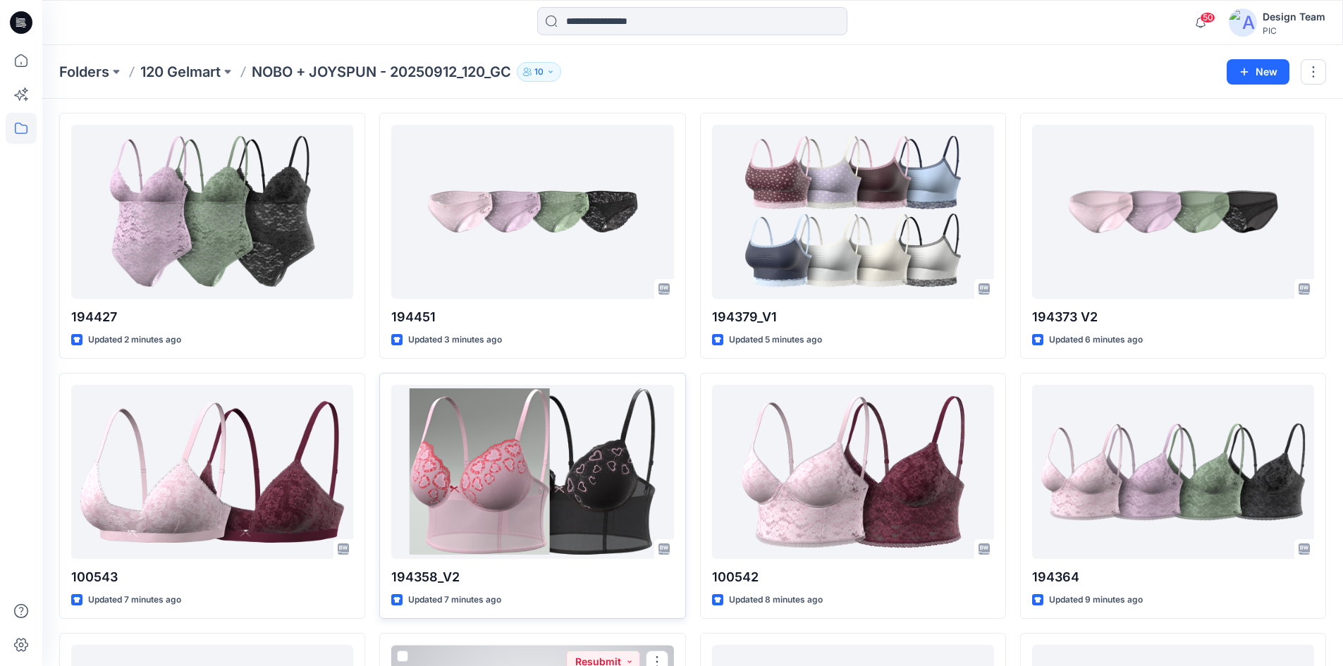
scroll to position [44, 0]
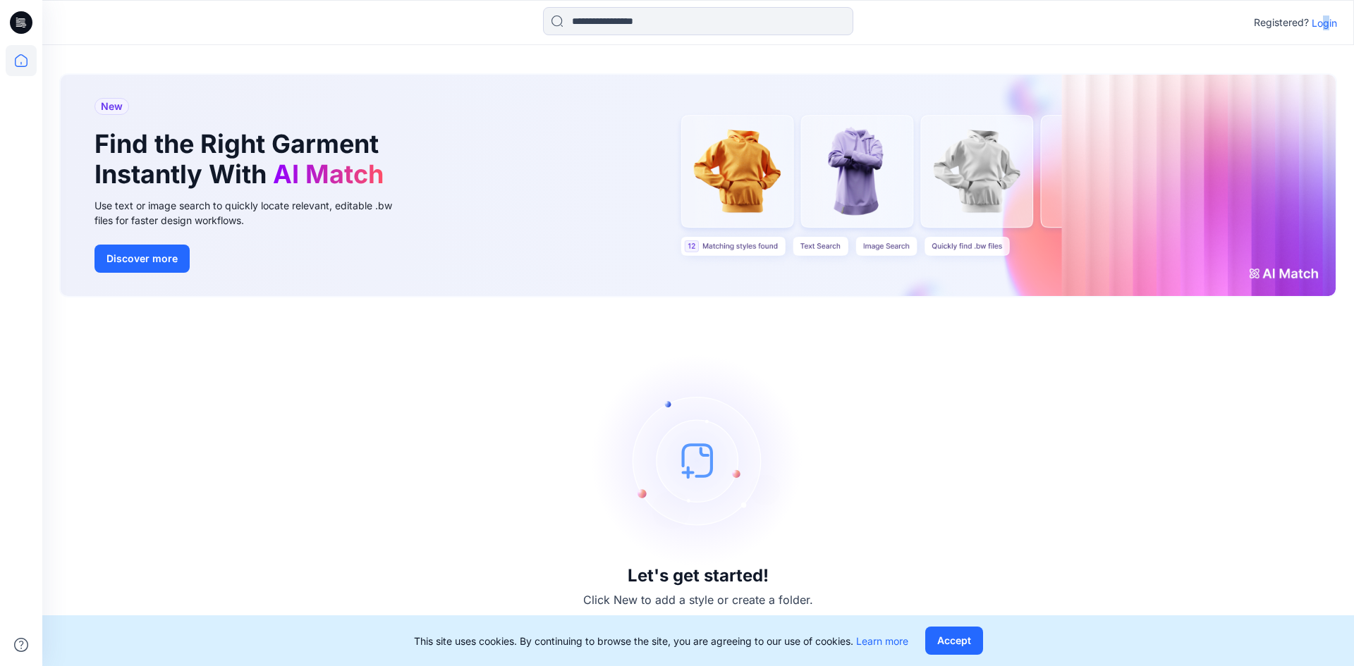
drag, startPoint x: 1322, startPoint y: 25, endPoint x: 1330, endPoint y: 28, distance: 8.3
click at [1329, 28] on p "Login" at bounding box center [1324, 23] width 25 height 15
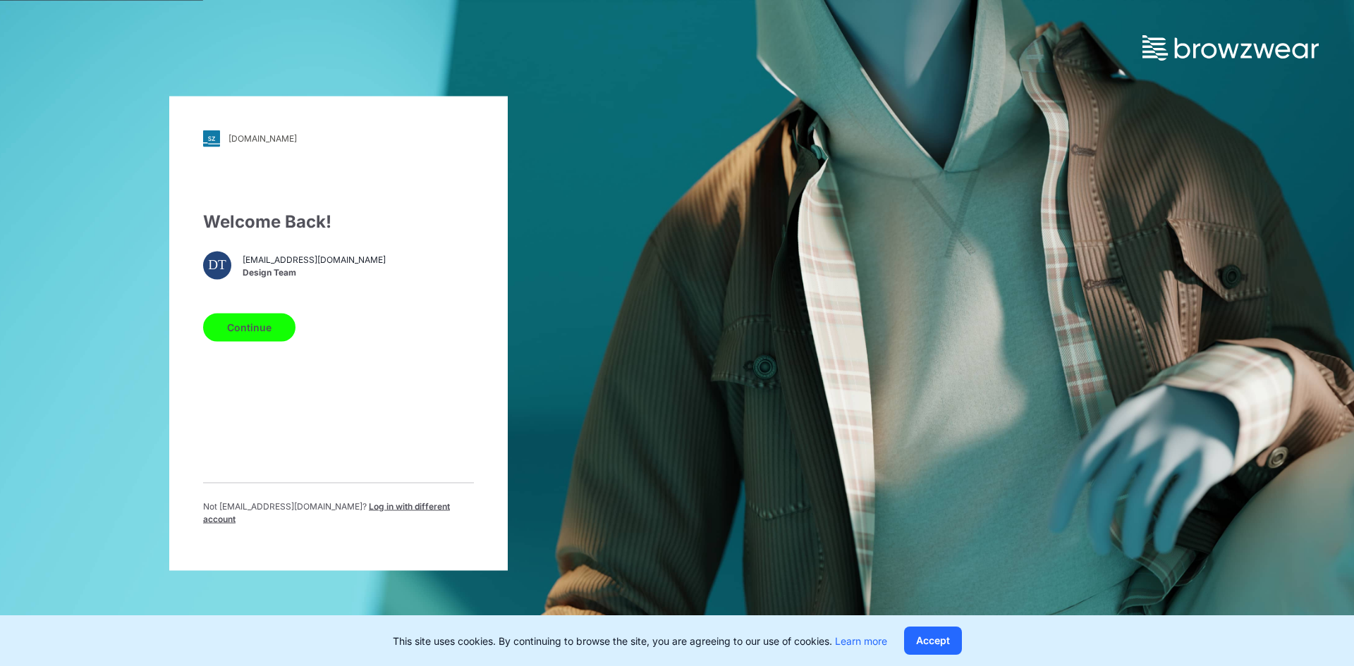
click at [224, 338] on button "Continue" at bounding box center [249, 327] width 92 height 28
click at [219, 332] on button "Continue" at bounding box center [249, 327] width 92 height 28
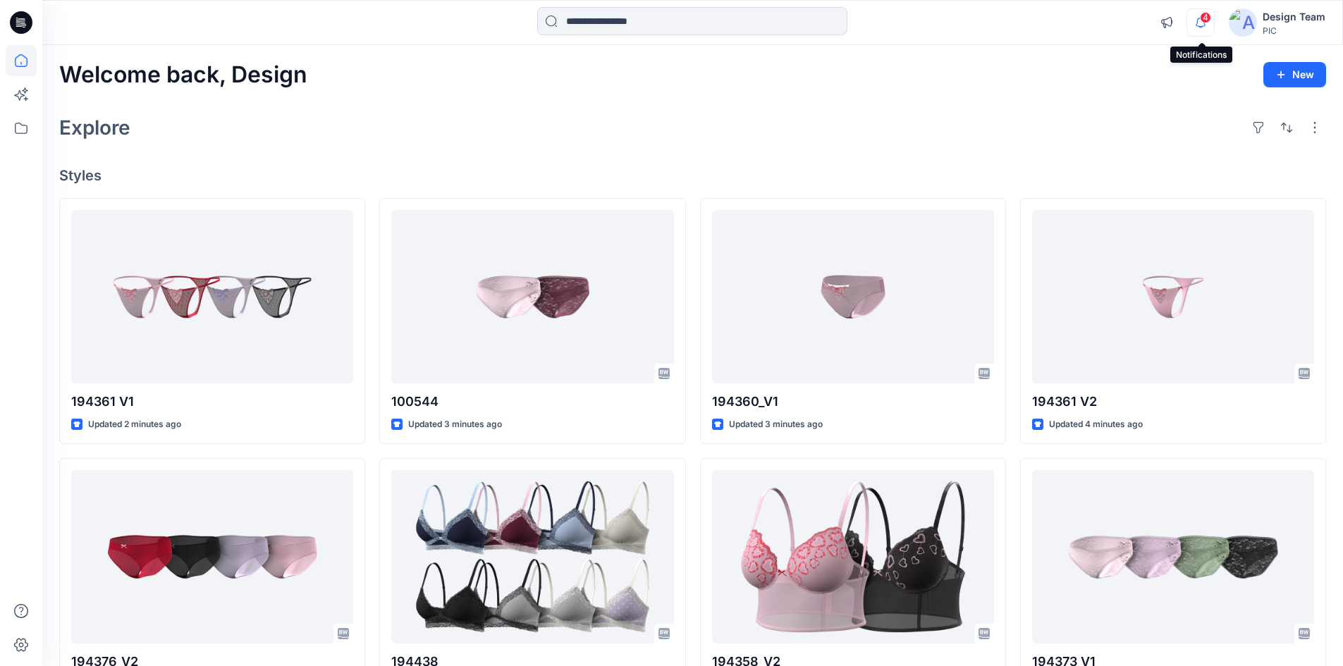
click at [1206, 27] on icon "button" at bounding box center [1201, 22] width 27 height 28
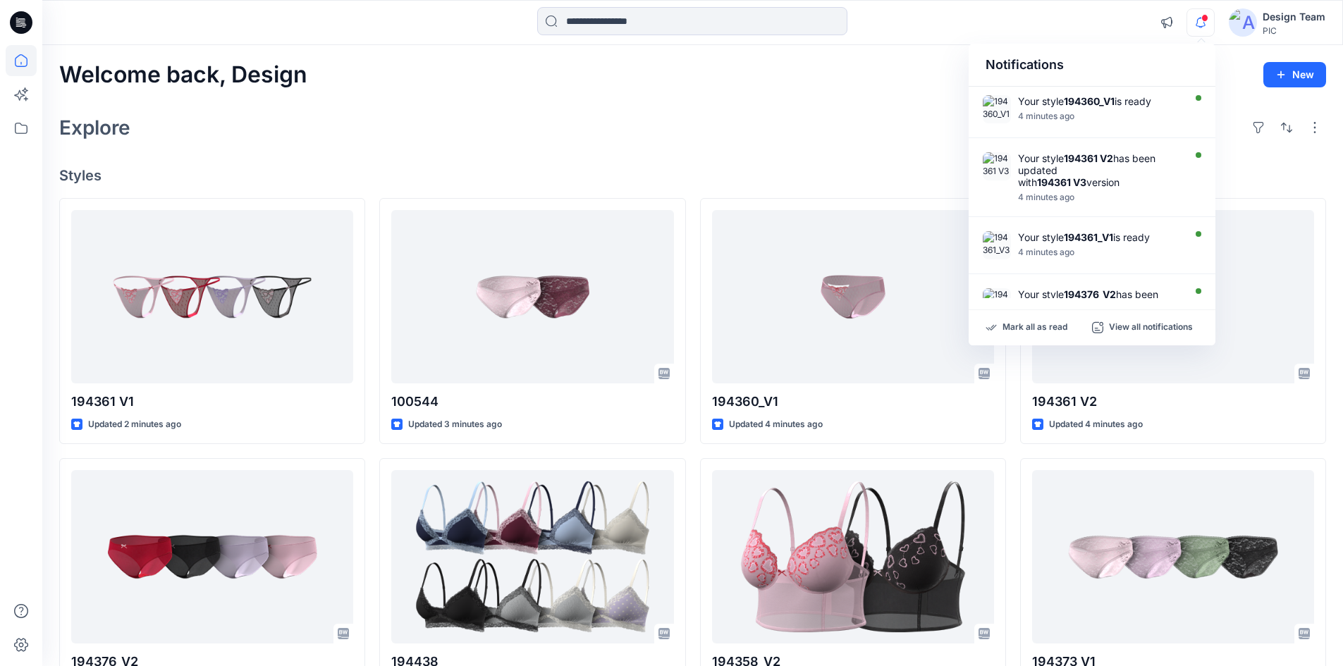
click at [1198, 21] on icon "button" at bounding box center [1201, 22] width 27 height 28
